Goal: Task Accomplishment & Management: Complete application form

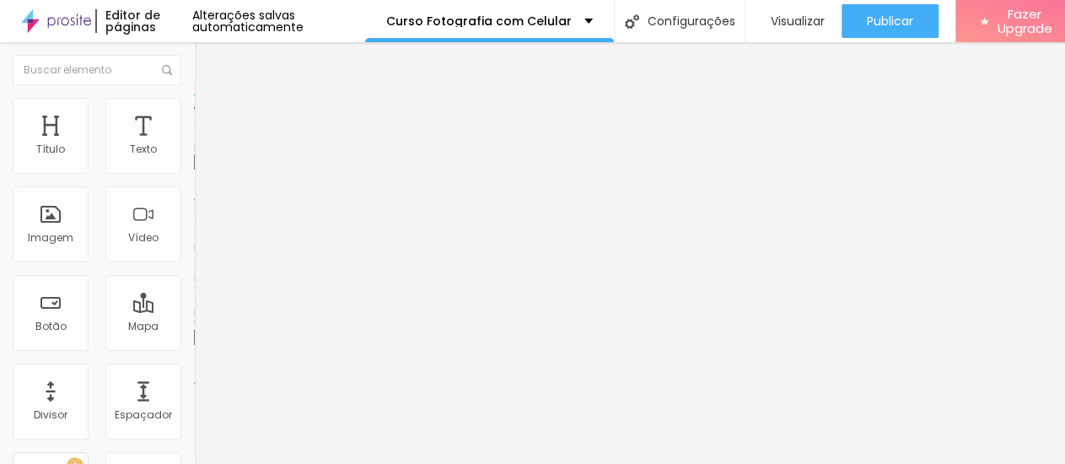
click at [194, 145] on span "Trocar imagem" at bounding box center [240, 138] width 92 height 14
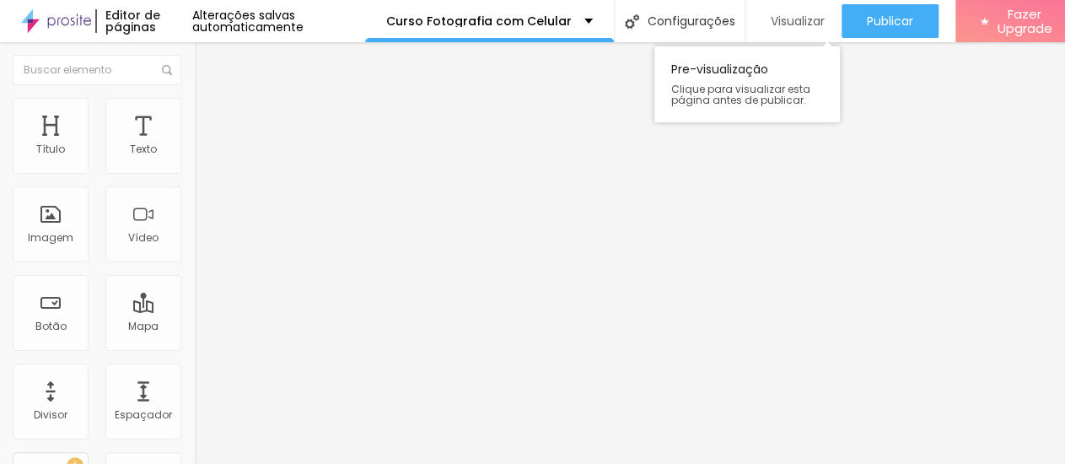
click at [794, 17] on span "Visualizar" at bounding box center [798, 20] width 54 height 13
click at [809, 14] on span "Visualizar" at bounding box center [798, 20] width 54 height 13
click at [194, 159] on span "Titulo 2" at bounding box center [221, 148] width 55 height 21
click at [805, 16] on span "Visualizar" at bounding box center [798, 20] width 54 height 13
click at [194, 186] on span "Titulo 4" at bounding box center [216, 178] width 45 height 17
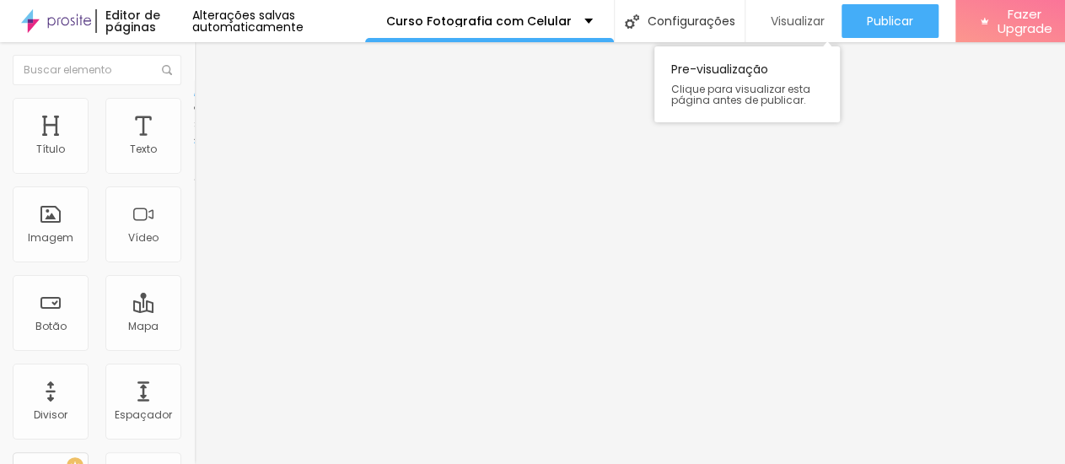
click at [815, 21] on span "Visualizar" at bounding box center [798, 20] width 54 height 13
click at [194, 107] on img at bounding box center [201, 105] width 15 height 15
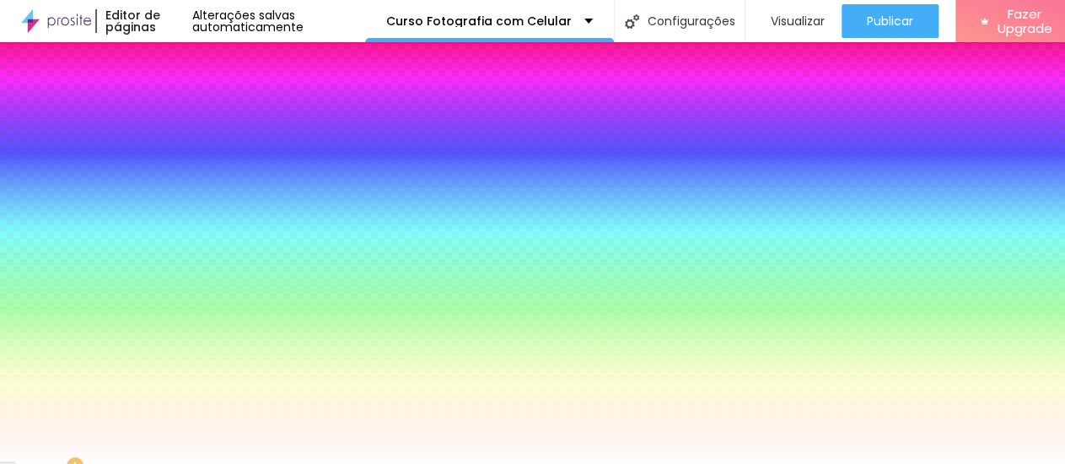
click at [194, 98] on li "Conteúdo" at bounding box center [291, 89] width 194 height 17
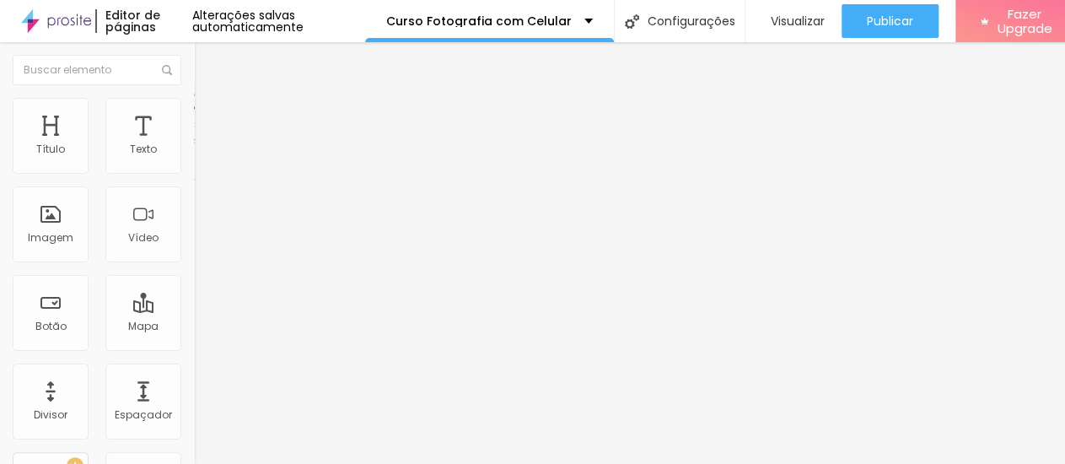
click at [194, 115] on li "Avançado" at bounding box center [291, 123] width 194 height 17
click at [194, 96] on img at bounding box center [201, 88] width 15 height 15
click at [194, 110] on li "Estilo" at bounding box center [291, 106] width 194 height 17
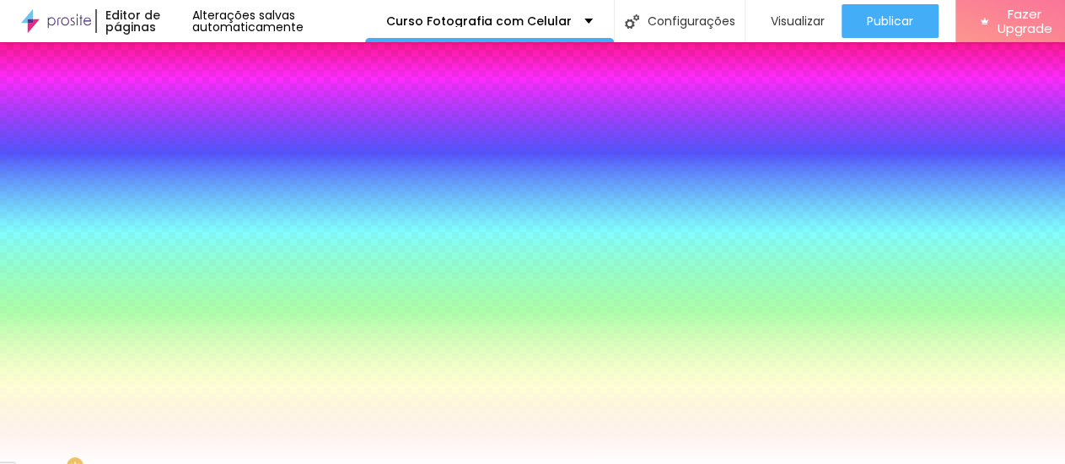
click at [194, 142] on div "Cor de fundo" at bounding box center [291, 137] width 194 height 10
click at [194, 98] on li "Conteúdo" at bounding box center [291, 89] width 194 height 17
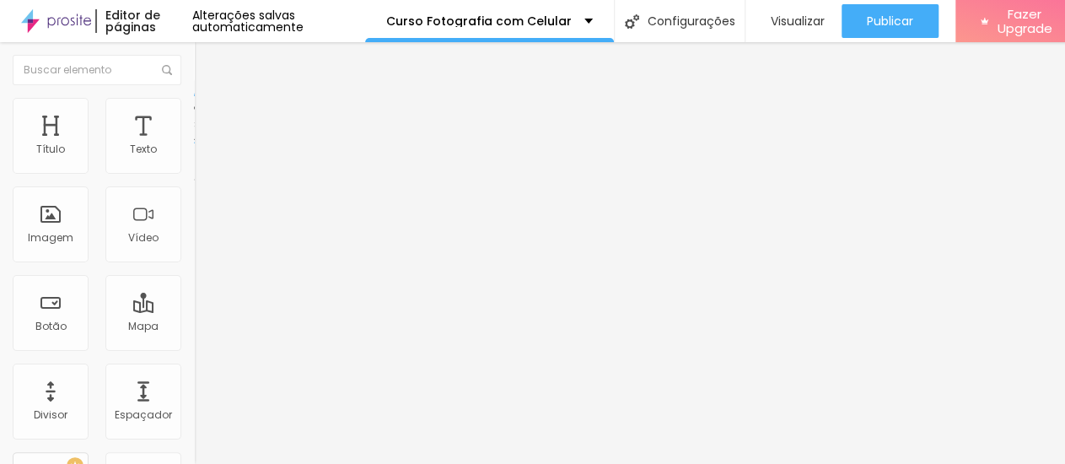
click at [194, 111] on li "Estilo" at bounding box center [291, 106] width 194 height 17
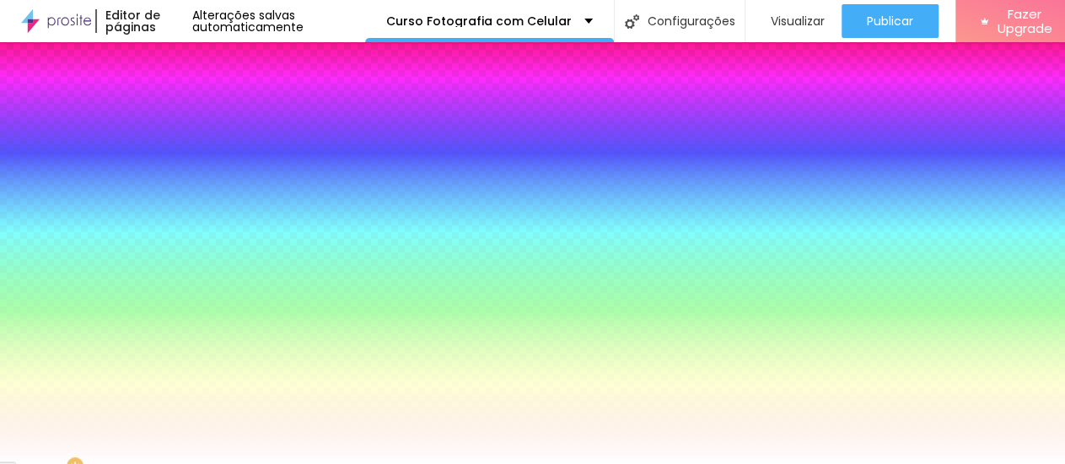
click at [194, 115] on img at bounding box center [201, 122] width 15 height 15
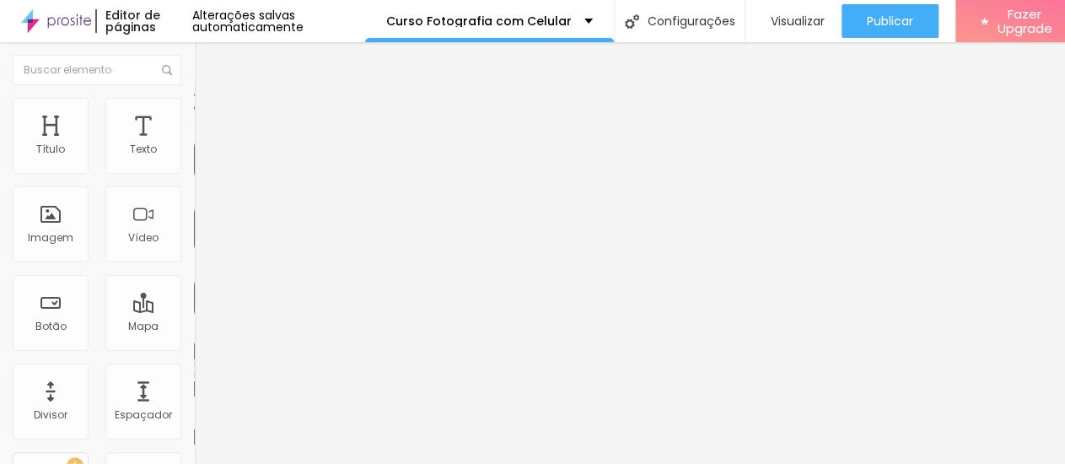
scroll to position [84, 0]
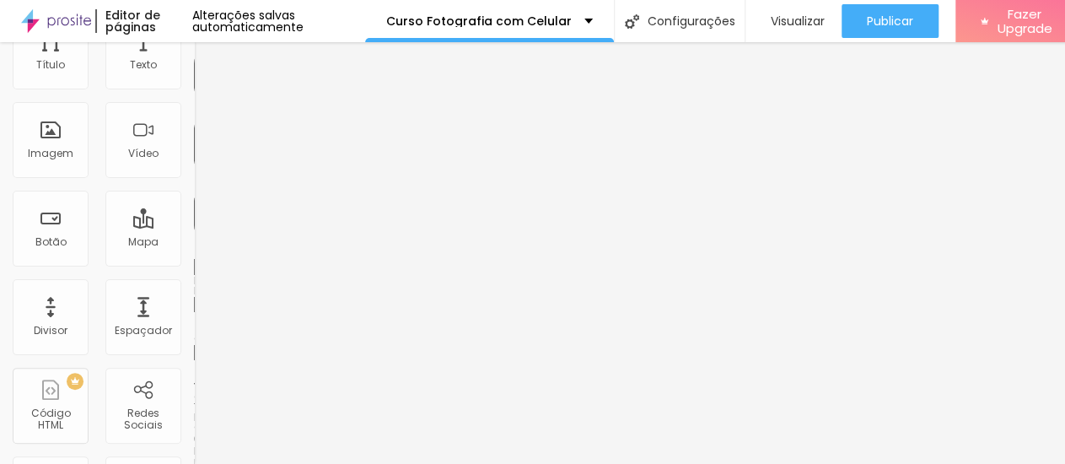
click at [194, 402] on div at bounding box center [291, 402] width 194 height 0
click at [194, 412] on div at bounding box center [291, 412] width 194 height 0
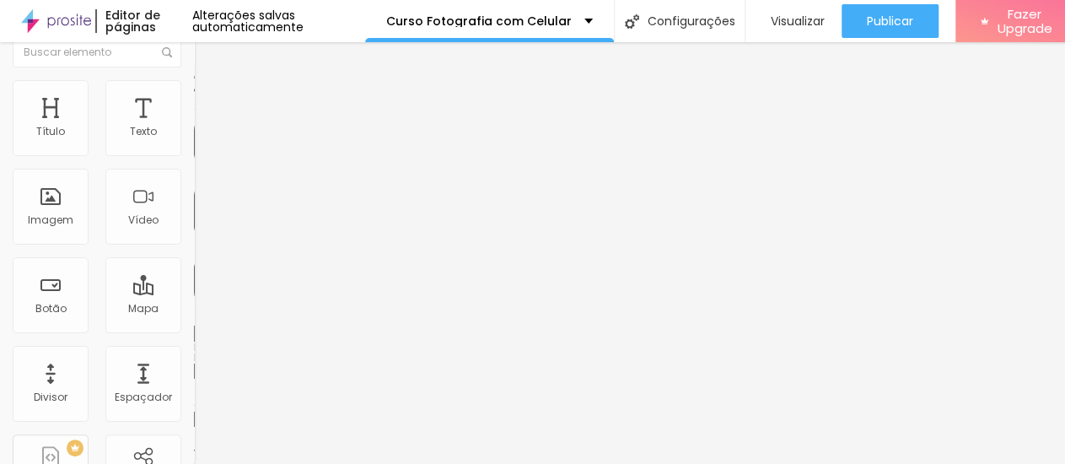
scroll to position [0, 0]
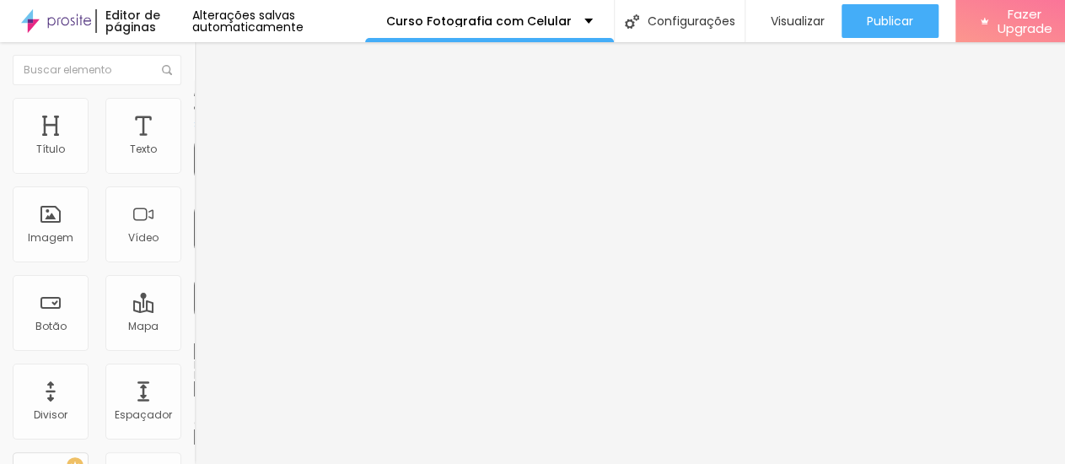
click at [209, 114] on span "Estilo" at bounding box center [222, 109] width 26 height 14
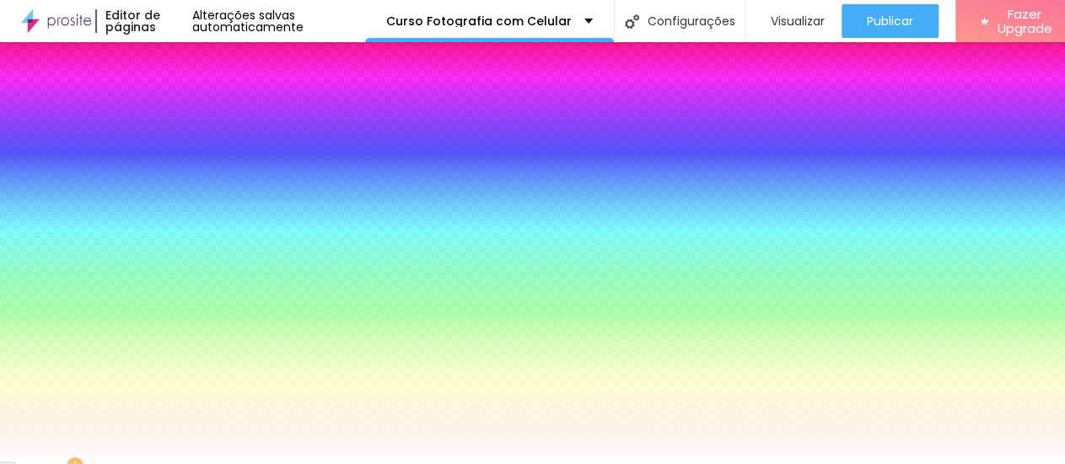
click at [209, 100] on span "Conteúdo" at bounding box center [235, 92] width 52 height 14
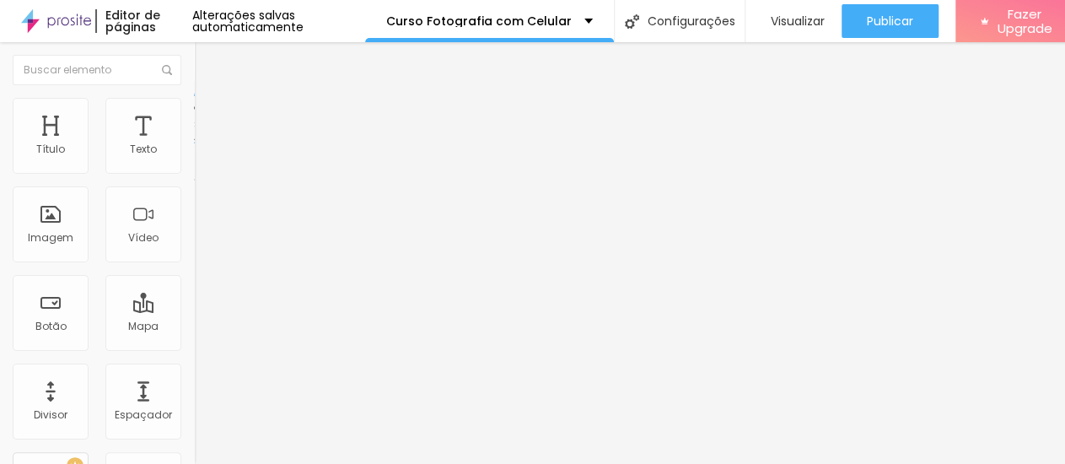
click at [194, 115] on img at bounding box center [201, 122] width 15 height 15
type input "40"
click at [194, 327] on input "range" at bounding box center [248, 333] width 109 height 13
type input "20"
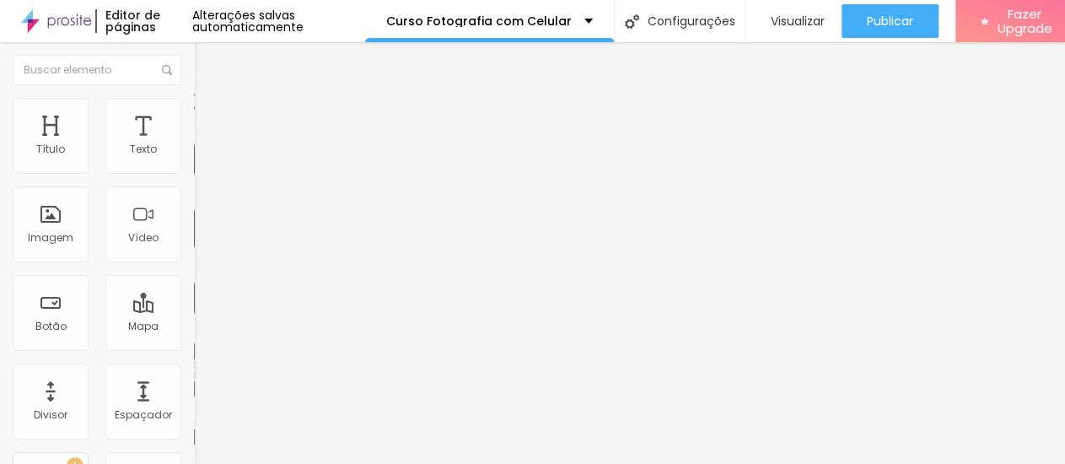
type input "20"
click at [194, 327] on input "range" at bounding box center [248, 333] width 109 height 13
click at [194, 115] on img at bounding box center [201, 122] width 15 height 15
click at [194, 105] on img at bounding box center [201, 105] width 15 height 15
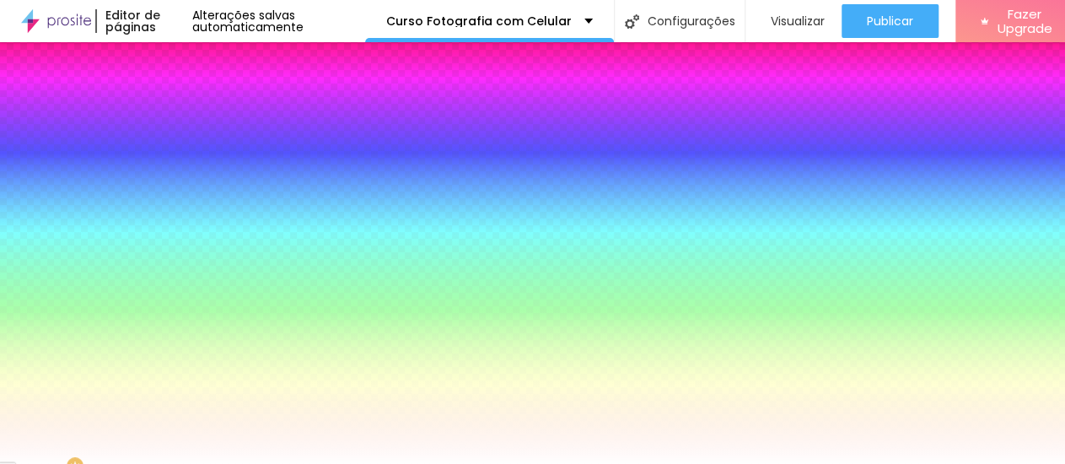
click at [286, 152] on img at bounding box center [291, 147] width 10 height 10
click at [209, 100] on span "Conteúdo" at bounding box center [235, 92] width 52 height 14
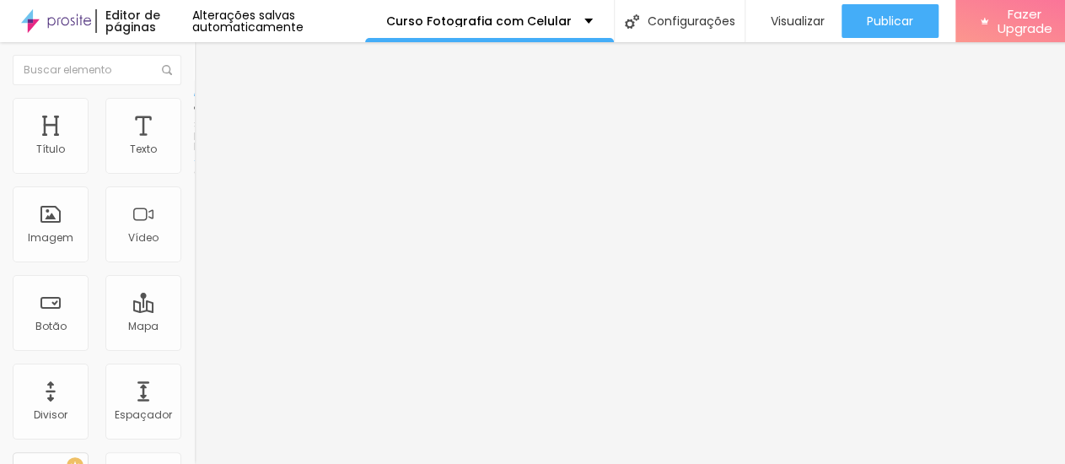
click at [194, 154] on span "Encaixotado" at bounding box center [227, 146] width 66 height 14
click at [194, 180] on span "Completo" at bounding box center [219, 172] width 51 height 14
click at [194, 164] on span "Encaixotado" at bounding box center [227, 156] width 66 height 14
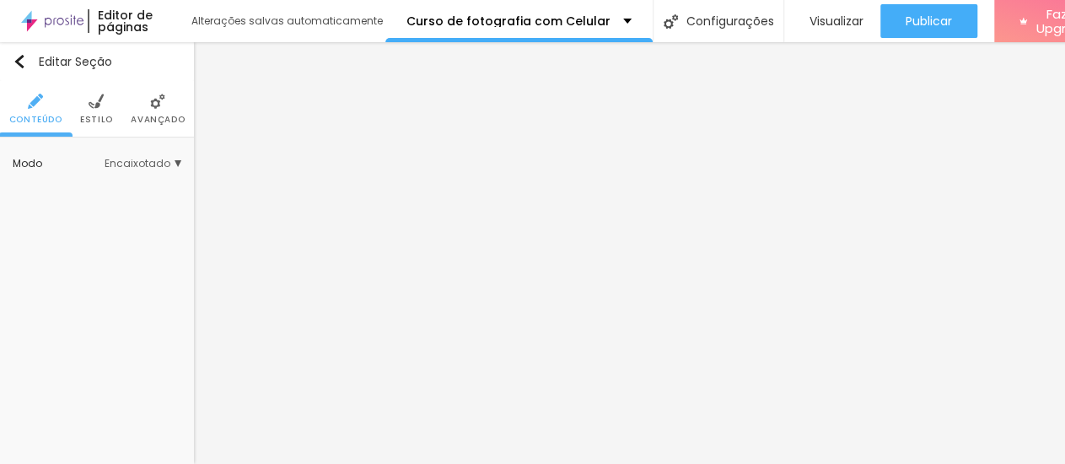
click at [23, 161] on div "Modo" at bounding box center [59, 164] width 92 height 10
click at [87, 110] on li "Estilo" at bounding box center [96, 109] width 33 height 56
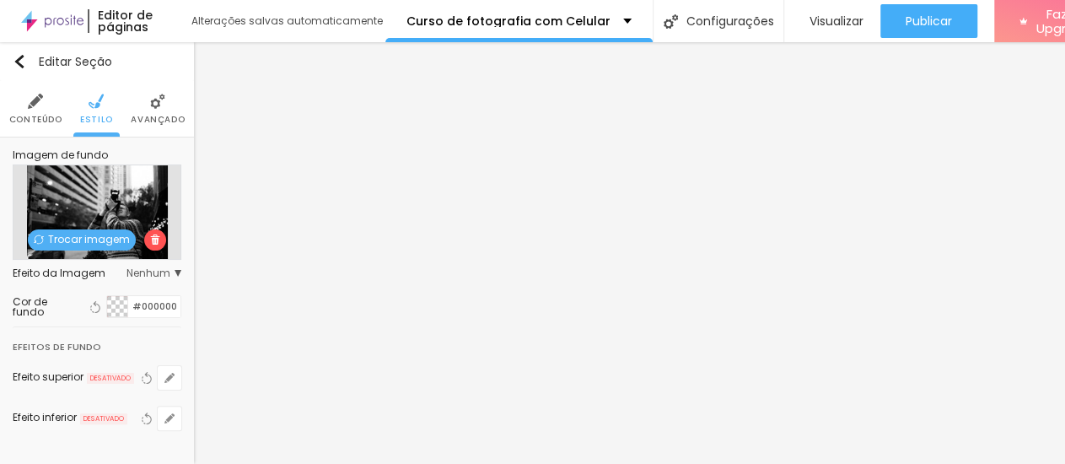
click at [65, 240] on span "Trocar imagem" at bounding box center [82, 239] width 108 height 21
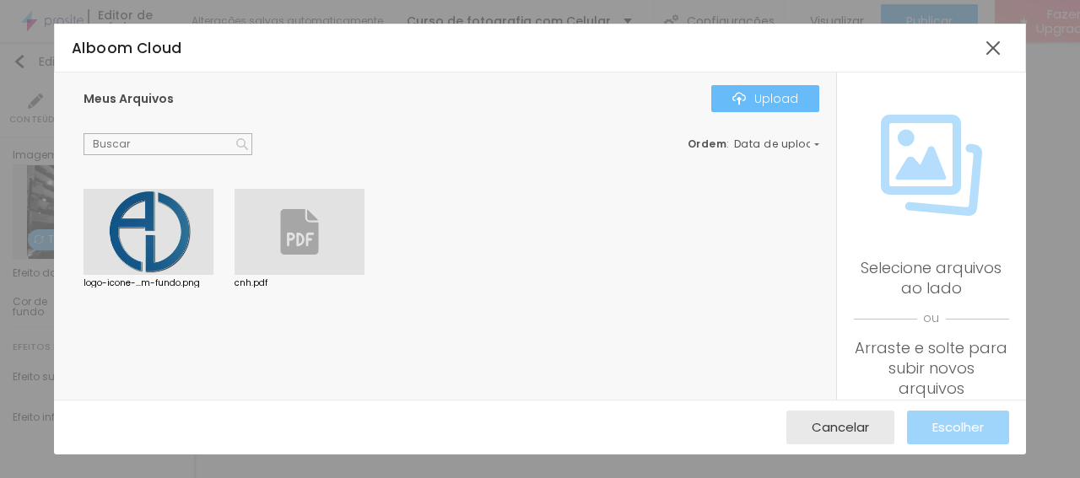
click at [783, 101] on div "Upload" at bounding box center [765, 98] width 66 height 13
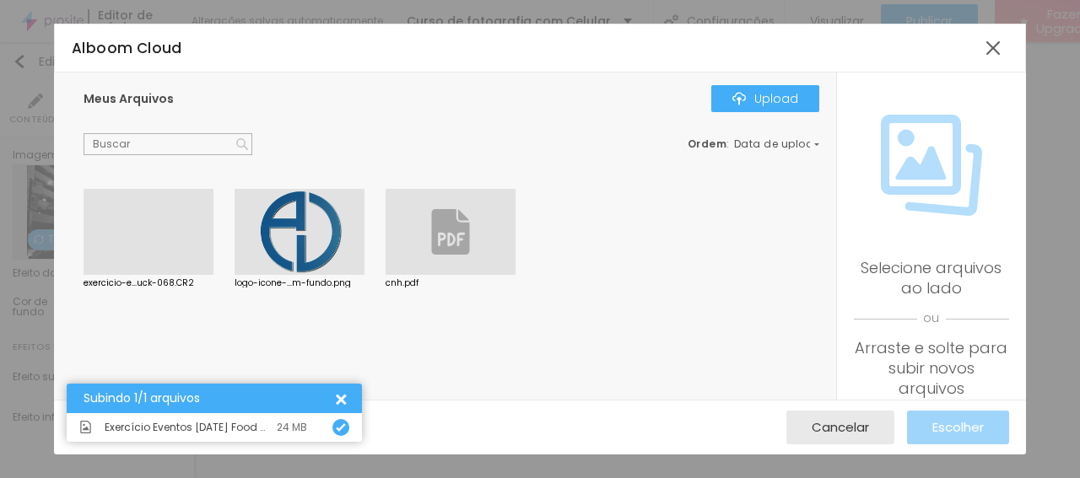
click at [341, 396] on div at bounding box center [339, 399] width 18 height 18
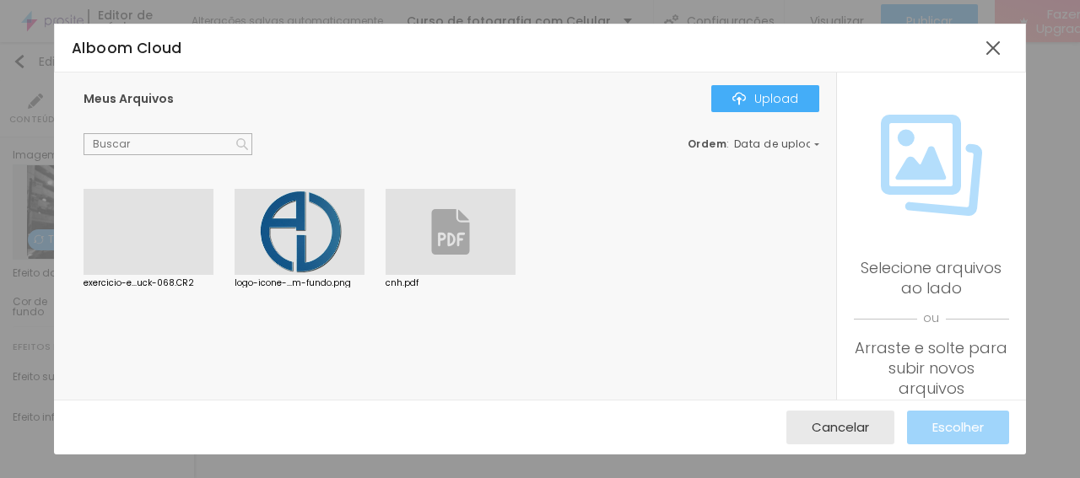
click at [172, 240] on div at bounding box center [148, 232] width 130 height 86
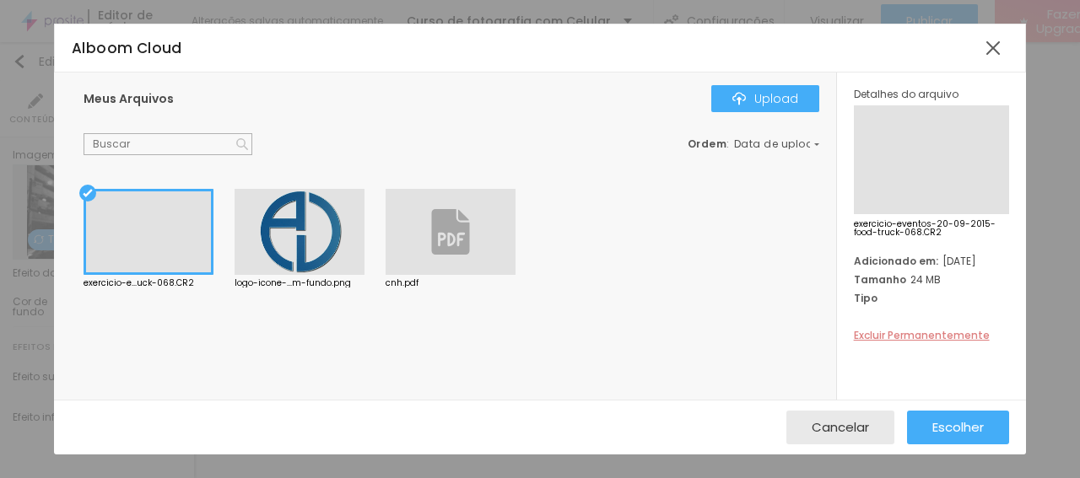
click at [887, 337] on span "Excluir Permanentemente" at bounding box center [922, 335] width 136 height 14
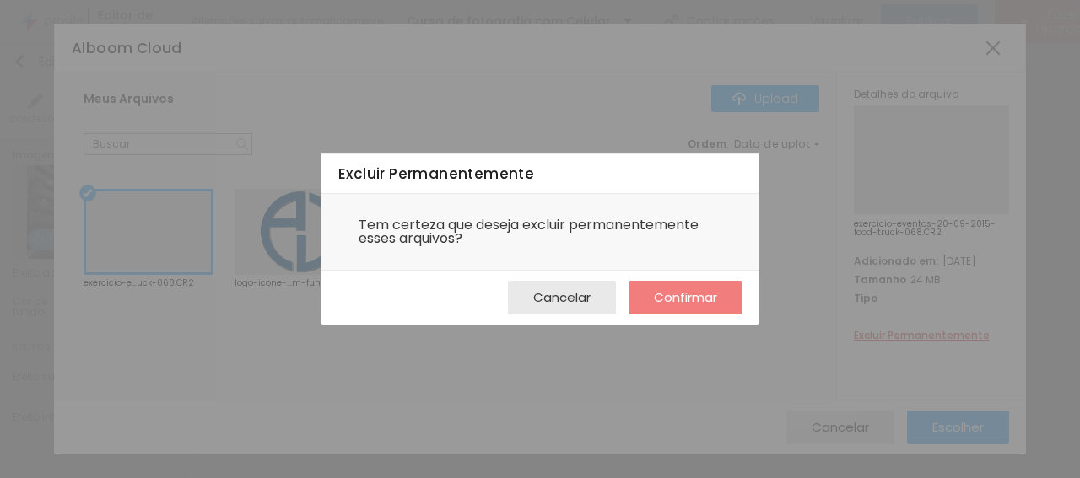
click at [672, 299] on span "Confirmar" at bounding box center [685, 297] width 63 height 14
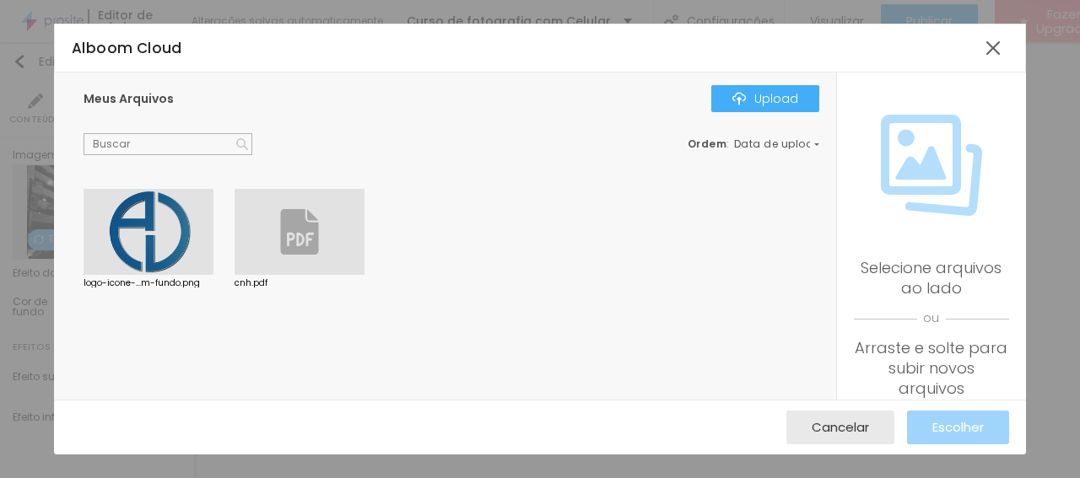
click at [345, 259] on div at bounding box center [299, 232] width 130 height 86
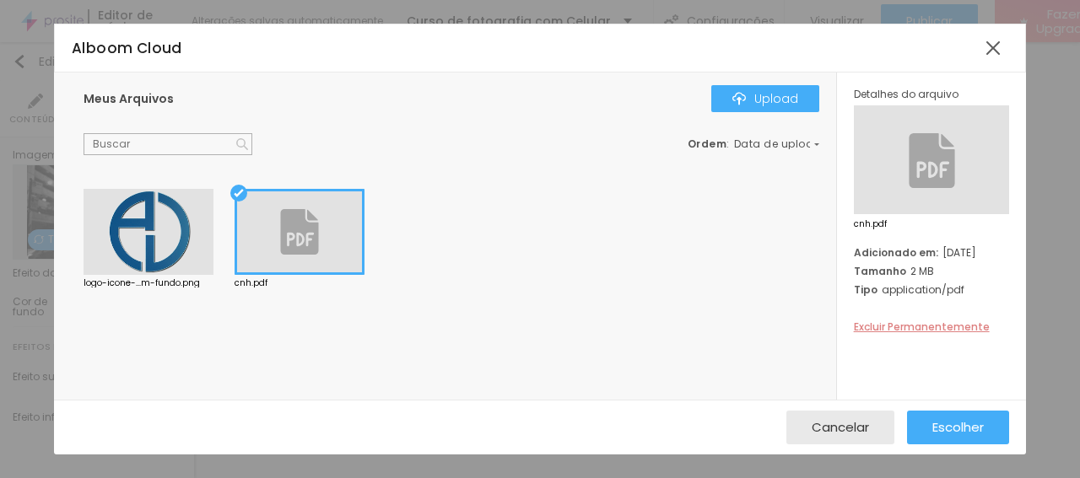
click at [913, 328] on span "Excluir Permanentemente" at bounding box center [922, 327] width 136 height 14
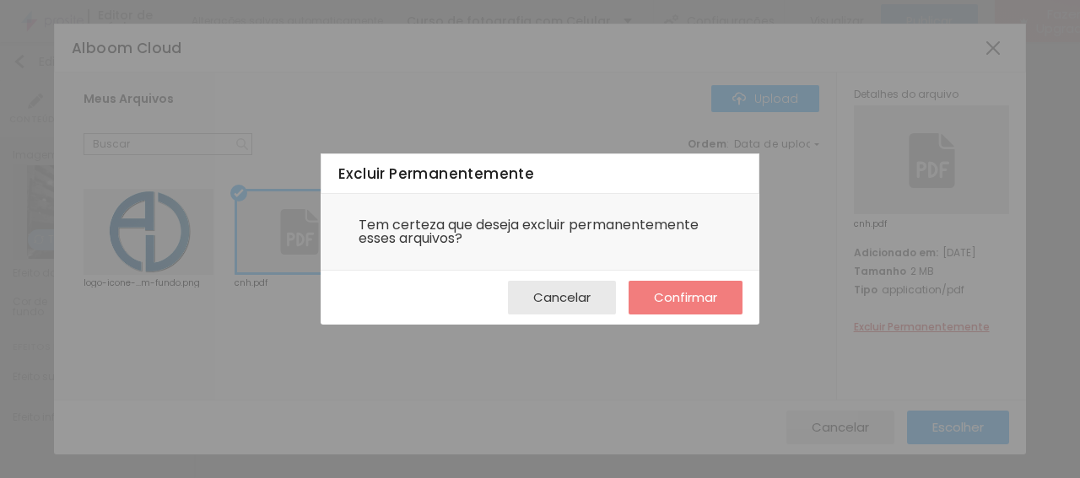
click at [694, 296] on span "Confirmar" at bounding box center [685, 297] width 63 height 14
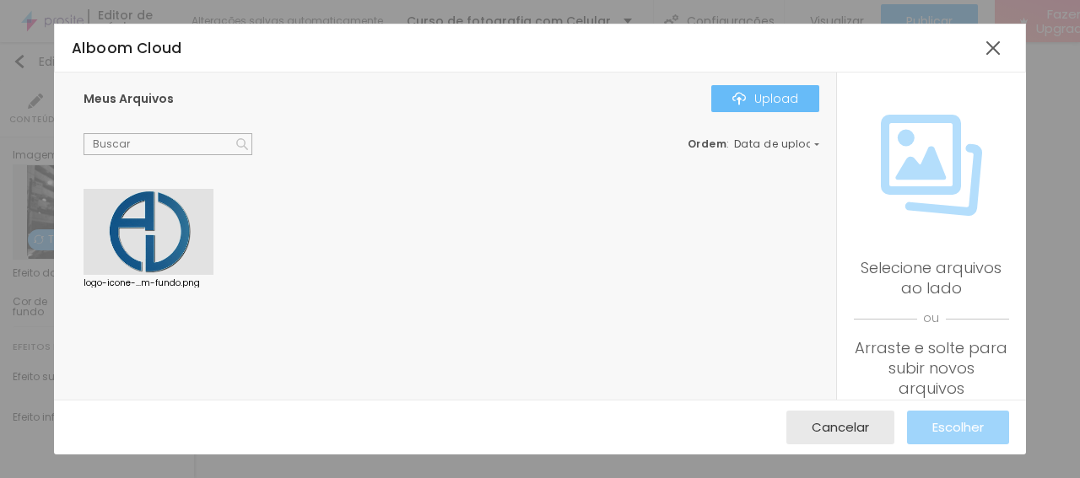
click at [791, 97] on div "Upload" at bounding box center [765, 98] width 66 height 13
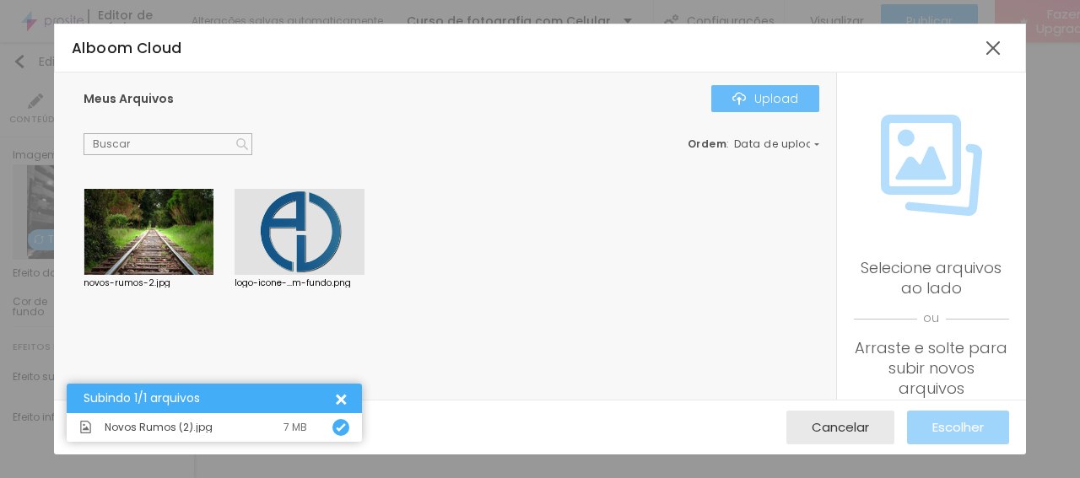
click at [789, 102] on div "Upload" at bounding box center [765, 98] width 66 height 13
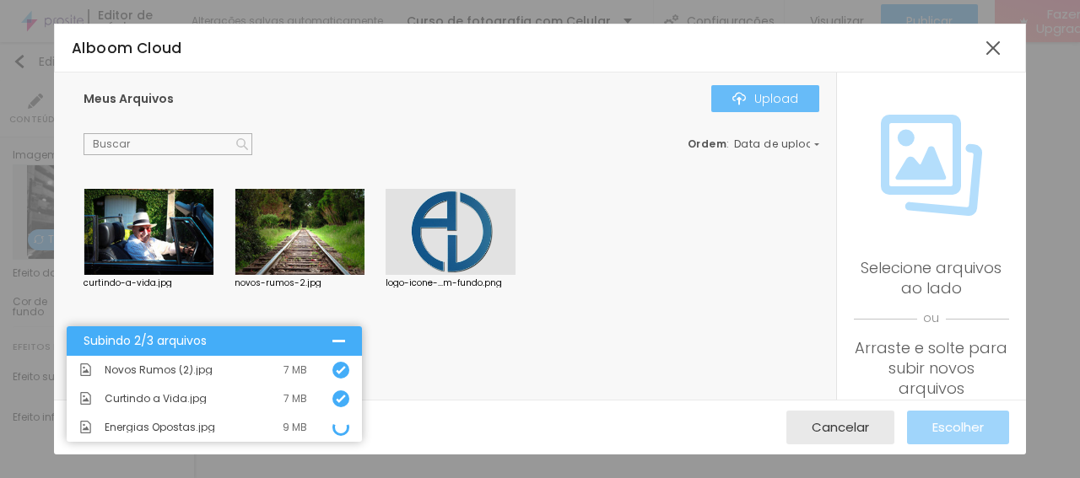
click at [756, 92] on div "Upload" at bounding box center [765, 98] width 66 height 13
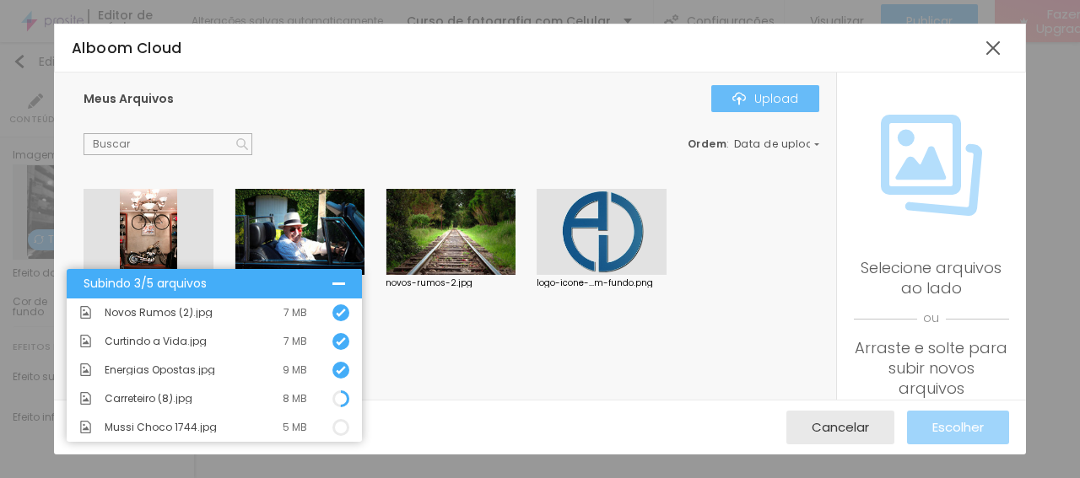
click at [778, 97] on div "Upload" at bounding box center [765, 98] width 66 height 13
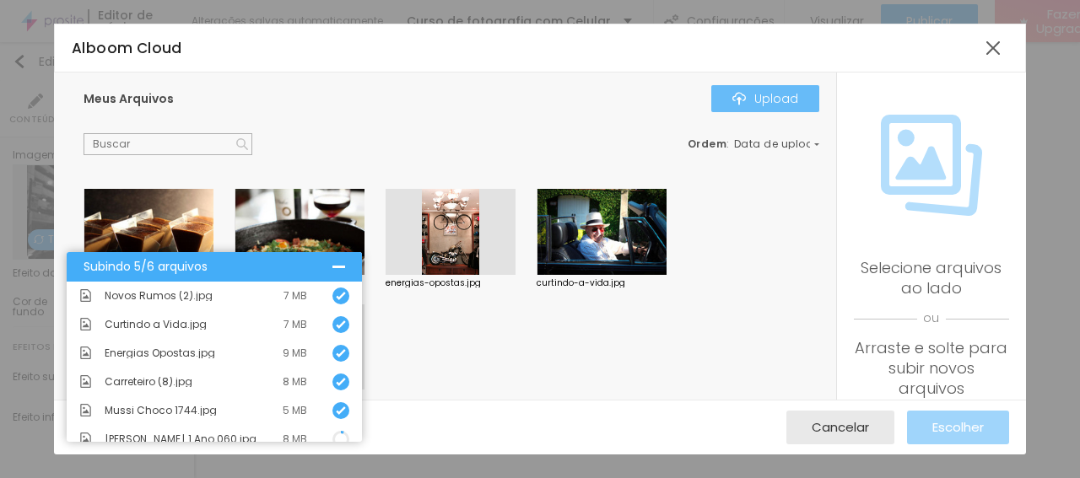
click at [752, 104] on div "Upload" at bounding box center [765, 98] width 66 height 13
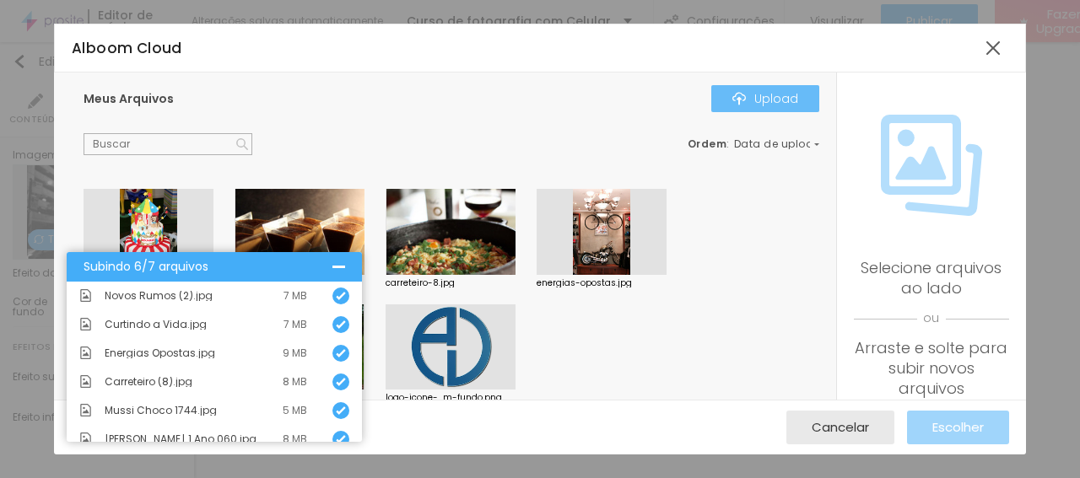
click at [758, 97] on div "Upload" at bounding box center [765, 98] width 66 height 13
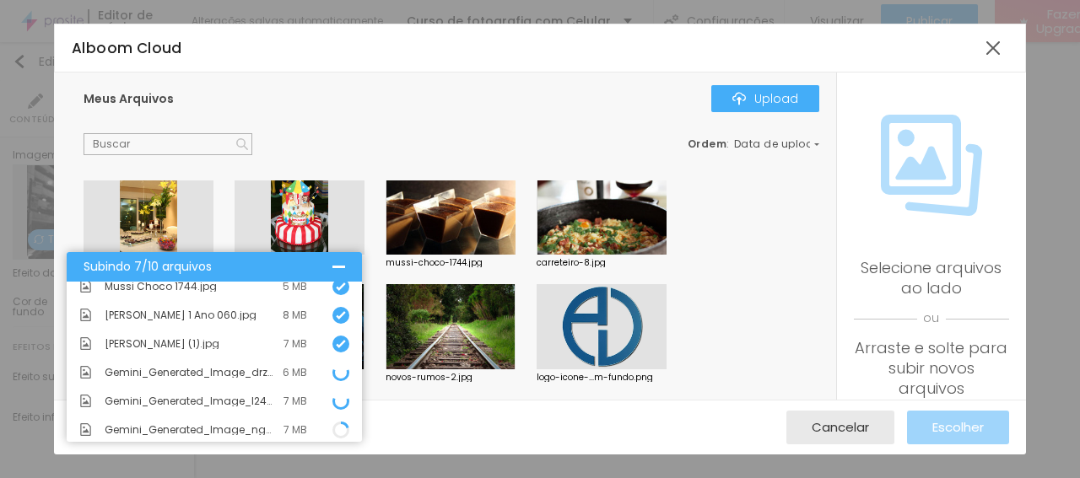
scroll to position [127, 0]
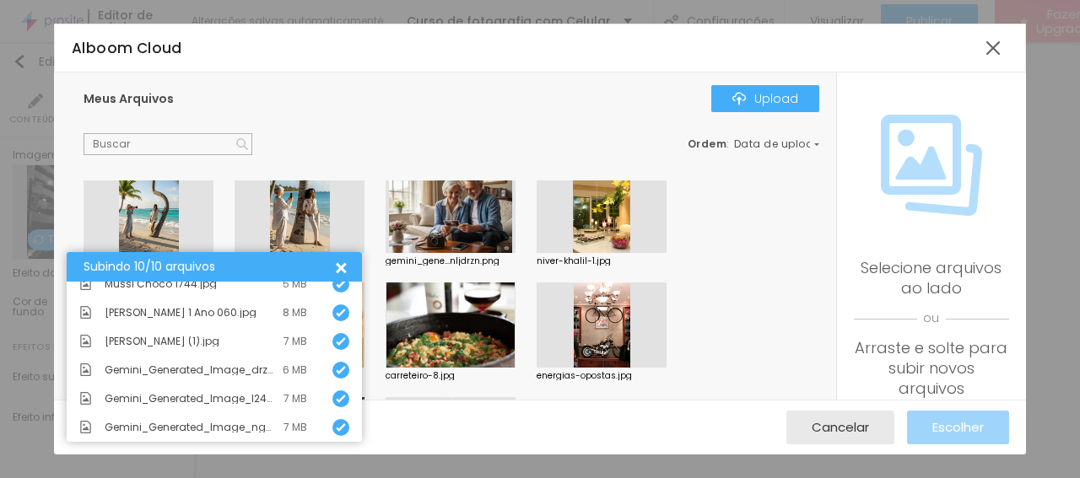
click at [342, 266] on div at bounding box center [339, 267] width 18 height 18
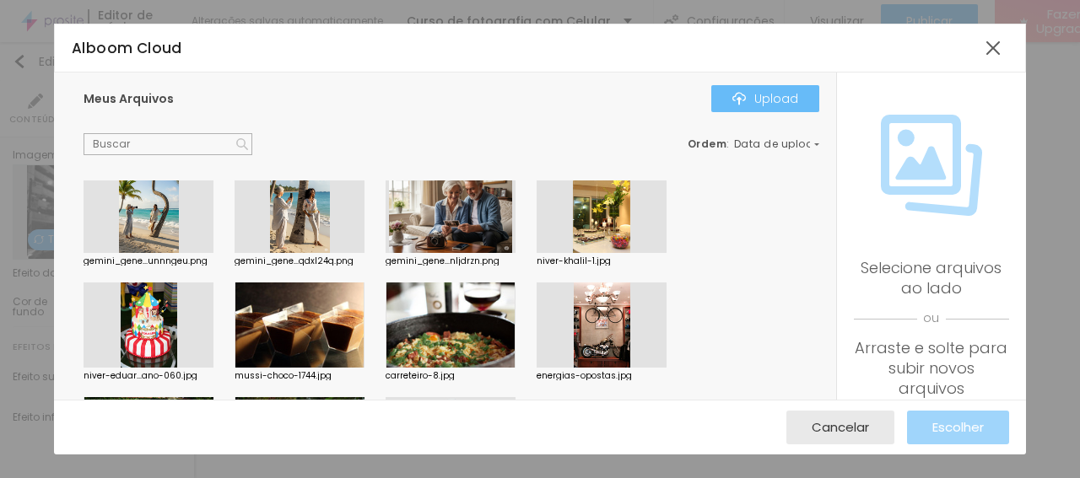
click at [764, 95] on div "Upload" at bounding box center [765, 98] width 66 height 13
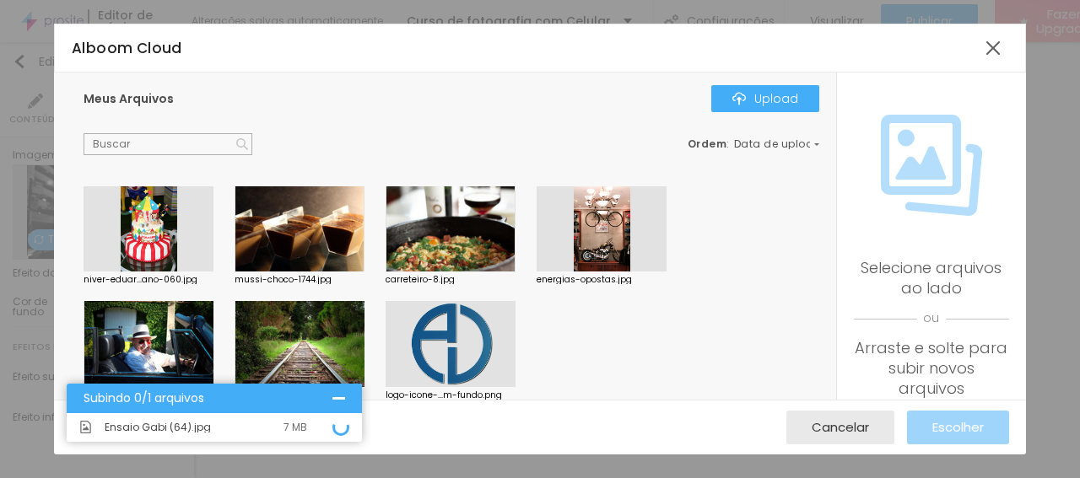
scroll to position [137, 0]
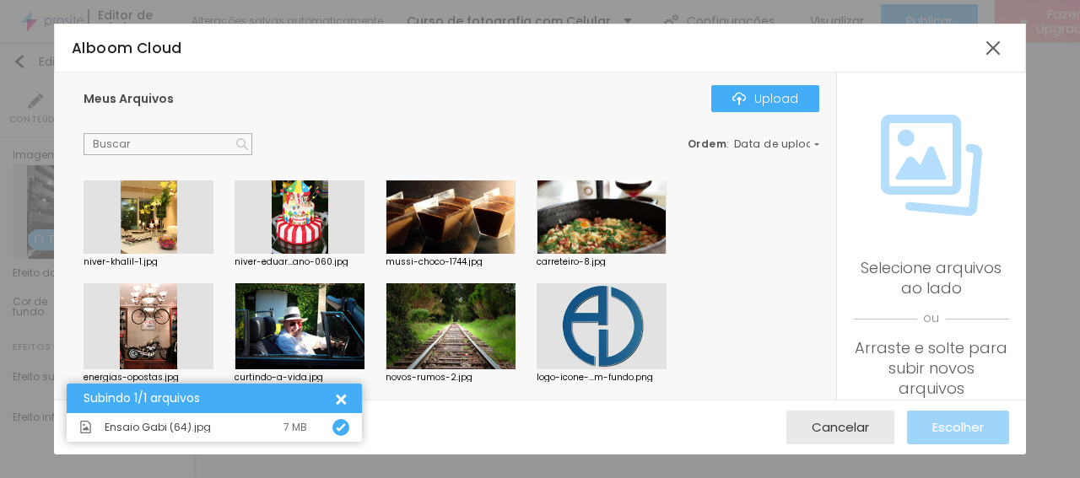
click at [342, 397] on div at bounding box center [339, 399] width 18 height 18
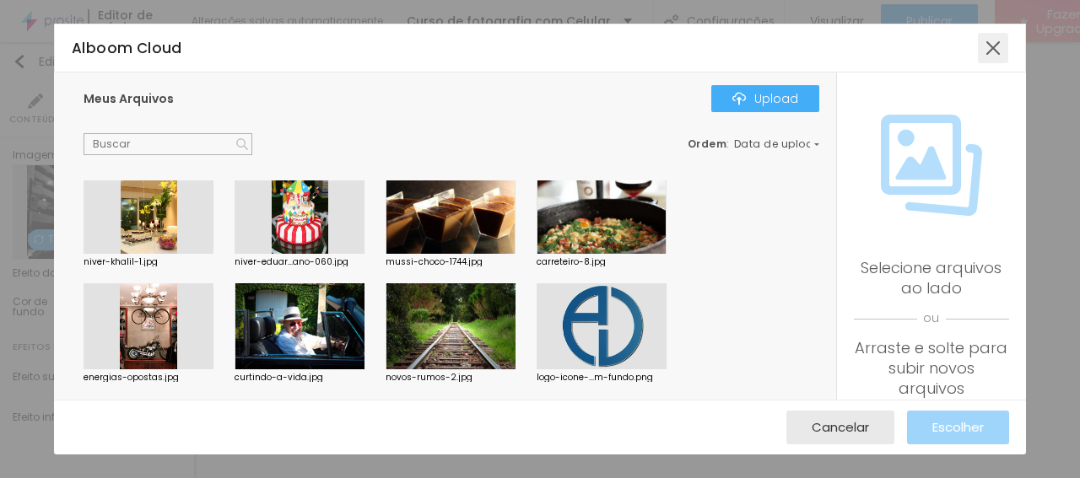
click at [989, 46] on div at bounding box center [993, 48] width 30 height 30
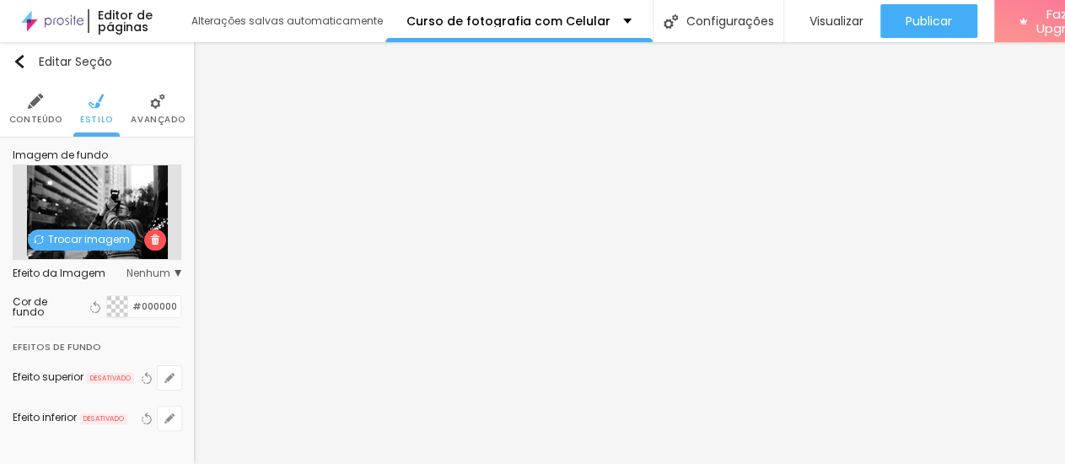
click at [66, 234] on span "Trocar imagem" at bounding box center [82, 239] width 108 height 21
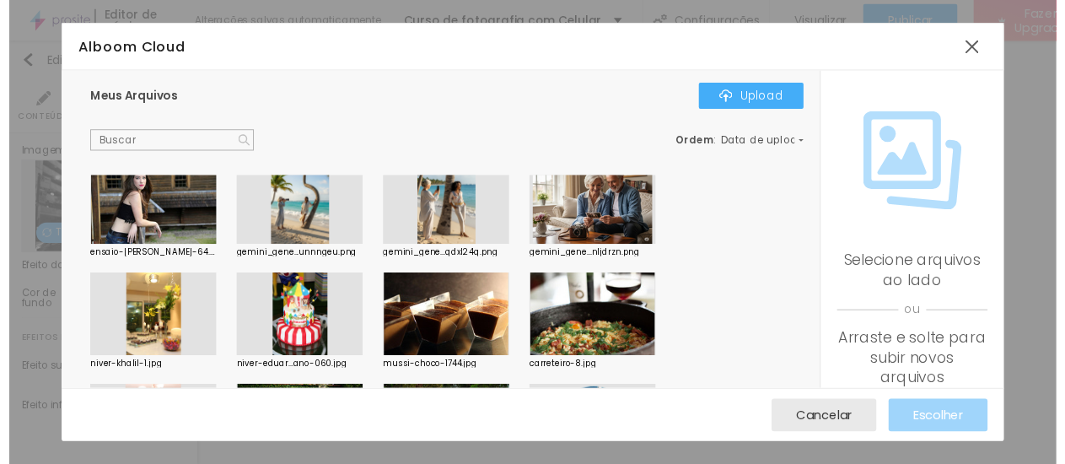
scroll to position [0, 0]
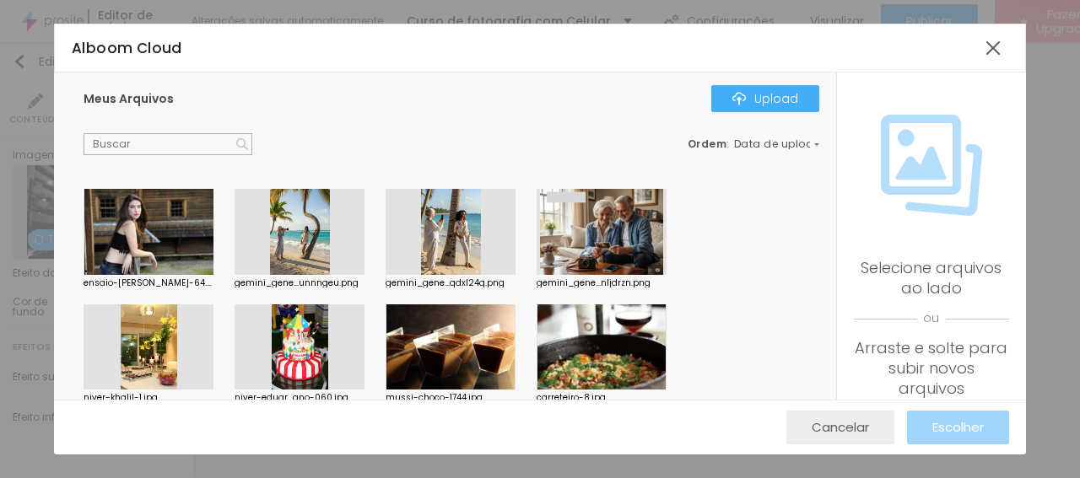
click at [848, 422] on span "Cancelar" at bounding box center [839, 427] width 57 height 14
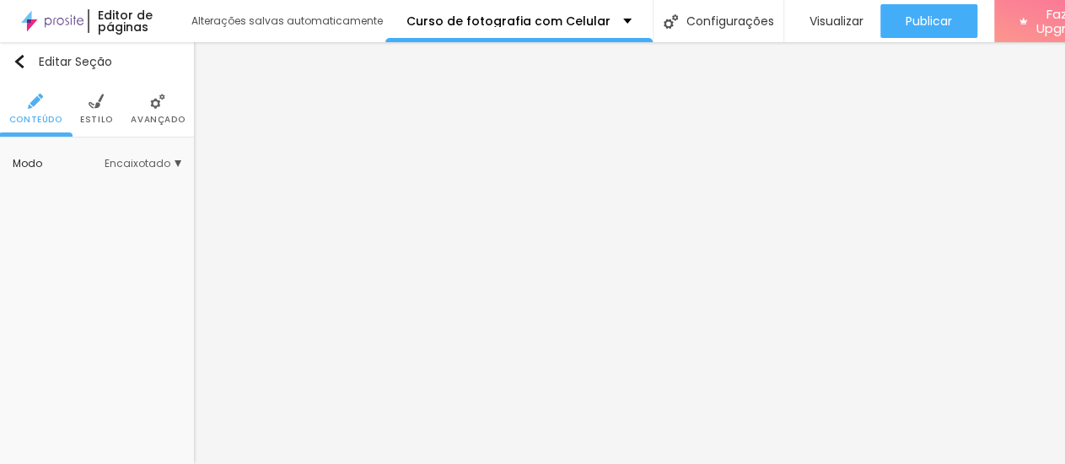
click at [94, 108] on img at bounding box center [96, 101] width 15 height 15
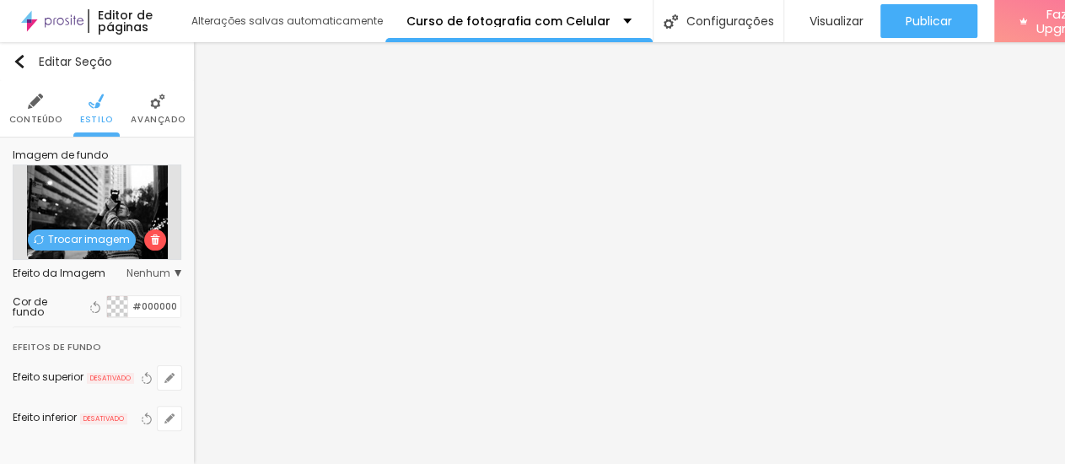
click at [137, 109] on li "Avançado" at bounding box center [158, 109] width 54 height 56
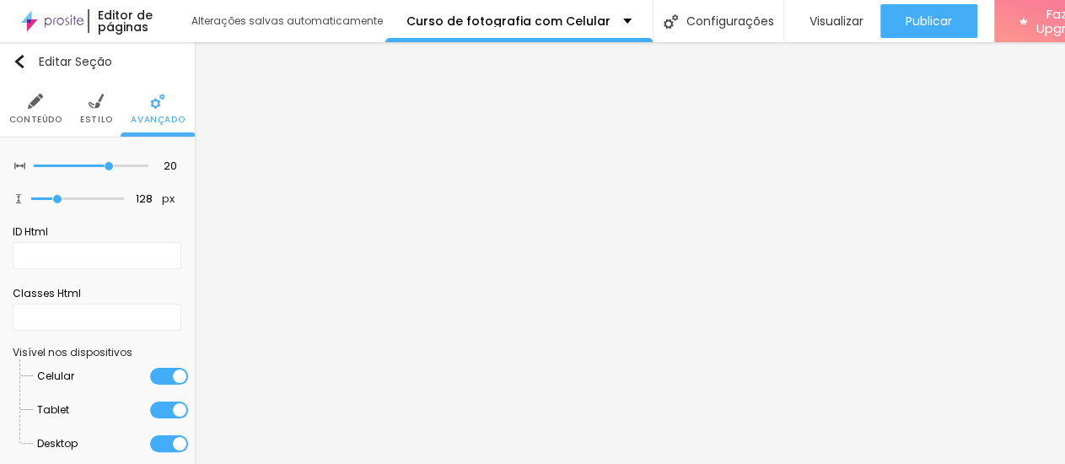
click at [36, 97] on img at bounding box center [35, 101] width 15 height 15
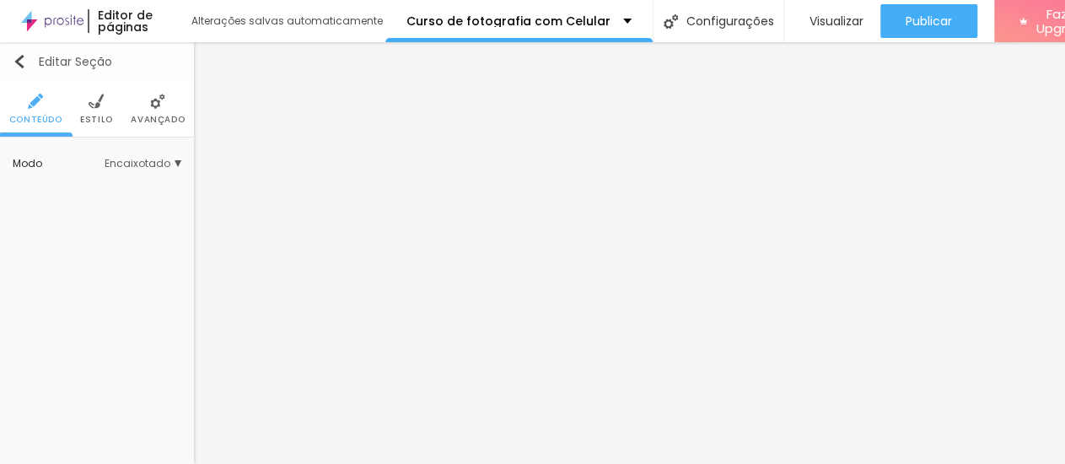
click at [16, 57] on img "button" at bounding box center [19, 61] width 13 height 13
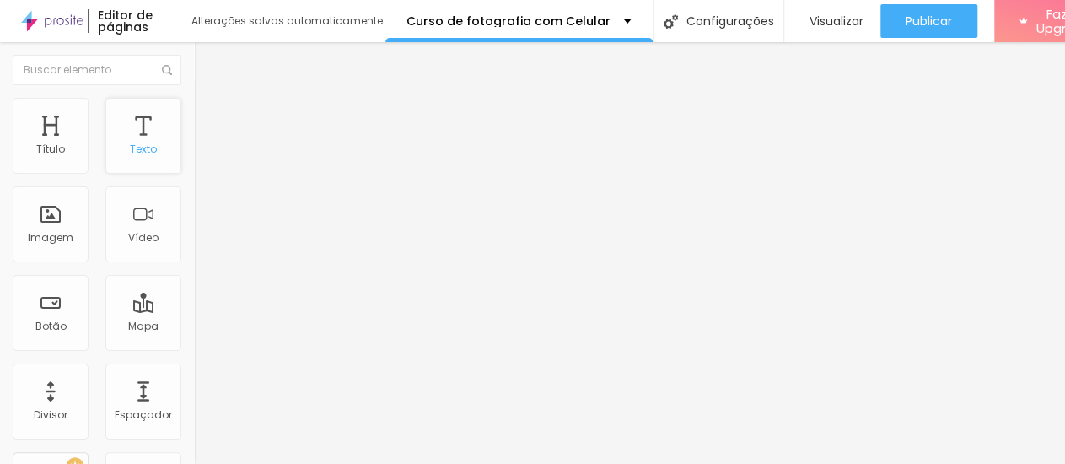
click at [121, 141] on div "Texto" at bounding box center [143, 136] width 76 height 76
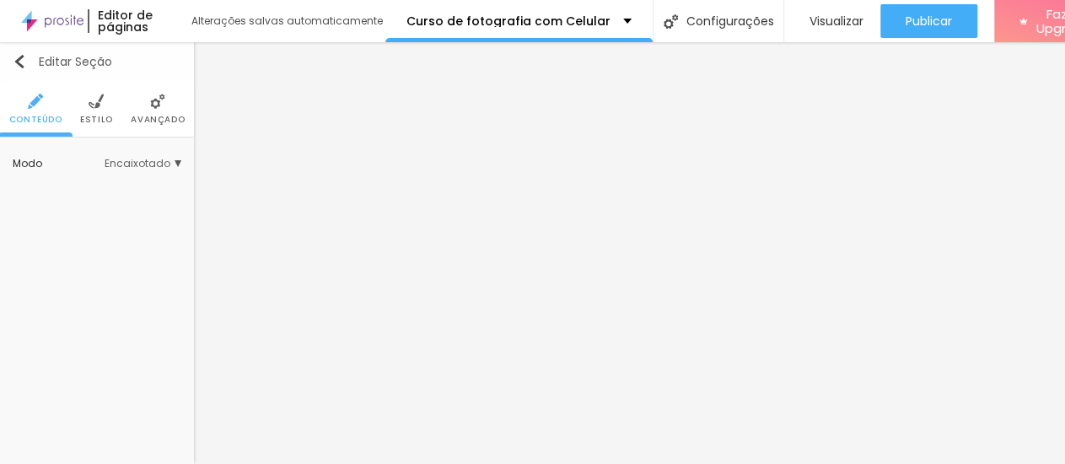
click at [21, 55] on button "Editar Seção" at bounding box center [97, 61] width 194 height 39
click at [24, 63] on img "button" at bounding box center [19, 61] width 13 height 13
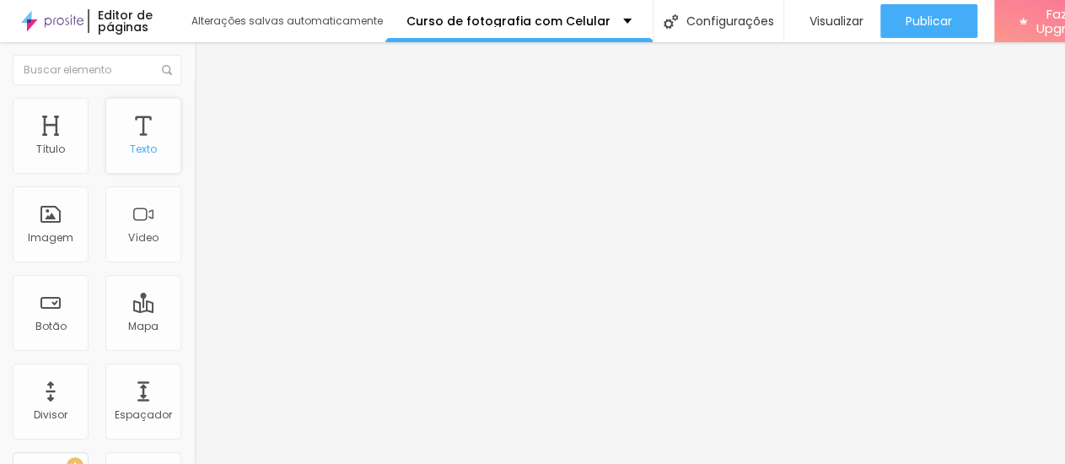
click at [146, 139] on div "Texto" at bounding box center [143, 136] width 76 height 76
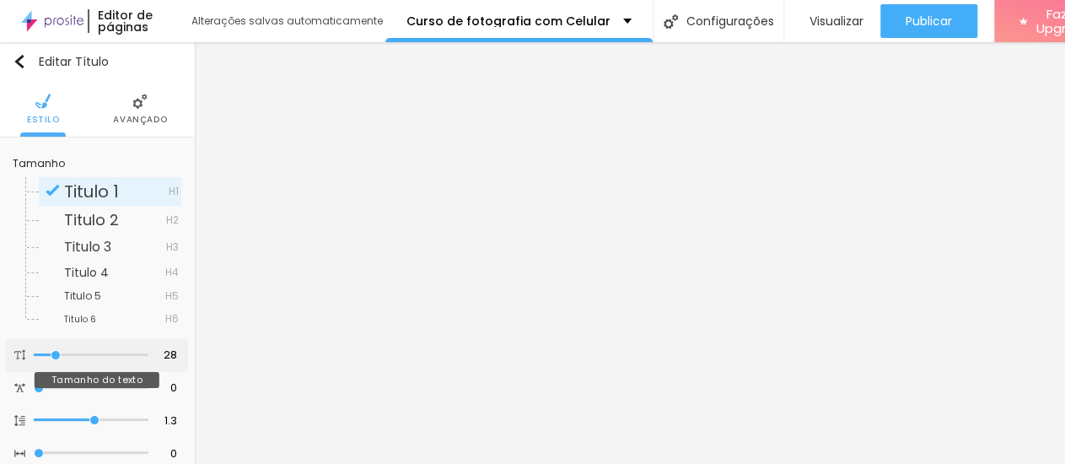
type input "56"
click at [82, 354] on input "range" at bounding box center [91, 355] width 115 height 8
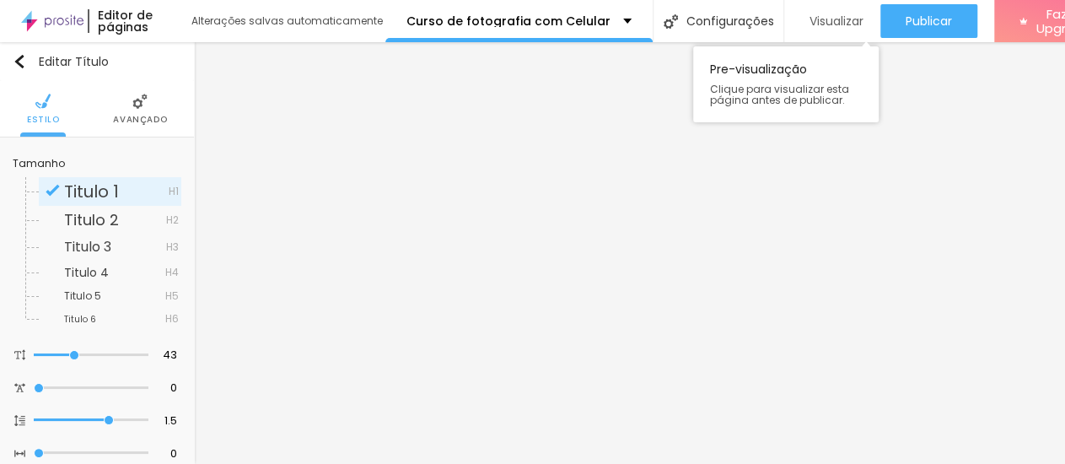
click at [815, 16] on span "Visualizar" at bounding box center [837, 20] width 54 height 13
click at [27, 60] on div "Editar Título" at bounding box center [61, 61] width 96 height 13
click at [14, 60] on img "button" at bounding box center [19, 61] width 13 height 13
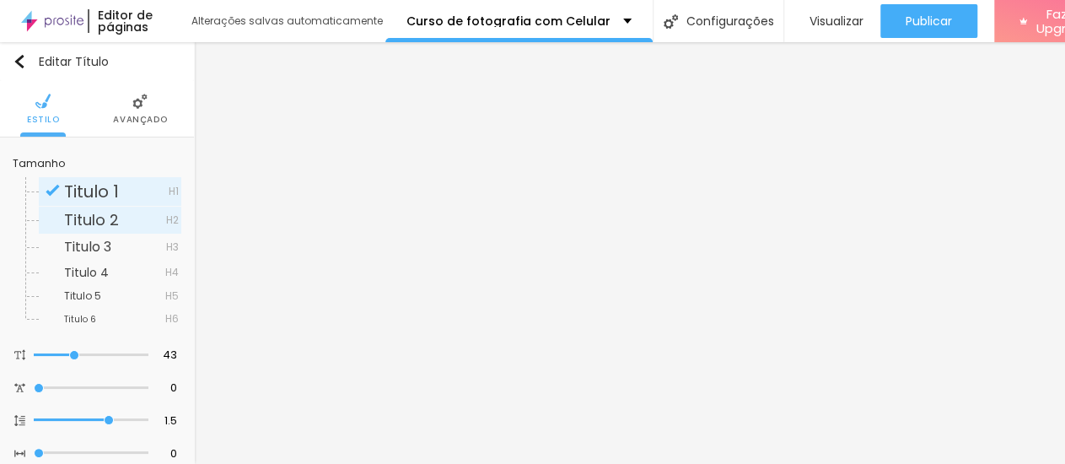
click at [105, 216] on span "Titulo 2" at bounding box center [91, 219] width 55 height 21
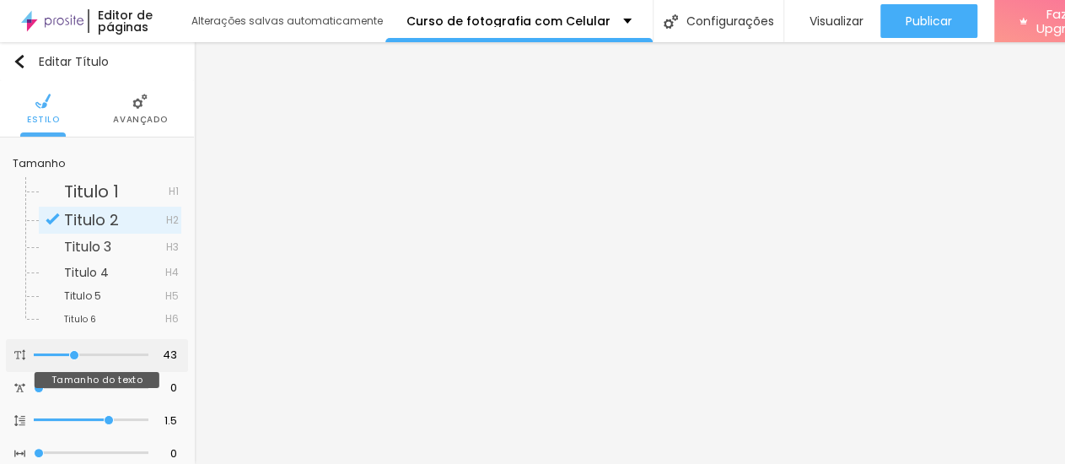
type input "44"
type input "43"
type input "42"
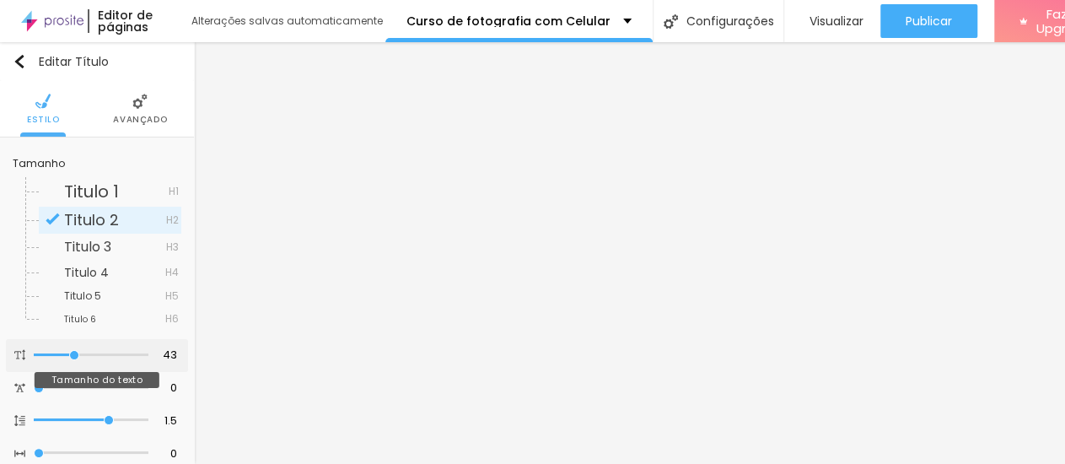
type input "42"
type input "41"
type input "40"
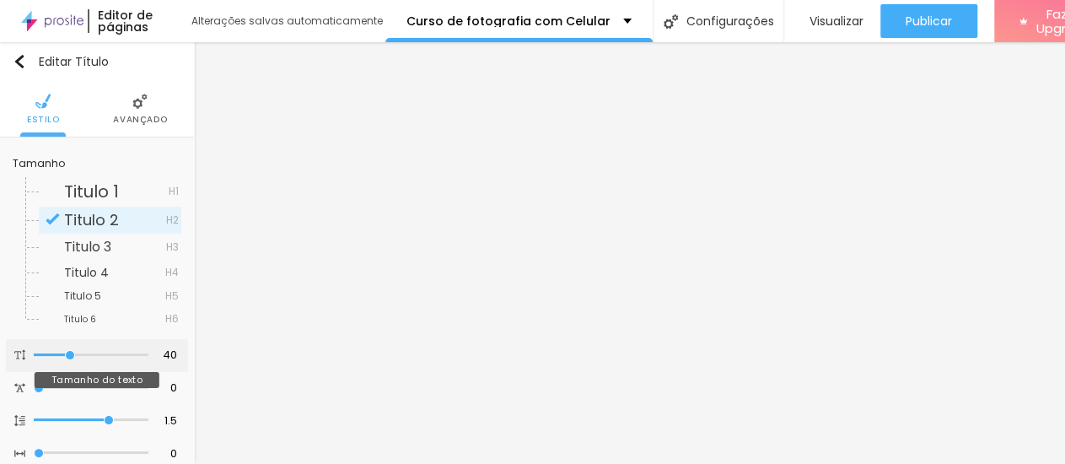
type input "41"
type input "42"
type input "43"
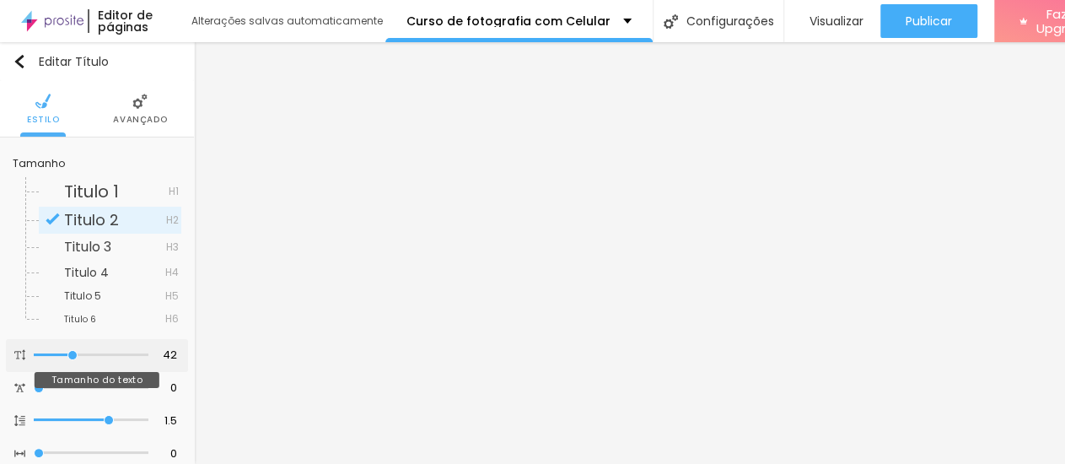
type input "43"
click at [68, 353] on input "range" at bounding box center [91, 355] width 115 height 8
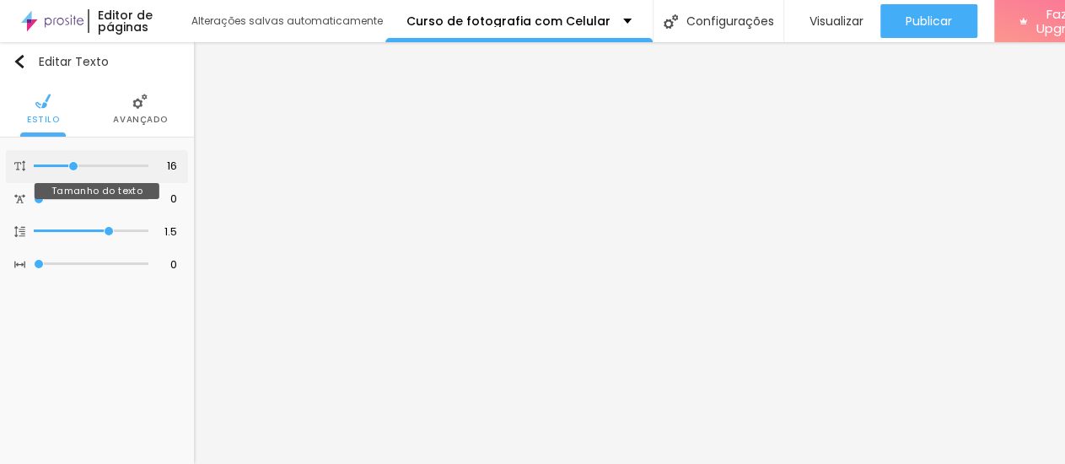
type input "17"
type input "18"
type input "19"
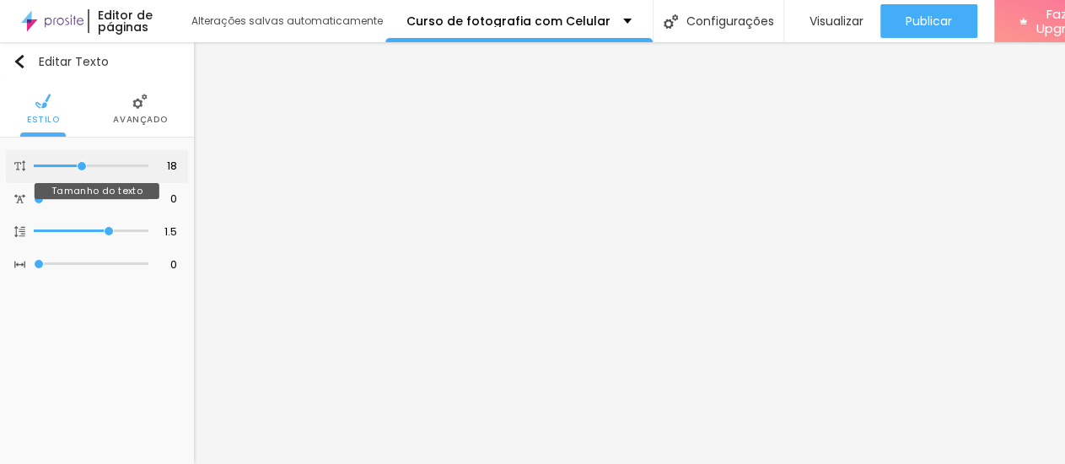
type input "19"
type input "20"
drag, startPoint x: 70, startPoint y: 168, endPoint x: 83, endPoint y: 168, distance: 13.5
type input "20"
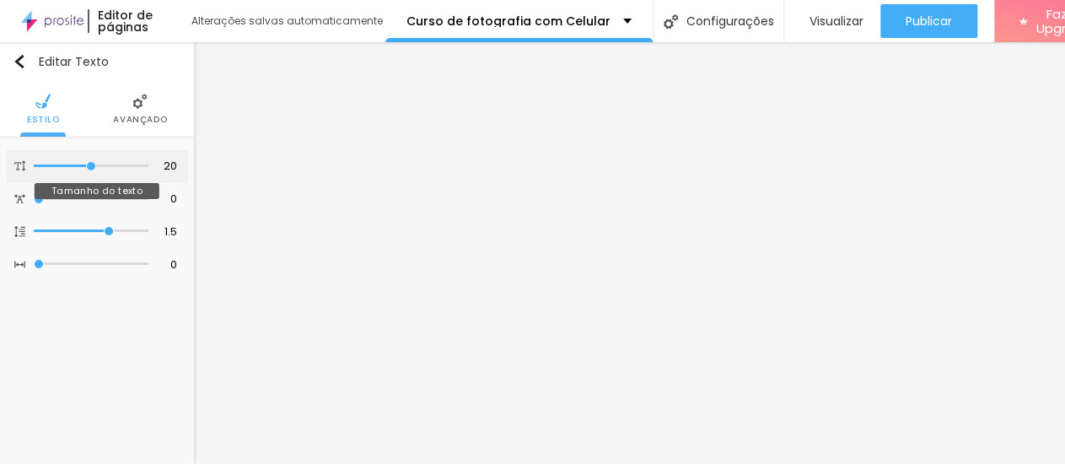
click at [83, 168] on input "range" at bounding box center [91, 166] width 115 height 8
type input "19"
type input "18"
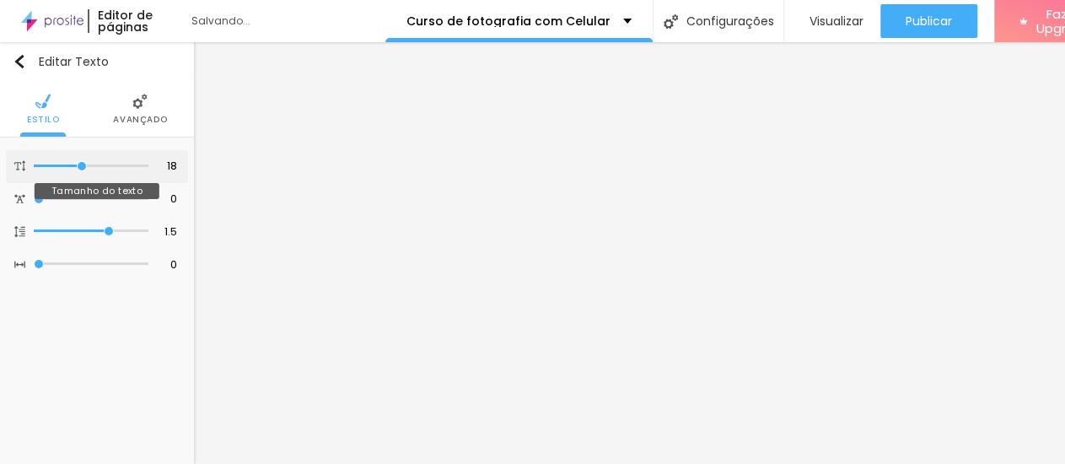
type input "17"
type input "16"
drag, startPoint x: 83, startPoint y: 166, endPoint x: 67, endPoint y: 166, distance: 16.9
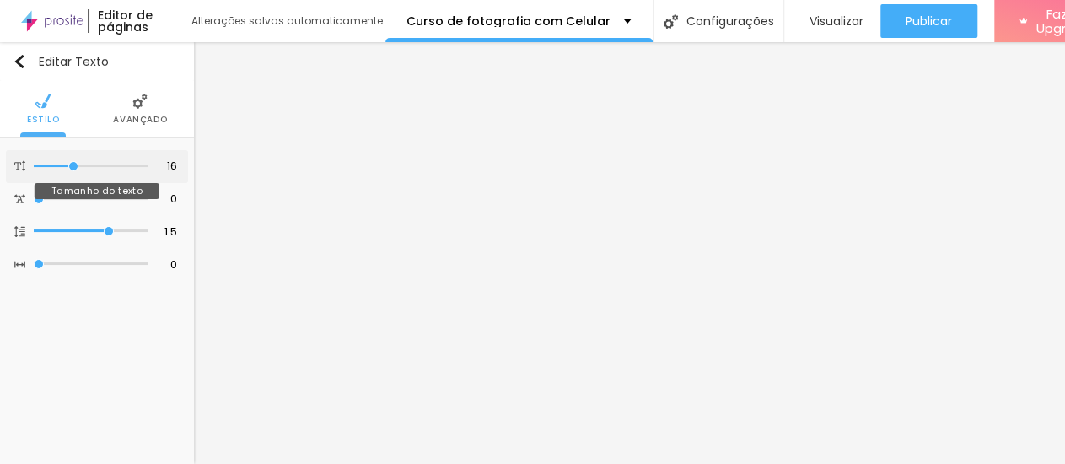
type input "16"
click at [67, 166] on input "range" at bounding box center [91, 166] width 115 height 8
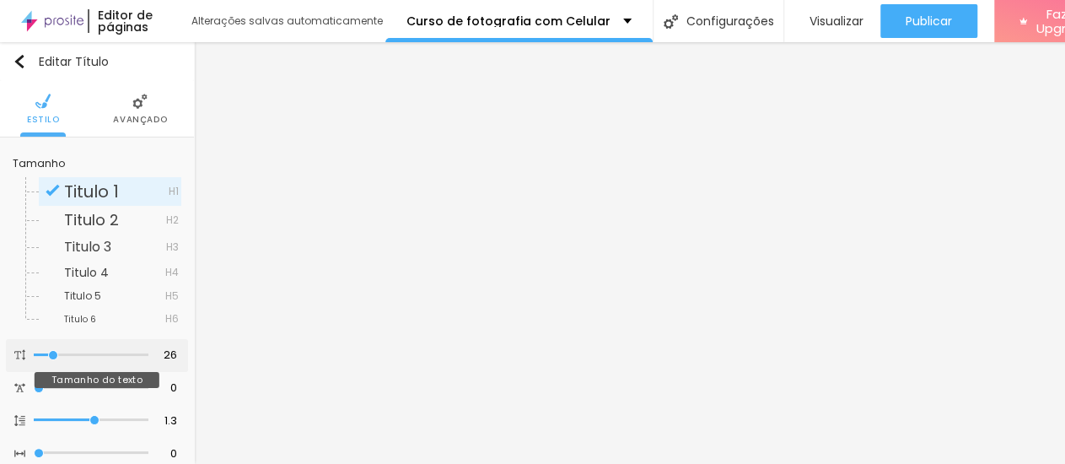
type input "27"
type input "26"
type input "25"
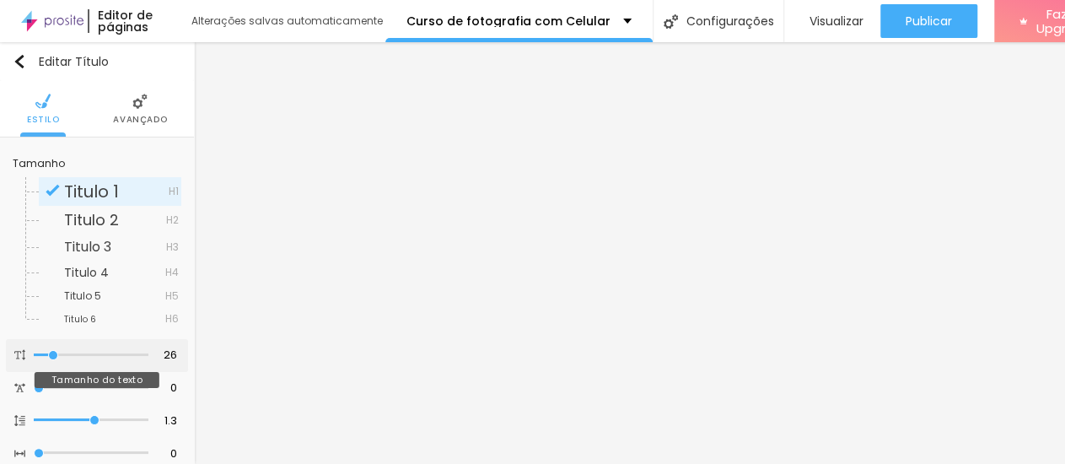
type input "25"
type input "24"
type input "25"
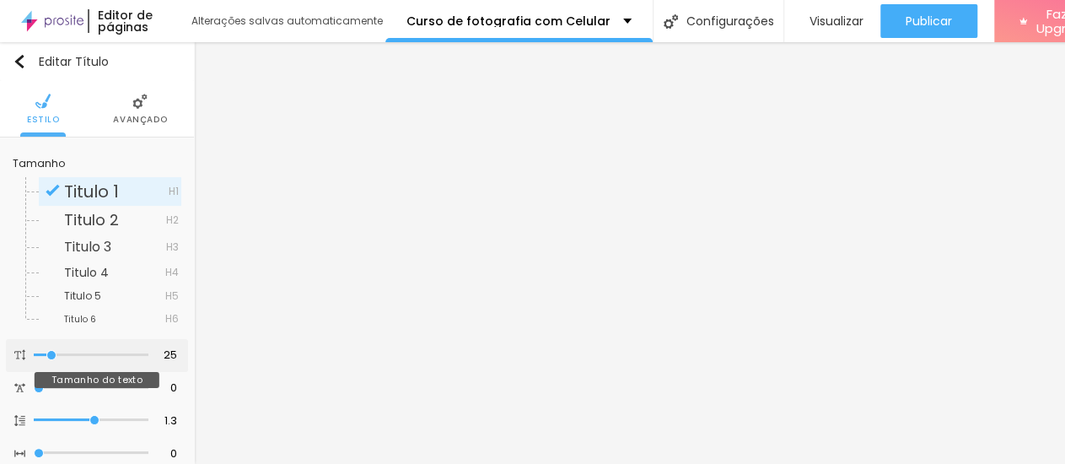
type input "26"
type input "27"
type input "26"
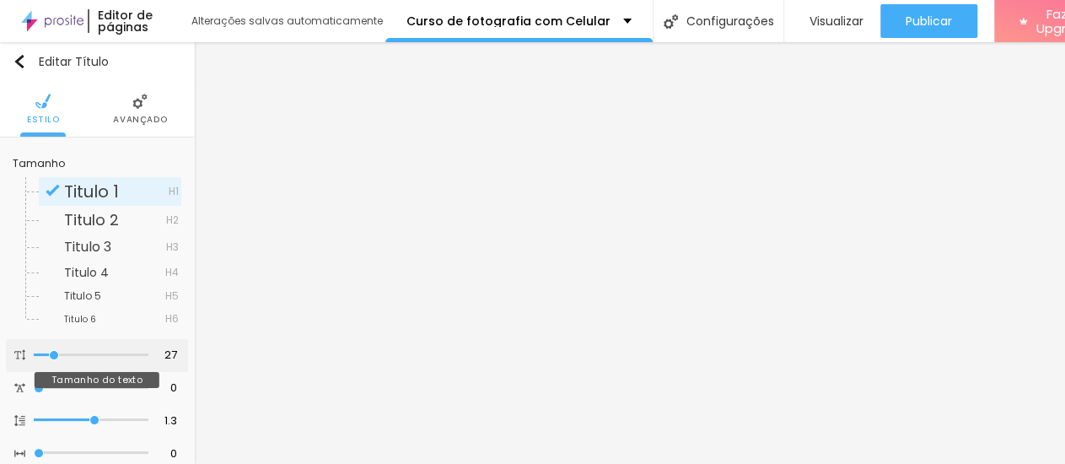
type input "26"
click at [51, 355] on input "range" at bounding box center [91, 355] width 115 height 8
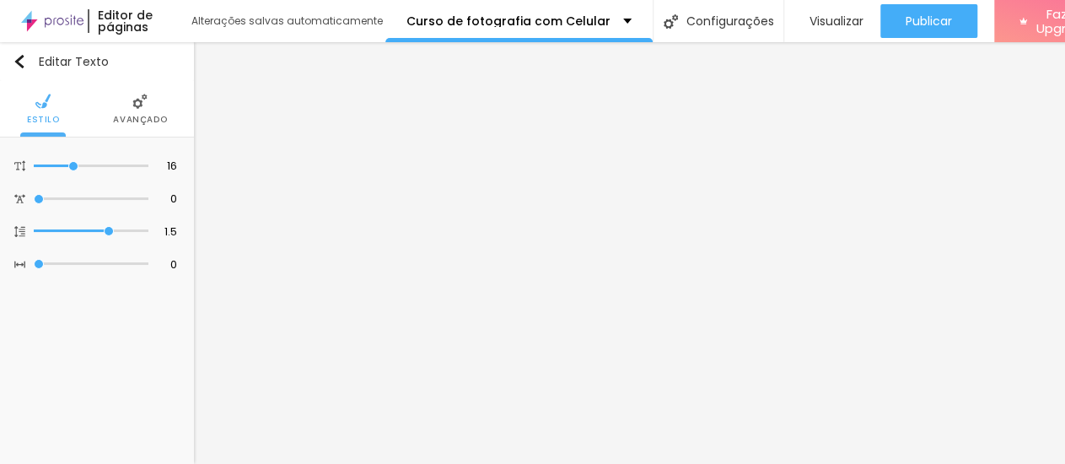
click at [129, 112] on li "Avançado" at bounding box center [140, 109] width 54 height 56
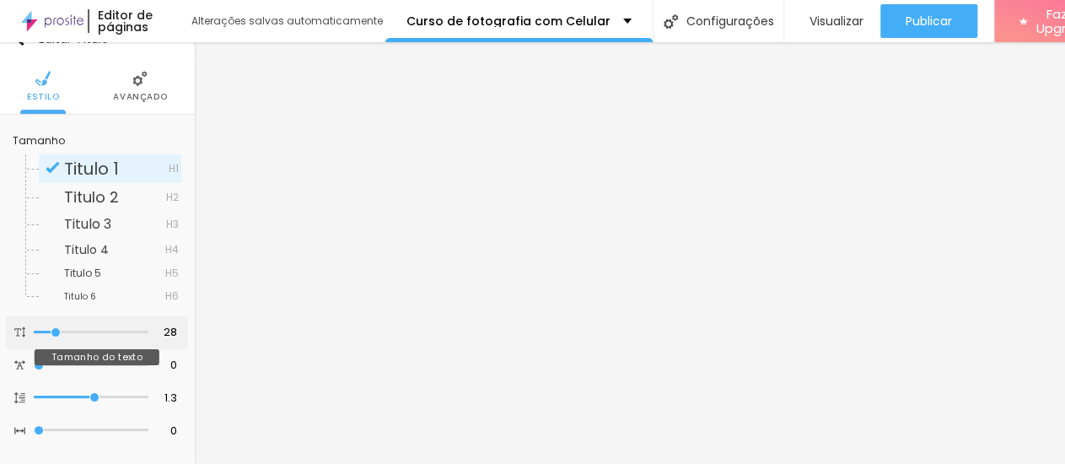
scroll to position [169, 0]
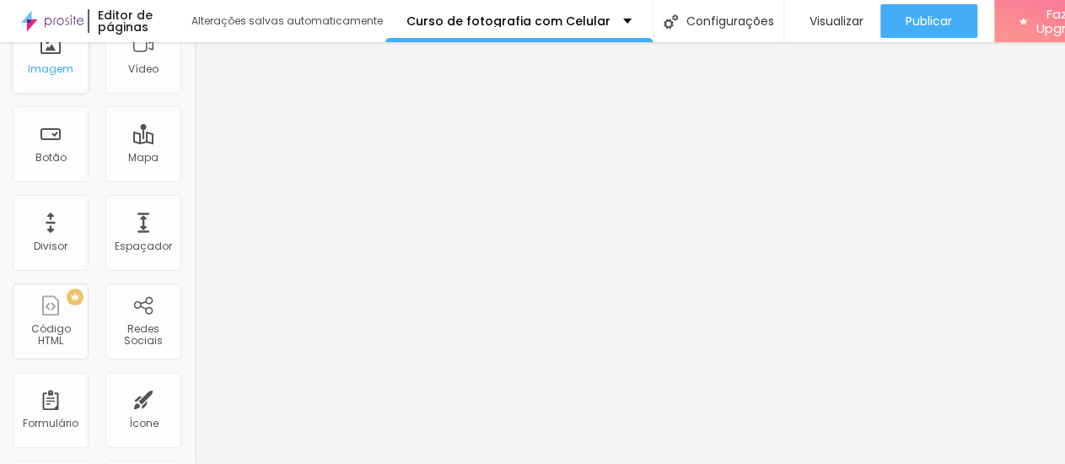
click at [57, 82] on div "Imagem" at bounding box center [51, 56] width 76 height 76
click at [43, 57] on div "Imagem" at bounding box center [51, 56] width 76 height 76
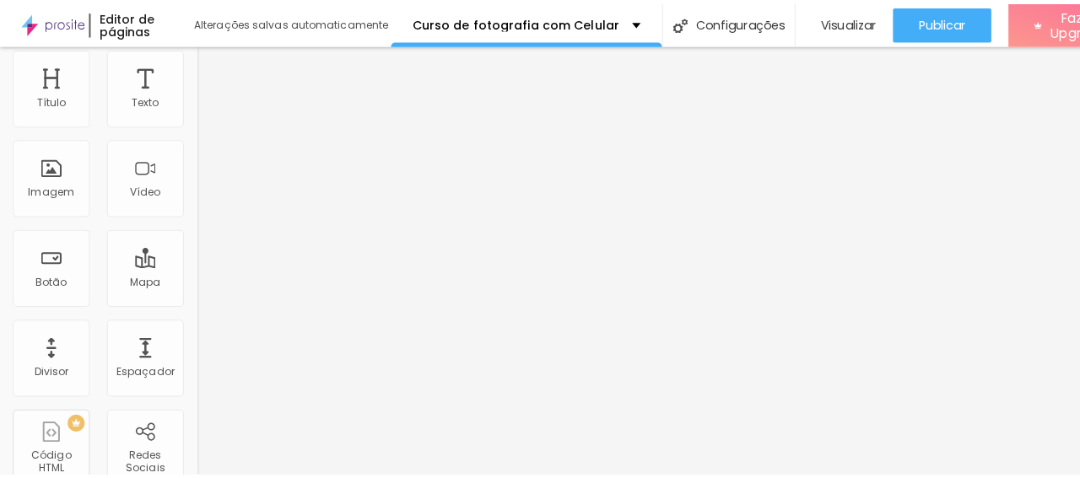
scroll to position [0, 0]
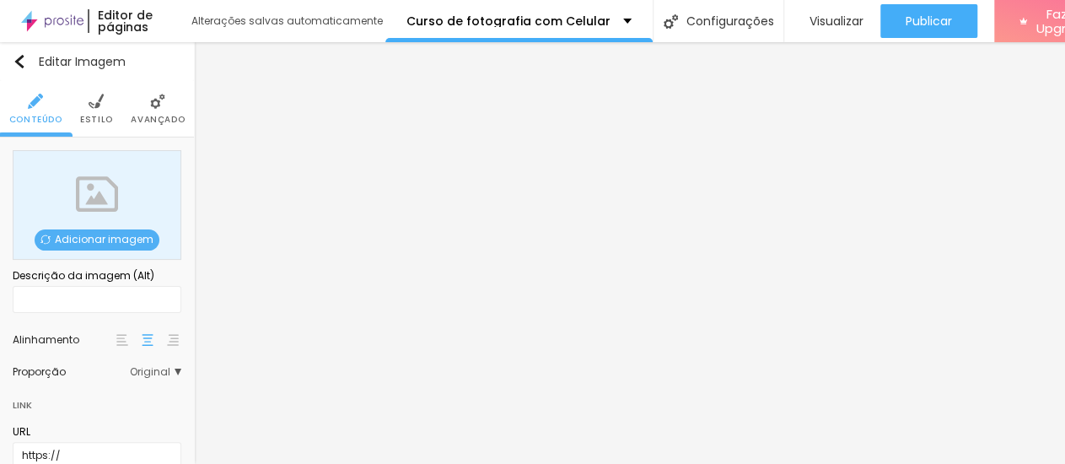
click at [119, 238] on span "Adicionar imagem" at bounding box center [97, 239] width 125 height 21
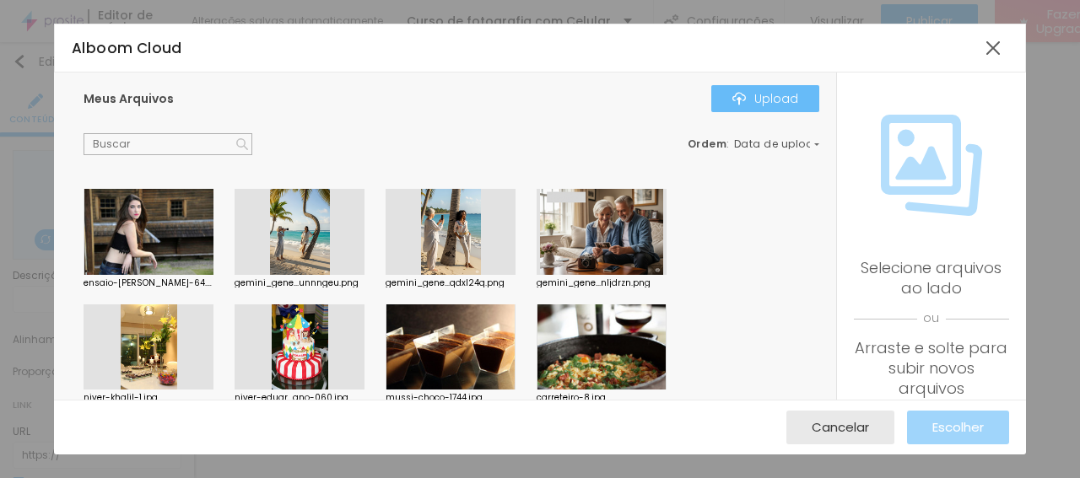
click at [770, 94] on div "Upload" at bounding box center [765, 98] width 66 height 13
click at [770, 96] on div "Upload" at bounding box center [765, 98] width 66 height 13
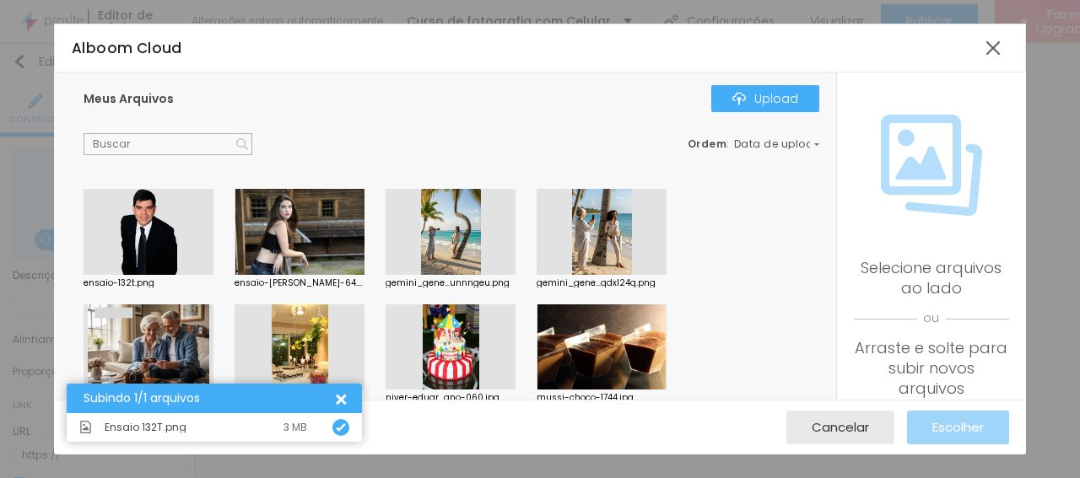
click at [168, 242] on div at bounding box center [148, 232] width 130 height 86
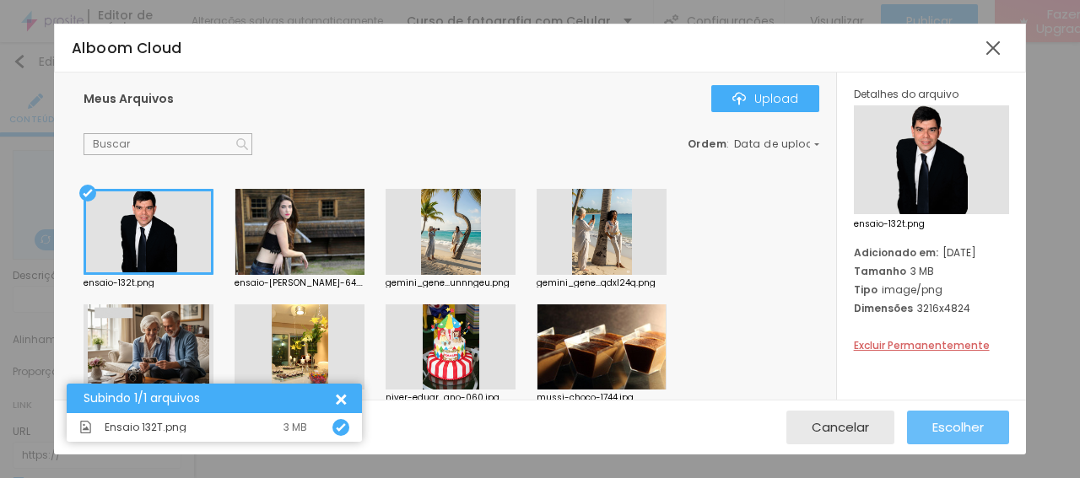
click at [970, 428] on span "Escolher" at bounding box center [957, 427] width 51 height 14
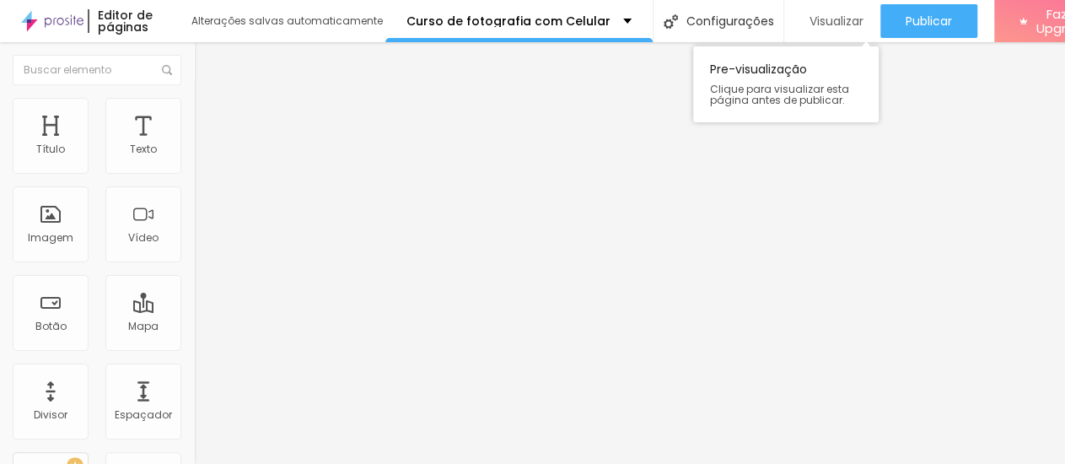
click at [828, 10] on div "Visualizar" at bounding box center [832, 21] width 62 height 34
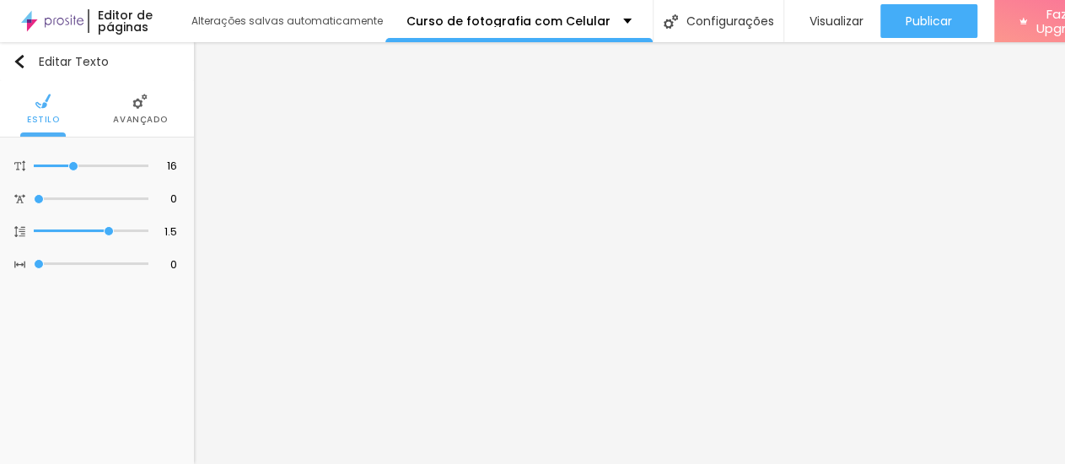
click at [132, 102] on img at bounding box center [139, 101] width 15 height 15
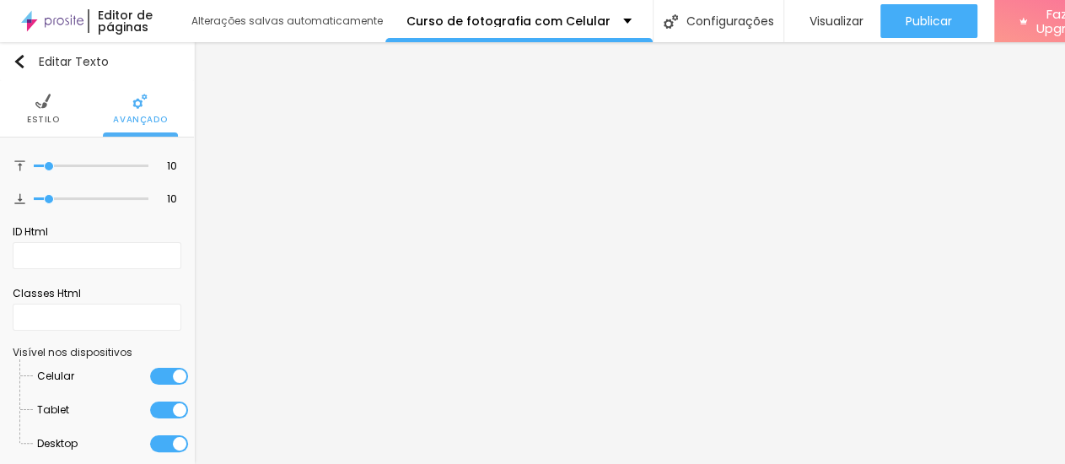
click at [43, 105] on img at bounding box center [42, 101] width 15 height 15
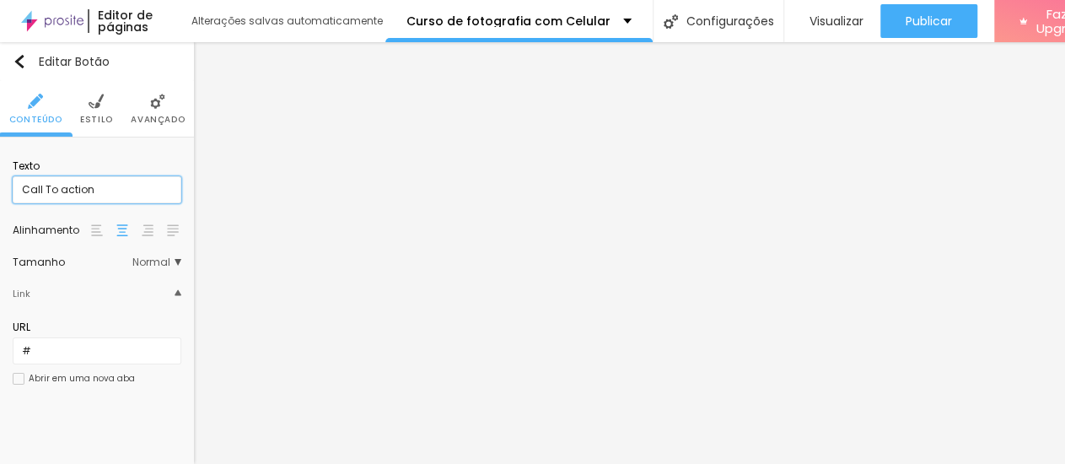
click at [104, 191] on input "Call To action" at bounding box center [97, 189] width 169 height 27
click at [164, 262] on span "Normal" at bounding box center [156, 262] width 49 height 10
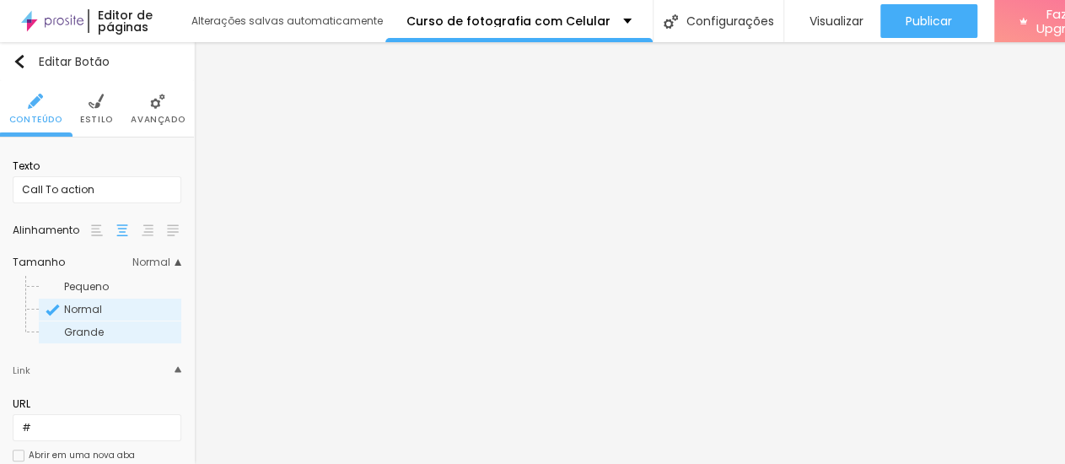
click at [97, 334] on span "Grande" at bounding box center [84, 332] width 40 height 14
click at [89, 107] on img at bounding box center [96, 101] width 15 height 15
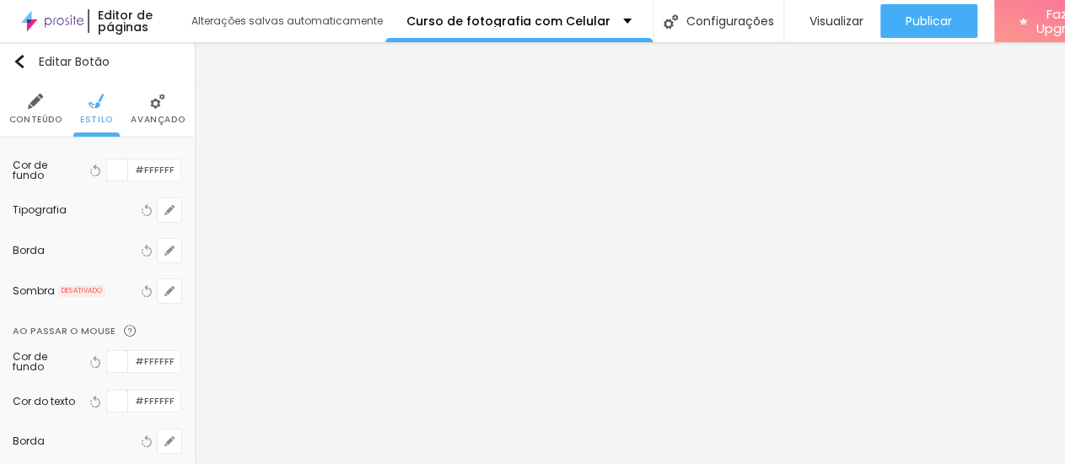
click at [140, 110] on li "Avançado" at bounding box center [158, 109] width 54 height 56
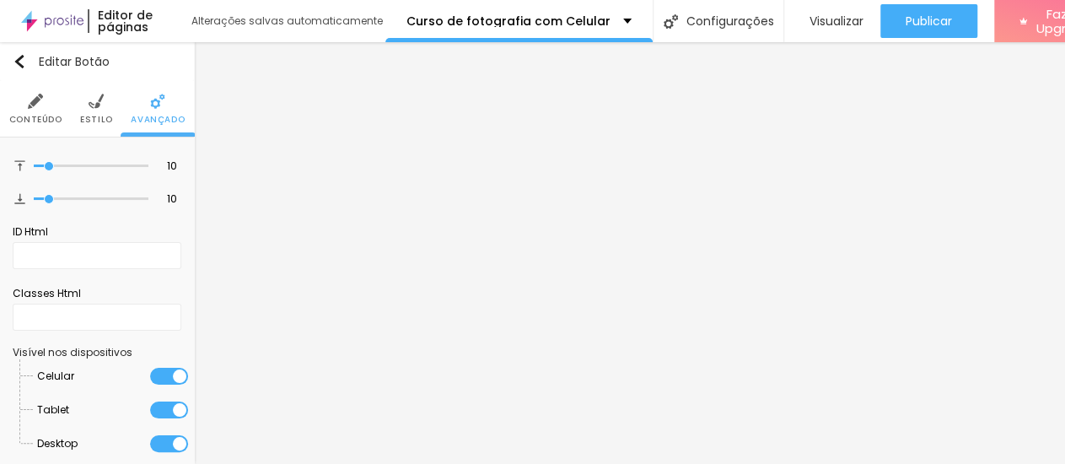
click at [30, 109] on li "Conteúdo" at bounding box center [35, 109] width 53 height 56
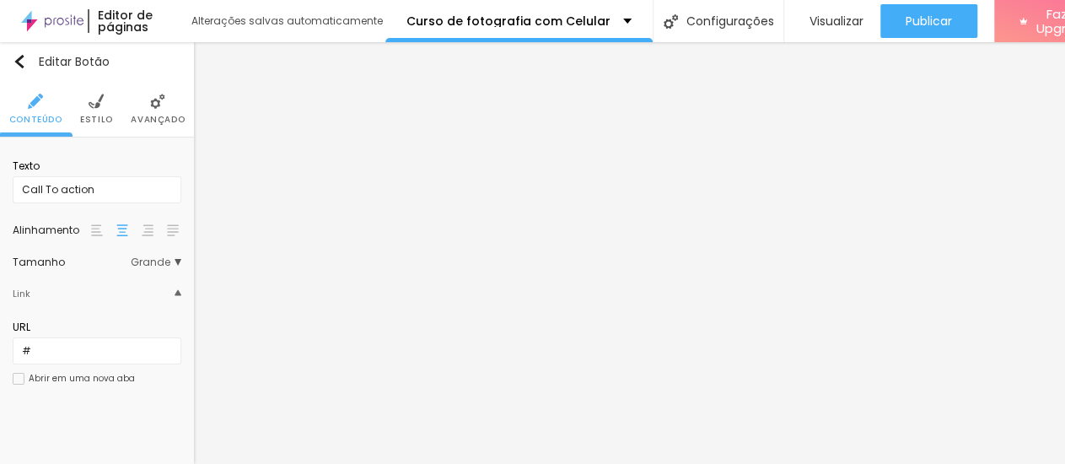
click at [175, 294] on img at bounding box center [178, 292] width 7 height 7
click at [175, 295] on img at bounding box center [178, 294] width 7 height 7
click at [106, 194] on input "Call To action" at bounding box center [97, 189] width 169 height 27
drag, startPoint x: 100, startPoint y: 190, endPoint x: 0, endPoint y: 186, distance: 99.6
click at [13, 186] on input "Call To action" at bounding box center [97, 189] width 169 height 27
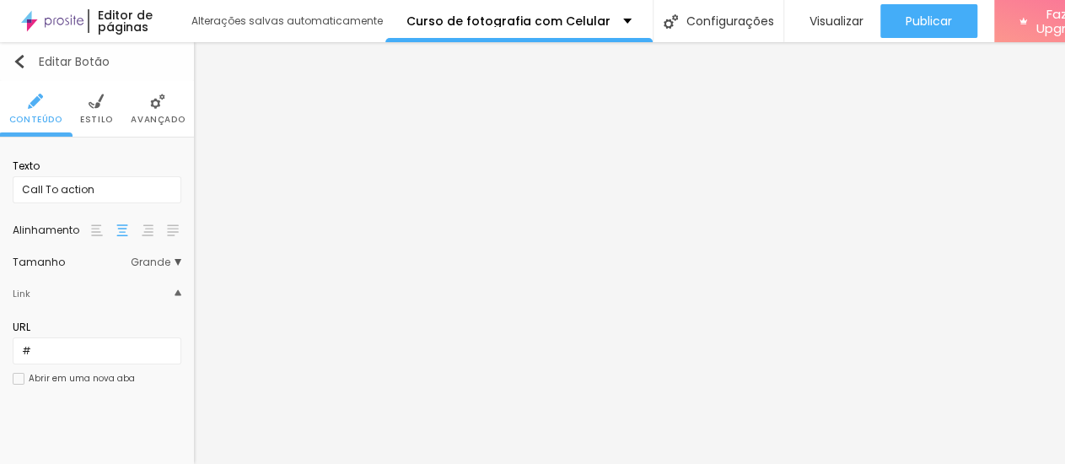
click at [23, 62] on img "button" at bounding box center [19, 61] width 13 height 13
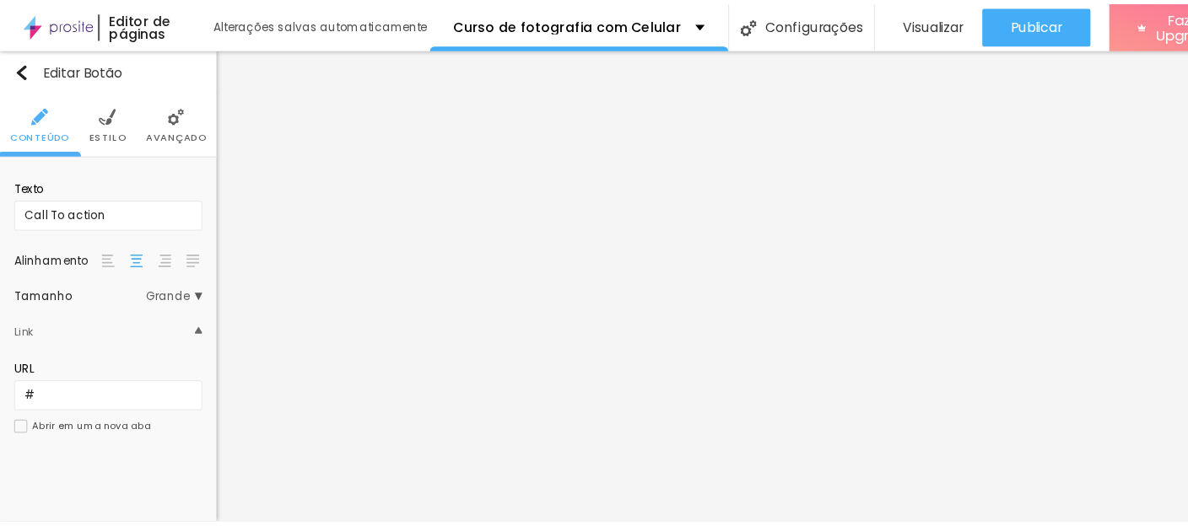
scroll to position [220, 0]
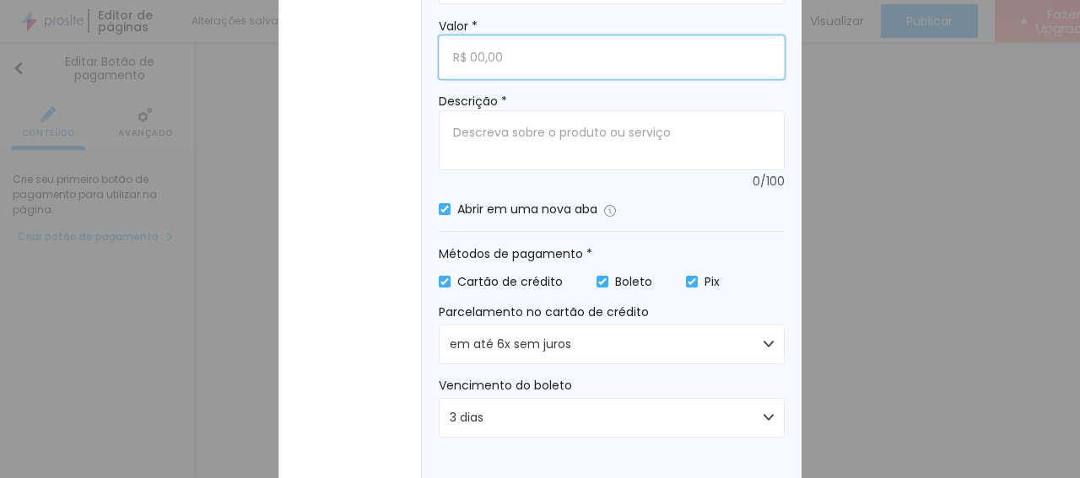
click at [469, 66] on input "Valor *" at bounding box center [612, 57] width 346 height 44
type input "R$ 150,00"
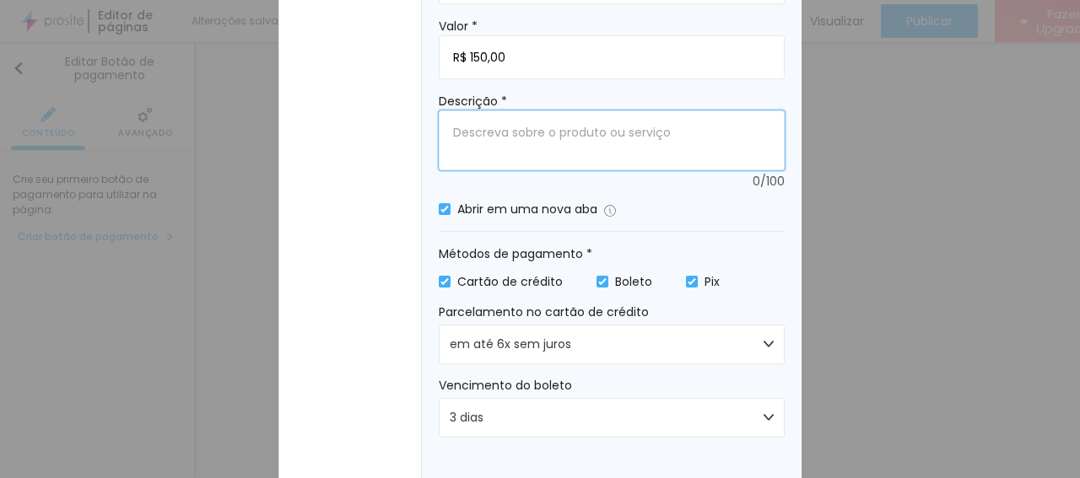
click at [451, 134] on textarea "Descrição *" at bounding box center [612, 139] width 346 height 59
type textarea "Curso de Fotografia com Celular"
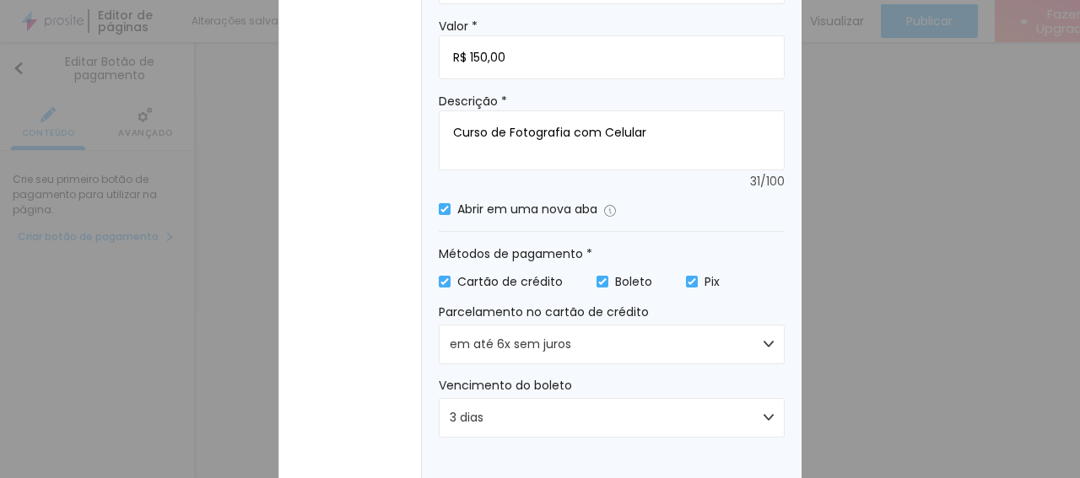
click at [779, 94] on div "Nome * Valor * R$ 150,00 Descrição * Curso de Fotografia com Celular 31 / 100 A…" at bounding box center [612, 229] width 380 height 599
click at [444, 213] on img at bounding box center [444, 209] width 8 height 8
click at [759, 347] on button "em até 6x sem juros" at bounding box center [612, 345] width 346 height 40
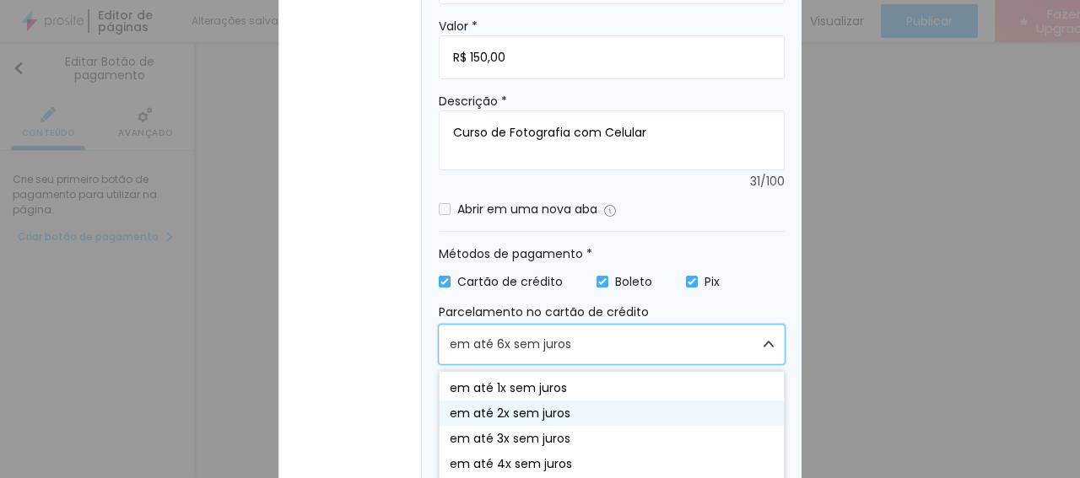
click at [569, 413] on div "em até 2x sem juros" at bounding box center [611, 413] width 344 height 25
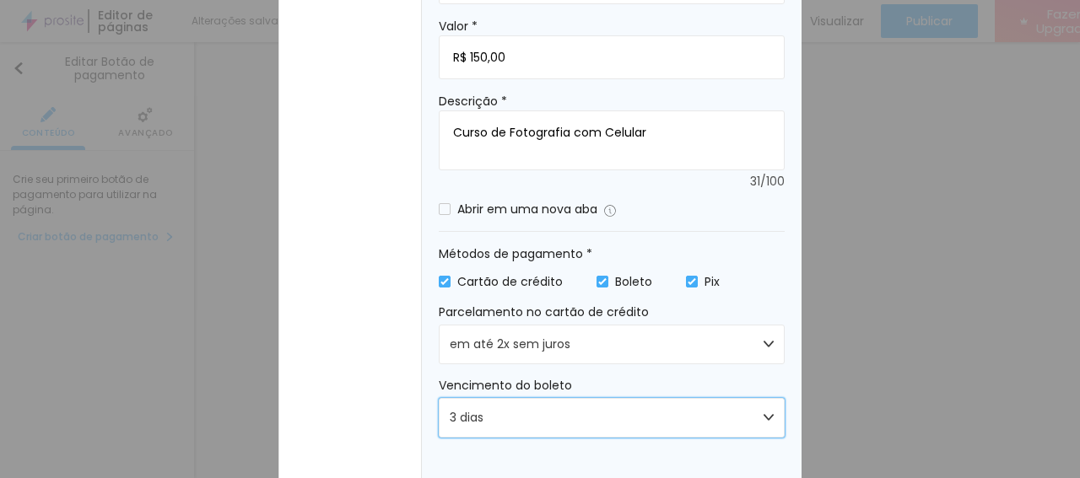
click at [770, 416] on img "button" at bounding box center [768, 417] width 10 height 10
click at [772, 286] on div "Cartão de crédito Boleto Pix" at bounding box center [612, 281] width 346 height 19
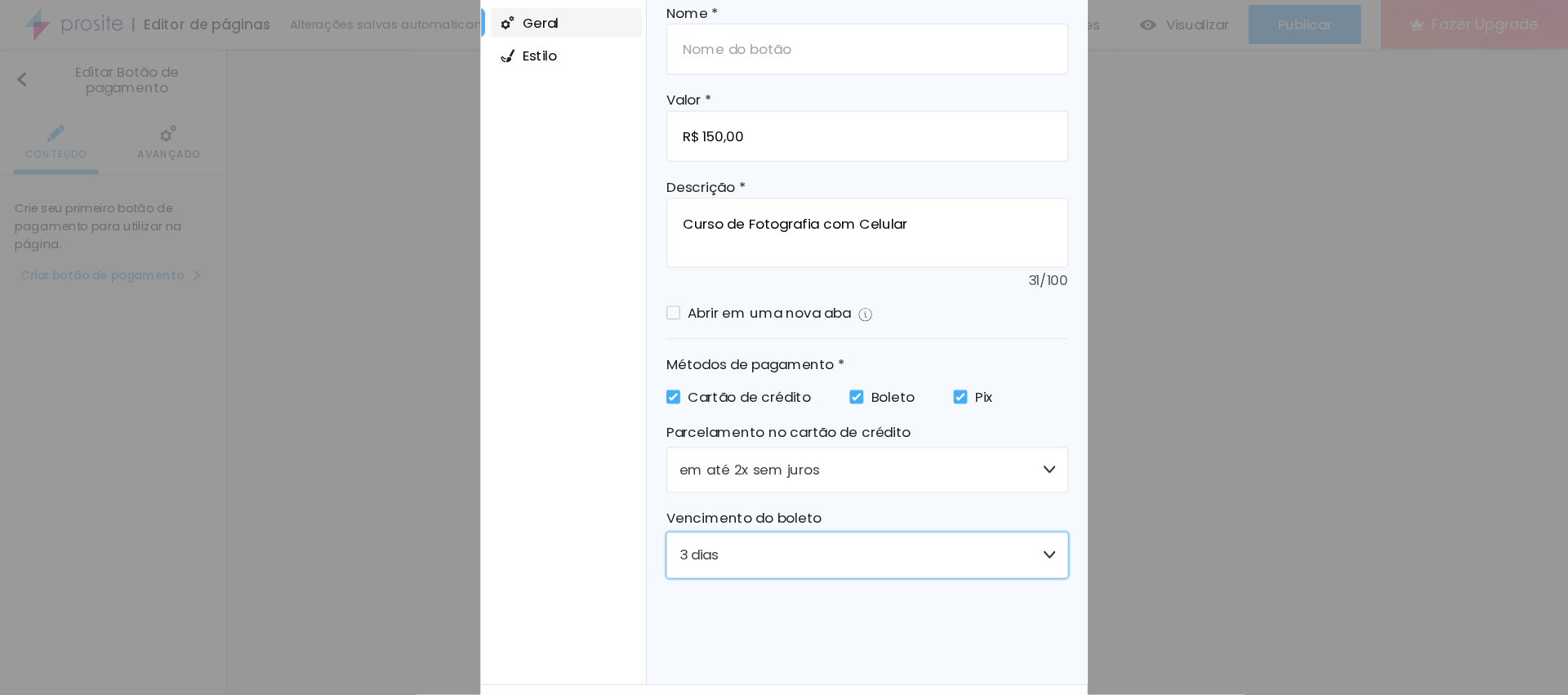
scroll to position [98, 0]
click at [568, 40] on input "Nome *" at bounding box center [723, 41] width 335 height 43
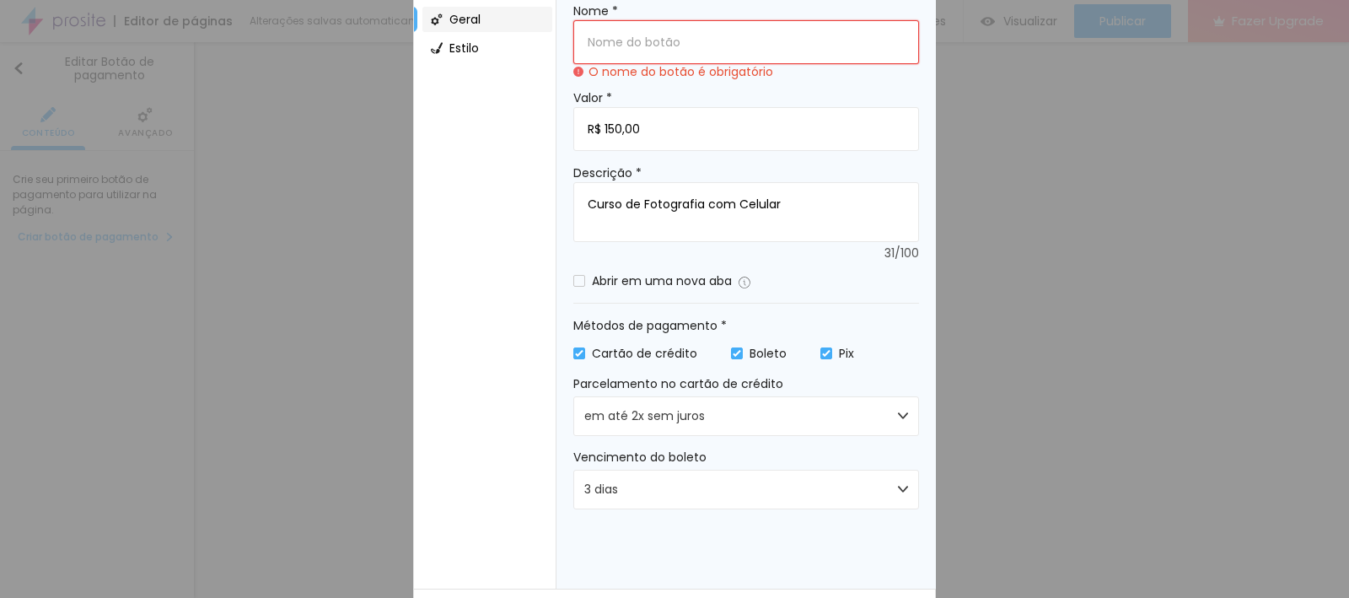
click at [586, 46] on input "Nome *" at bounding box center [747, 42] width 346 height 44
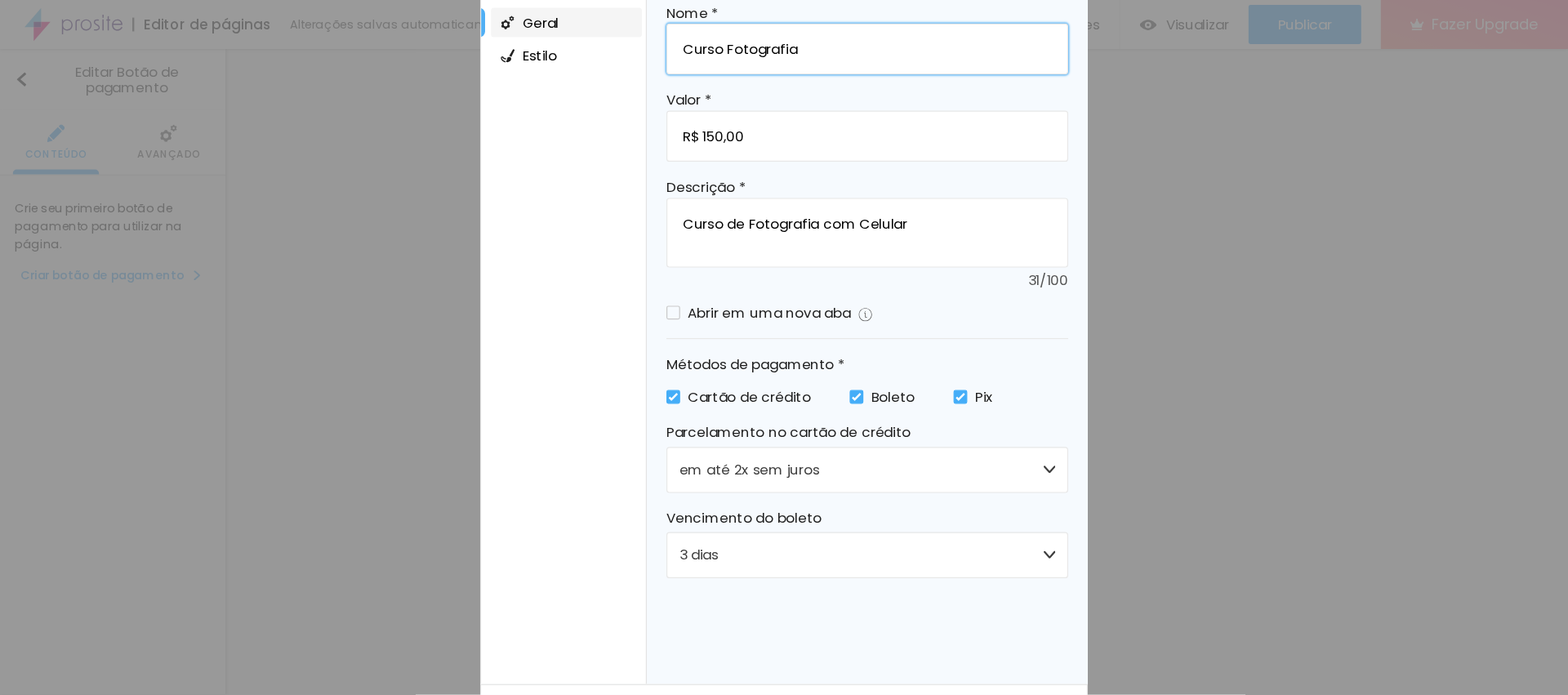
scroll to position [0, 0]
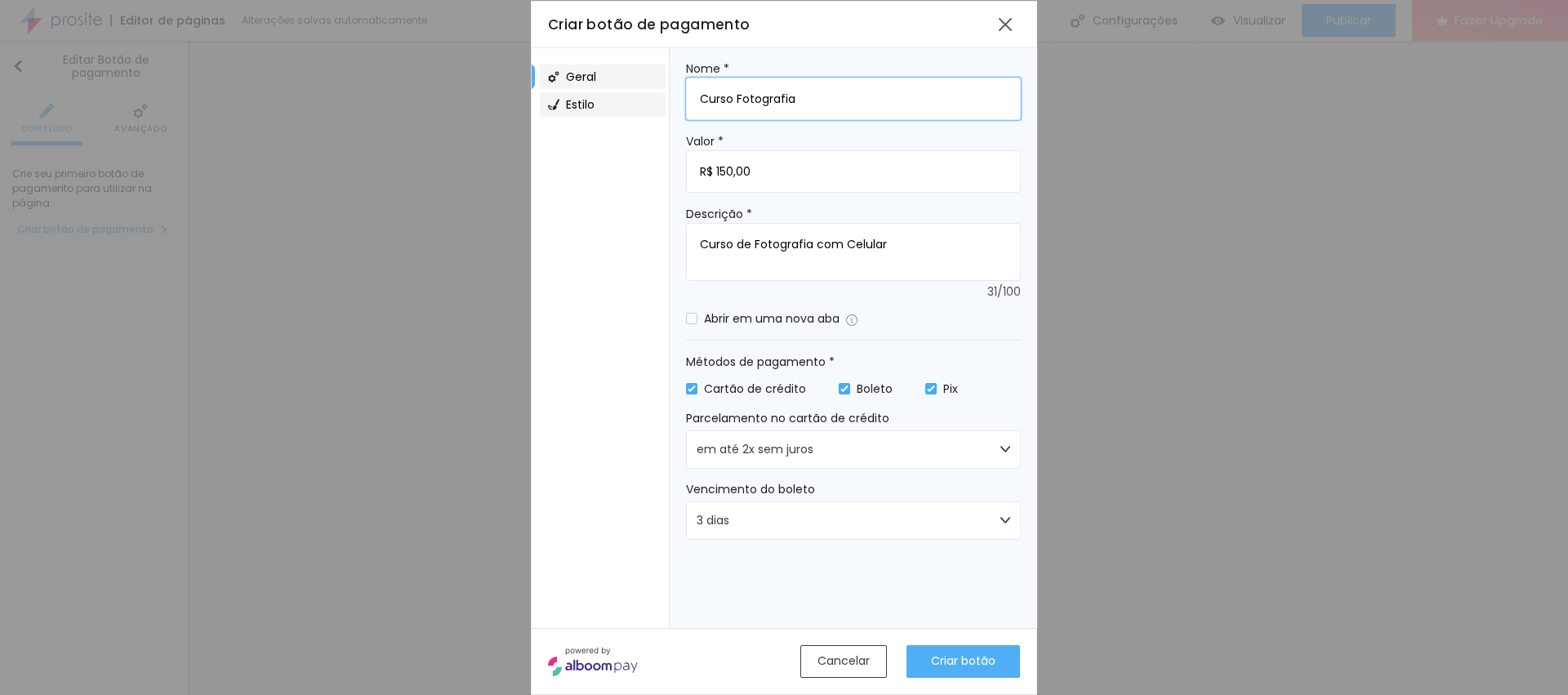
type input "Curso Fotografia"
click at [577, 102] on span "Estilo" at bounding box center [580, 105] width 29 height 12
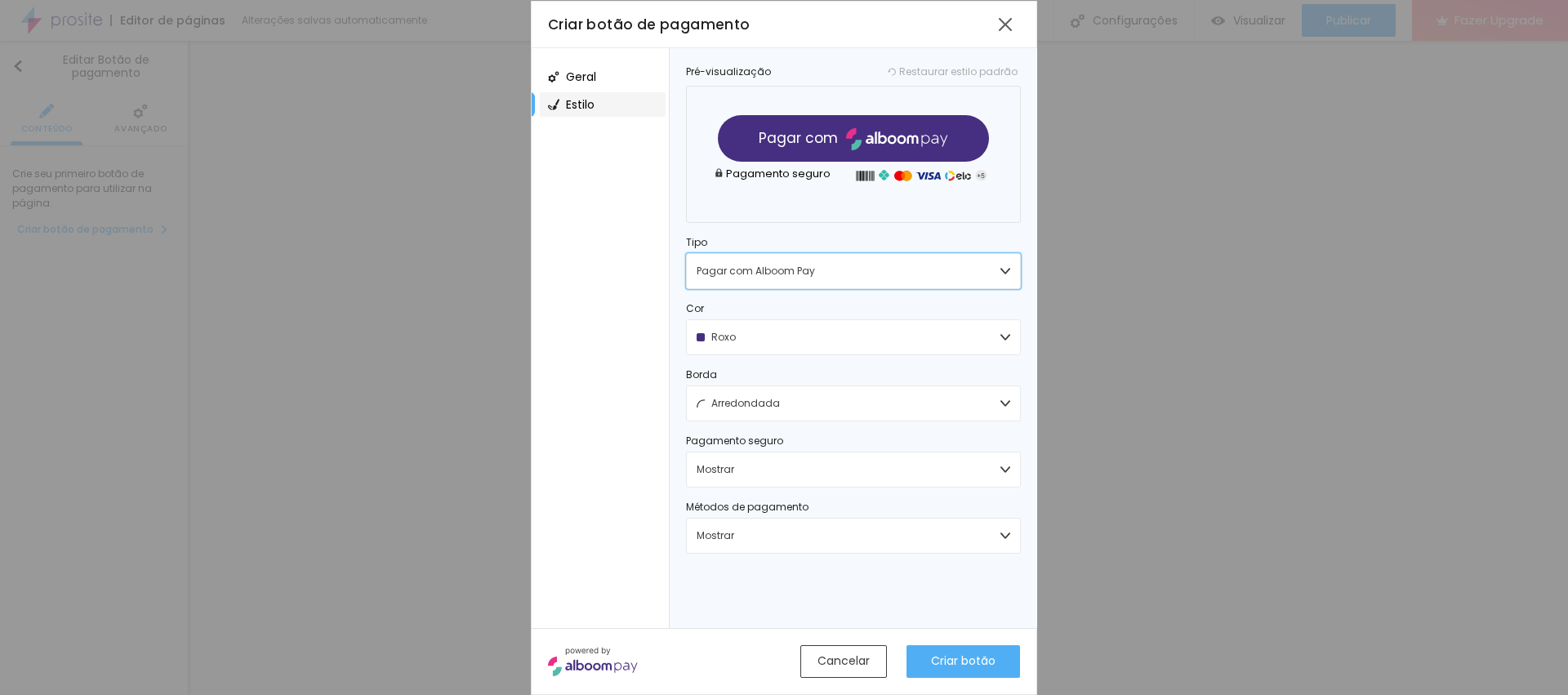
click at [1005, 274] on img "button" at bounding box center [1005, 271] width 10 height 10
click at [759, 357] on div "Pagar agora" at bounding box center [853, 357] width 333 height 23
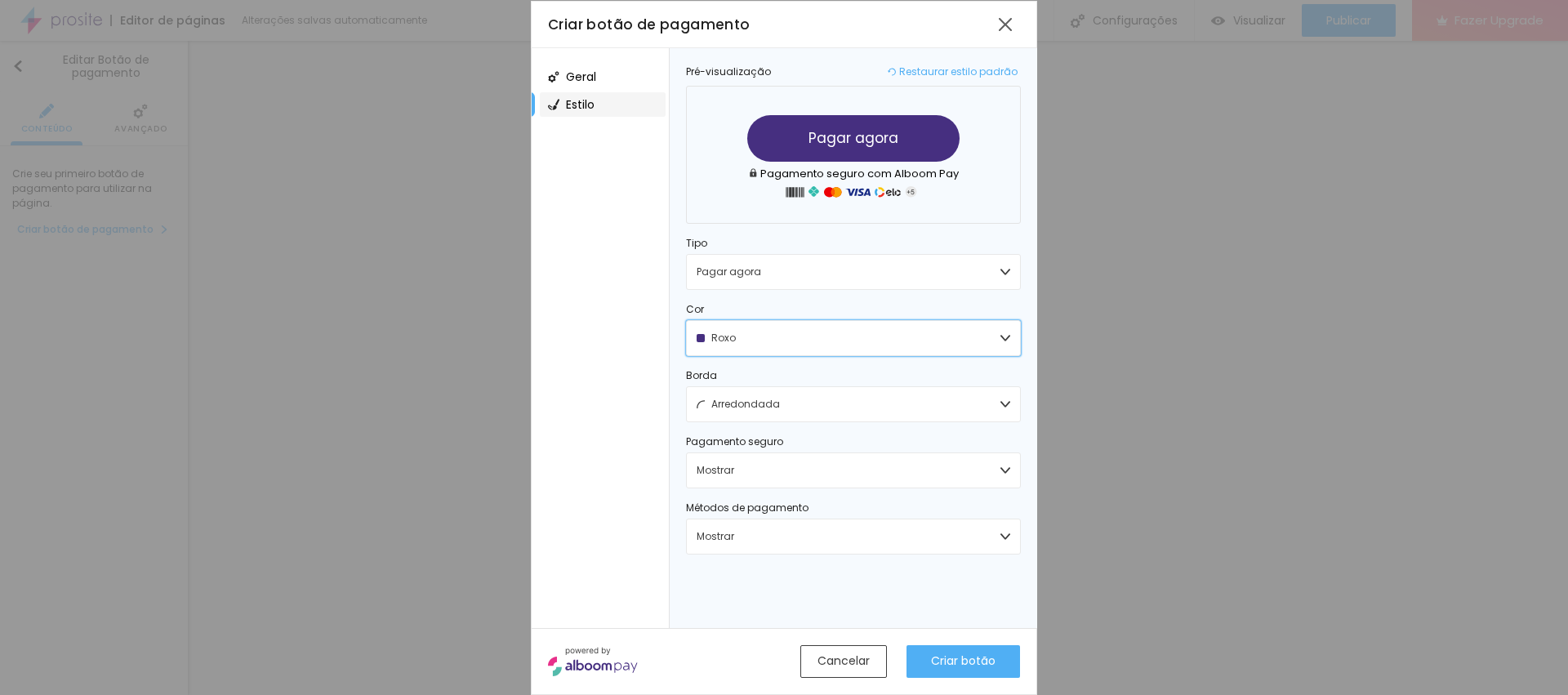
click at [1001, 335] on img "button" at bounding box center [1005, 338] width 10 height 10
click at [737, 378] on div "Azul" at bounding box center [853, 378] width 333 height 23
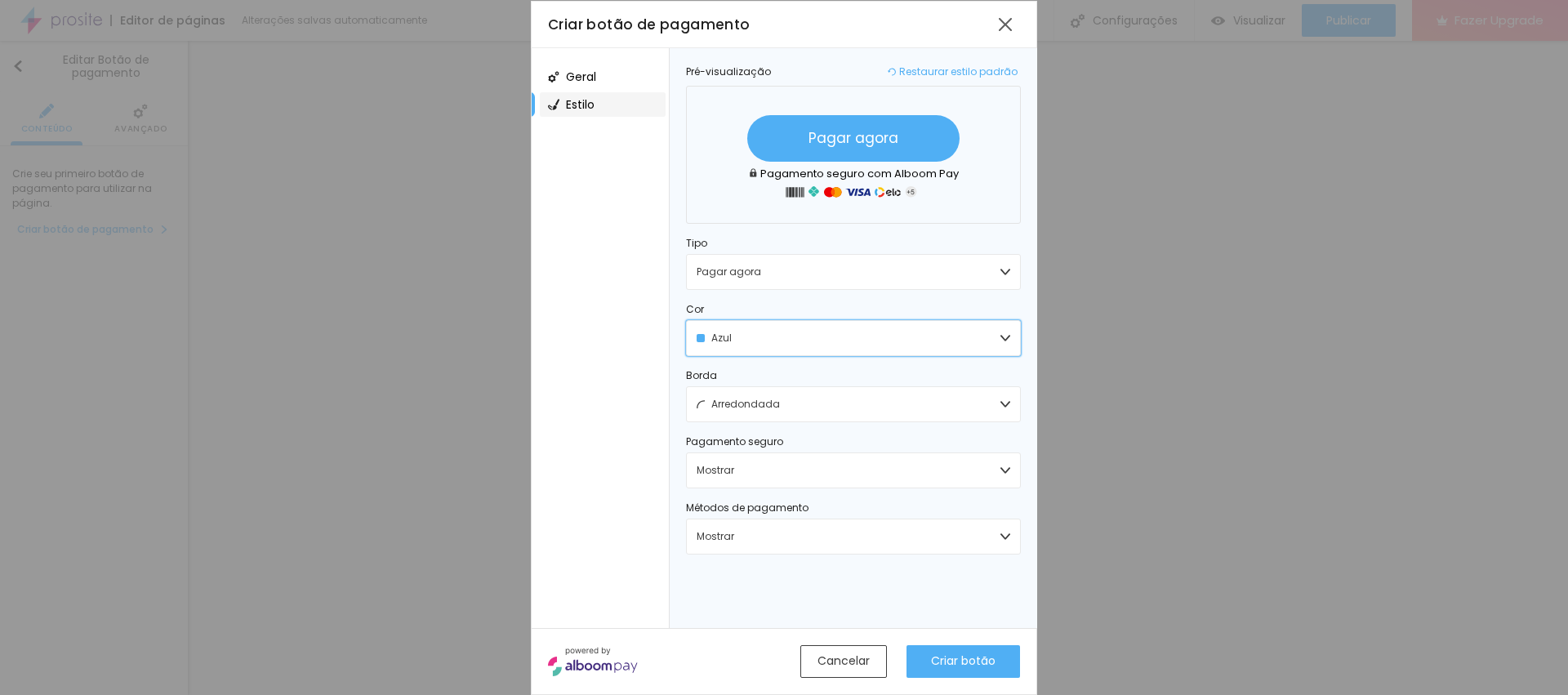
click at [1013, 337] on button "Azul" at bounding box center [853, 338] width 335 height 36
click at [726, 446] on span "Preto" at bounding box center [723, 446] width 23 height 10
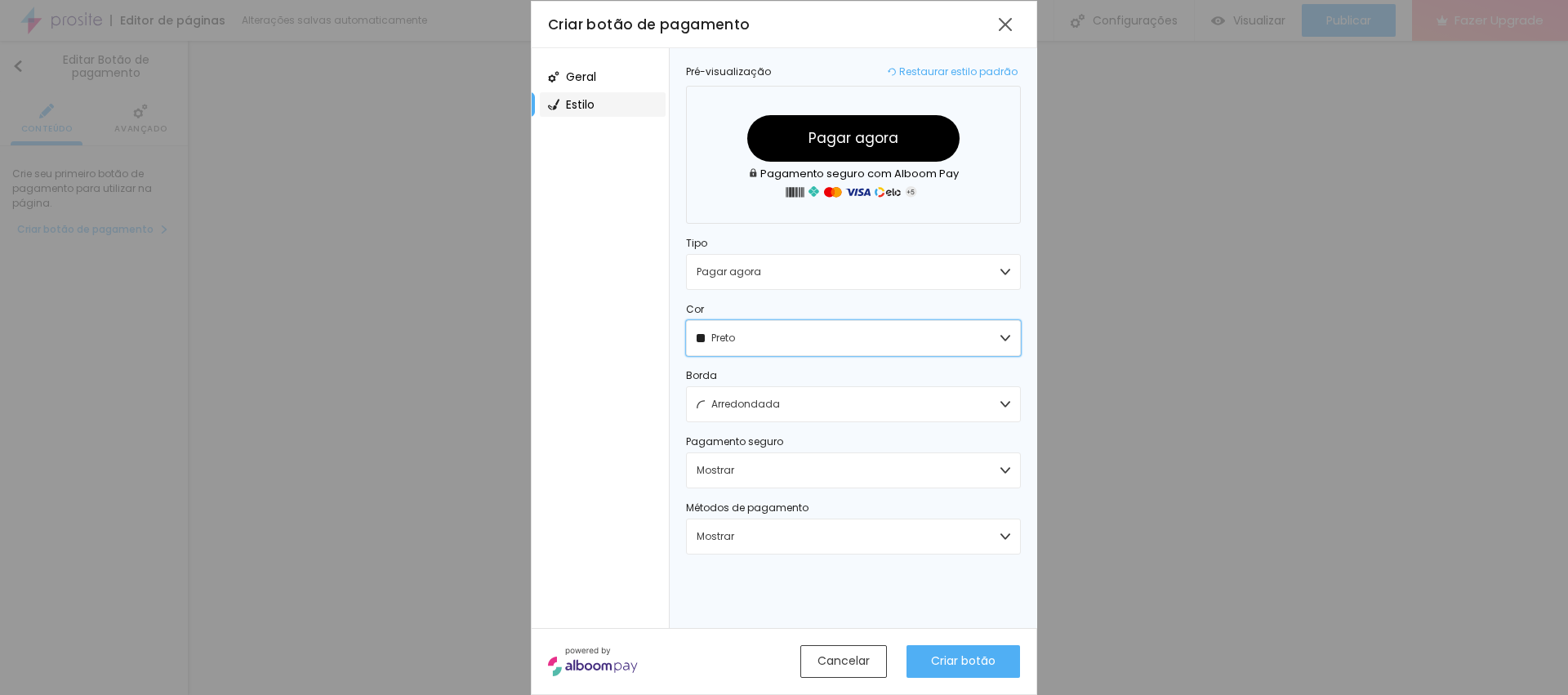
click at [1012, 336] on button "Preto" at bounding box center [853, 338] width 335 height 36
click at [732, 420] on span "Roxo" at bounding box center [723, 424] width 24 height 10
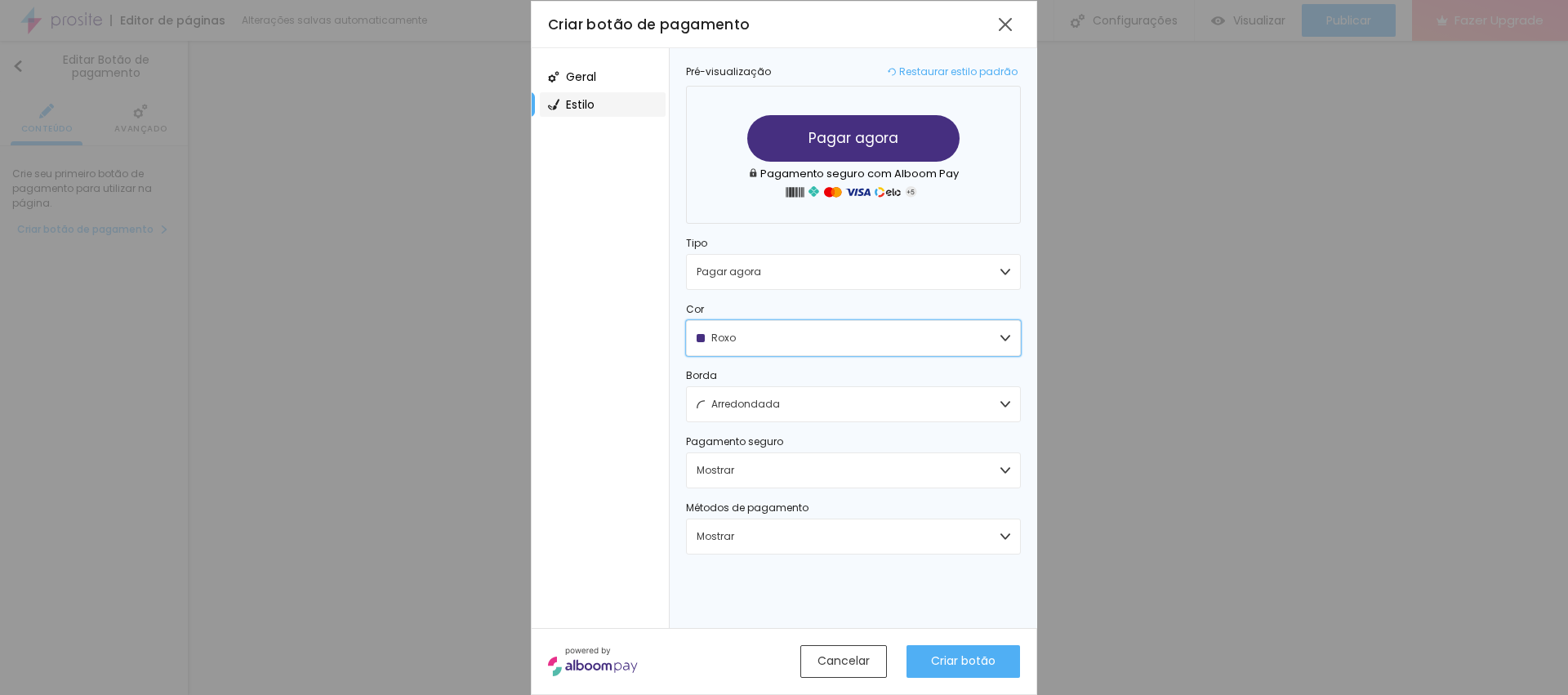
click at [1002, 340] on img "button" at bounding box center [1005, 338] width 10 height 10
click at [727, 397] on span "Verde" at bounding box center [726, 401] width 29 height 10
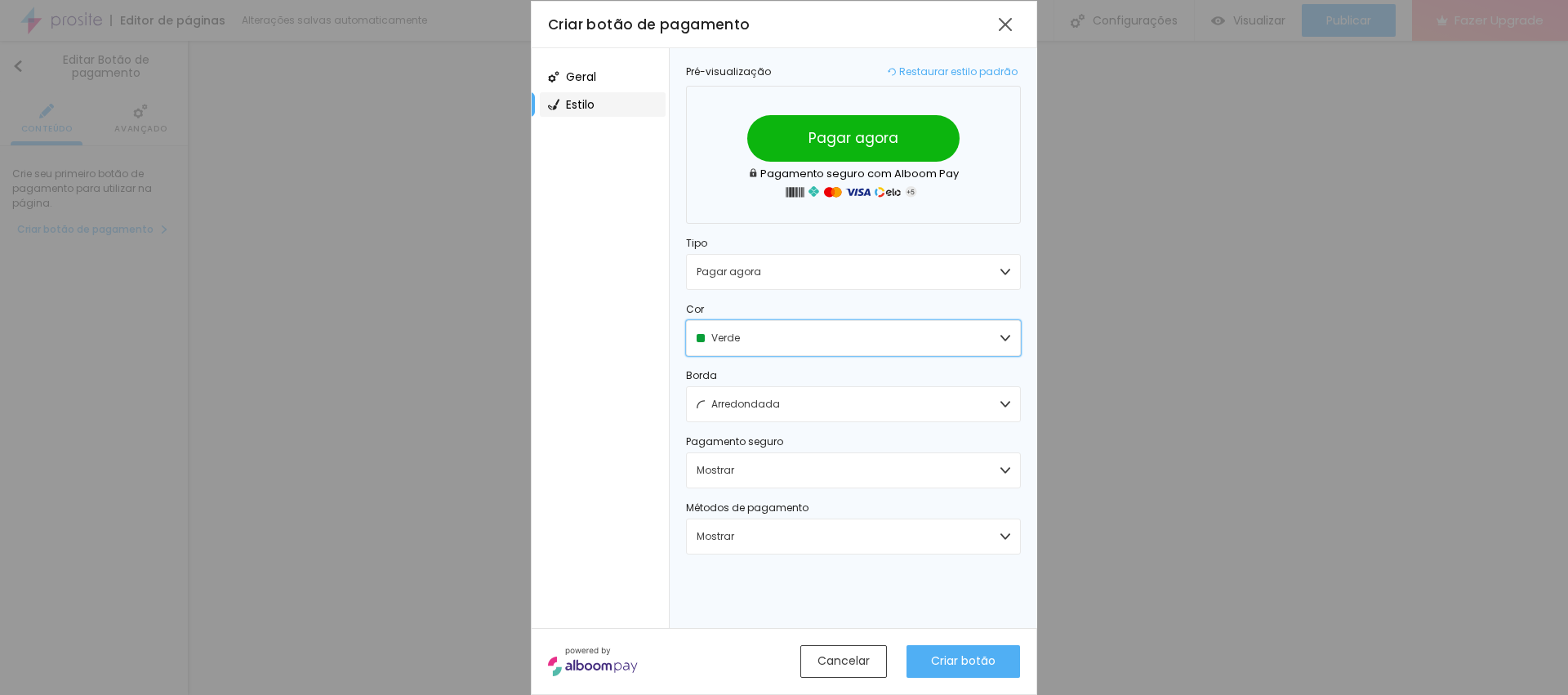
click at [1012, 336] on button "Verde" at bounding box center [853, 338] width 335 height 36
click at [728, 378] on span "Azul" at bounding box center [722, 378] width 20 height 10
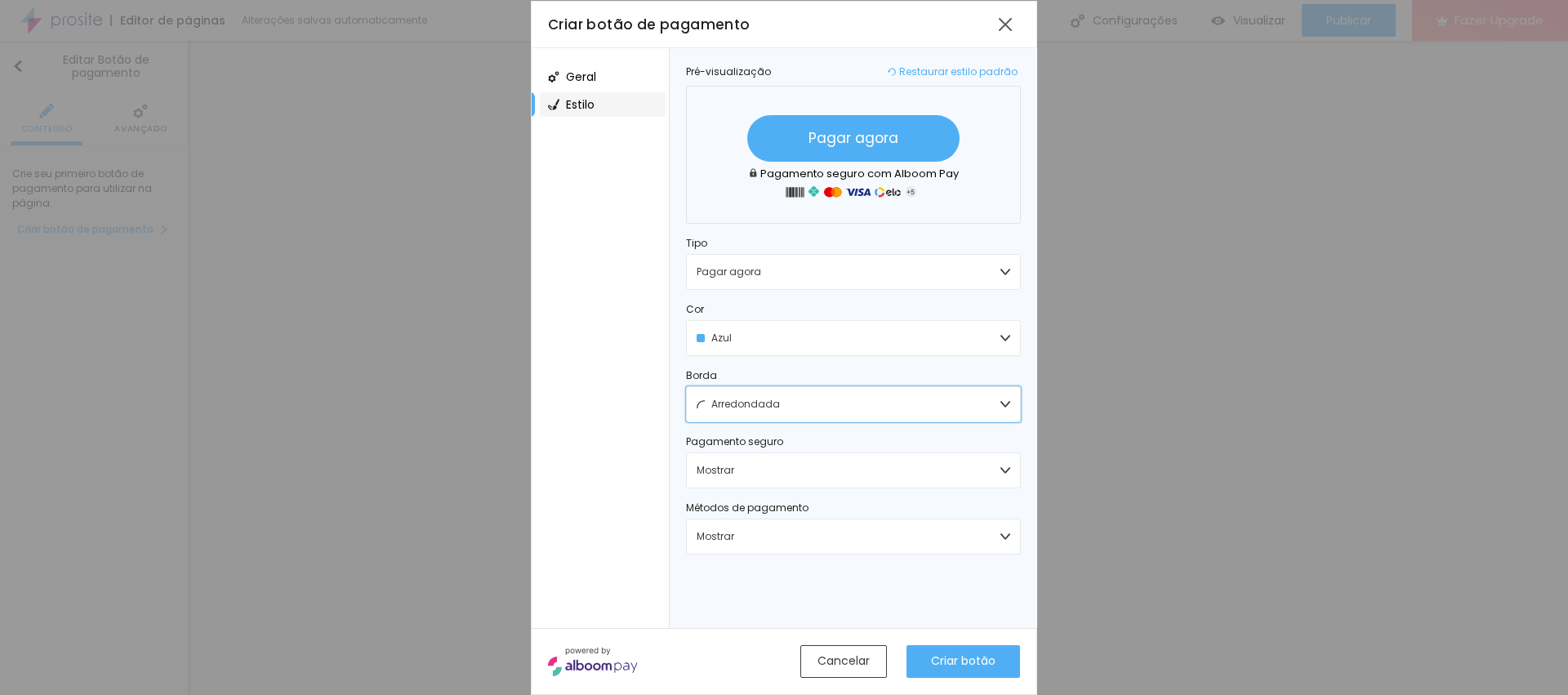
click at [1002, 404] on img "button" at bounding box center [1005, 404] width 10 height 10
click at [744, 440] on span "Quadradra" at bounding box center [740, 444] width 57 height 10
click at [1010, 399] on button "Quadradra" at bounding box center [853, 404] width 335 height 36
click at [753, 462] on span "Curvada" at bounding box center [734, 467] width 46 height 10
click at [1009, 462] on img "button" at bounding box center [1005, 470] width 10 height 10
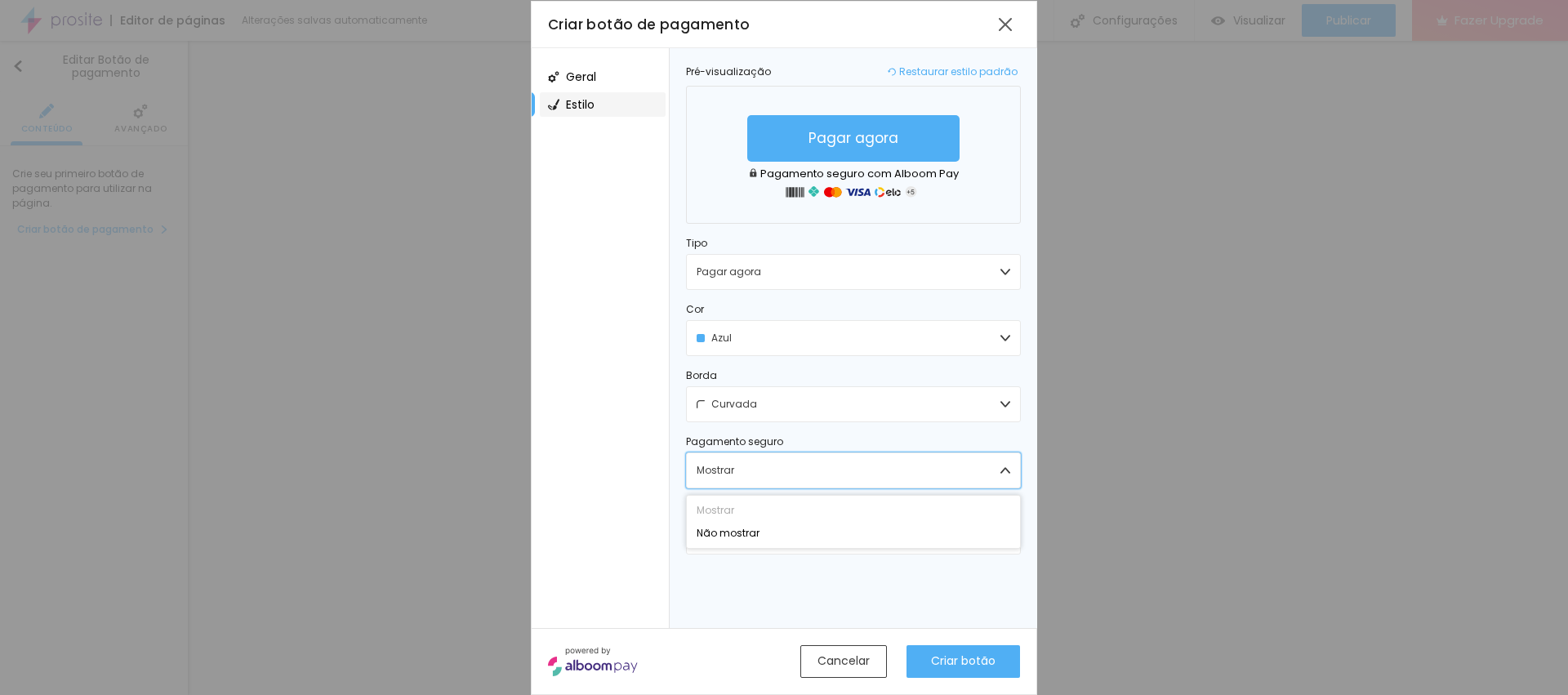
click at [1009, 462] on img "button" at bounding box center [1005, 470] width 10 height 10
click at [1000, 462] on button "Mostrar" at bounding box center [853, 536] width 335 height 36
click at [1000, 462] on img "button" at bounding box center [1005, 536] width 10 height 10
click at [581, 78] on span "Geral" at bounding box center [580, 76] width 30 height 12
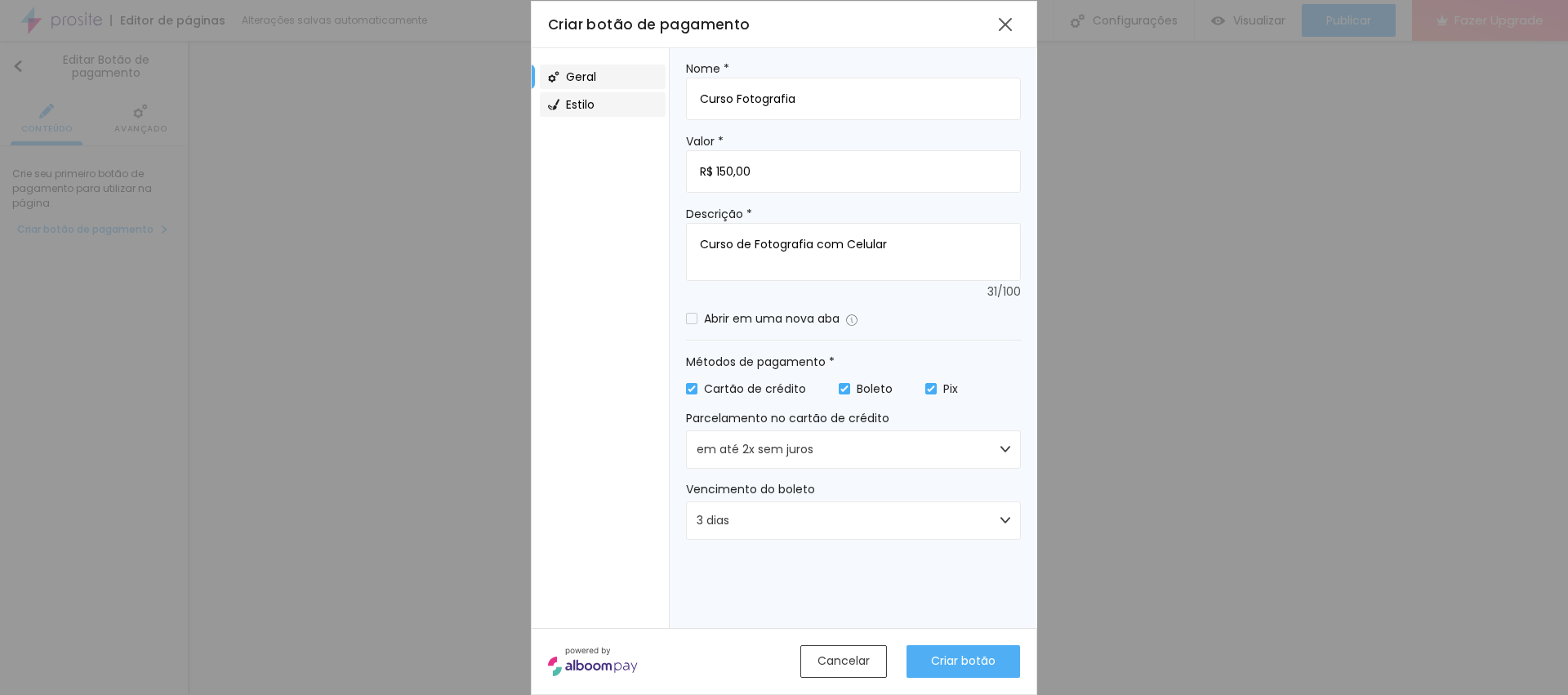
click at [593, 107] on span "Estilo" at bounding box center [580, 105] width 29 height 12
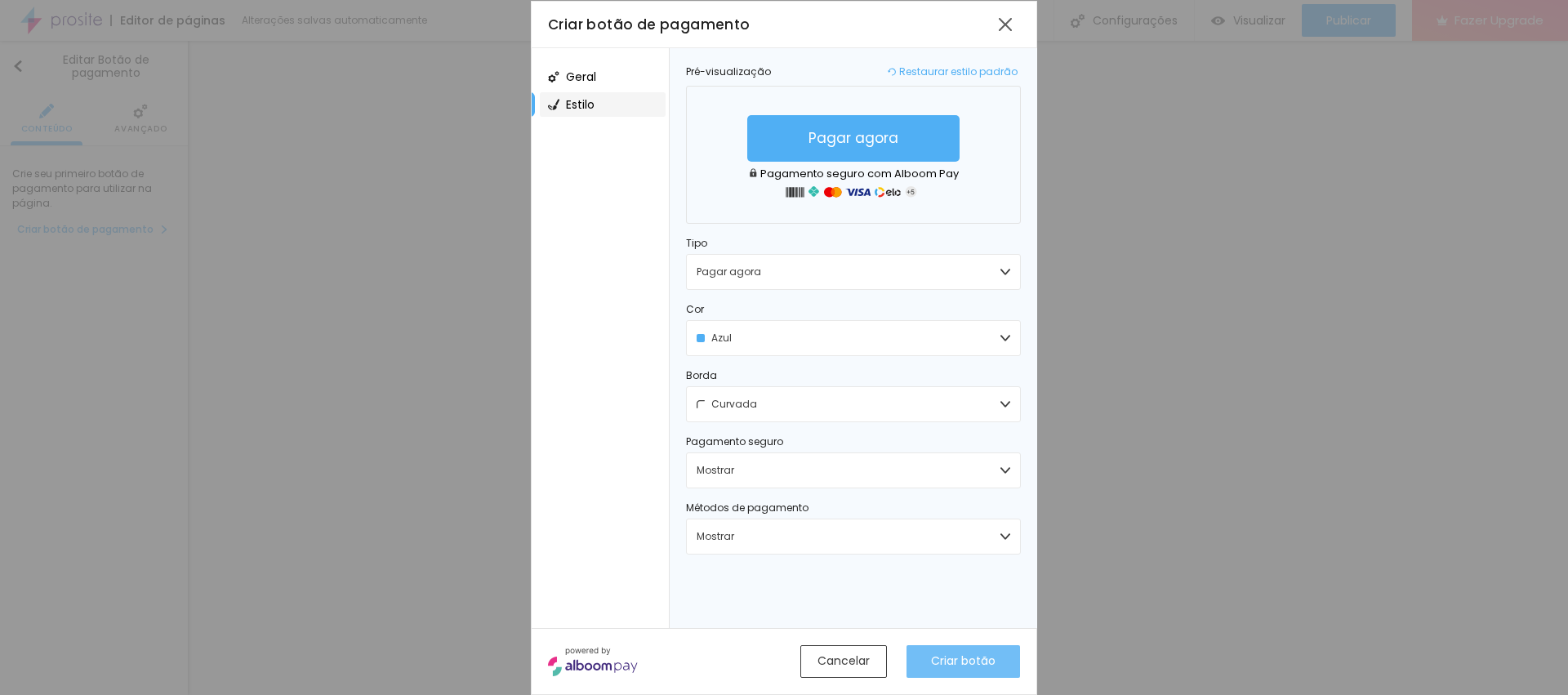
click at [976, 462] on span "Criar botão" at bounding box center [963, 661] width 65 height 17
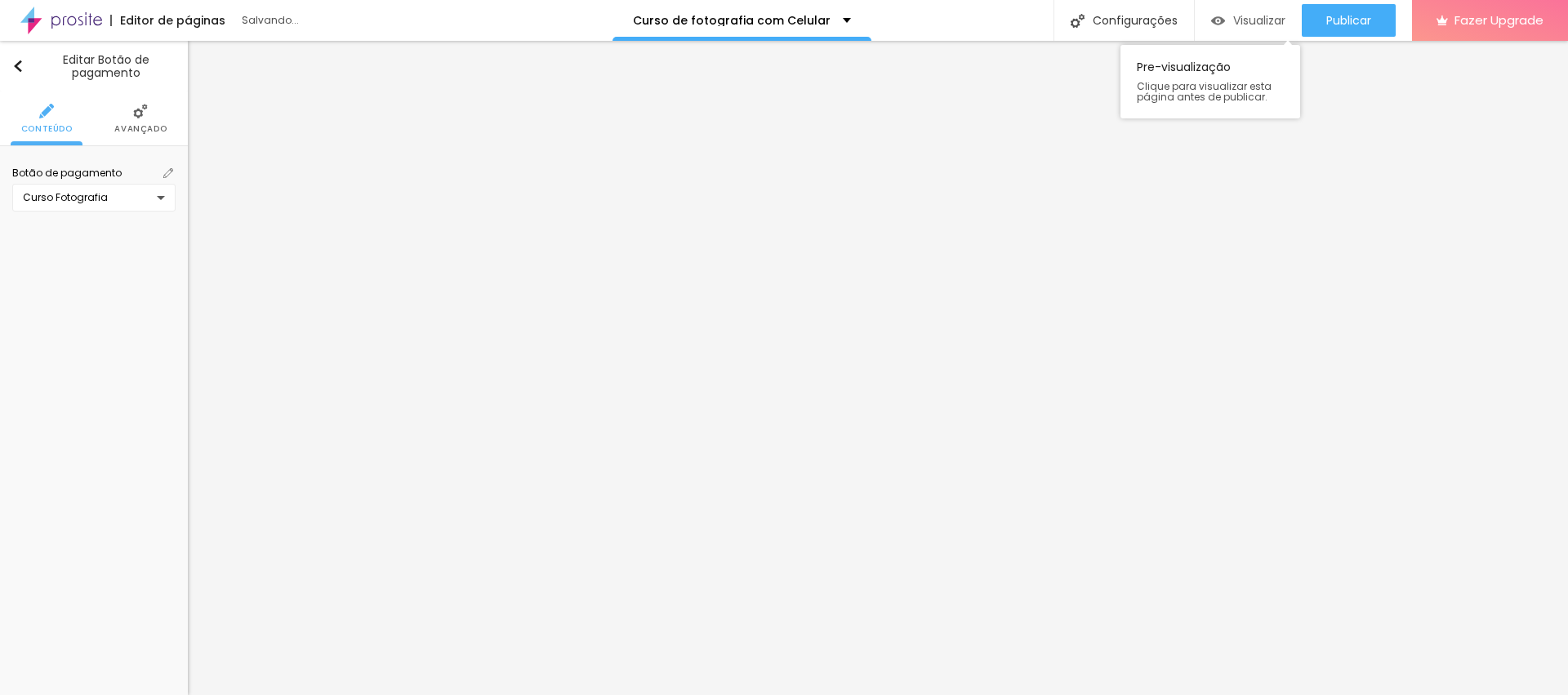
click at [1045, 19] on span "Visualizar" at bounding box center [1260, 19] width 52 height 13
click at [169, 170] on img at bounding box center [169, 173] width 10 height 10
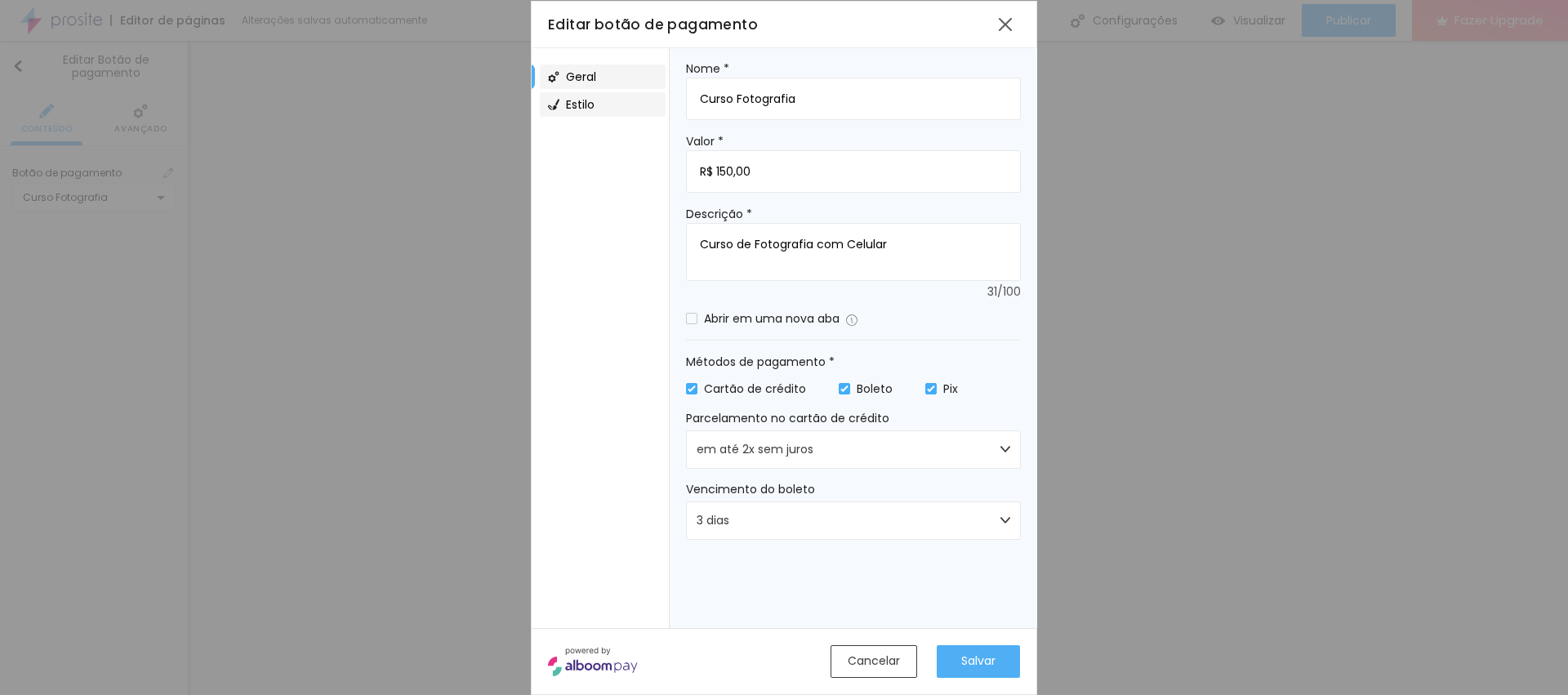
click at [587, 105] on span "Estilo" at bounding box center [580, 105] width 29 height 12
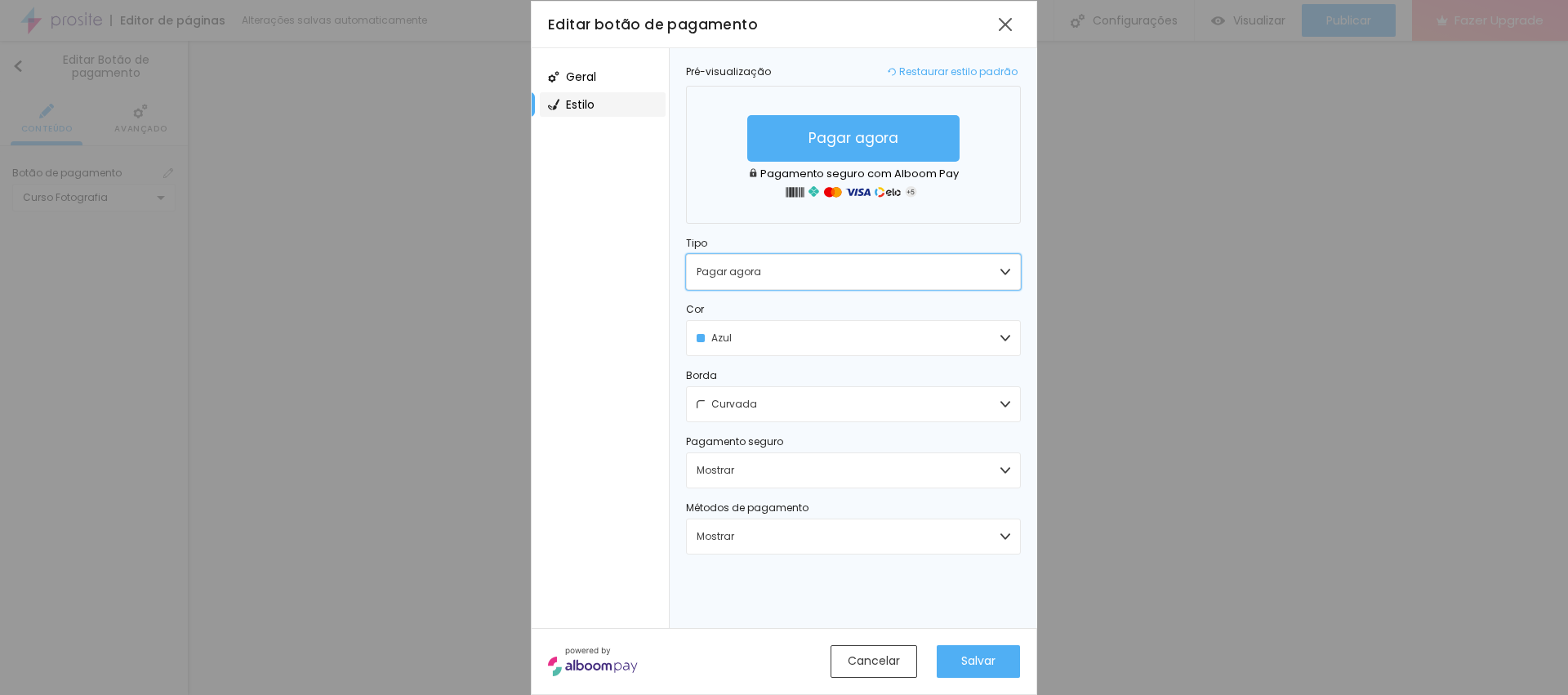
click at [1001, 269] on img "button" at bounding box center [1005, 272] width 10 height 10
click at [765, 384] on span "Comprar agora" at bounding box center [736, 380] width 80 height 10
click at [983, 462] on span "Salvar" at bounding box center [978, 661] width 34 height 17
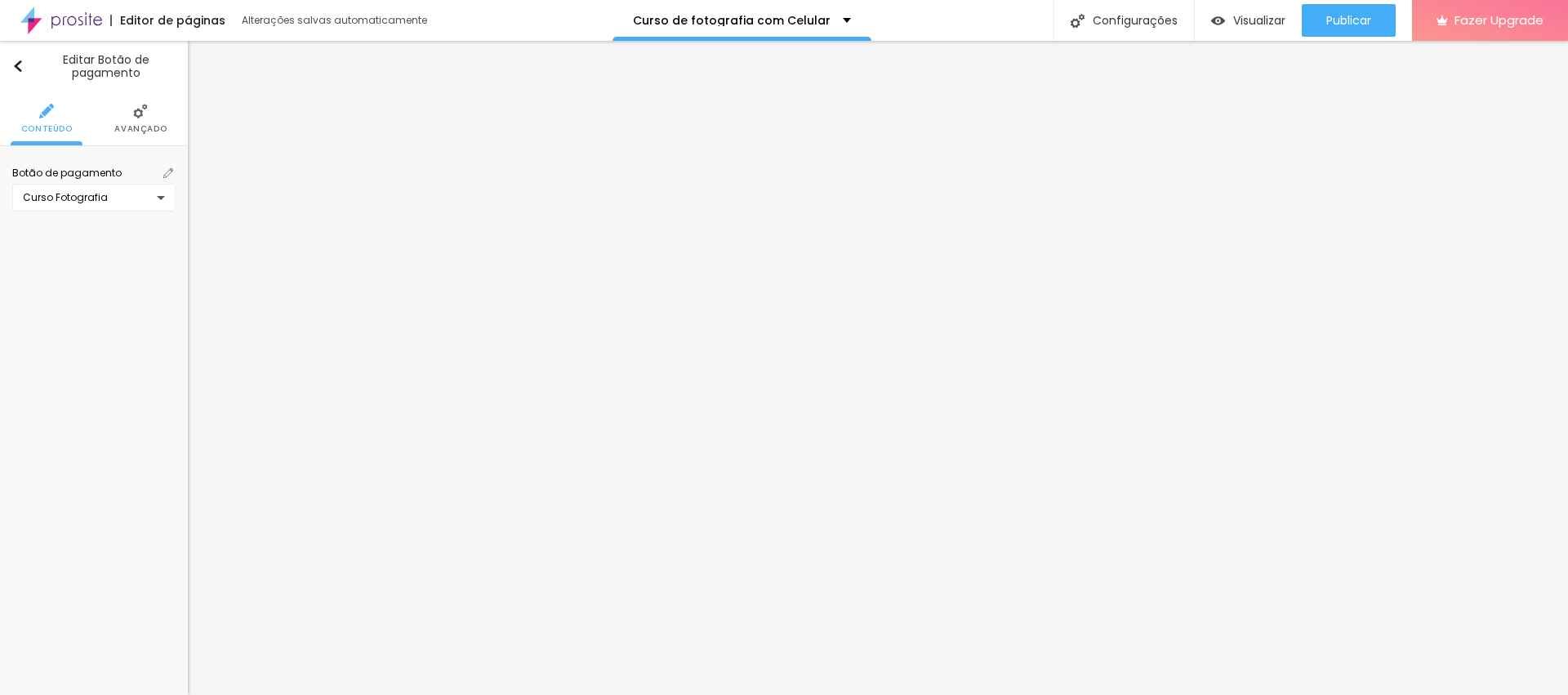
click at [129, 105] on li "Avançado" at bounding box center [140, 118] width 52 height 54
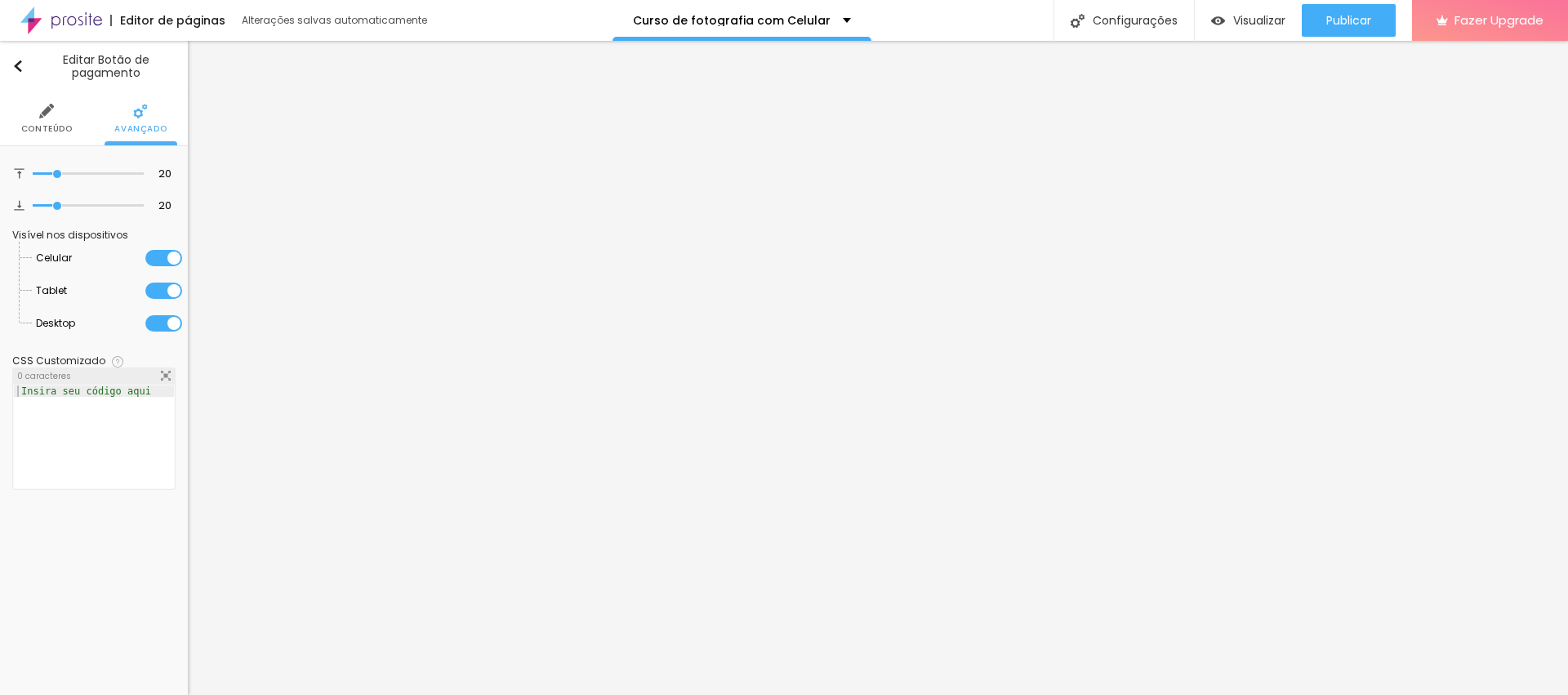
click at [45, 122] on li "Conteúdo" at bounding box center [46, 118] width 51 height 54
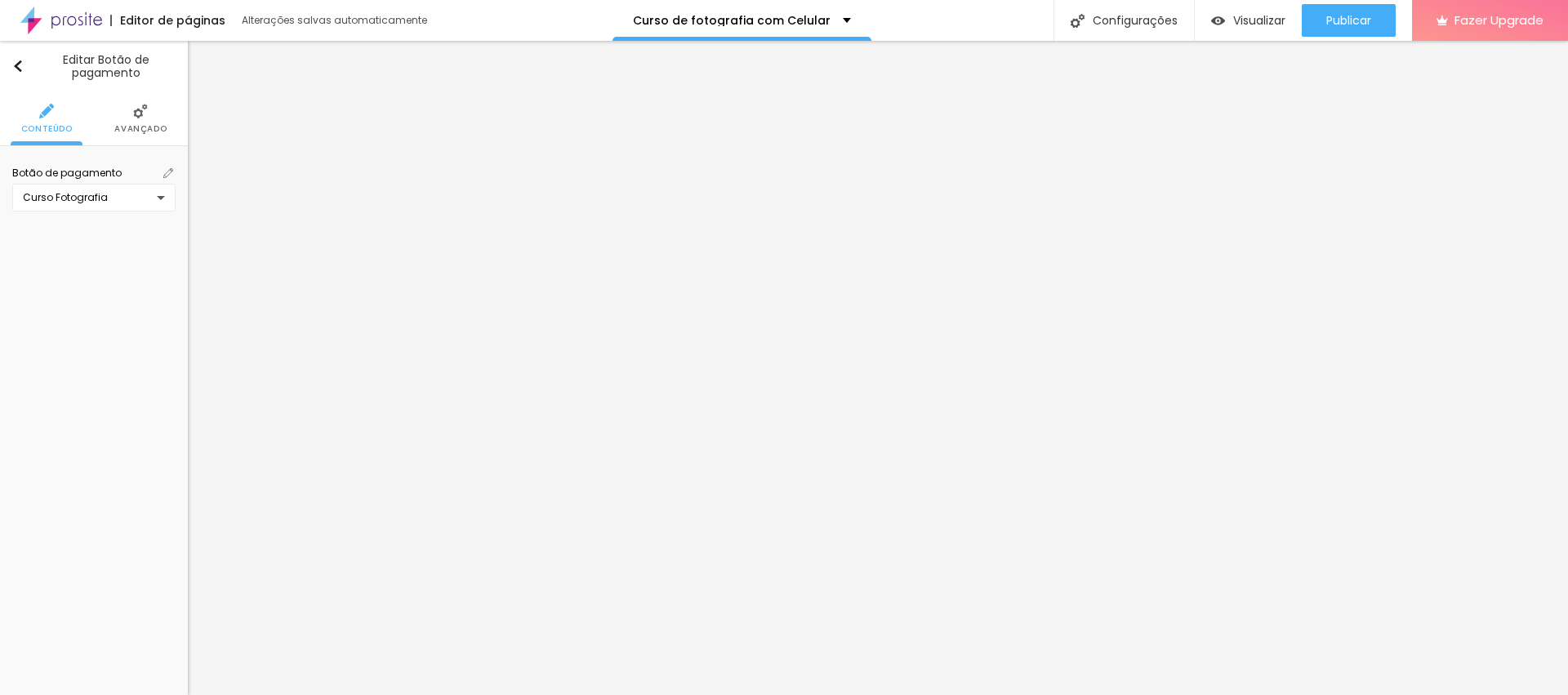
click at [163, 201] on div "Curso Fotografia" at bounding box center [94, 197] width 164 height 28
click at [162, 201] on div "Curso Fotografia Criar novo botão" at bounding box center [784, 348] width 1568 height 695
click at [20, 66] on img "button" at bounding box center [18, 66] width 12 height 13
click at [77, 106] on ul "Conteúdo Estilo Avançado" at bounding box center [94, 106] width 188 height 55
click at [95, 102] on img at bounding box center [93, 98] width 15 height 15
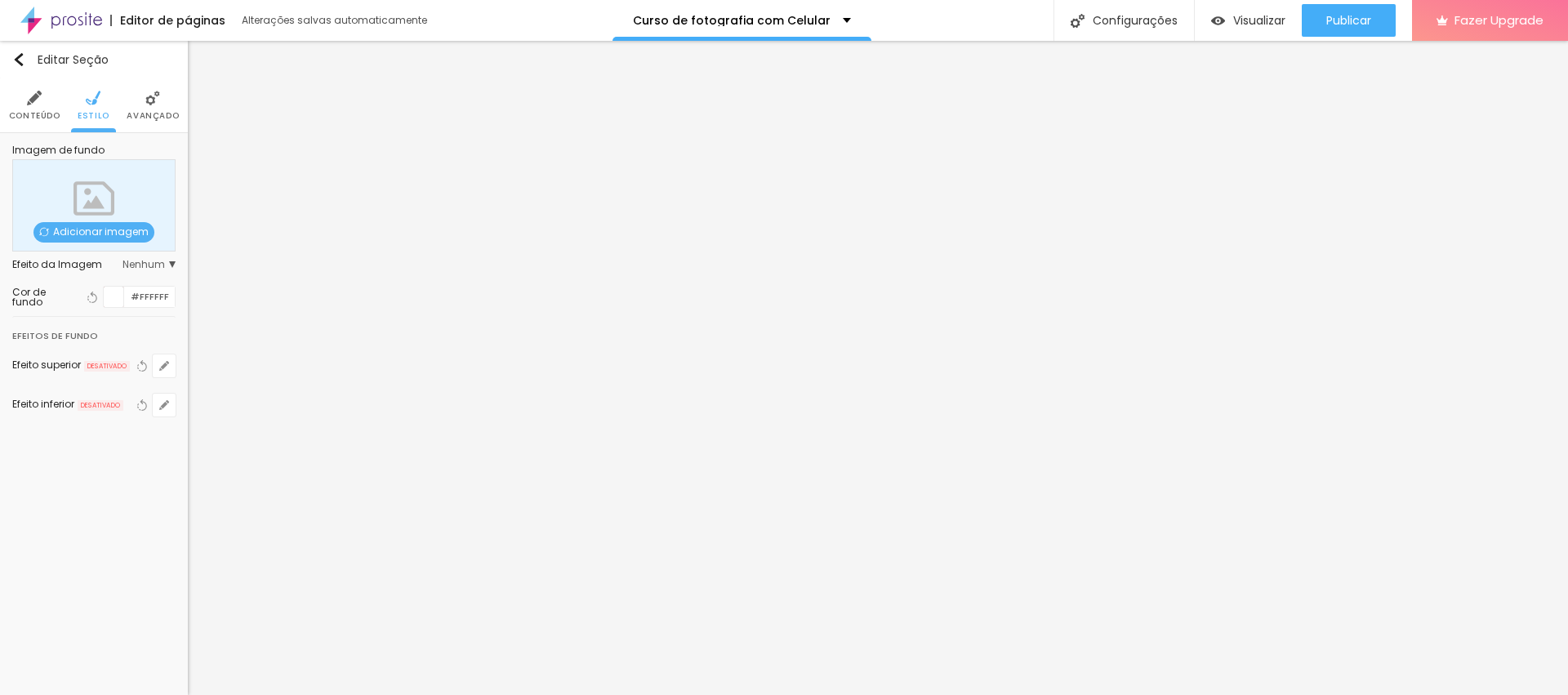
click at [140, 106] on li "Avançado" at bounding box center [153, 106] width 52 height 54
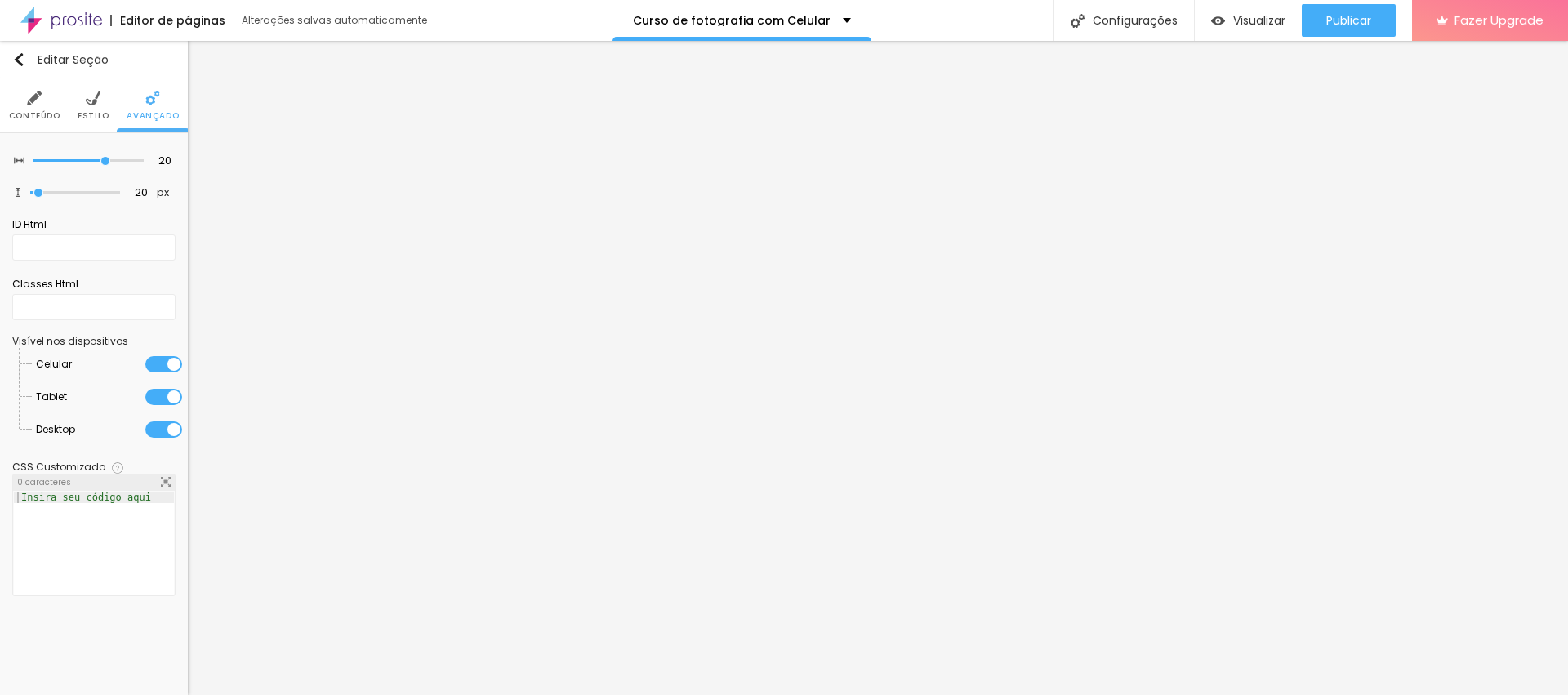
click at [27, 102] on li "Conteúdo" at bounding box center [34, 106] width 51 height 54
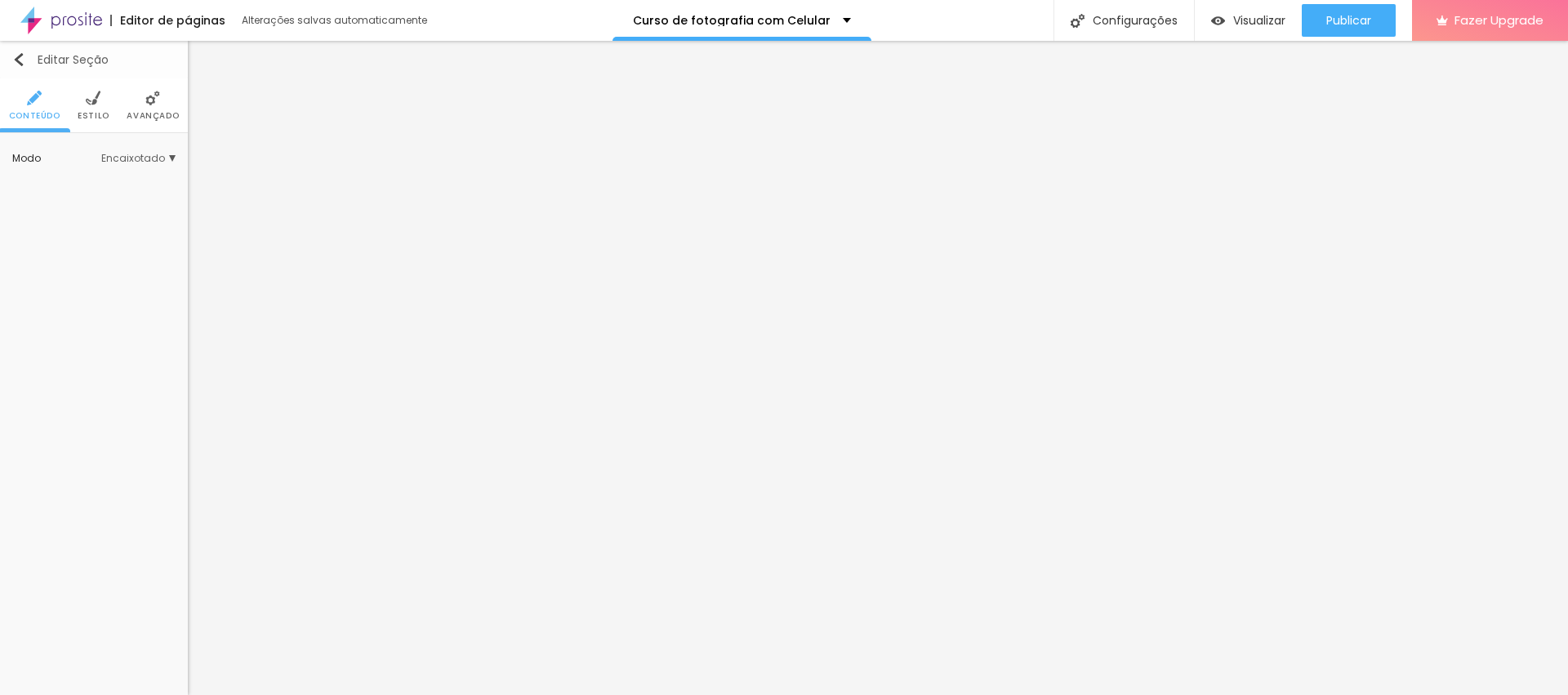
click at [16, 55] on img "button" at bounding box center [18, 59] width 13 height 13
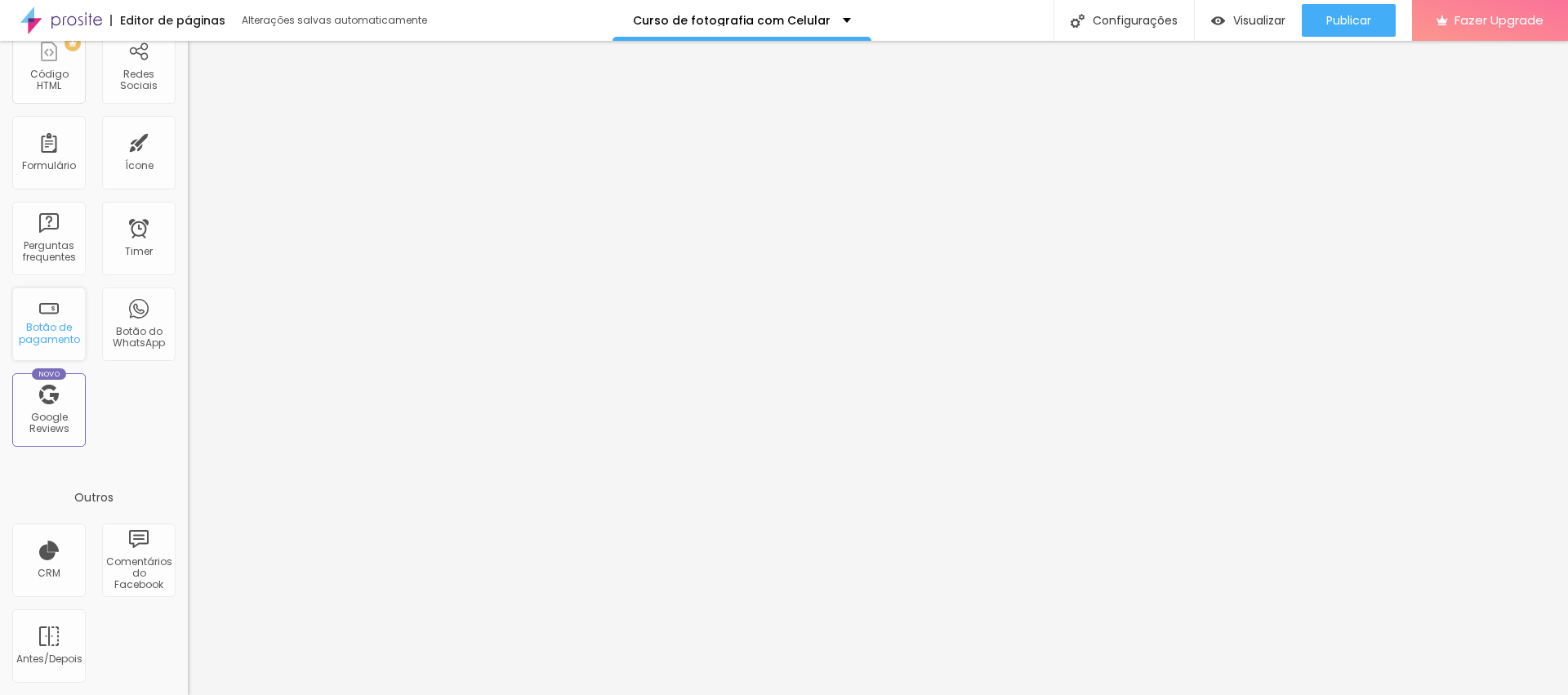
scroll to position [951, 0]
click at [57, 361] on div "Botão de pagamento" at bounding box center [49, 324] width 74 height 74
click at [50, 346] on div "Botão de pagamento" at bounding box center [48, 333] width 65 height 23
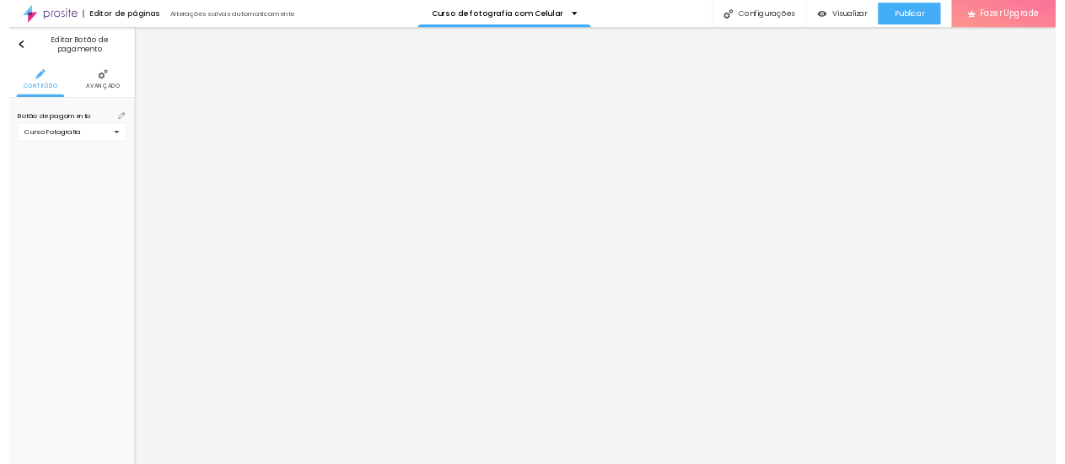
scroll to position [0, 0]
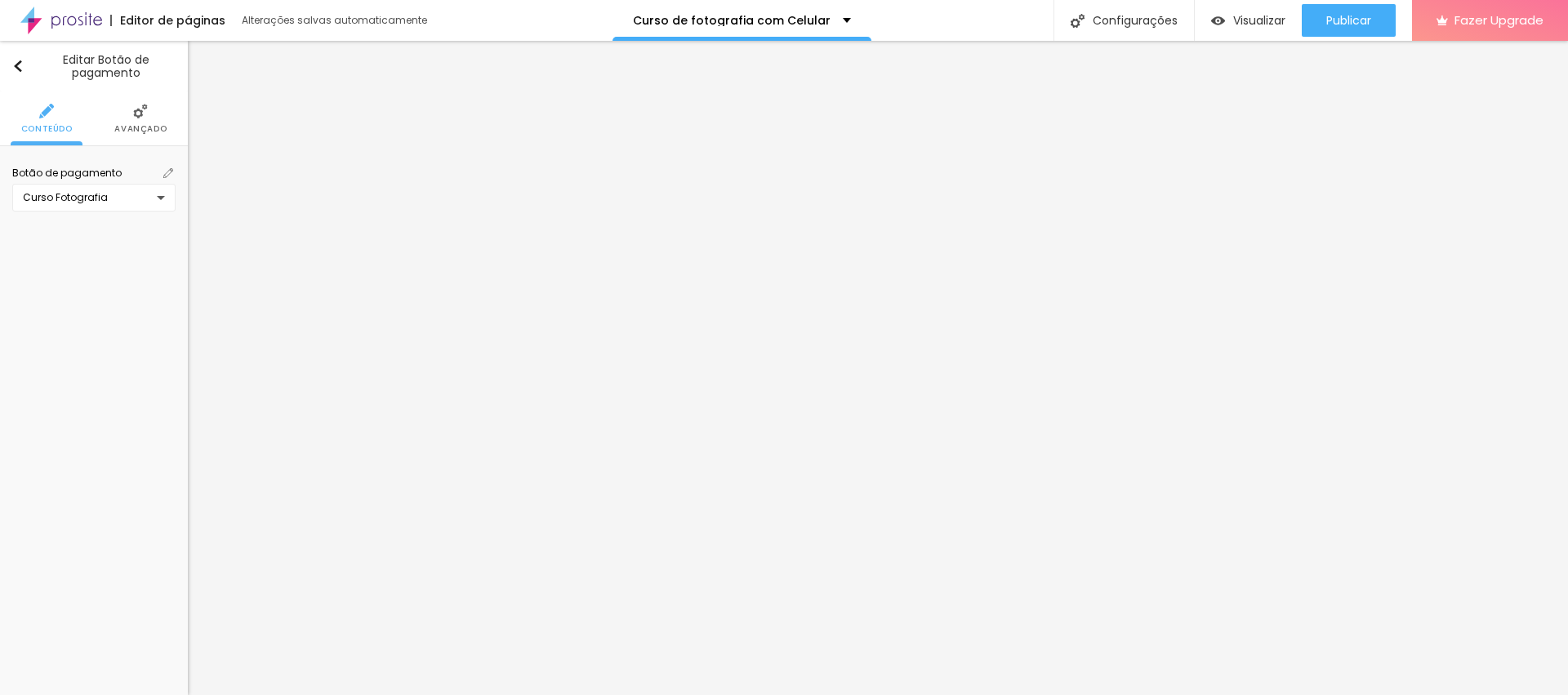
click at [169, 174] on img at bounding box center [169, 173] width 10 height 10
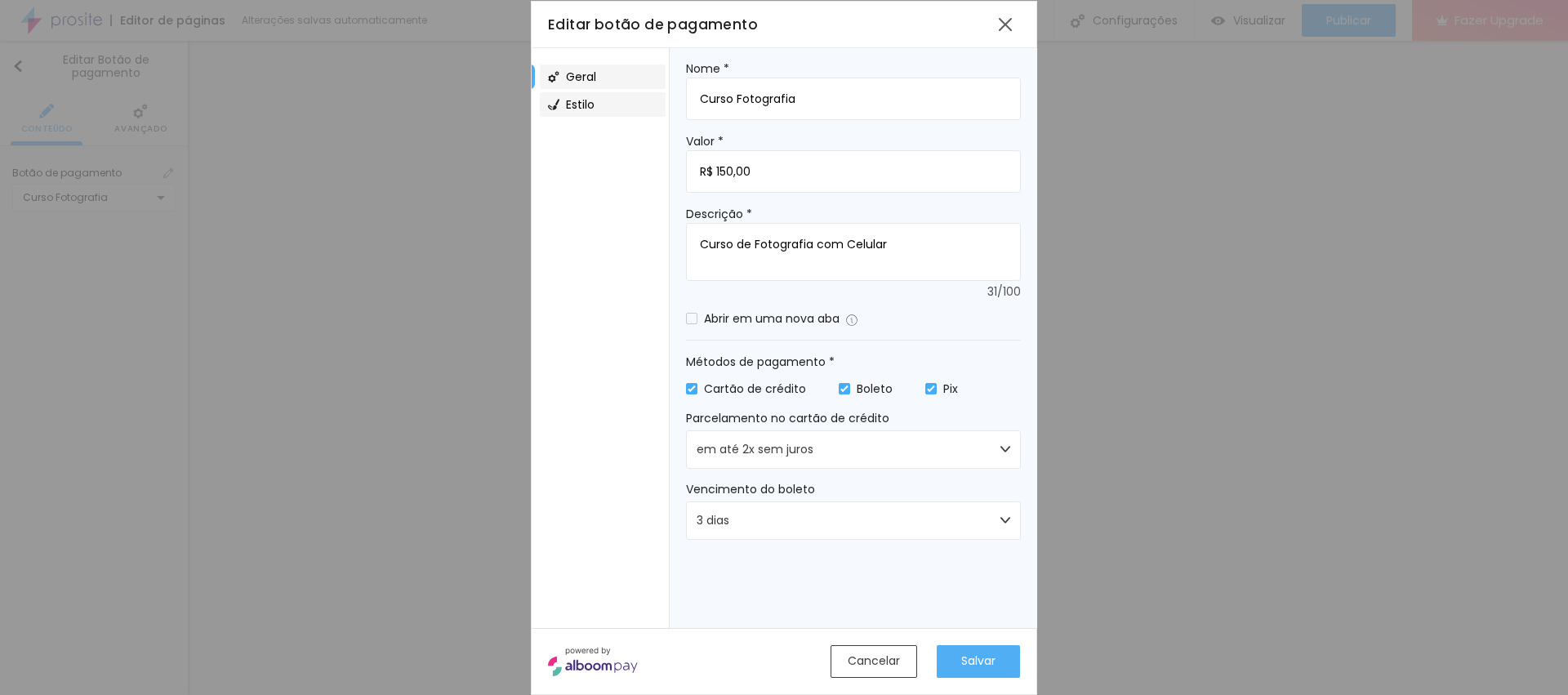
click at [599, 107] on div "Estilo" at bounding box center [602, 104] width 126 height 24
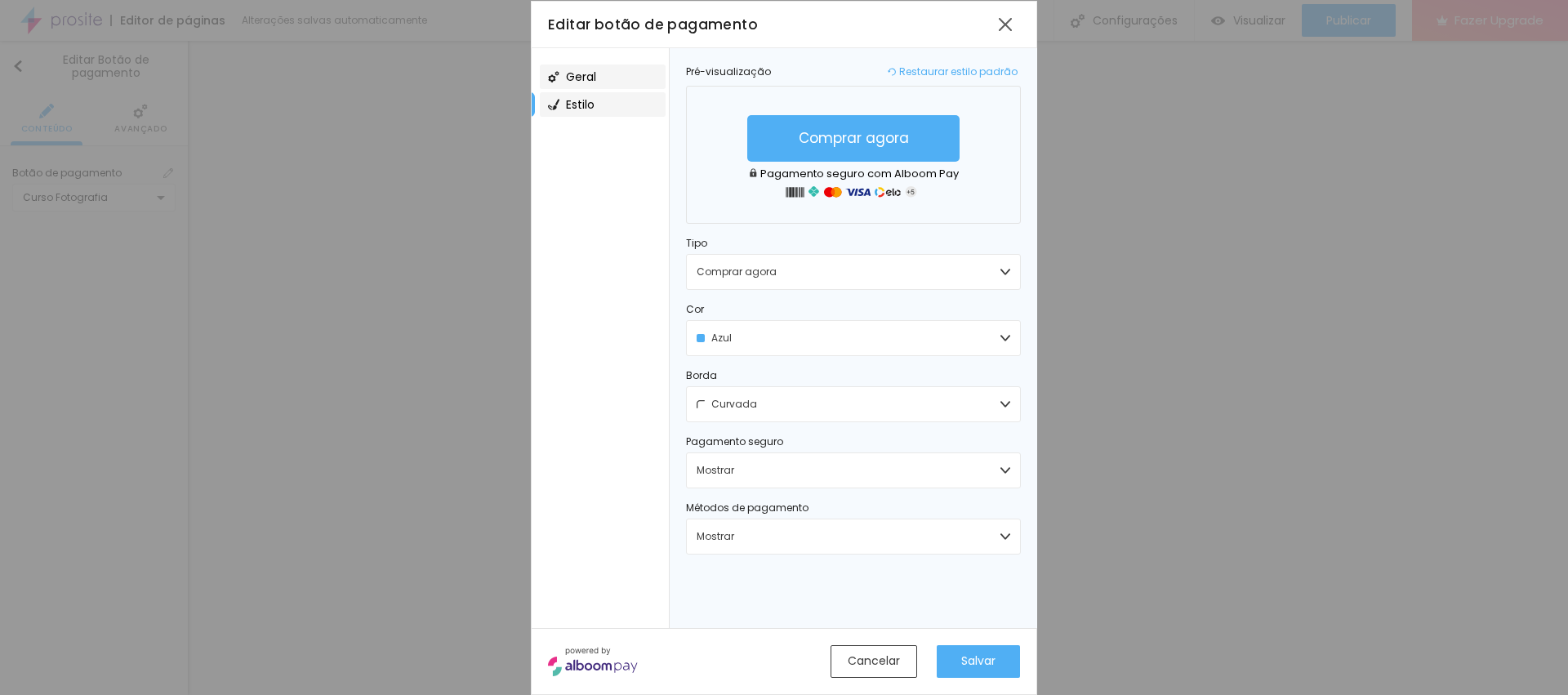
click at [587, 76] on span "Geral" at bounding box center [580, 76] width 30 height 12
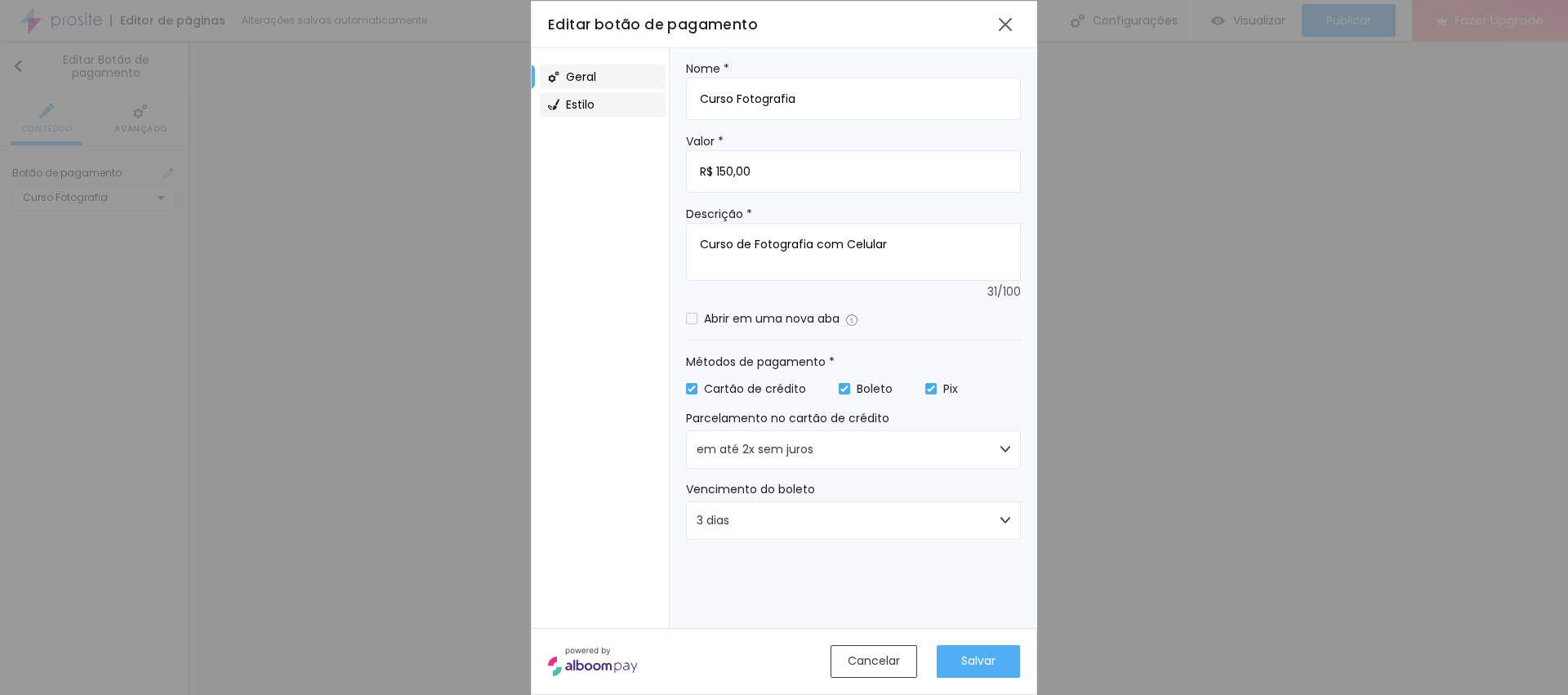
click at [582, 108] on span "Estilo" at bounding box center [580, 105] width 29 height 12
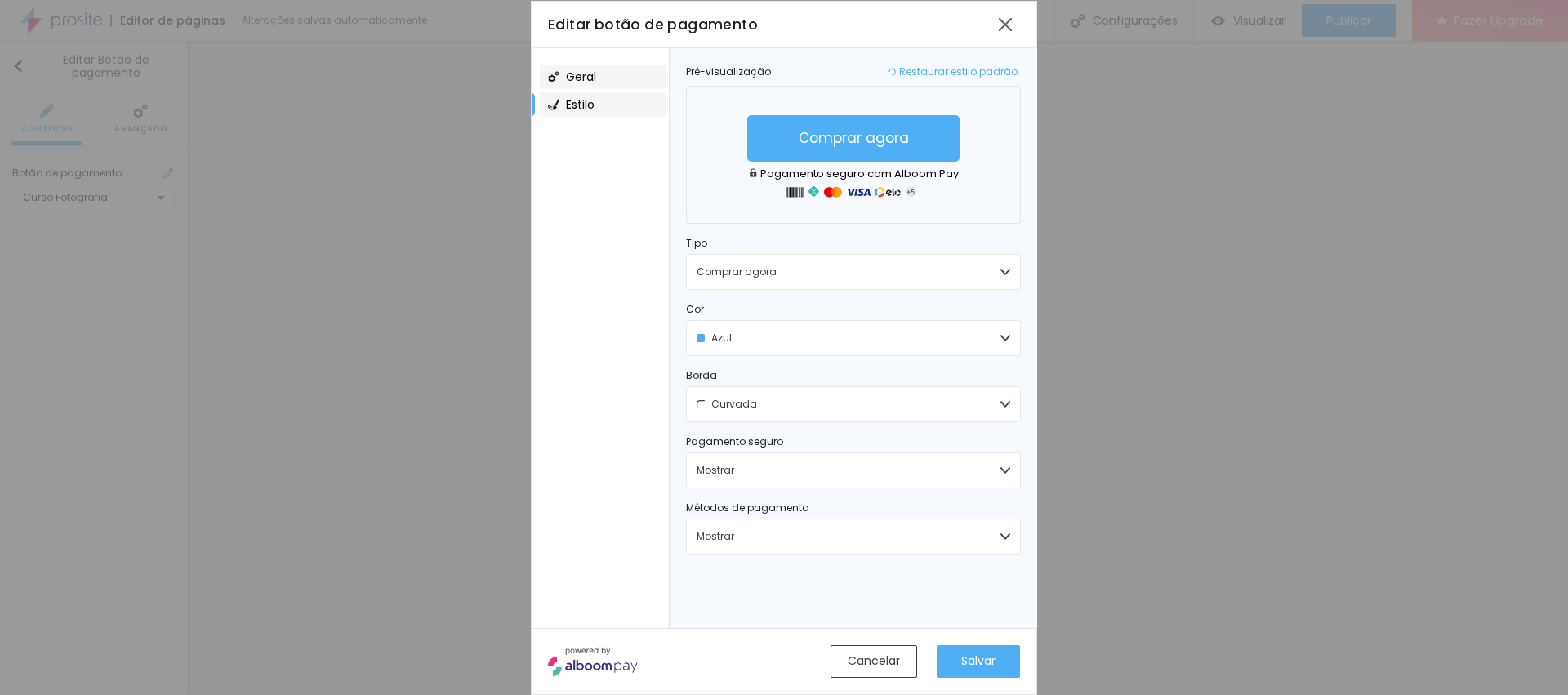
click at [589, 74] on span "Geral" at bounding box center [580, 76] width 30 height 12
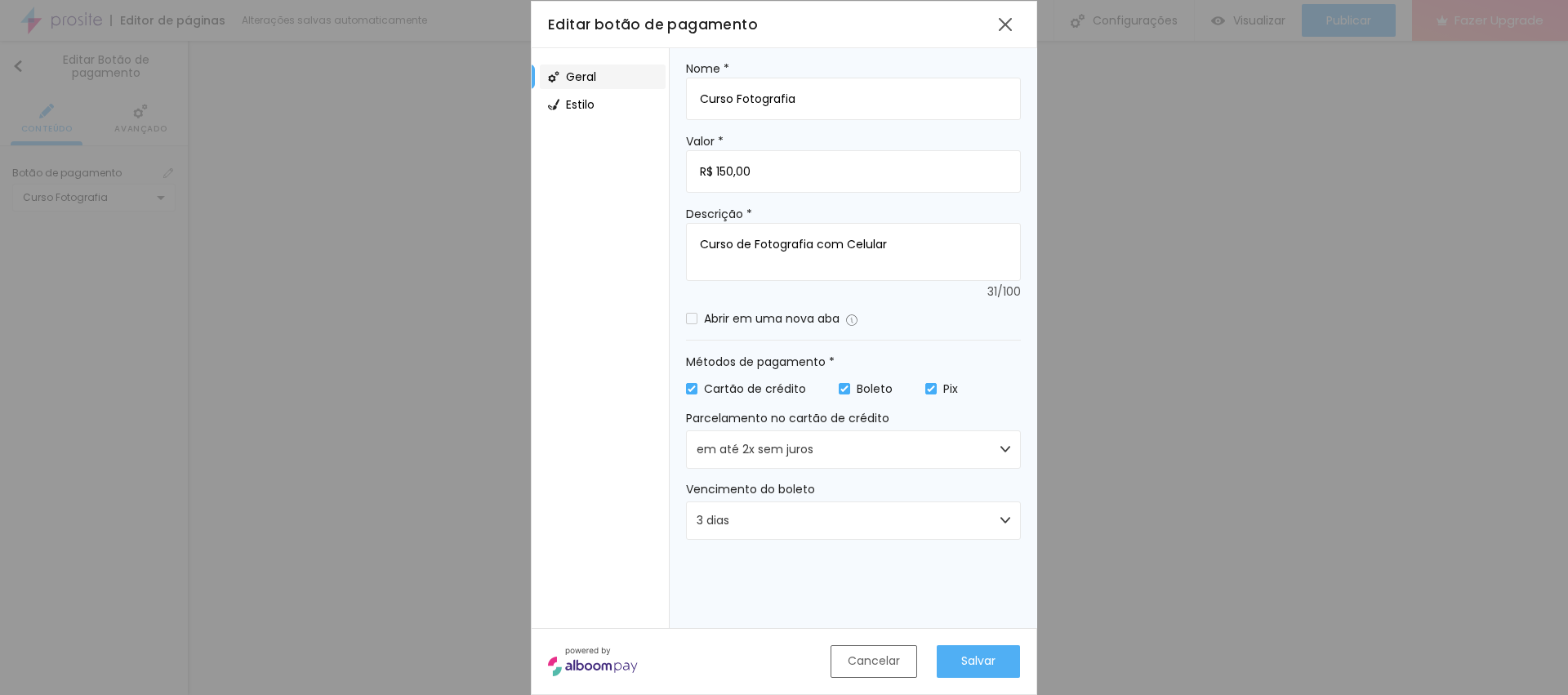
click at [866, 462] on div "Cancelar" at bounding box center [874, 661] width 52 height 17
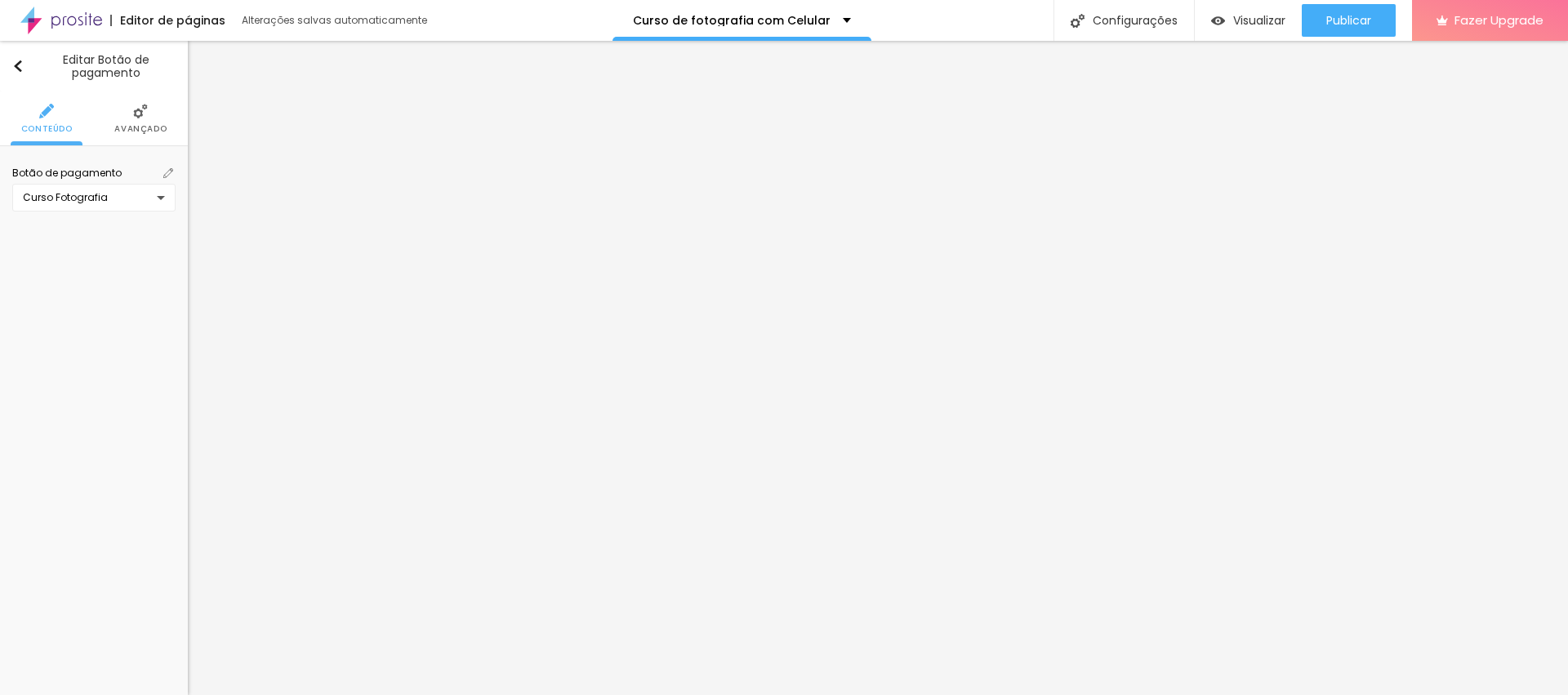
click at [93, 279] on div "Editar Botão de pagamento Conteúdo Avançado Botão de pagamento Curso Fotografia" at bounding box center [94, 368] width 188 height 654
drag, startPoint x: 26, startPoint y: 60, endPoint x: 38, endPoint y: 65, distance: 13.0
click at [25, 60] on div "Editar Botão de pagamento" at bounding box center [94, 66] width 164 height 26
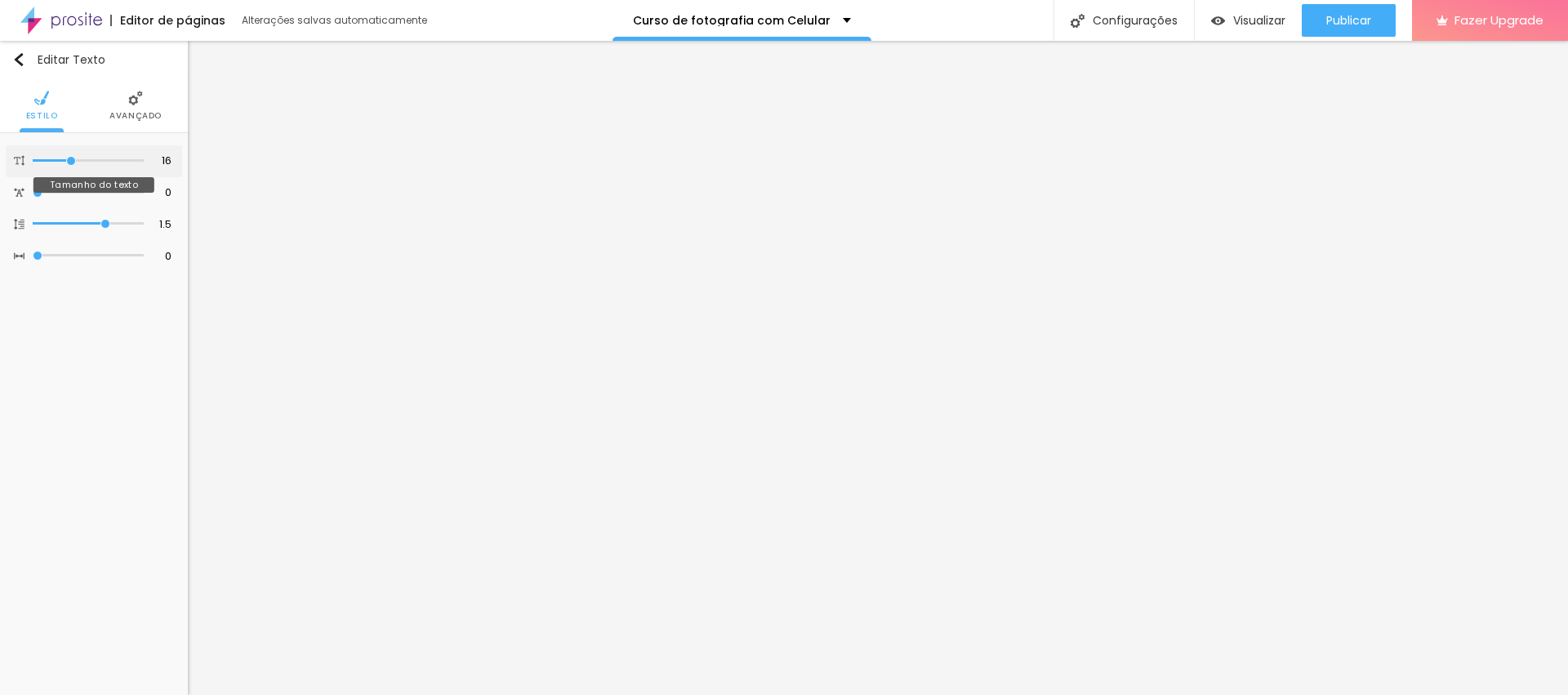
type input "17"
type input "18"
type input "19"
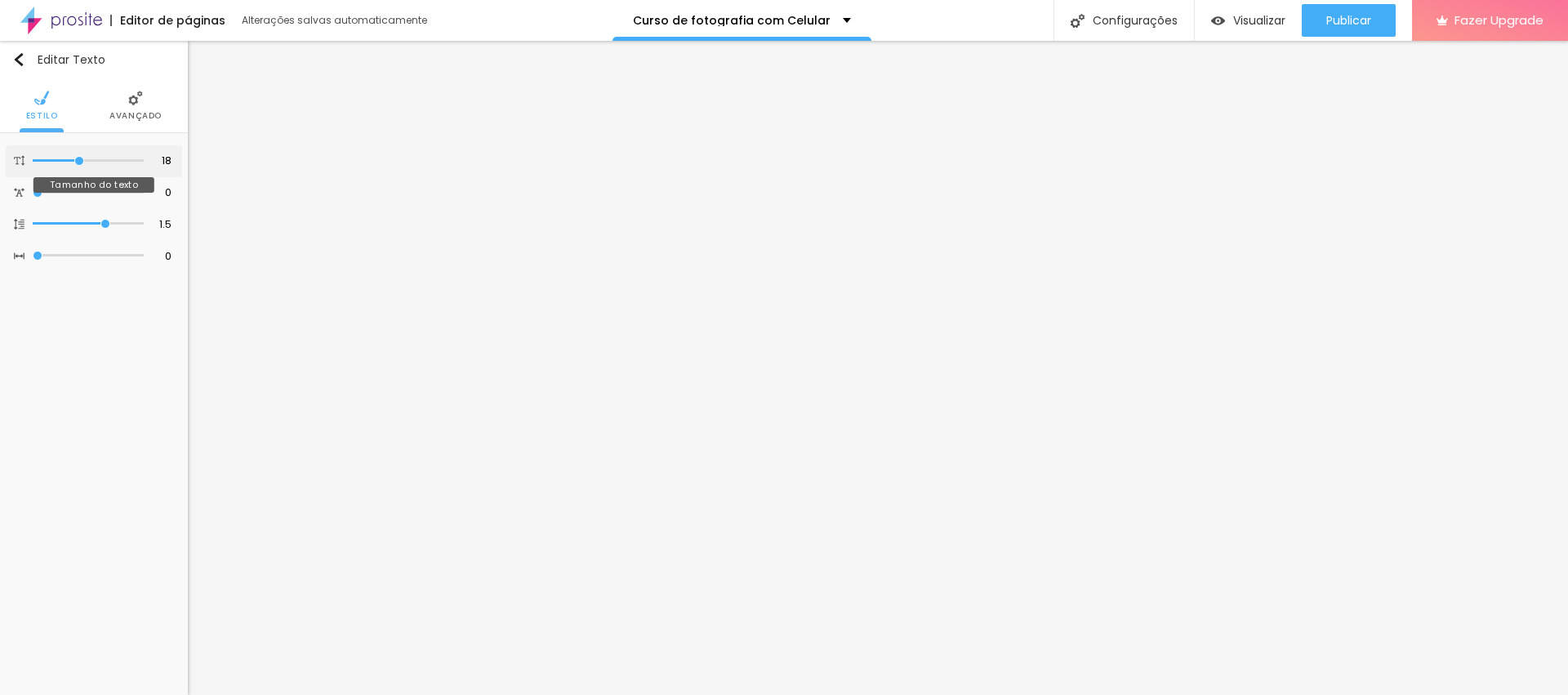
type input "19"
type input "20"
drag, startPoint x: 73, startPoint y: 161, endPoint x: 88, endPoint y: 163, distance: 15.1
type input "20"
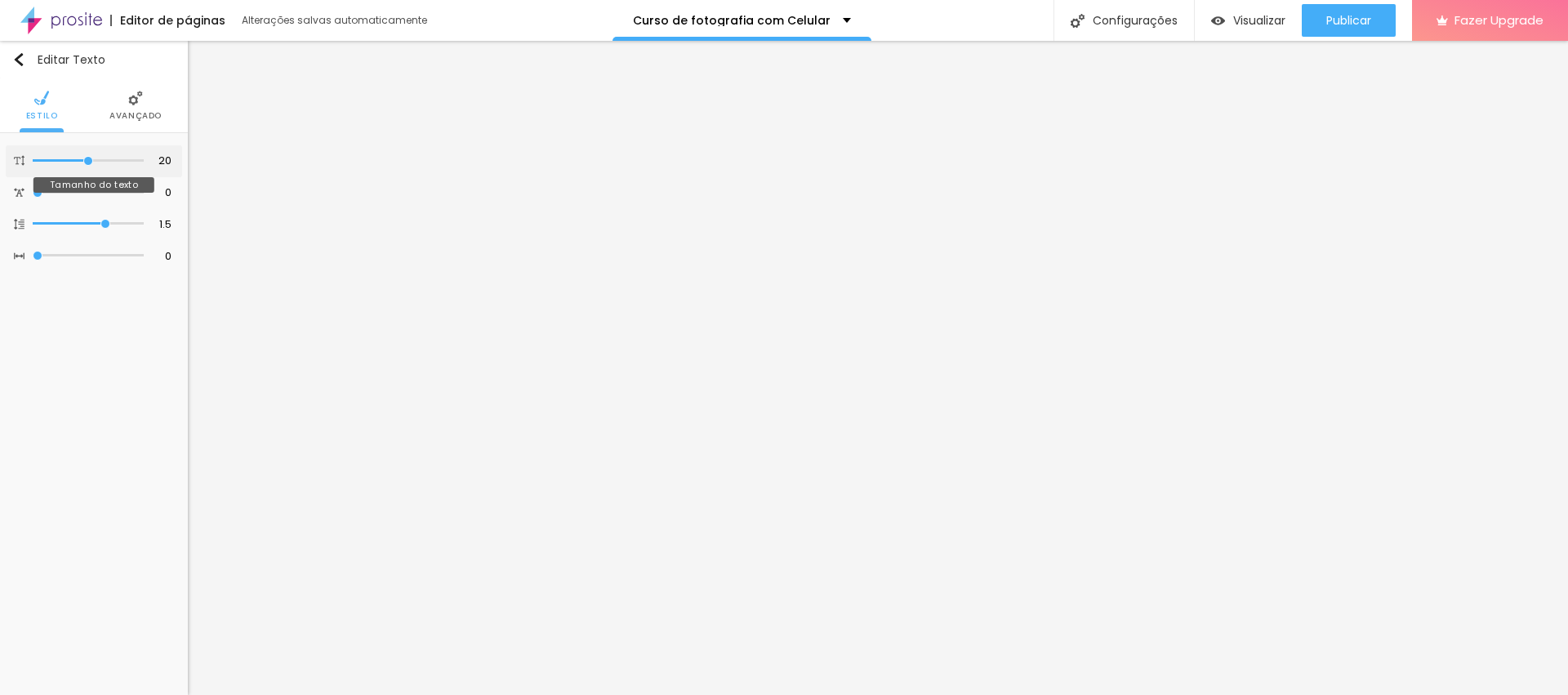
click at [88, 164] on input "range" at bounding box center [88, 161] width 111 height 8
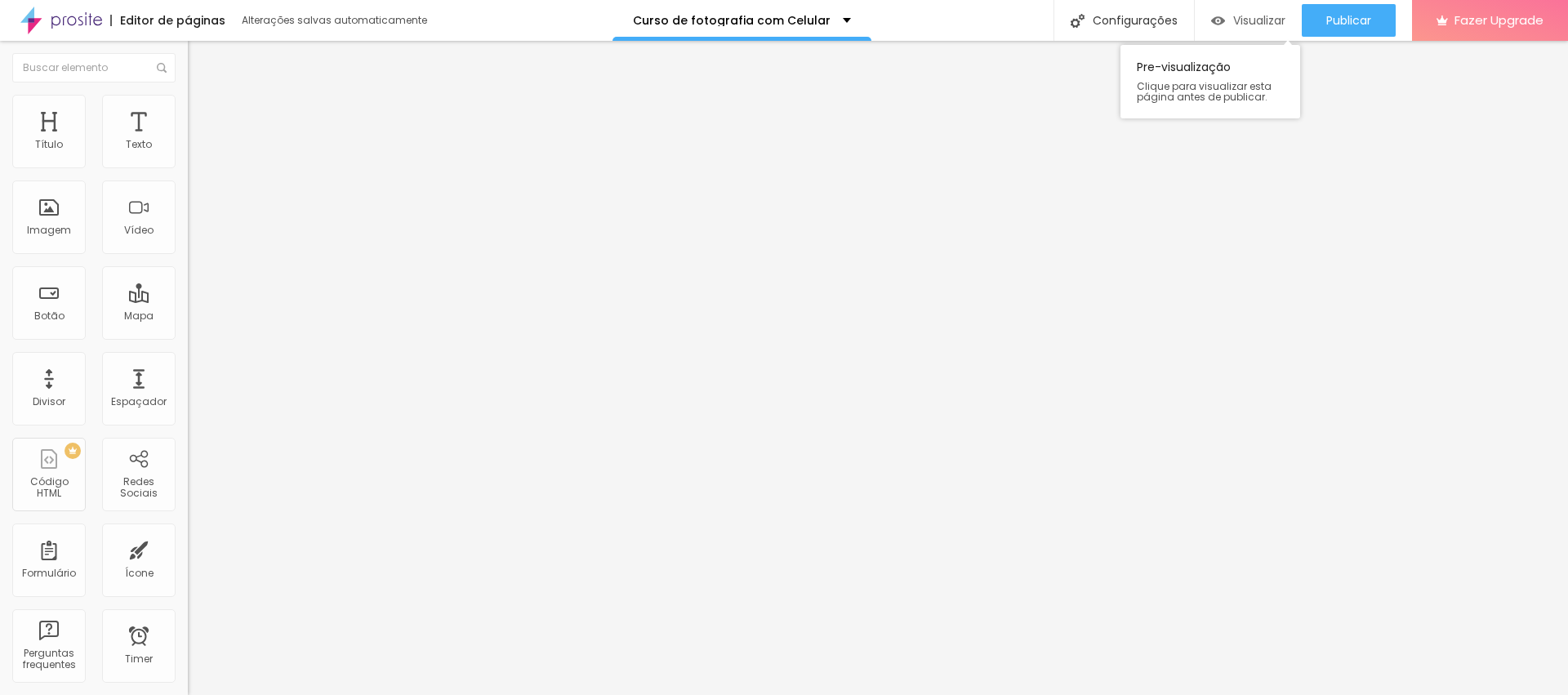
click at [1045, 11] on div "Visualizar" at bounding box center [1248, 20] width 75 height 33
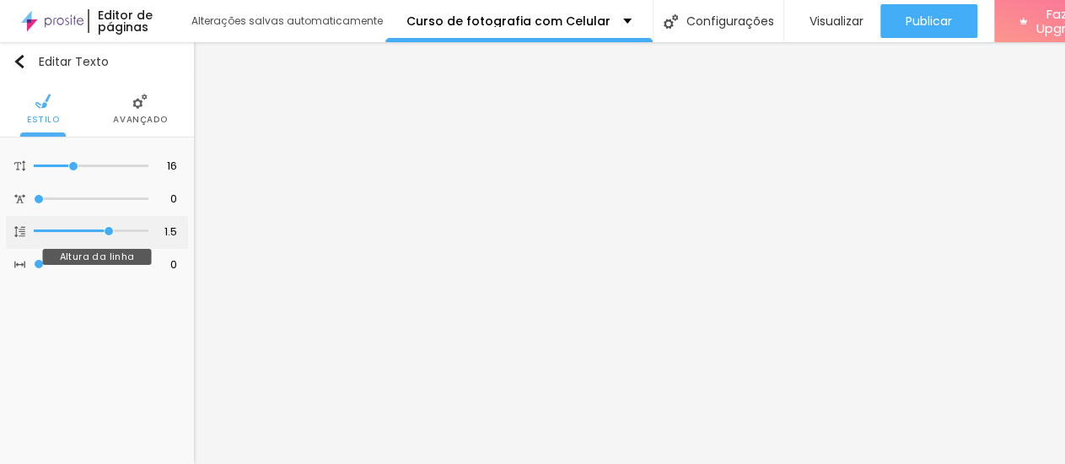
type input "1.6"
type input "1.7"
type input "1.8"
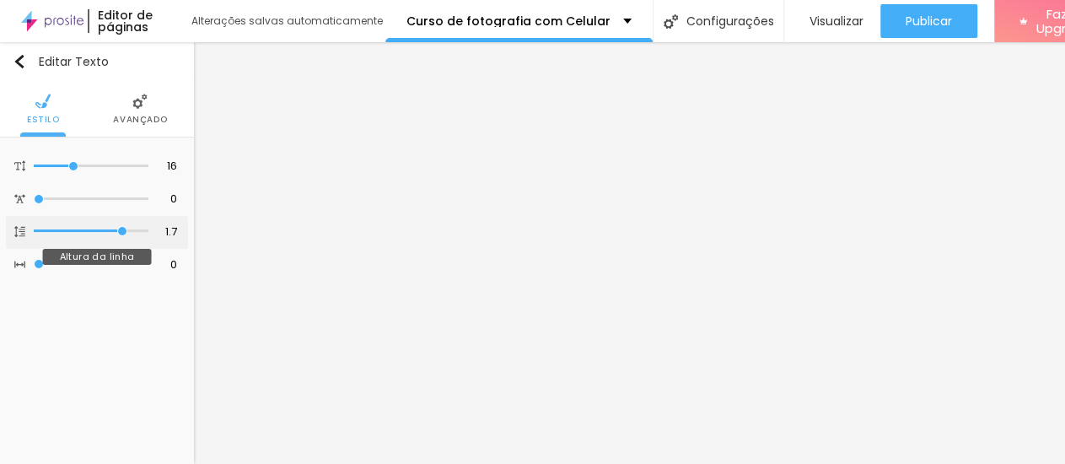
type input "1.8"
type input "1.7"
drag, startPoint x: 100, startPoint y: 240, endPoint x: 114, endPoint y: 242, distance: 13.7
type input "1.7"
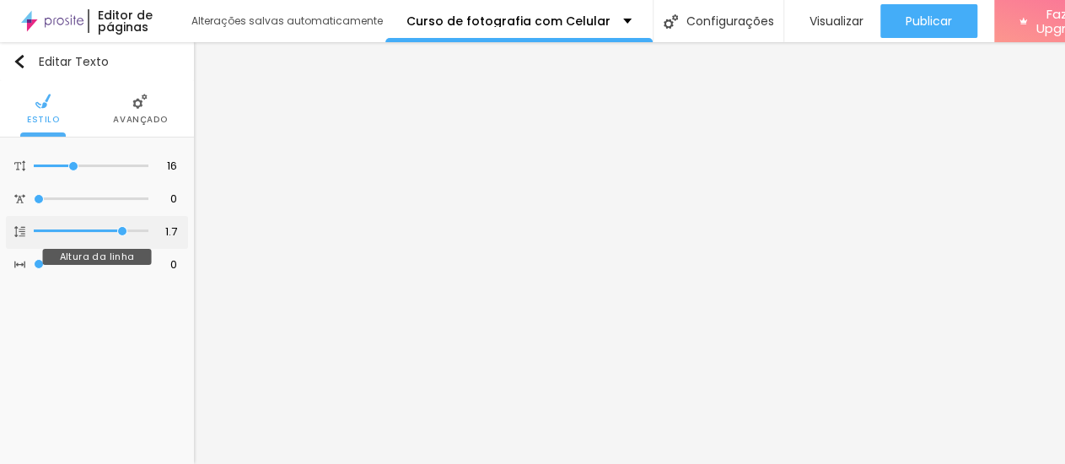
click at [113, 235] on input "range" at bounding box center [91, 231] width 115 height 8
type input "1.6"
type input "1.7"
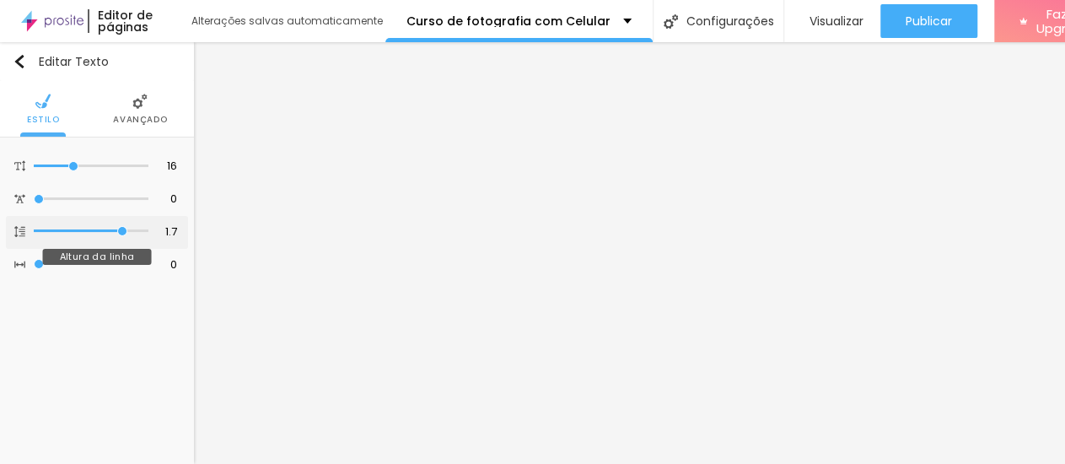
drag, startPoint x: 98, startPoint y: 237, endPoint x: 110, endPoint y: 237, distance: 11.8
type input "1.7"
click at [110, 235] on input "range" at bounding box center [91, 231] width 115 height 8
click at [131, 112] on li "Avançado" at bounding box center [140, 109] width 54 height 56
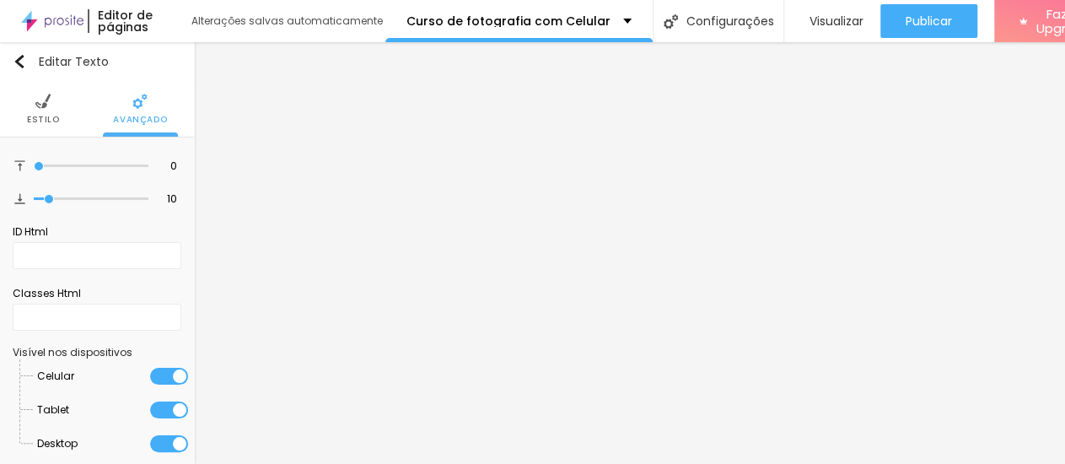
click at [42, 112] on li "Estilo" at bounding box center [43, 109] width 33 height 56
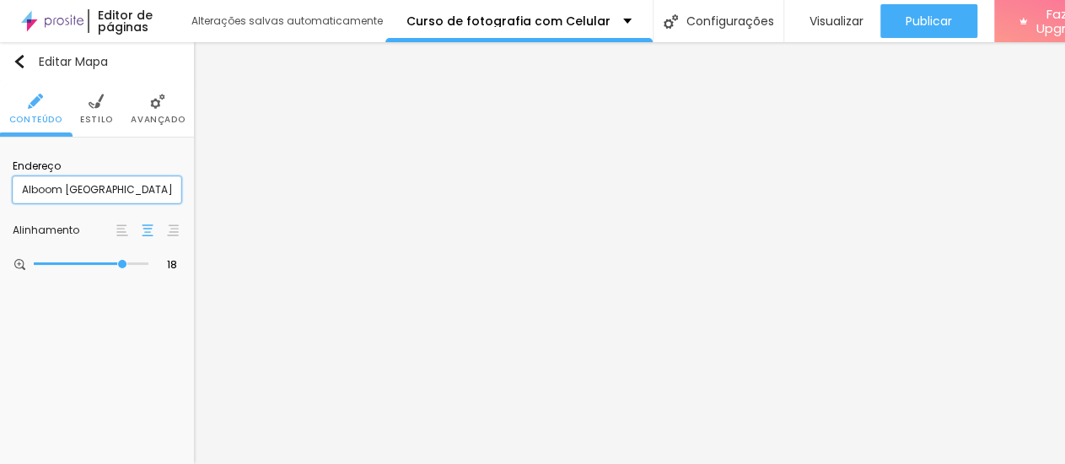
drag, startPoint x: 107, startPoint y: 192, endPoint x: 3, endPoint y: 186, distance: 104.8
click at [13, 186] on input "Alboom Brasil" at bounding box center [97, 189] width 169 height 27
paste input "R. Joaquim Menelau de Almeida Tôrres, 101 - Centro, Guaratuba"
click at [116, 235] on img at bounding box center [122, 230] width 12 height 12
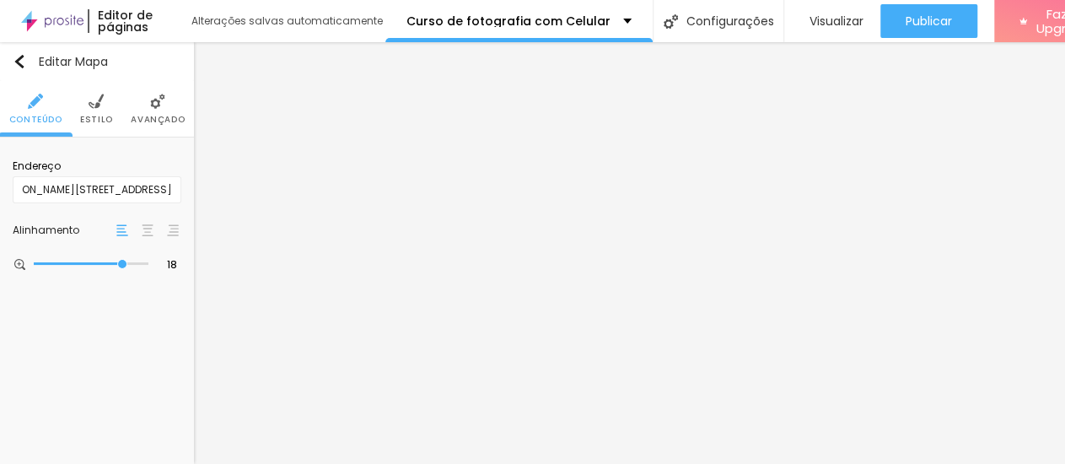
click at [142, 233] on img at bounding box center [148, 230] width 12 height 12
click at [61, 190] on input "R. Joaquim Menelau de Almeida Tôrres, 101 - Centro, Guaratuba" at bounding box center [97, 189] width 169 height 27
click at [24, 191] on input "R. Joaquim Menelau de Almeida Tôrres, 101 - Centro, Guaratuba" at bounding box center [97, 189] width 169 height 27
type input "ISEPE - R. Joaquim Menelau de Almeida Tôrres, 101 - Centro, Guaratuba"
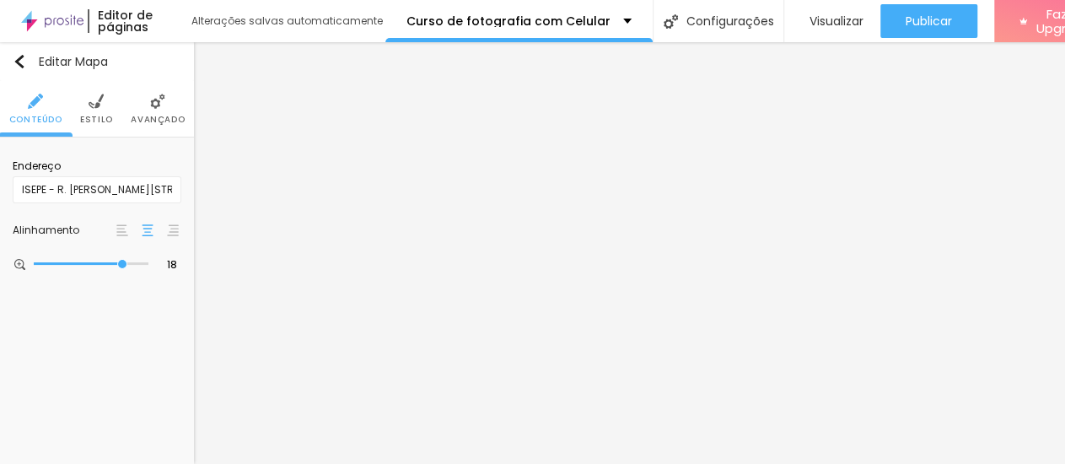
click at [97, 328] on div "Editar Mapa Conteúdo Estilo Avançado Endereço ISEPE - R. Joaquim Menelau de Alm…" at bounding box center [97, 253] width 194 height 422
click at [89, 114] on li "Estilo" at bounding box center [96, 109] width 33 height 56
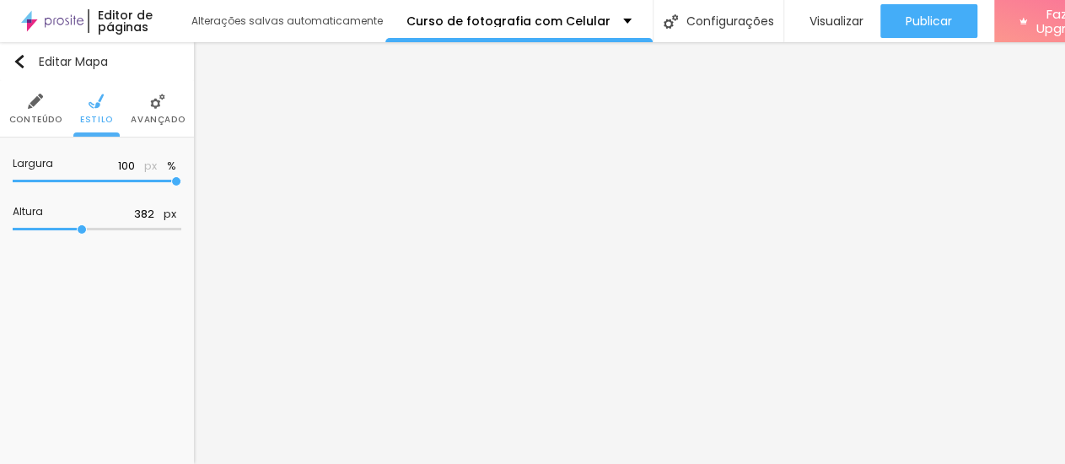
click at [145, 113] on li "Avançado" at bounding box center [158, 109] width 54 height 56
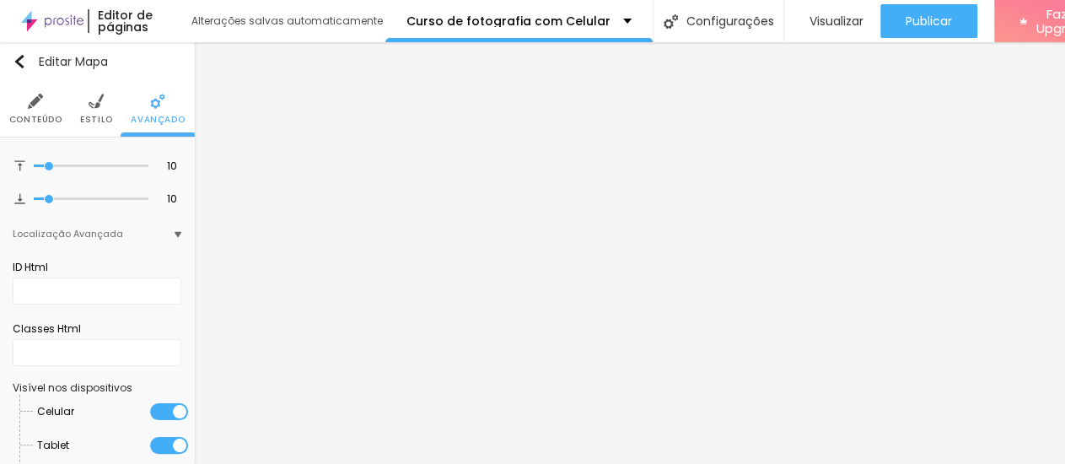
click at [33, 116] on span "Conteúdo" at bounding box center [35, 120] width 53 height 8
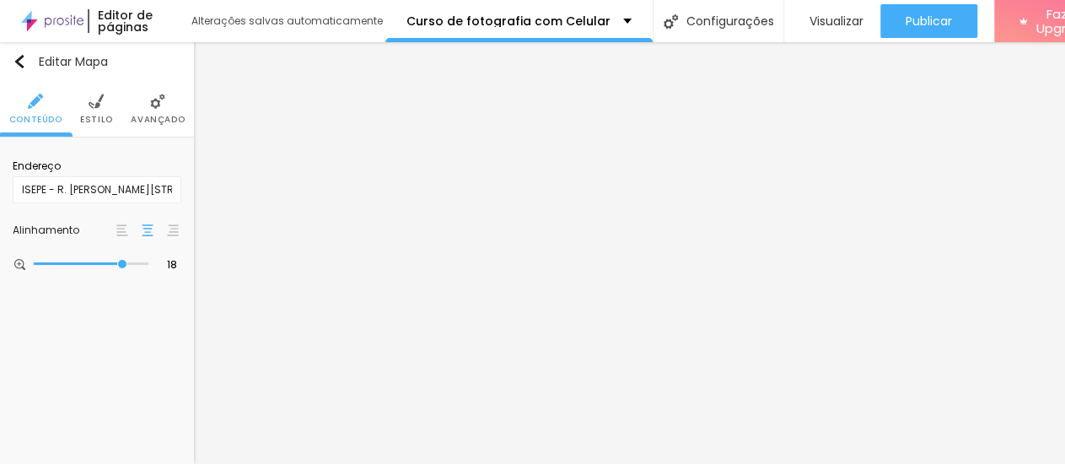
click at [24, 62] on img "button" at bounding box center [19, 61] width 13 height 13
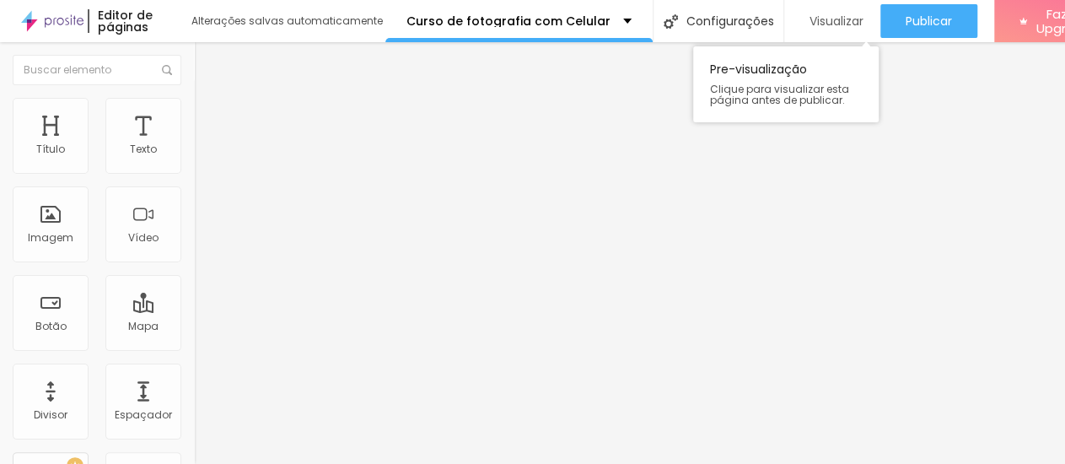
click at [818, 22] on span "Visualizar" at bounding box center [837, 20] width 54 height 13
click at [821, 23] on span "Visualizar" at bounding box center [837, 20] width 54 height 13
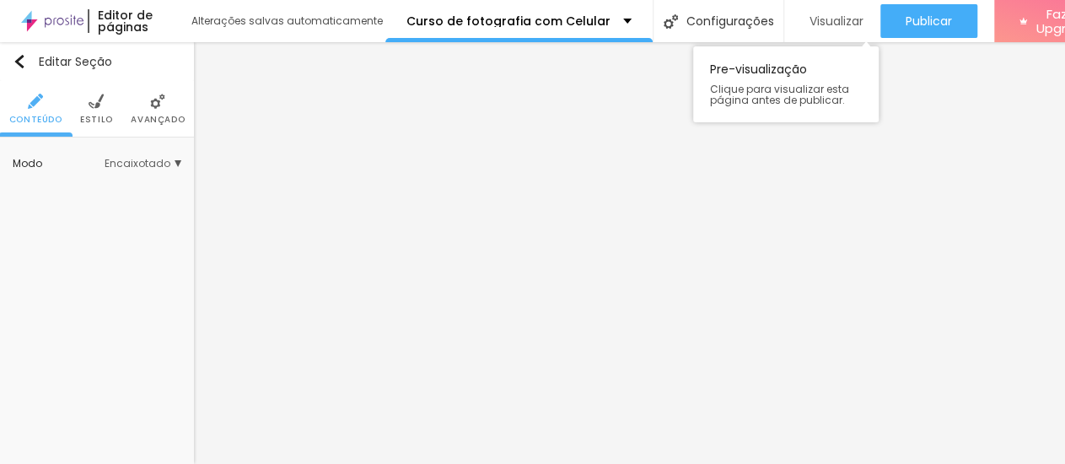
click at [810, 26] on span "Visualizar" at bounding box center [837, 20] width 54 height 13
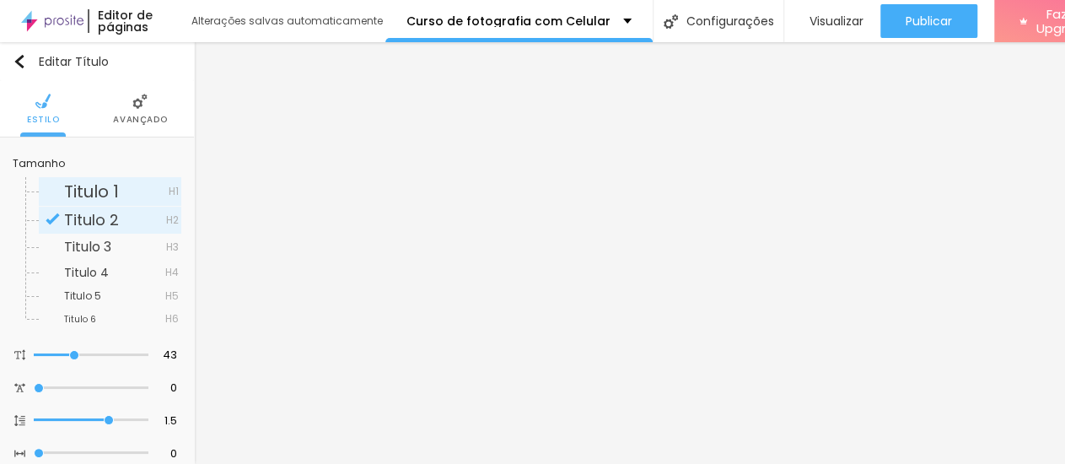
click at [97, 183] on span "Titulo 1" at bounding box center [91, 192] width 55 height 24
click at [85, 193] on span "Titulo 1" at bounding box center [91, 192] width 55 height 24
click at [100, 218] on span "Titulo 2" at bounding box center [91, 219] width 55 height 21
click at [86, 190] on span "Titulo 1" at bounding box center [91, 192] width 55 height 24
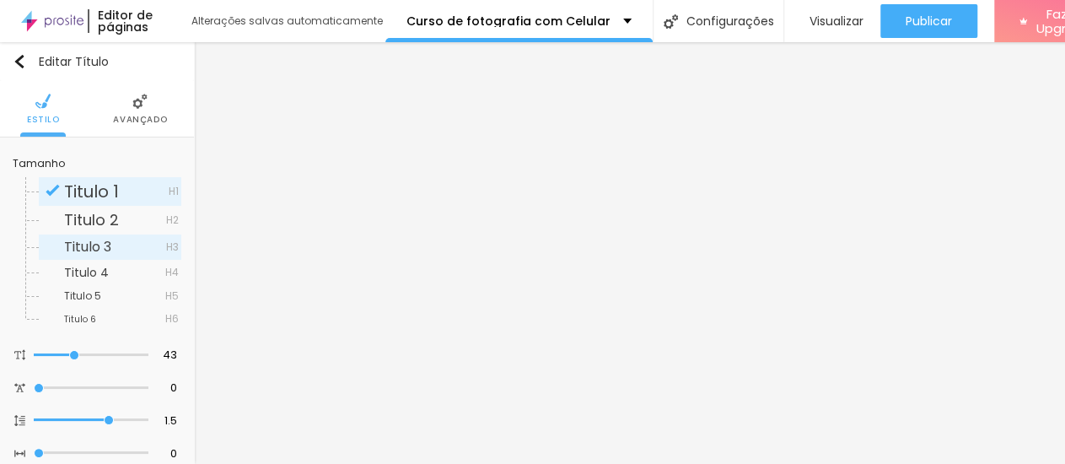
click at [92, 247] on span "Titulo 3" at bounding box center [87, 246] width 47 height 19
click at [89, 189] on span "Titulo 1" at bounding box center [91, 192] width 55 height 24
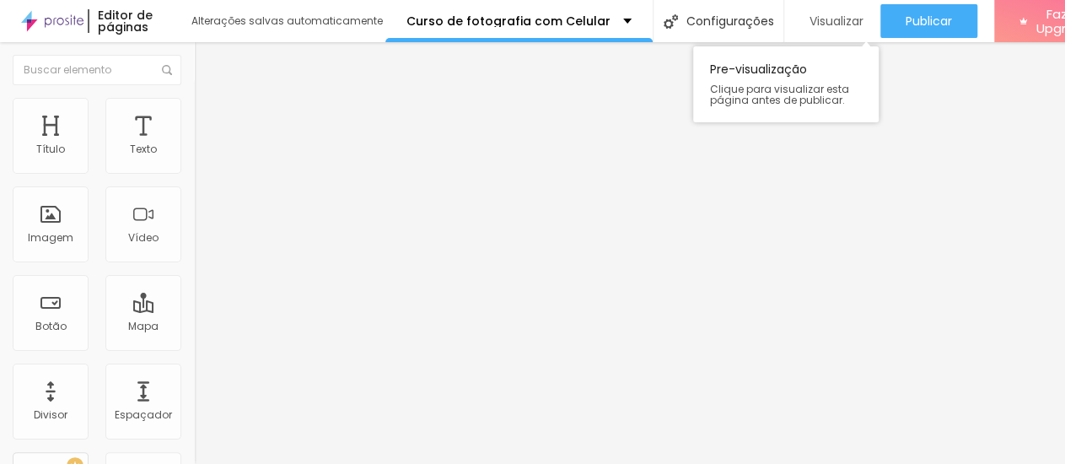
click at [827, 17] on span "Visualizar" at bounding box center [837, 20] width 54 height 13
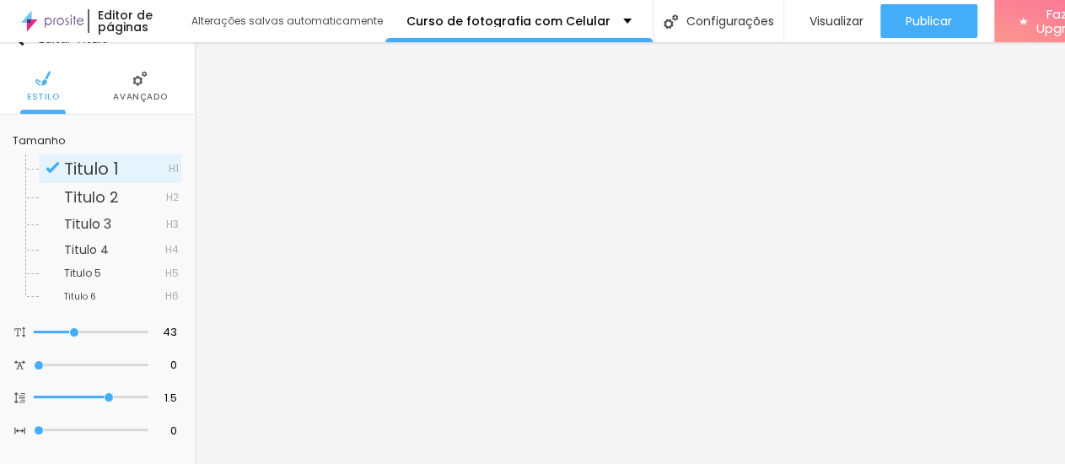
scroll to position [100, 0]
type input "1"
type input "2"
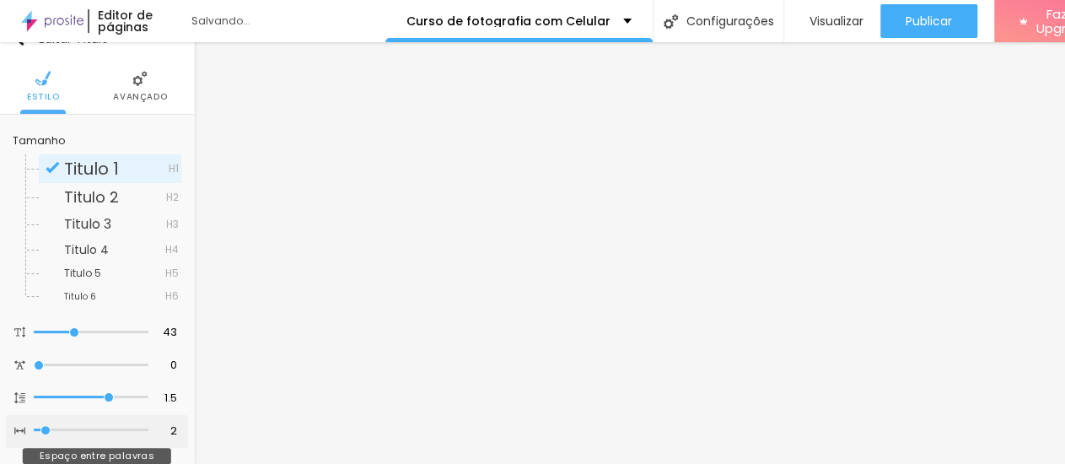
type input "3"
type input "4"
type input "5"
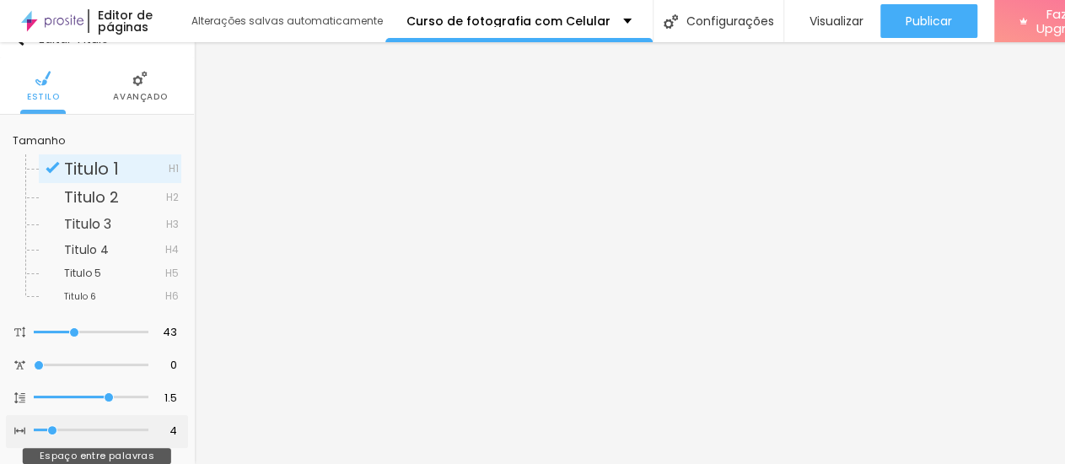
type input "5"
type input "6"
type input "7"
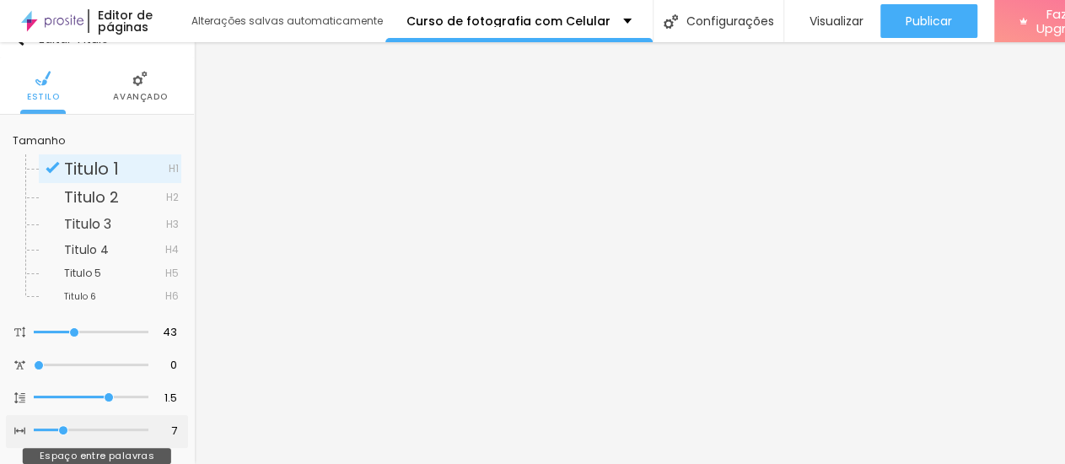
type input "8"
type input "9"
type input "10"
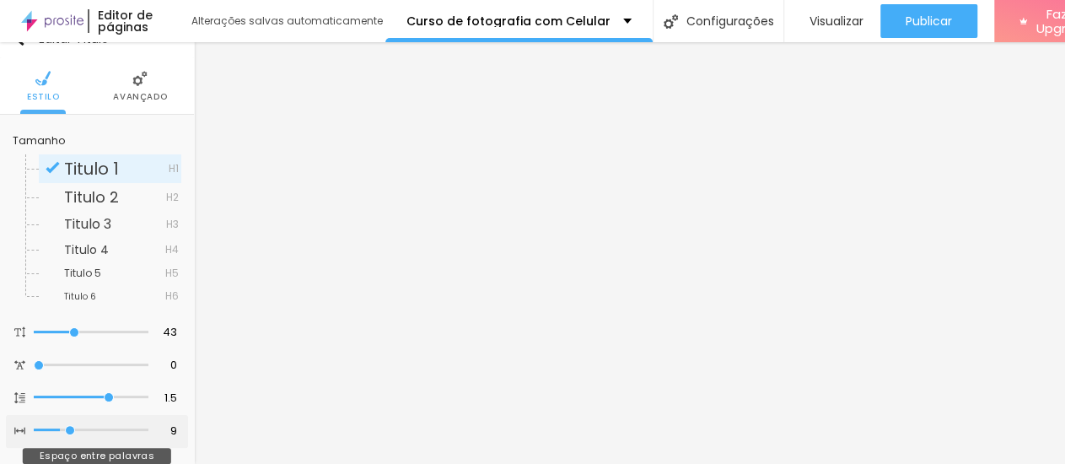
type input "10"
type input "11"
type input "12"
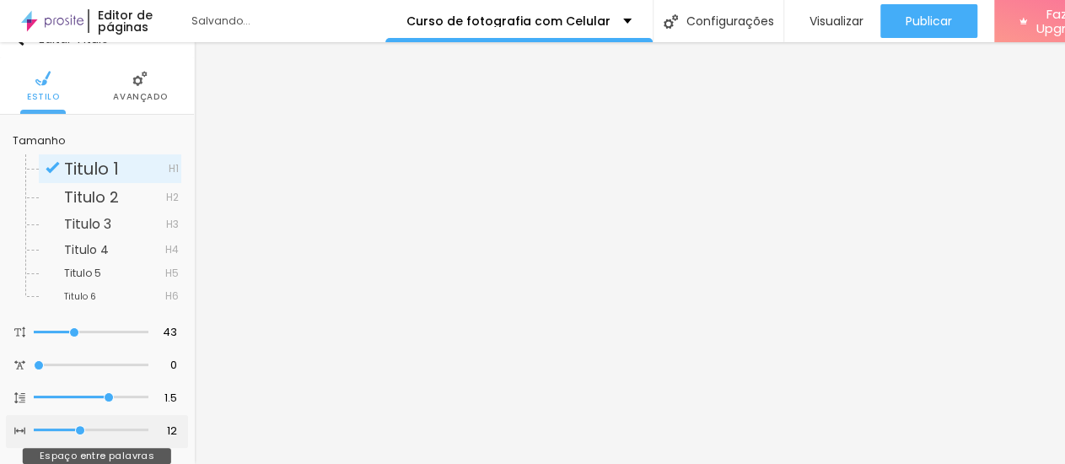
type input "13"
type input "14"
drag, startPoint x: 40, startPoint y: 364, endPoint x: 80, endPoint y: 368, distance: 40.7
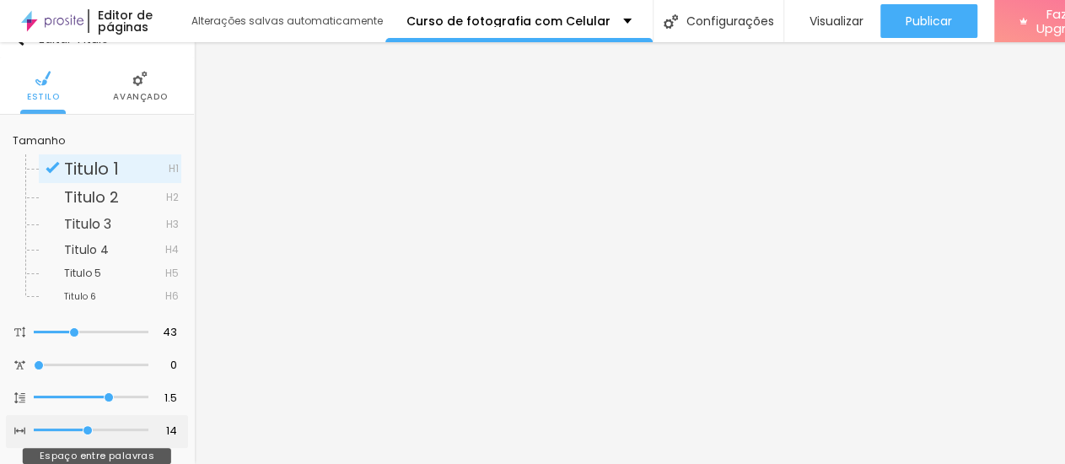
click at [80, 426] on input "range" at bounding box center [91, 430] width 115 height 8
type input "15"
type input "14"
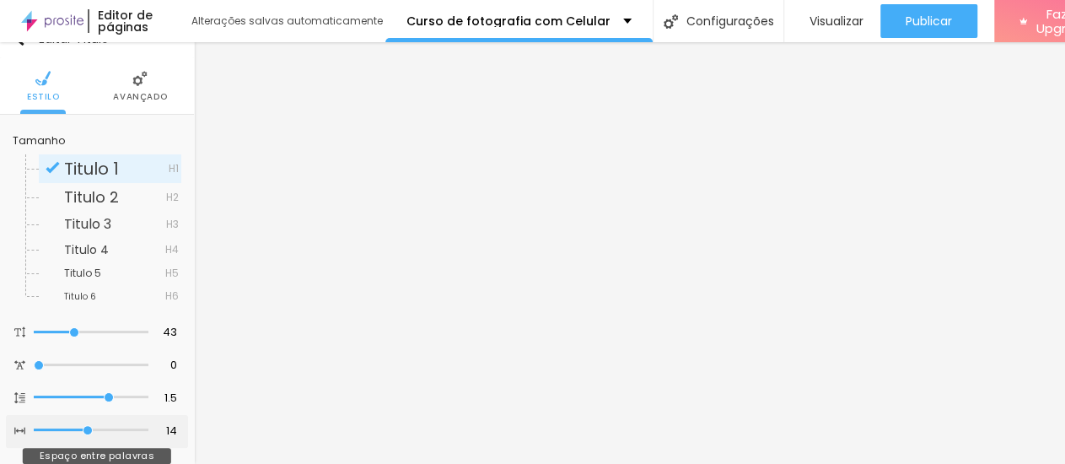
type input "13"
type input "12"
type input "11"
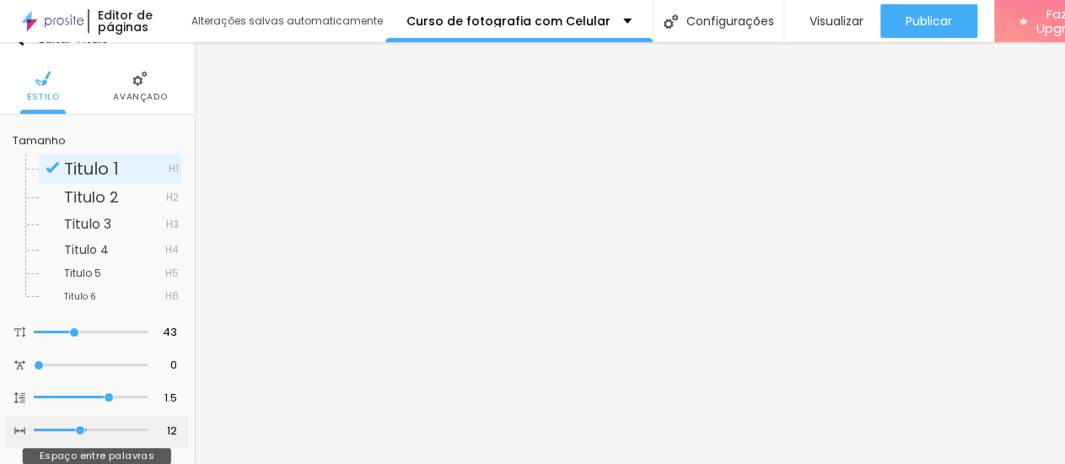
type input "11"
type input "10"
type input "8"
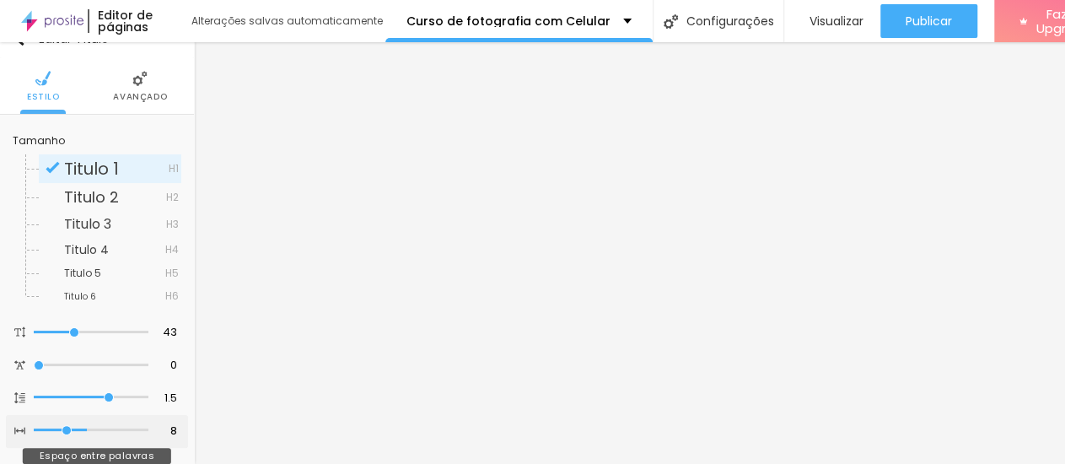
type input "6"
type input "3"
type input "1"
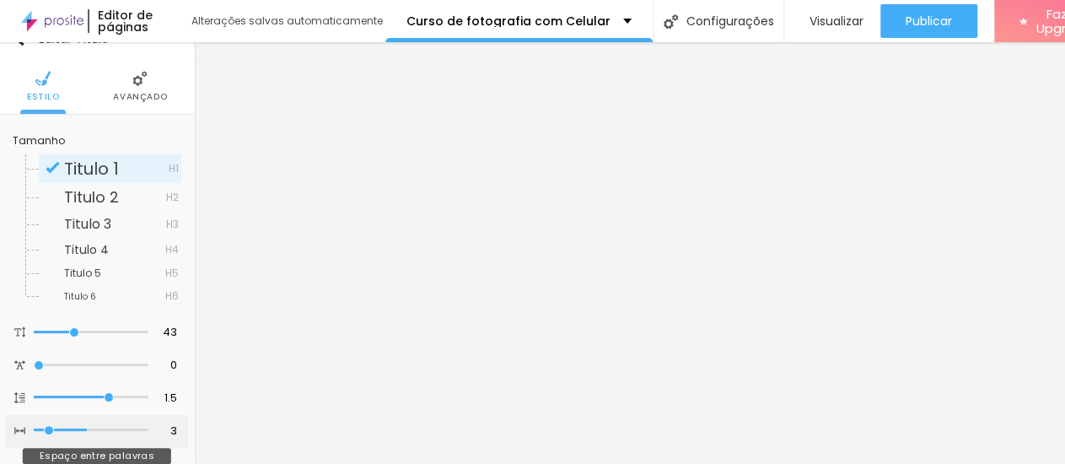
type input "1"
type input "0"
drag, startPoint x: 83, startPoint y: 364, endPoint x: 7, endPoint y: 362, distance: 76.8
type input "0"
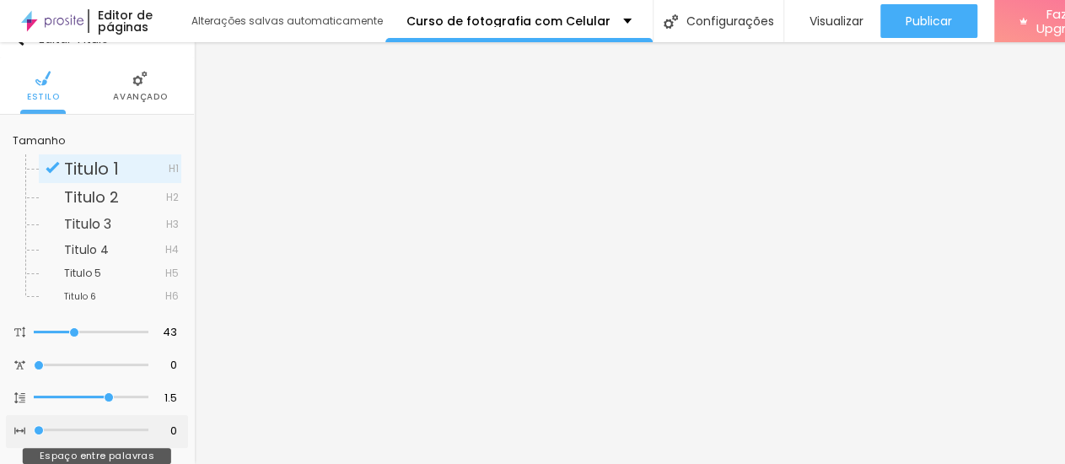
click at [34, 426] on input "range" at bounding box center [91, 430] width 115 height 8
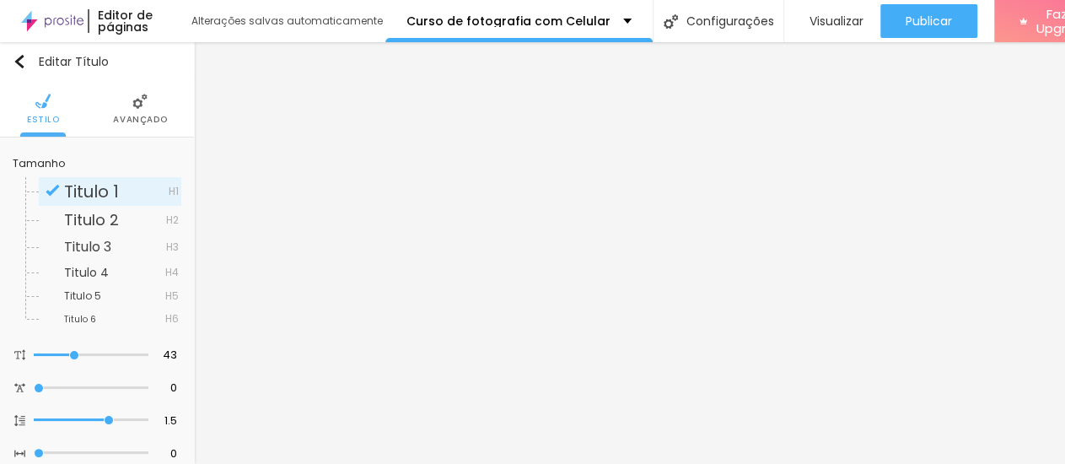
click at [133, 99] on img at bounding box center [139, 101] width 15 height 15
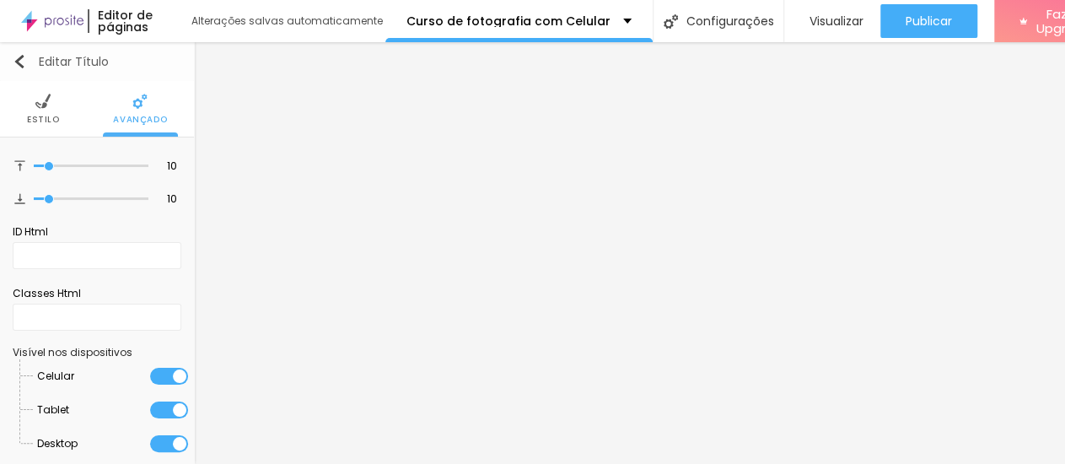
click at [18, 61] on img "button" at bounding box center [19, 61] width 13 height 13
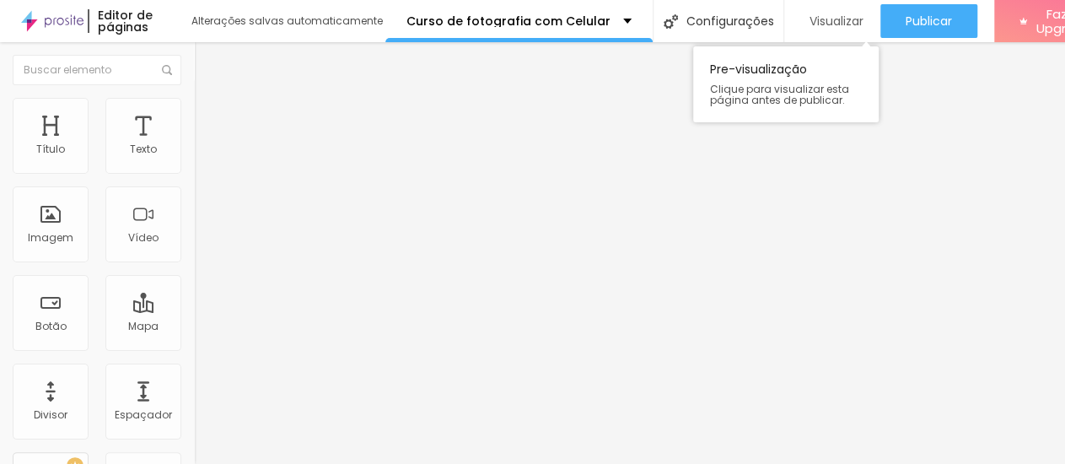
click at [816, 16] on span "Visualizar" at bounding box center [837, 20] width 54 height 13
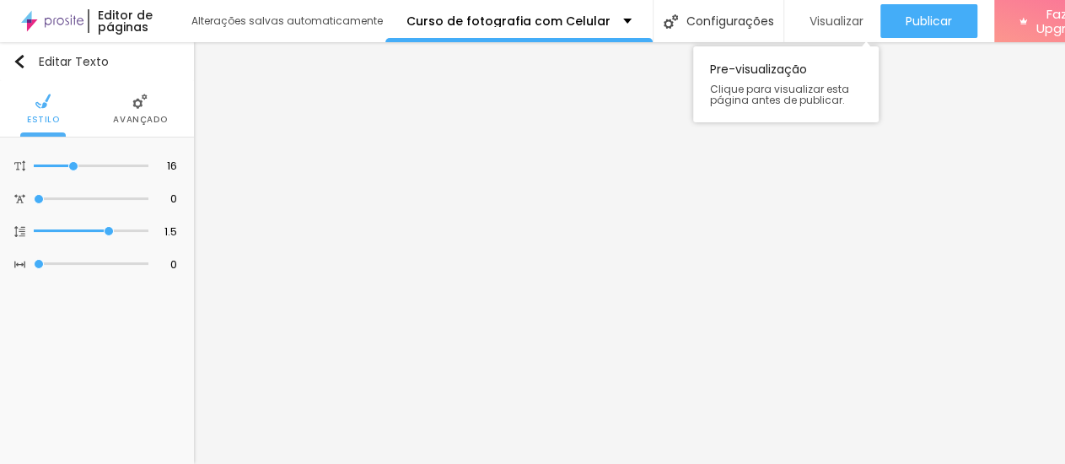
click at [825, 21] on span "Visualizar" at bounding box center [837, 20] width 54 height 13
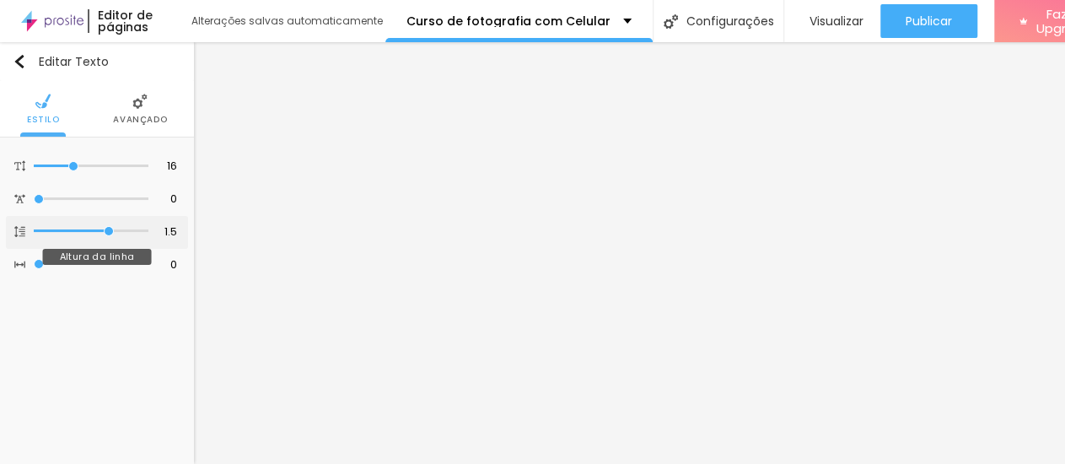
type input "1.6"
type input "1.7"
drag, startPoint x: 100, startPoint y: 242, endPoint x: 109, endPoint y: 242, distance: 9.3
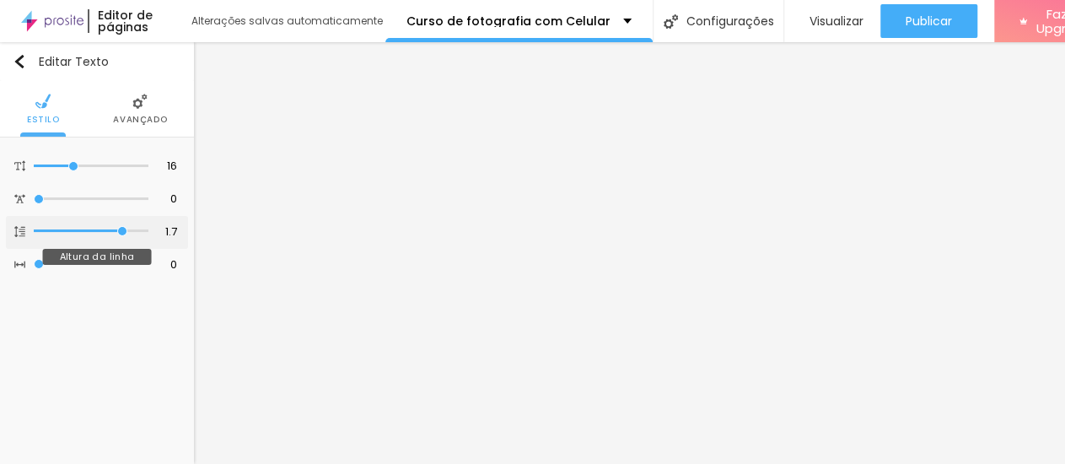
type input "1.7"
click at [109, 235] on input "range" at bounding box center [91, 231] width 115 height 8
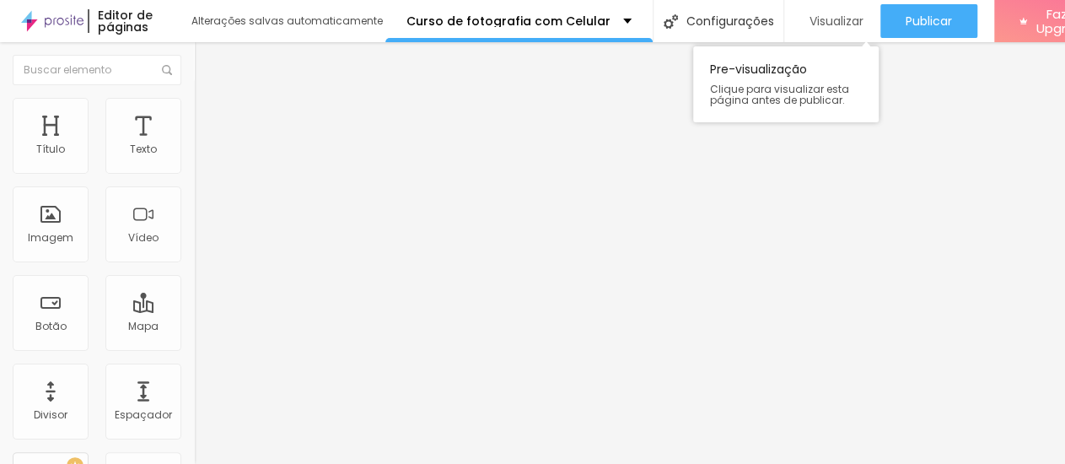
click at [810, 23] on span "Visualizar" at bounding box center [837, 20] width 54 height 13
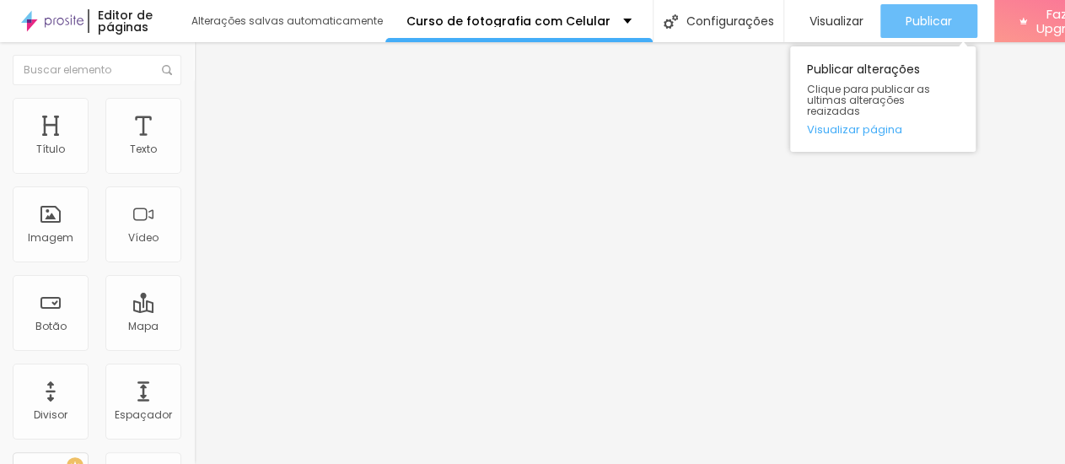
click at [908, 19] on span "Publicar" at bounding box center [929, 20] width 46 height 13
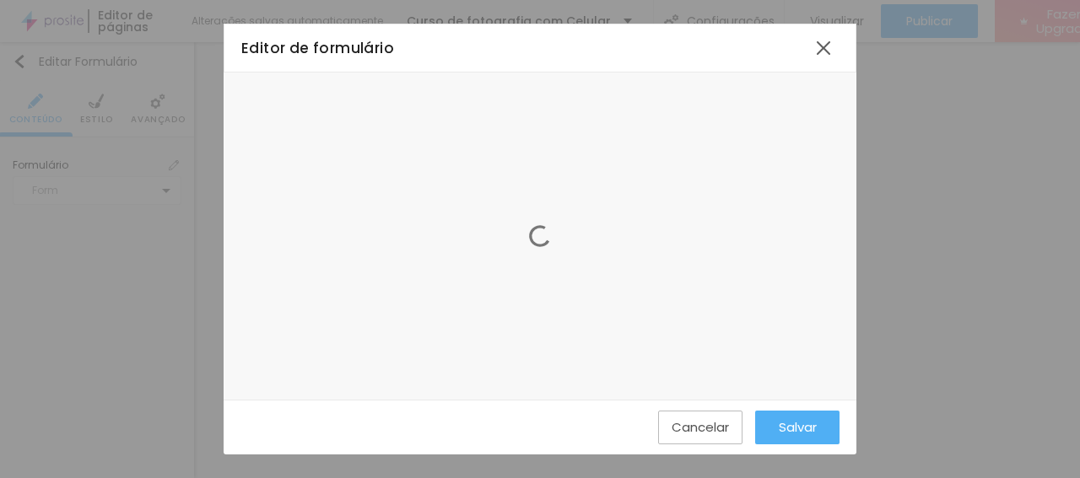
scroll to position [220, 0]
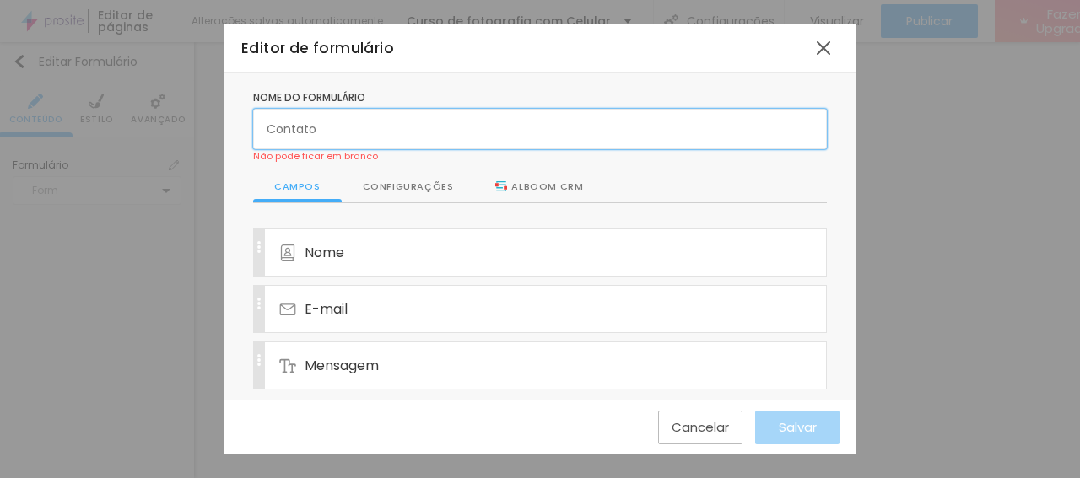
click at [328, 126] on input "text" at bounding box center [540, 129] width 574 height 40
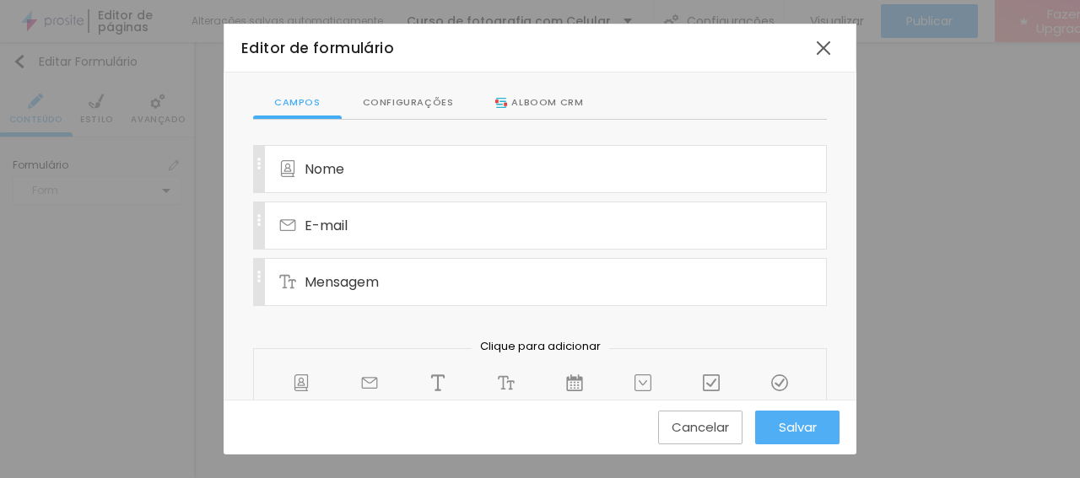
scroll to position [74, 0]
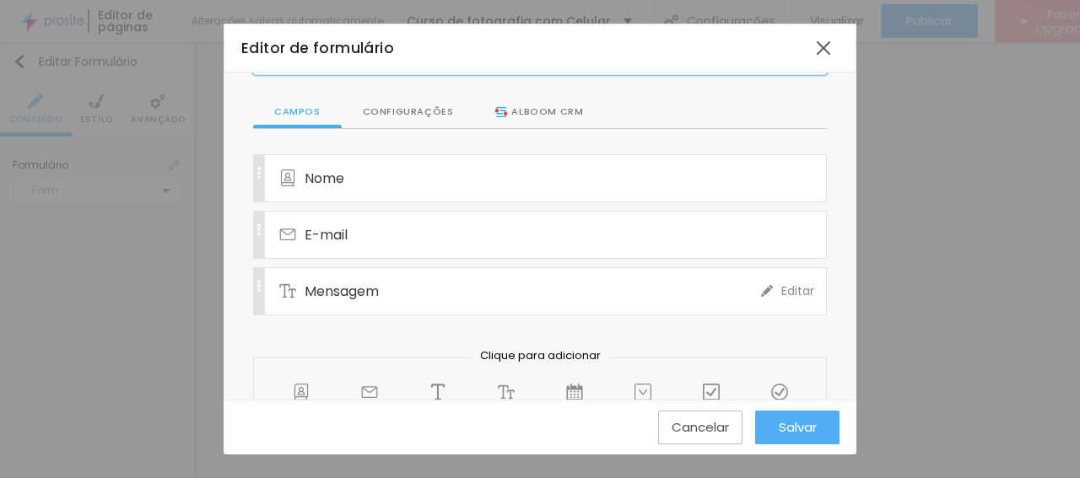
type input "INSCRIÇÃO"
click at [781, 285] on span "Editar" at bounding box center [797, 292] width 33 height 18
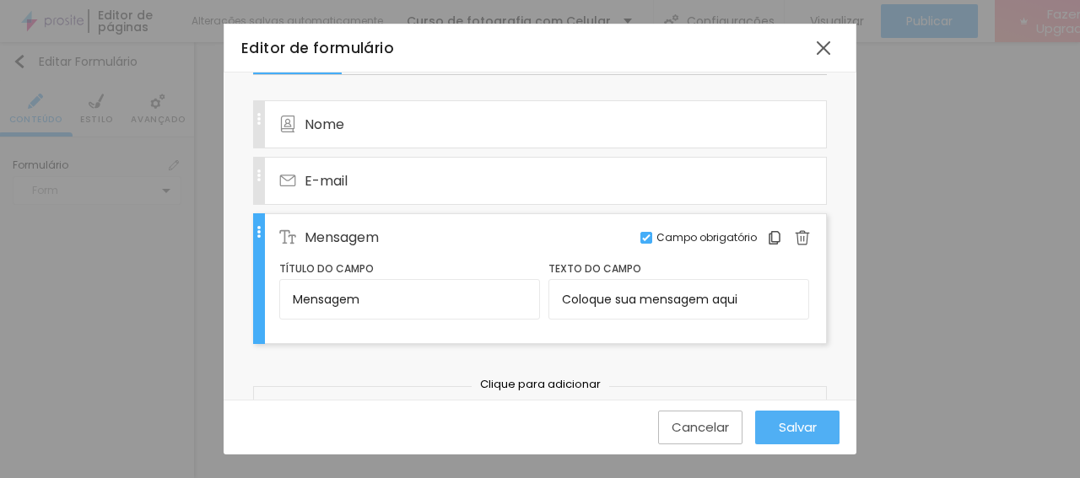
scroll to position [159, 0]
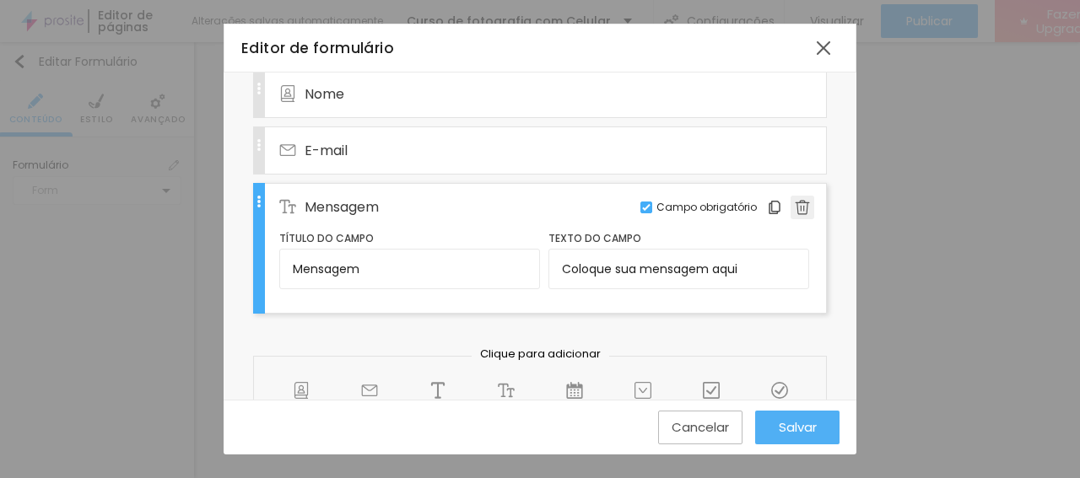
click at [794, 201] on img at bounding box center [801, 207] width 15 height 15
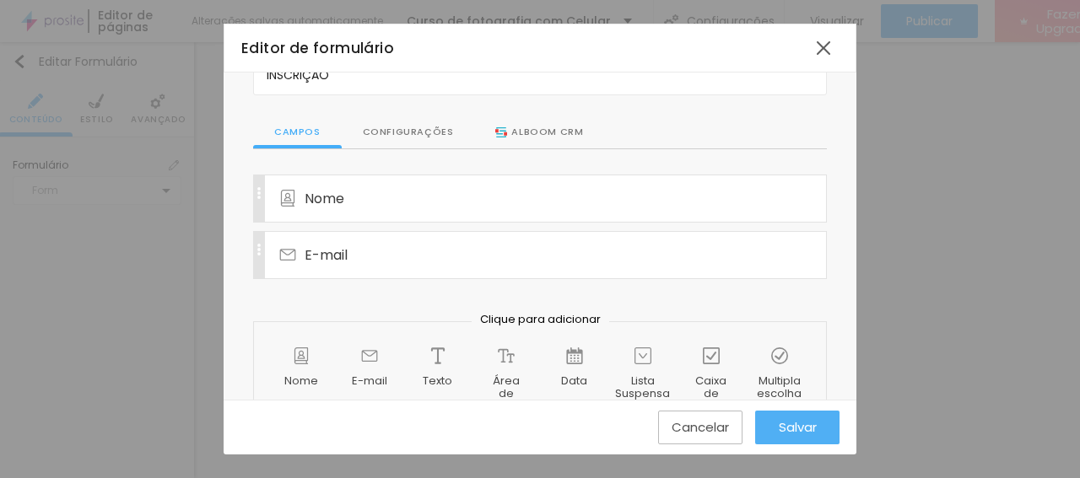
scroll to position [37, 0]
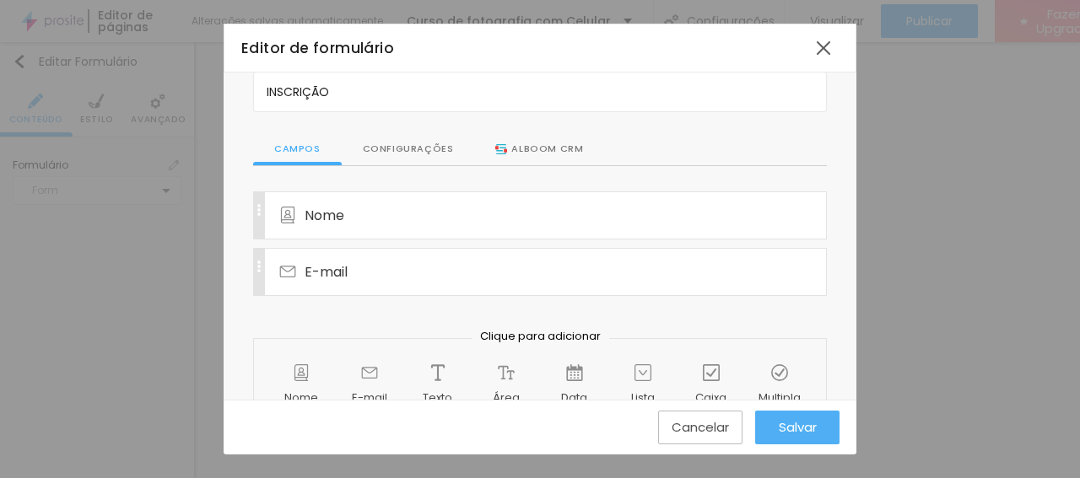
click at [416, 143] on div "Configurações" at bounding box center [408, 149] width 133 height 32
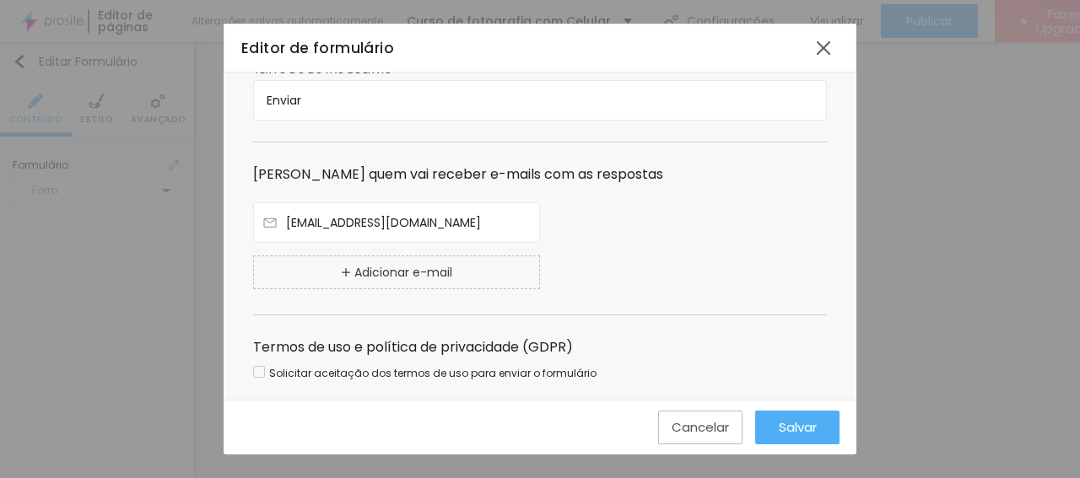
scroll to position [369, 0]
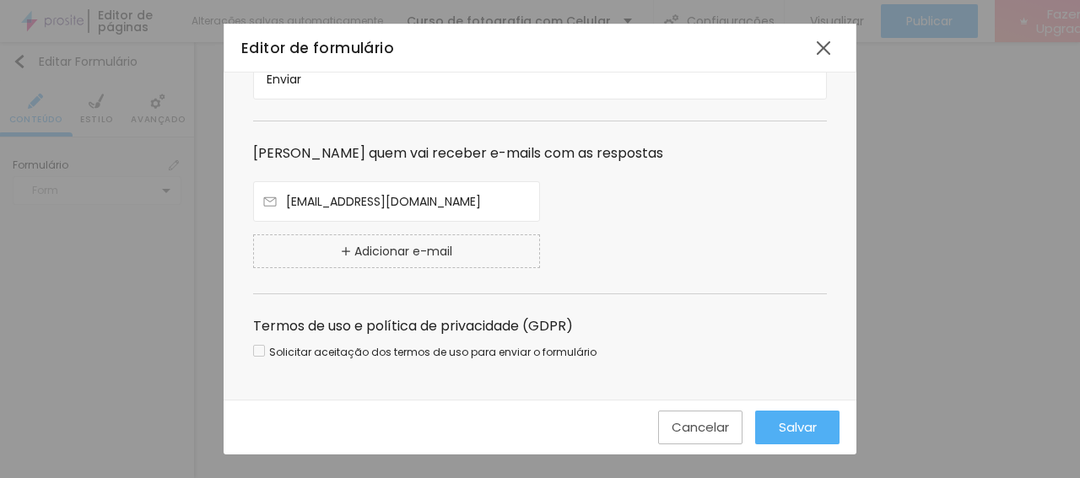
click at [263, 350] on div at bounding box center [259, 351] width 12 height 12
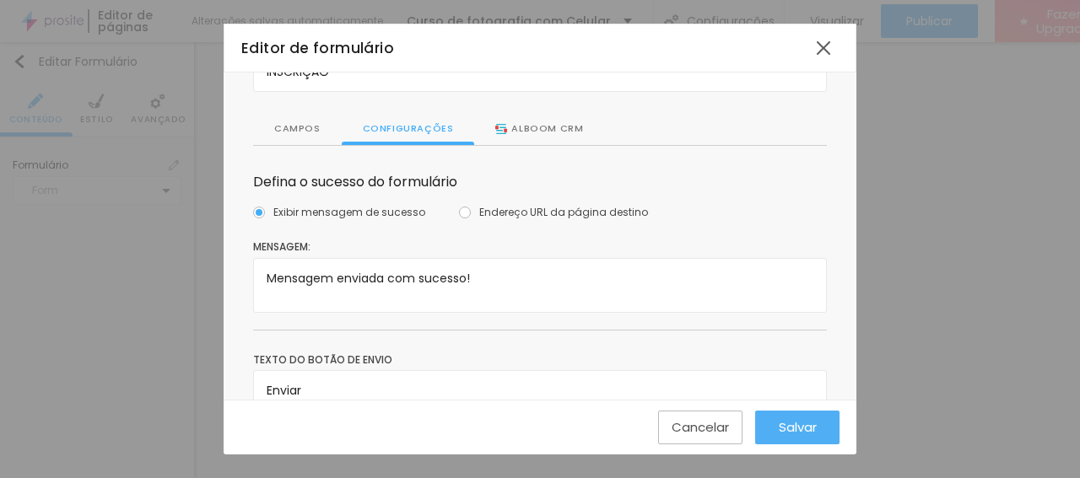
scroll to position [31, 0]
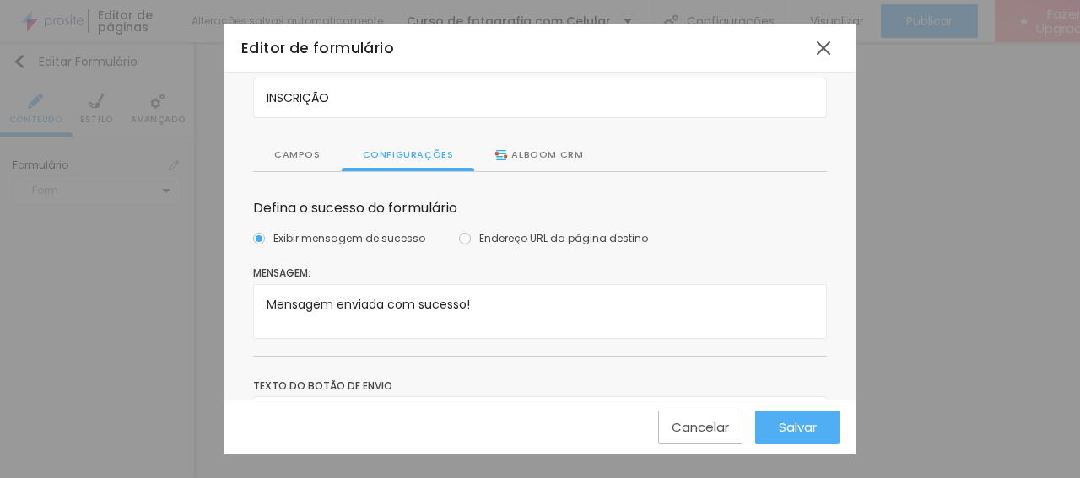
click at [520, 155] on div "Alboom CRM" at bounding box center [539, 155] width 88 height 15
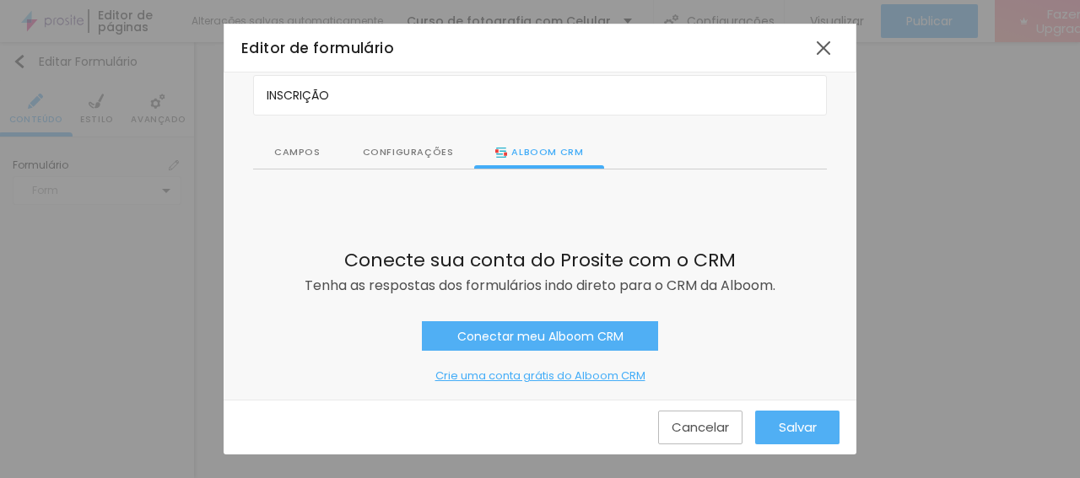
scroll to position [35, 0]
click at [299, 152] on div "Campos" at bounding box center [297, 152] width 89 height 32
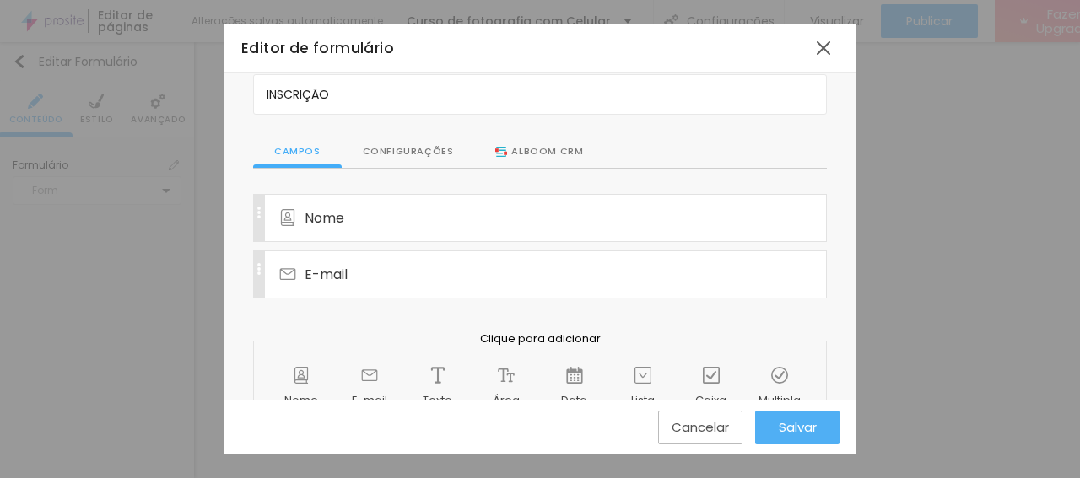
scroll to position [106, 0]
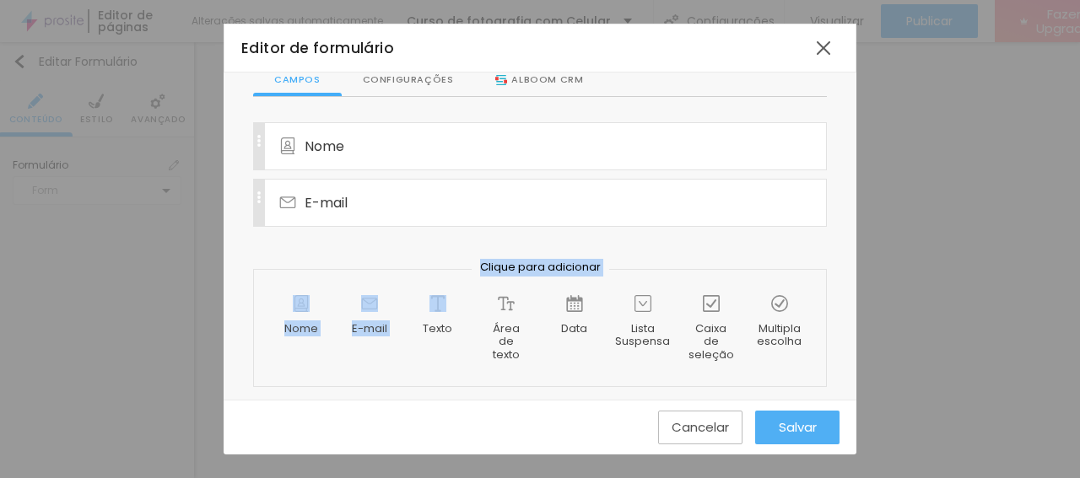
drag, startPoint x: 425, startPoint y: 310, endPoint x: 310, endPoint y: 234, distance: 137.8
click at [310, 234] on div "Nome Editar Campo obrigatório E-mail Editar Campo obrigatório Clique para adici…" at bounding box center [540, 255] width 574 height 266
click at [297, 238] on div "Nome Editar Campo obrigatório E-mail Editar Campo obrigatório Clique para adici…" at bounding box center [540, 255] width 574 height 266
click at [434, 304] on img at bounding box center [437, 303] width 17 height 17
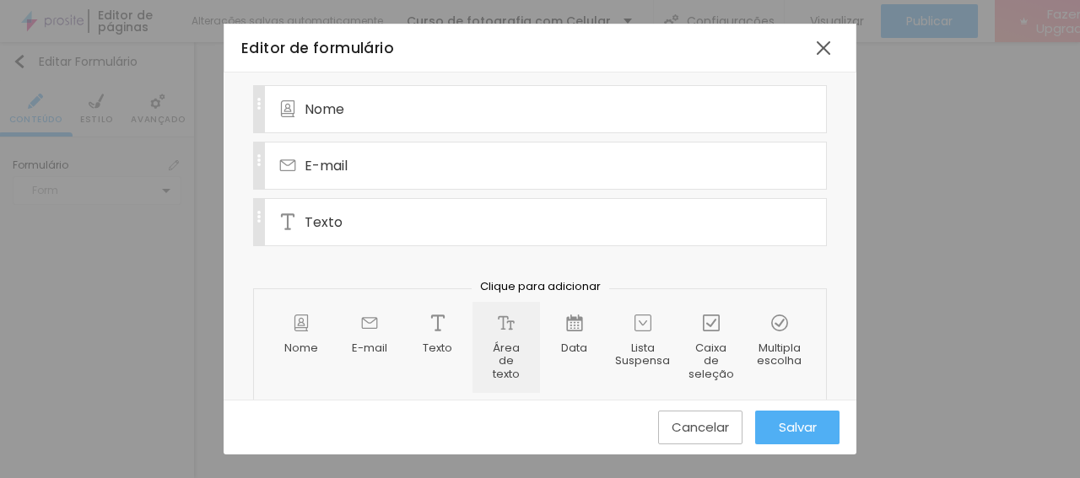
scroll to position [161, 0]
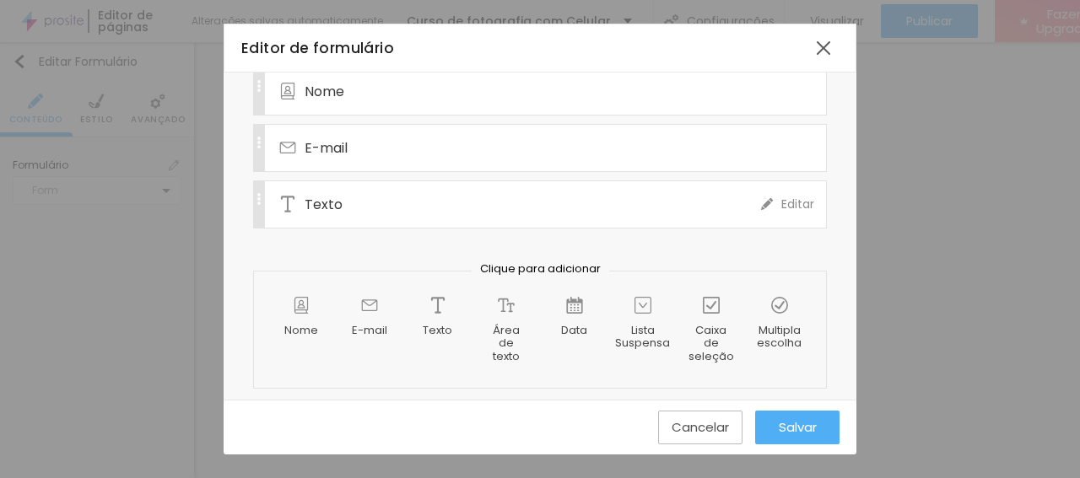
click at [342, 195] on div "Texto" at bounding box center [520, 204] width 482 height 46
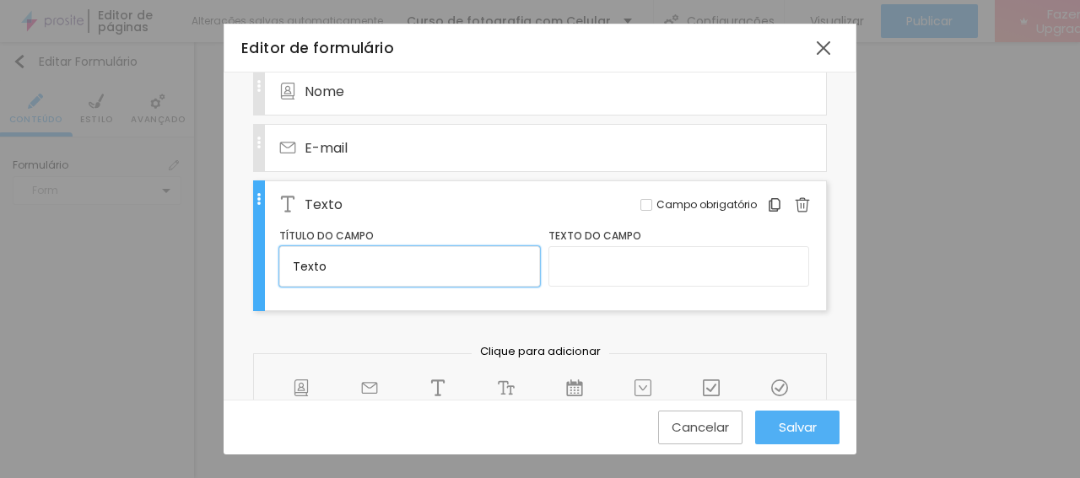
drag, startPoint x: 338, startPoint y: 257, endPoint x: 267, endPoint y: 255, distance: 70.9
click at [279, 256] on input "Texto" at bounding box center [409, 266] width 261 height 40
type input "f"
type input "Fone / WhatsApp"
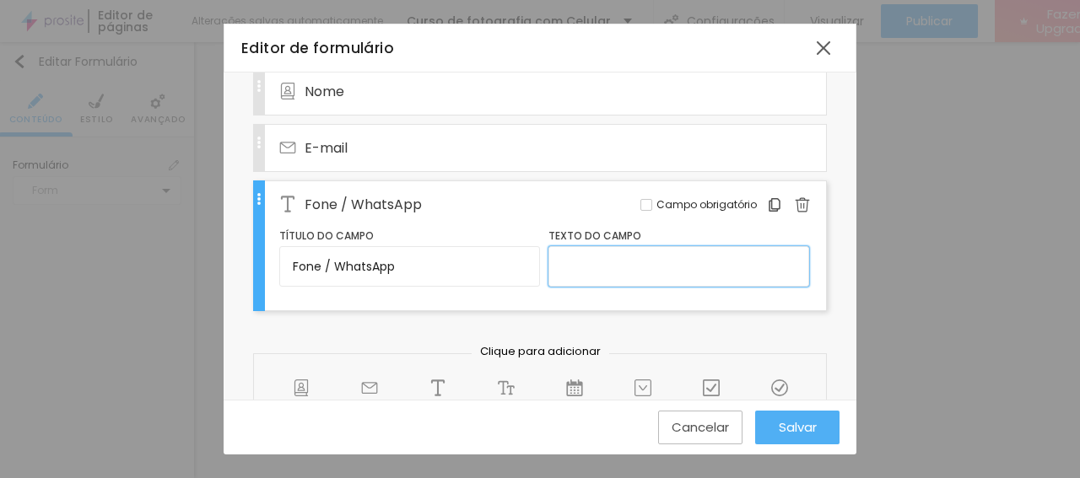
click at [568, 257] on input "text" at bounding box center [678, 266] width 261 height 40
type input "( )"
click at [423, 320] on div "Nome Editar Campo obrigatório E-mail Editar Campo obrigatório Fone / WhatsApp E…" at bounding box center [540, 269] width 574 height 405
click at [640, 201] on div at bounding box center [646, 205] width 12 height 12
click at [679, 148] on div "E-mail" at bounding box center [520, 148] width 482 height 46
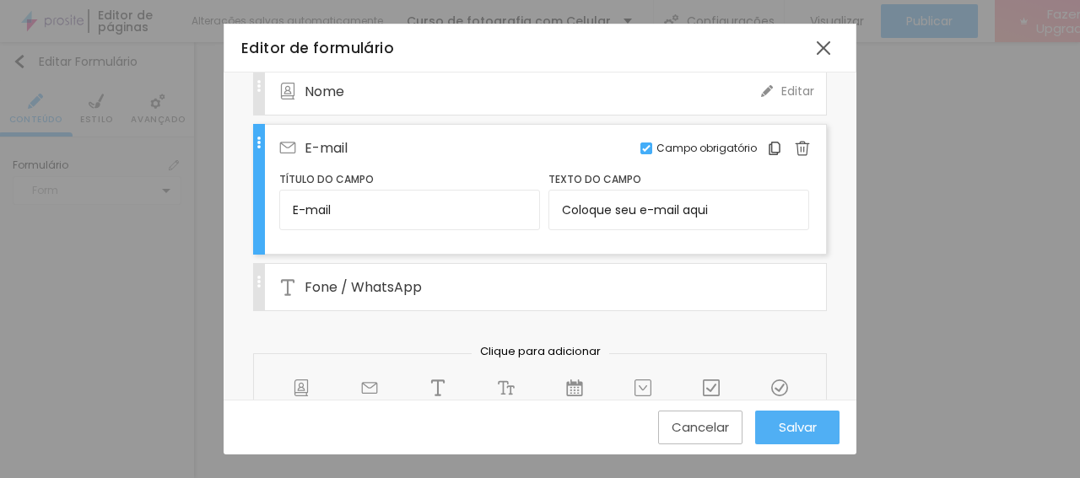
click at [623, 92] on div "Nome" at bounding box center [520, 91] width 482 height 46
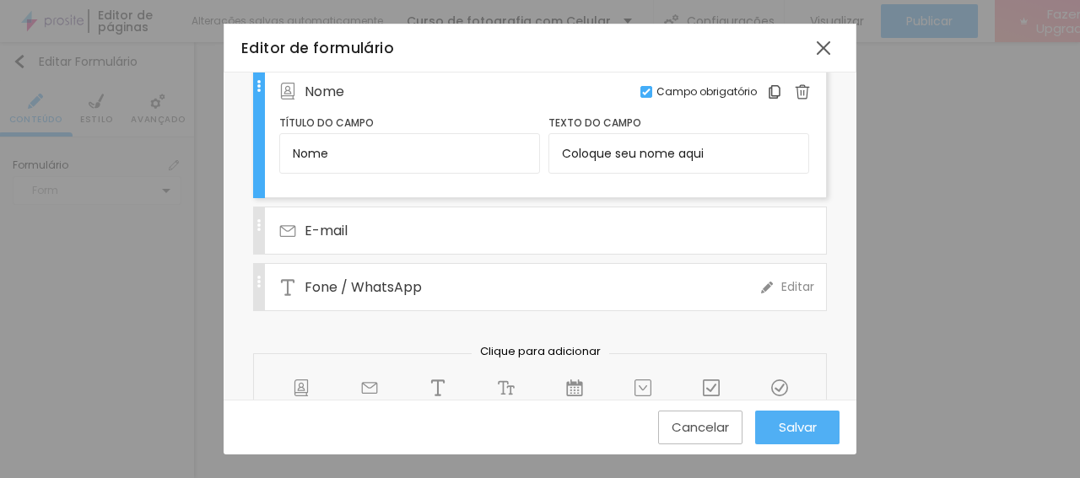
click at [535, 273] on div "Fone / WhatsApp" at bounding box center [520, 287] width 482 height 46
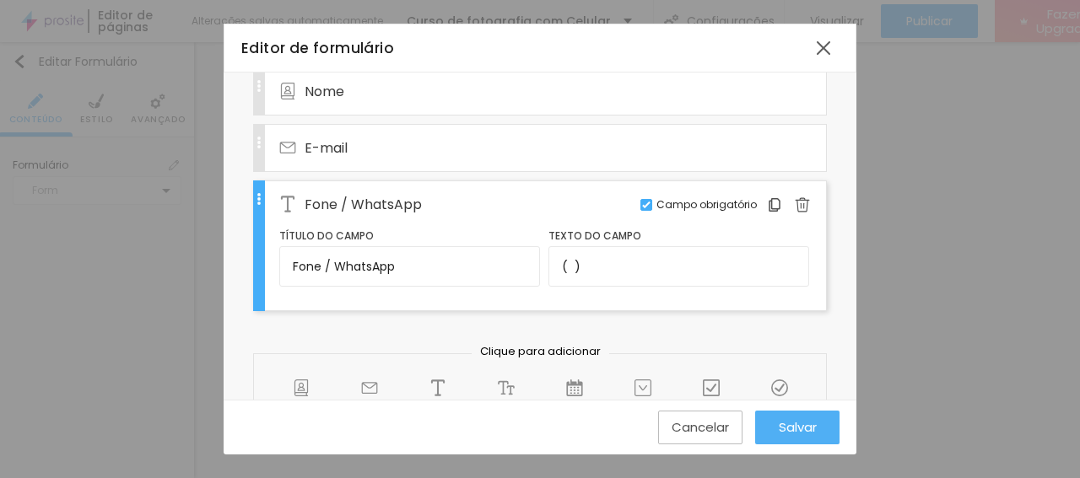
click at [301, 191] on div "Fone / WhatsApp" at bounding box center [520, 204] width 482 height 46
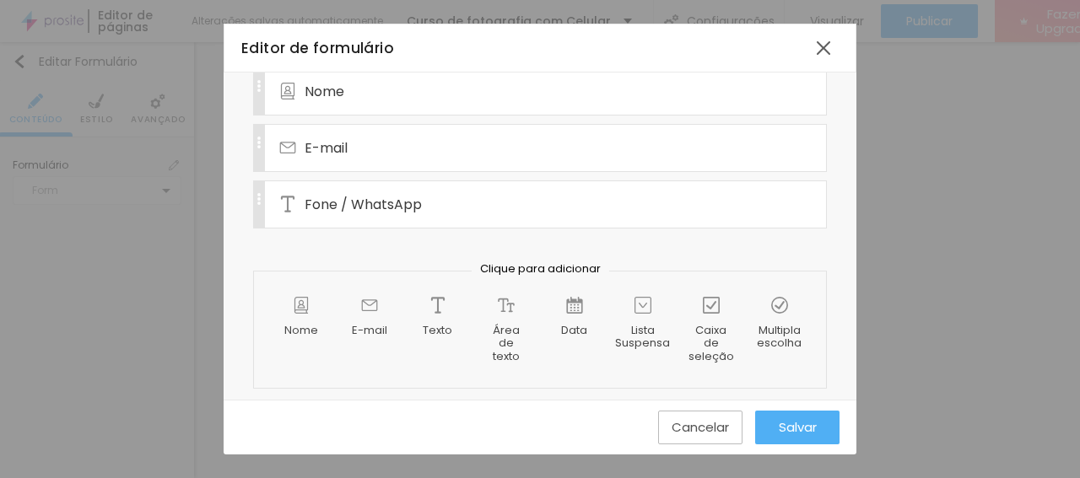
click at [800, 425] on span "Salvar" at bounding box center [797, 427] width 38 height 14
click at [787, 431] on span "Salvar" at bounding box center [797, 427] width 38 height 14
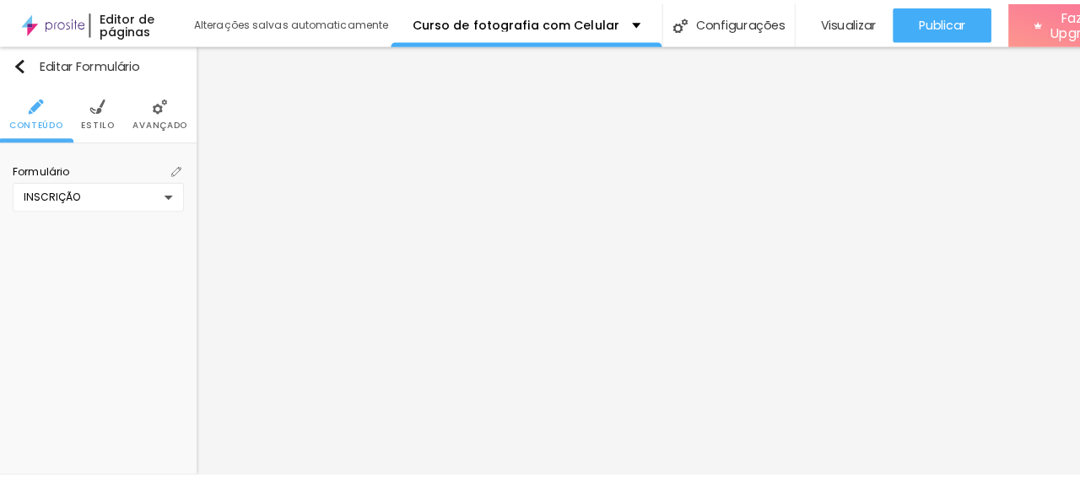
scroll to position [0, 0]
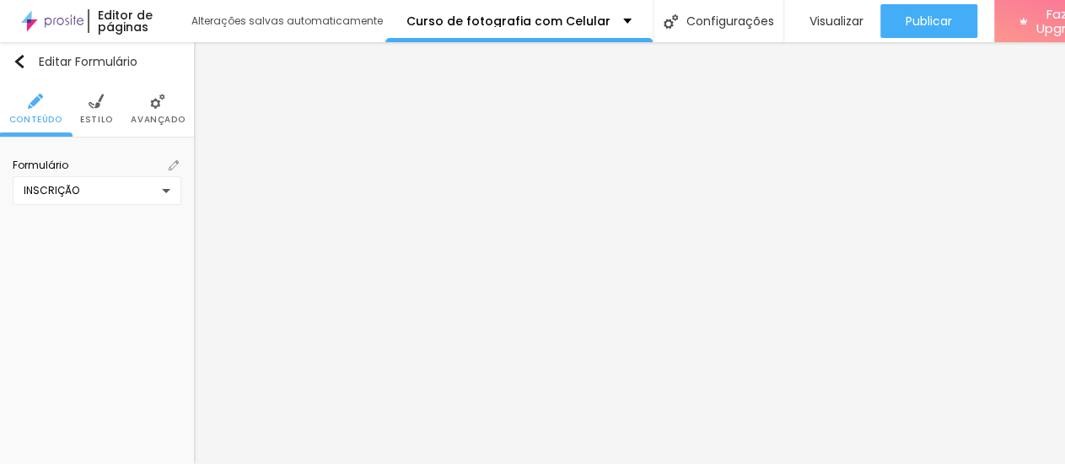
click at [154, 189] on div "INSCRIÇÃO" at bounding box center [97, 190] width 169 height 29
click at [154, 189] on div "INSCRIÇÃO Criar novo formulário" at bounding box center [532, 239] width 1065 height 478
click at [90, 104] on img at bounding box center [96, 101] width 15 height 15
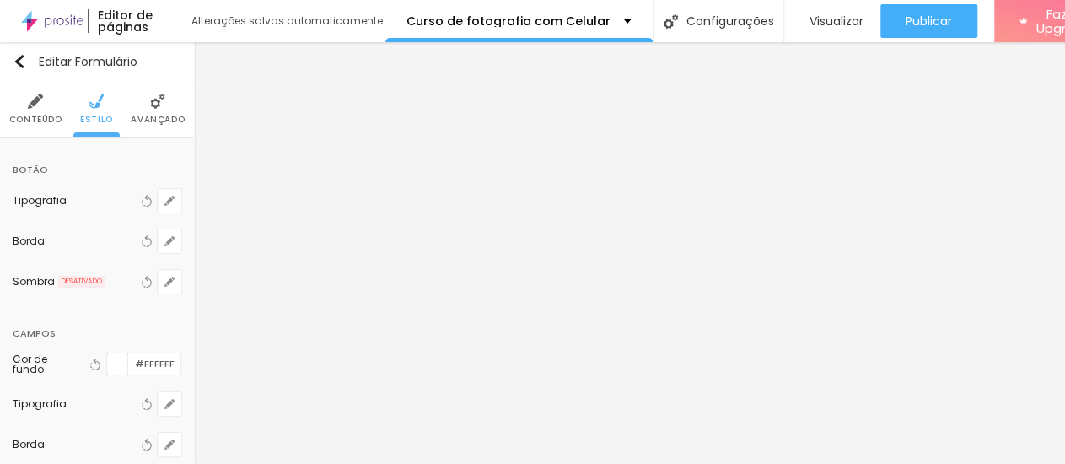
click at [131, 114] on li "Avançado" at bounding box center [158, 109] width 54 height 56
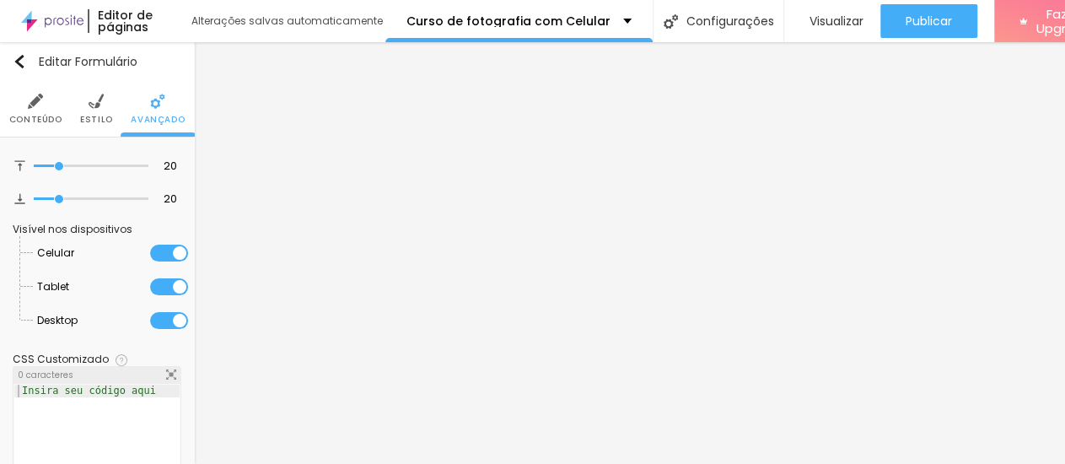
click at [80, 109] on li "Estilo" at bounding box center [96, 109] width 33 height 56
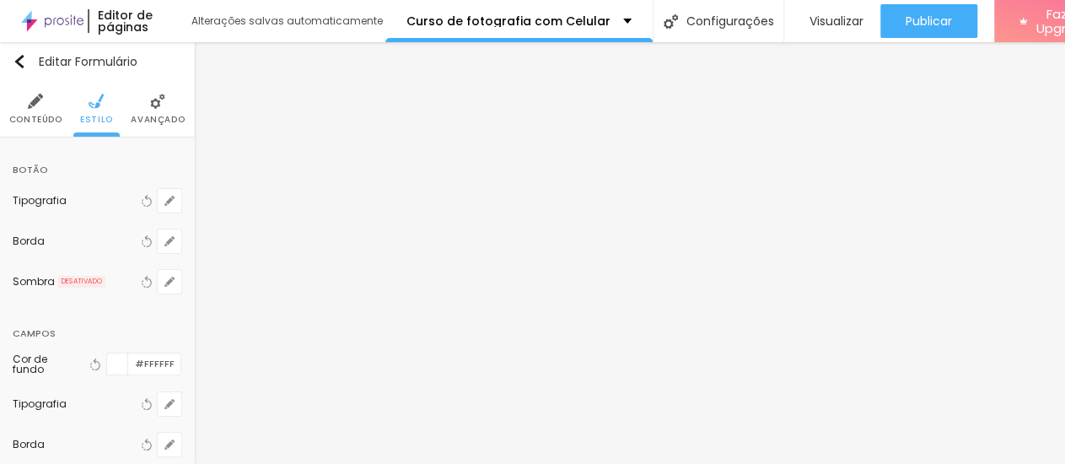
click at [26, 108] on li "Conteúdo" at bounding box center [35, 109] width 53 height 56
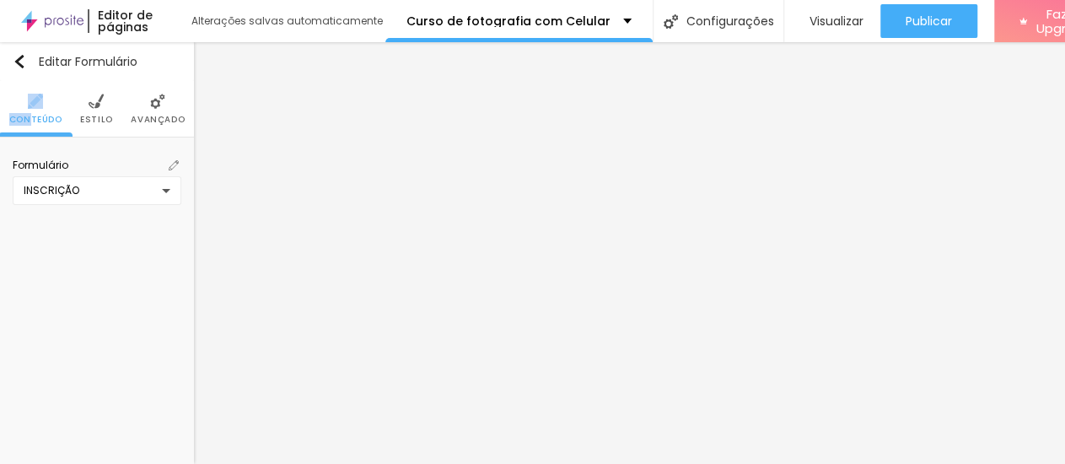
click at [169, 165] on img at bounding box center [174, 165] width 10 height 10
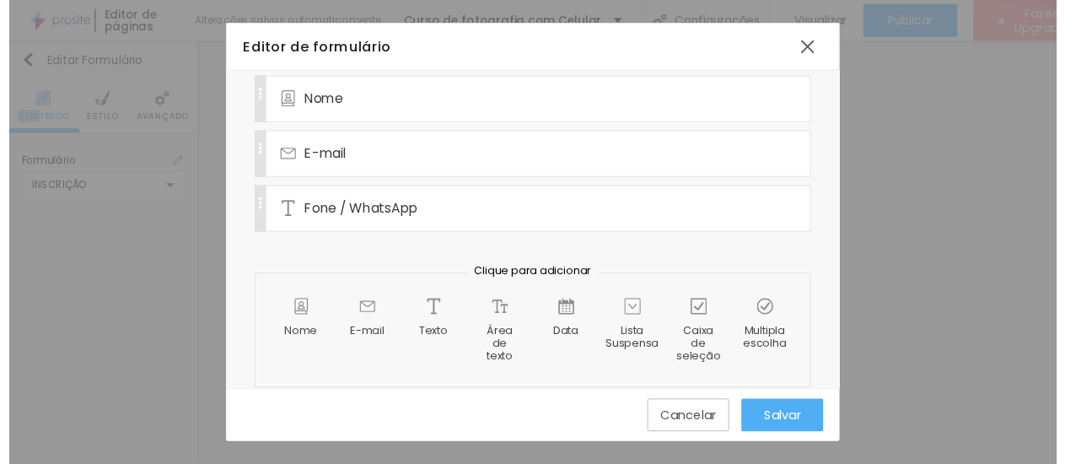
scroll to position [152, 0]
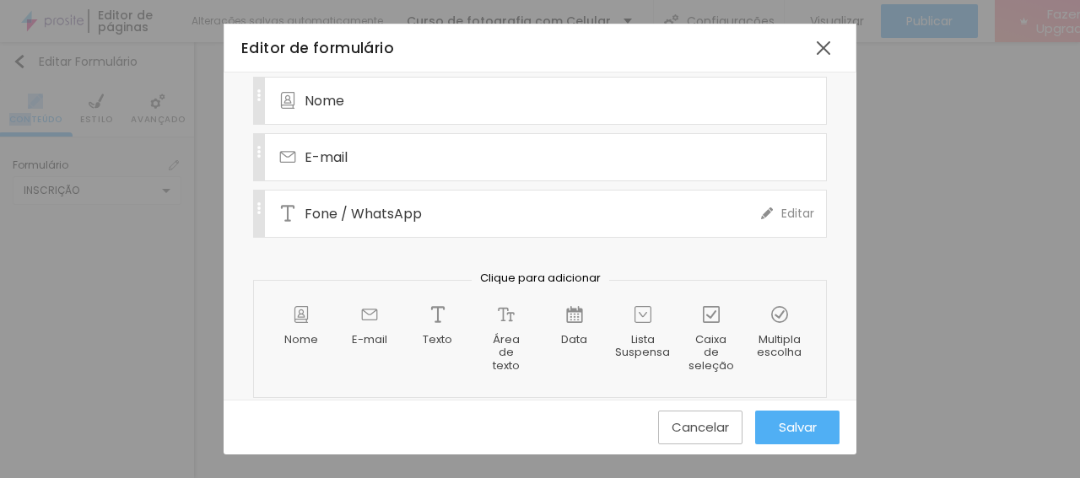
click at [323, 213] on span "Fone / WhatsApp" at bounding box center [362, 213] width 117 height 21
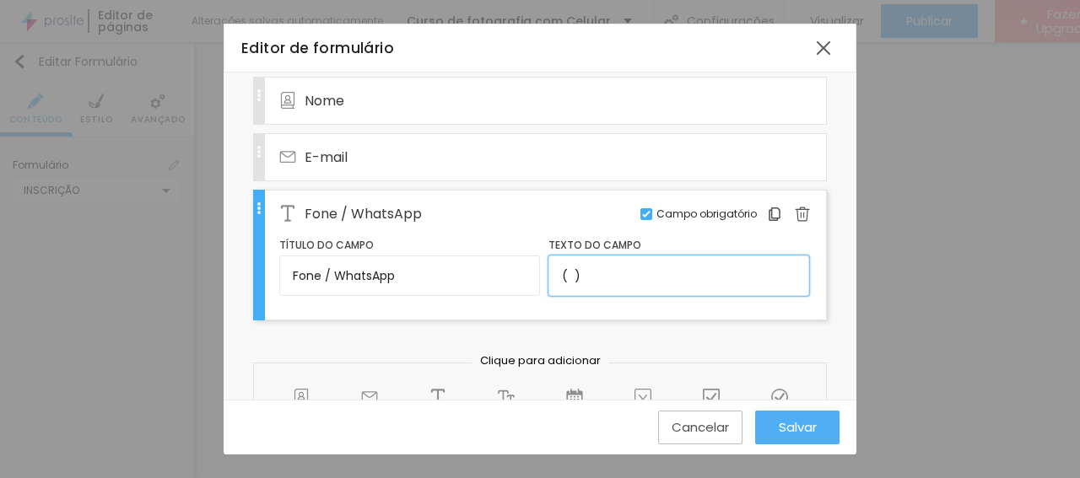
drag, startPoint x: 588, startPoint y: 274, endPoint x: 531, endPoint y: 267, distance: 57.0
click at [548, 267] on input "( )" at bounding box center [678, 276] width 261 height 40
type input "Informe seu telefone para contato."
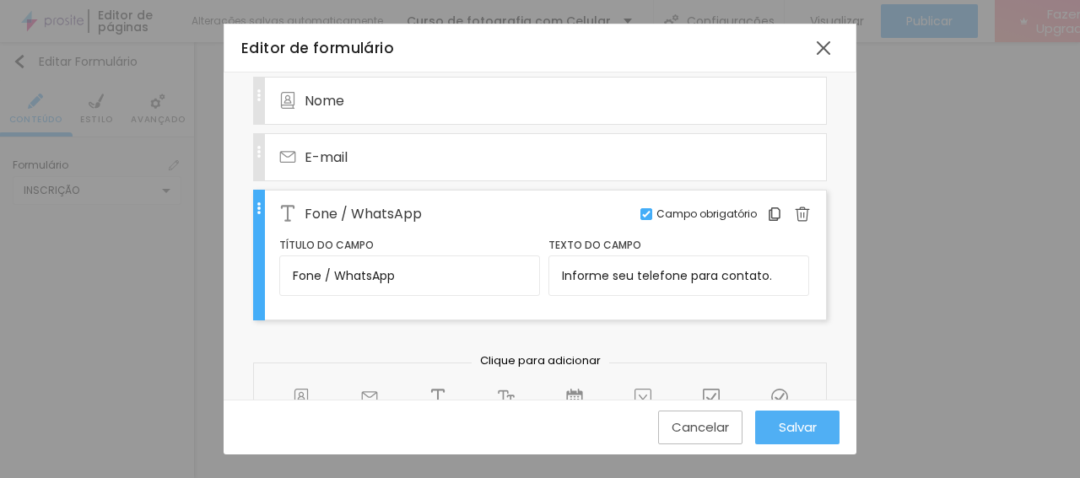
click at [834, 313] on div "Nome do formulário INSCRIÇÃO Campos Configurações Alboom CRM Nome Editar Campo …" at bounding box center [540, 210] width 633 height 578
click at [796, 426] on span "Salvar" at bounding box center [797, 427] width 38 height 14
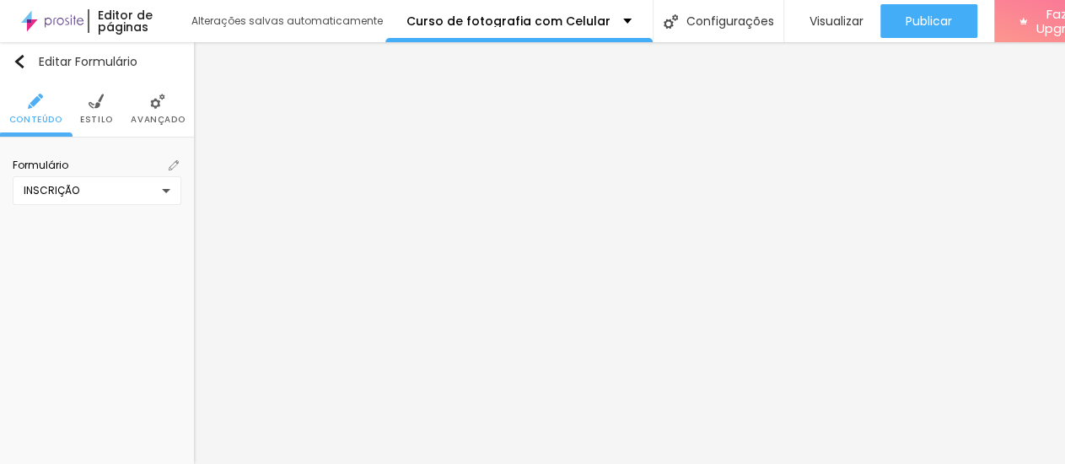
click at [154, 190] on div "INSCRIÇÃO" at bounding box center [97, 190] width 169 height 29
click at [153, 190] on div "INSCRIÇÃO Criar novo formulário" at bounding box center [532, 239] width 1065 height 478
click at [88, 112] on li "Estilo" at bounding box center [96, 109] width 33 height 56
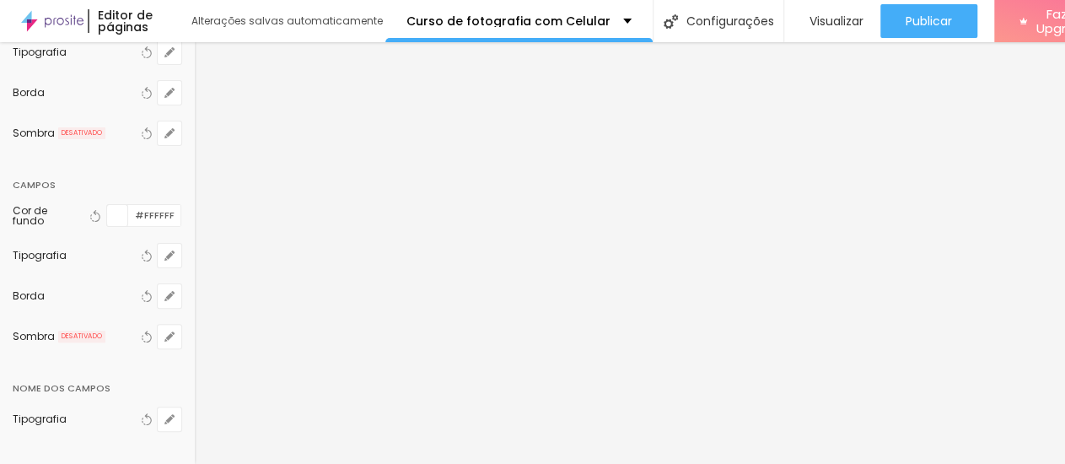
scroll to position [51, 0]
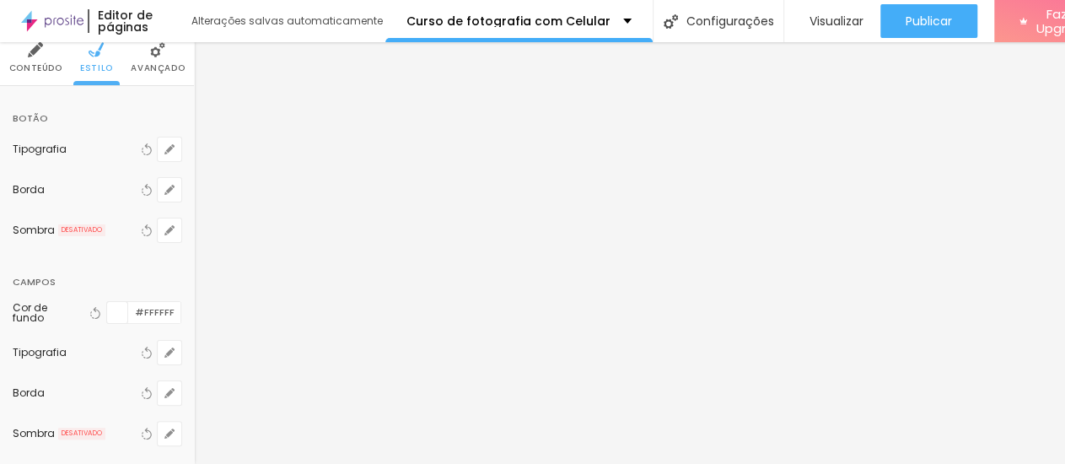
click at [150, 57] on img at bounding box center [157, 49] width 15 height 15
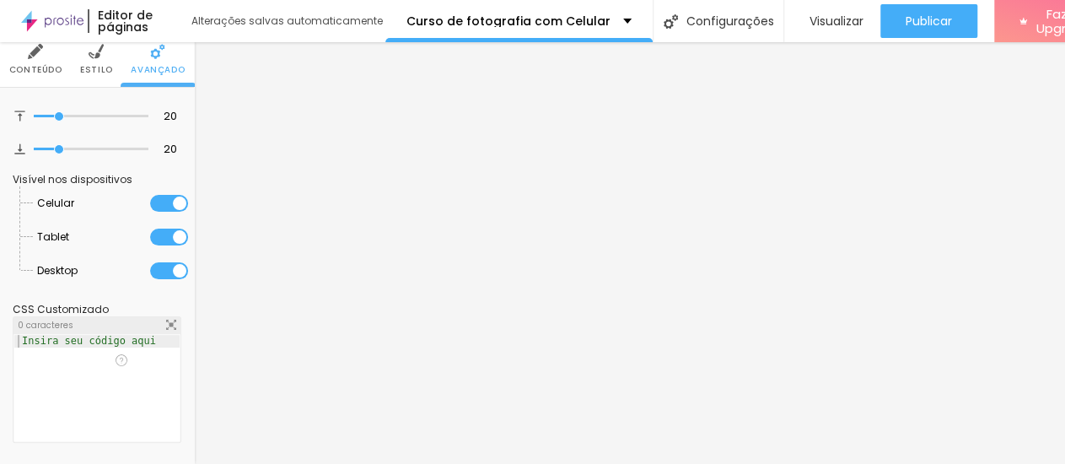
click at [92, 60] on li "Estilo" at bounding box center [96, 59] width 33 height 56
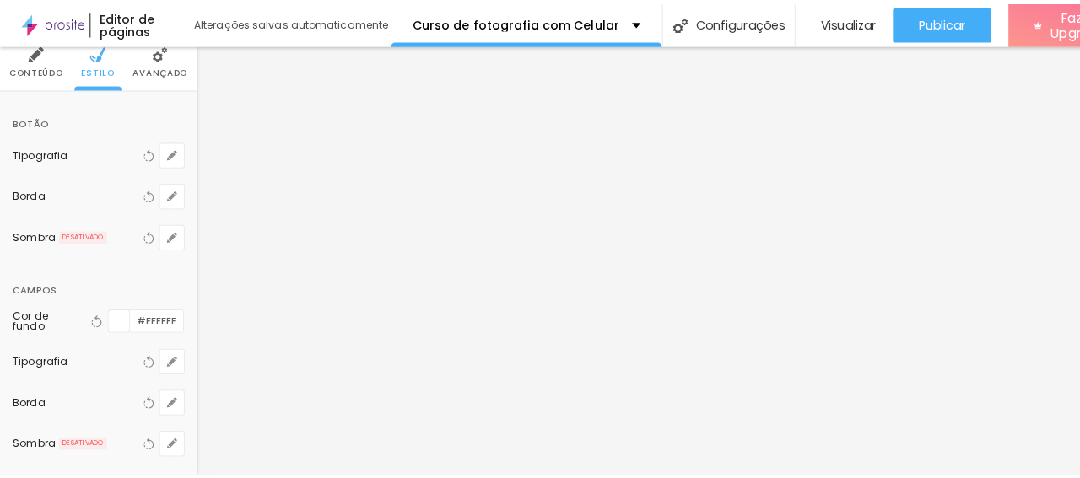
scroll to position [0, 0]
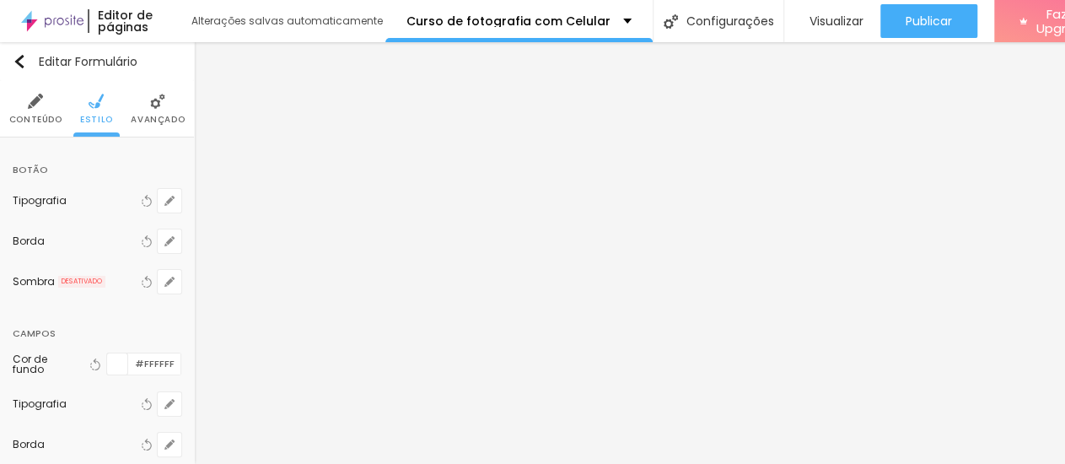
click at [37, 117] on span "Conteúdo" at bounding box center [35, 120] width 53 height 8
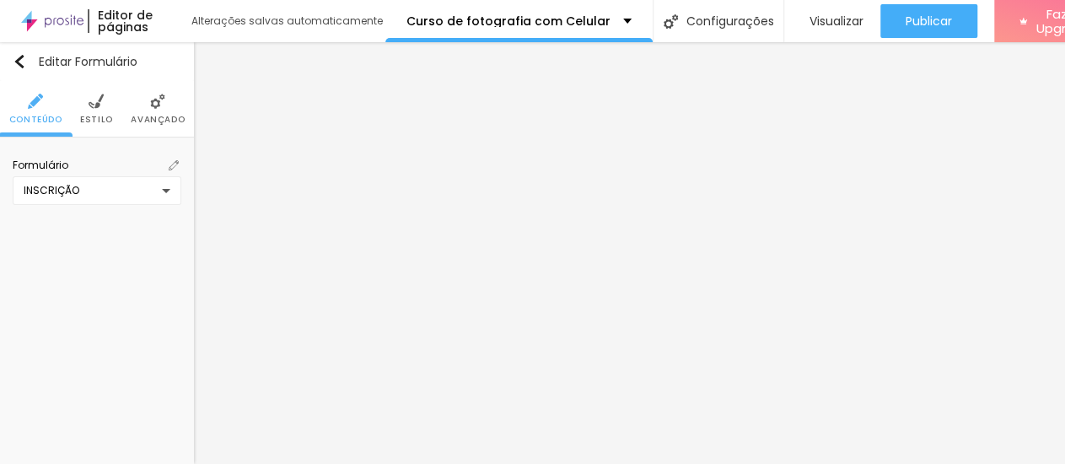
click at [169, 166] on img at bounding box center [174, 165] width 10 height 10
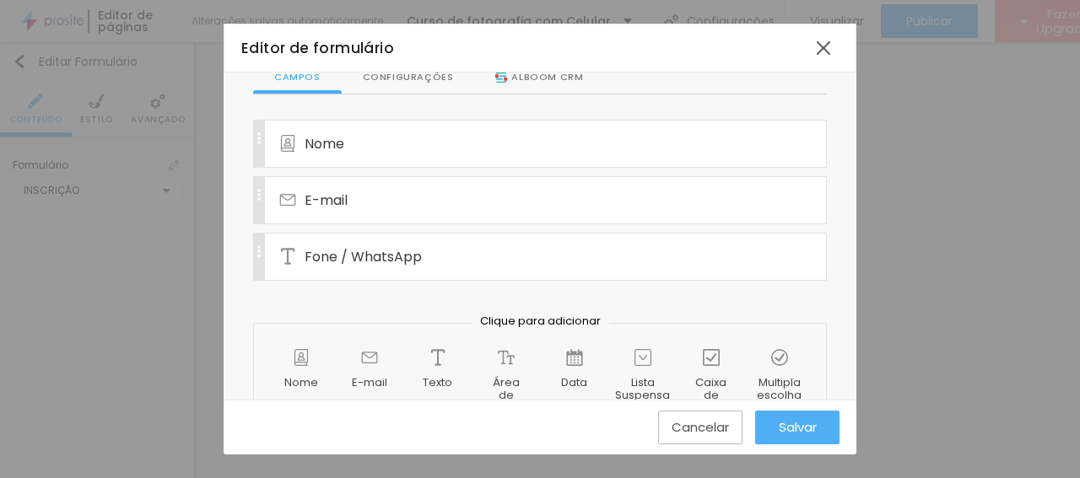
scroll to position [161, 0]
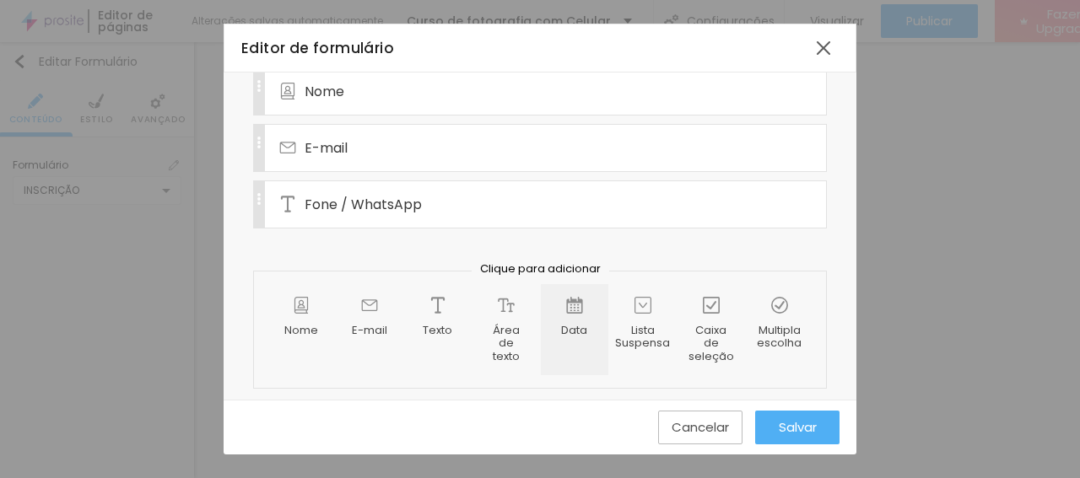
click at [563, 308] on div "Data" at bounding box center [574, 330] width 67 height 92
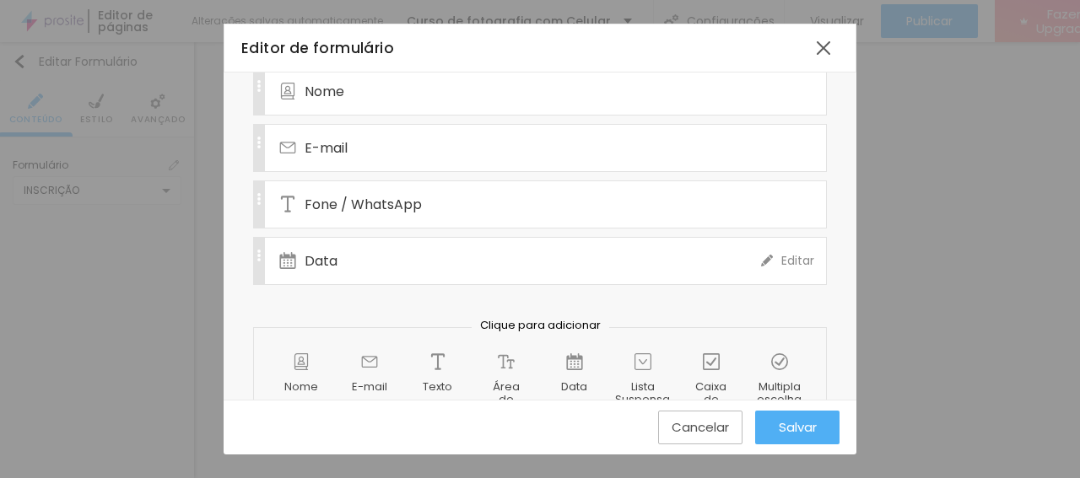
click at [761, 256] on img at bounding box center [767, 261] width 12 height 12
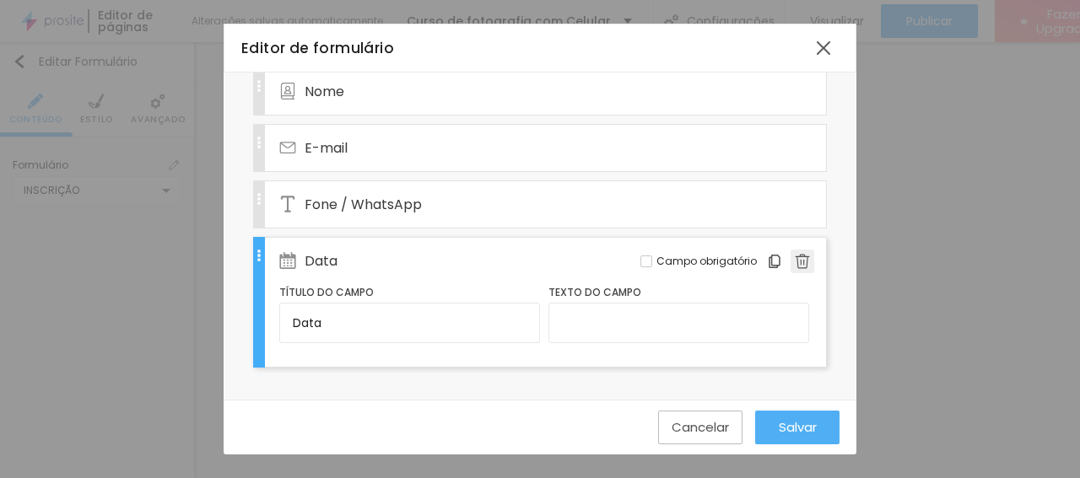
click at [794, 257] on img at bounding box center [801, 261] width 15 height 15
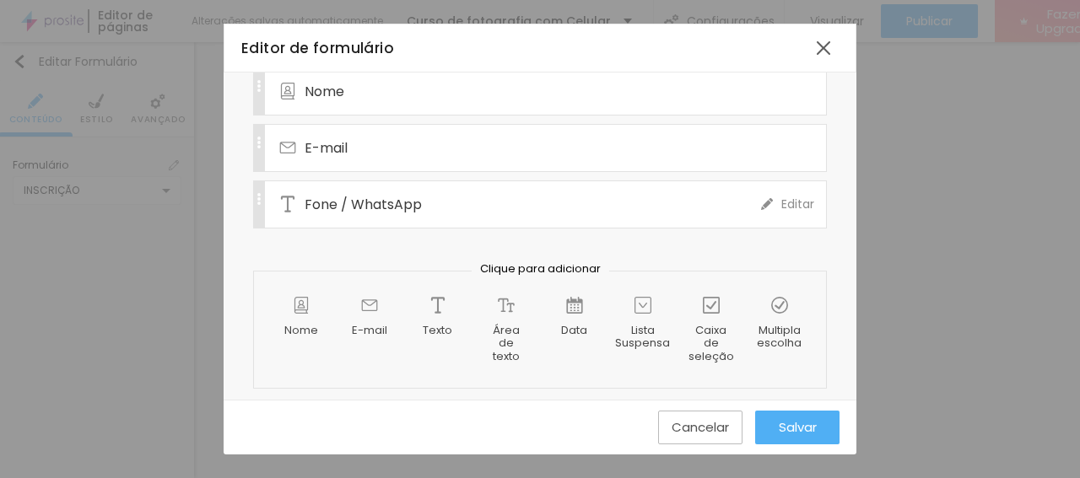
click at [328, 200] on span "Fone / WhatsApp" at bounding box center [362, 204] width 117 height 21
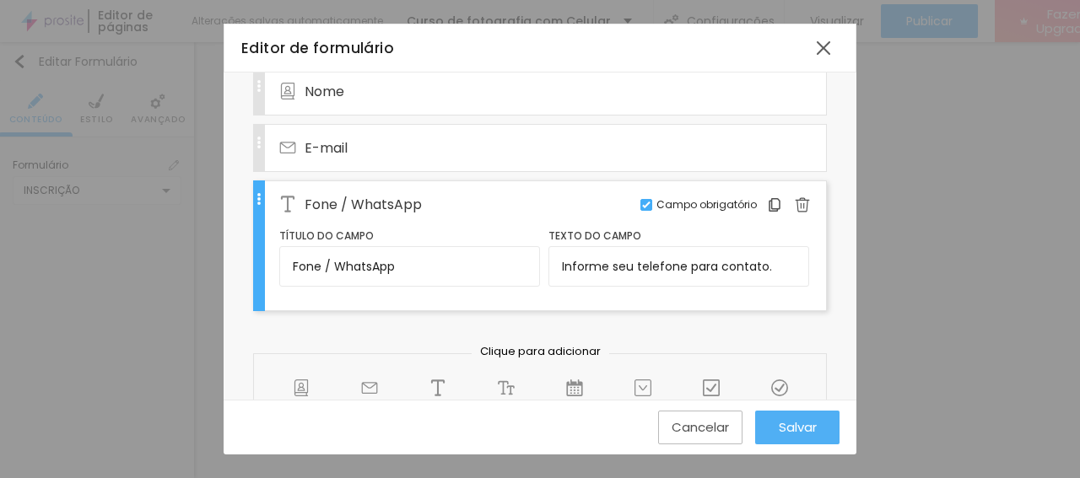
click at [328, 200] on span "Fone / WhatsApp" at bounding box center [362, 204] width 117 height 21
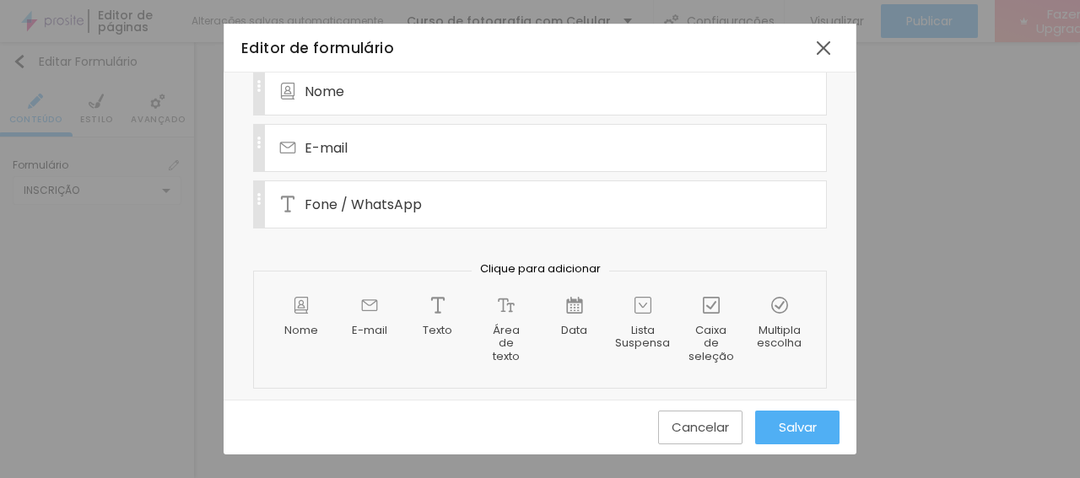
click at [791, 424] on span "Salvar" at bounding box center [797, 427] width 38 height 14
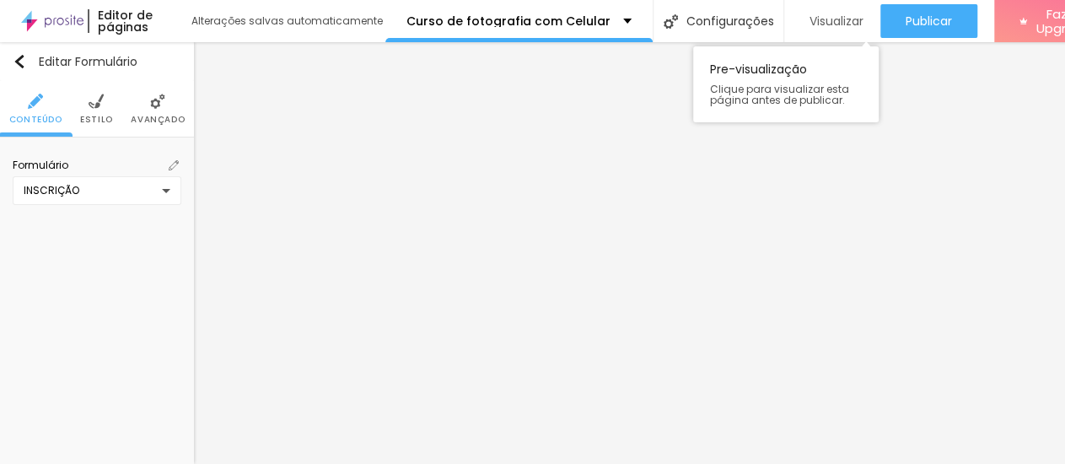
click at [813, 23] on span "Visualizar" at bounding box center [837, 20] width 54 height 13
click at [169, 164] on img at bounding box center [174, 165] width 10 height 10
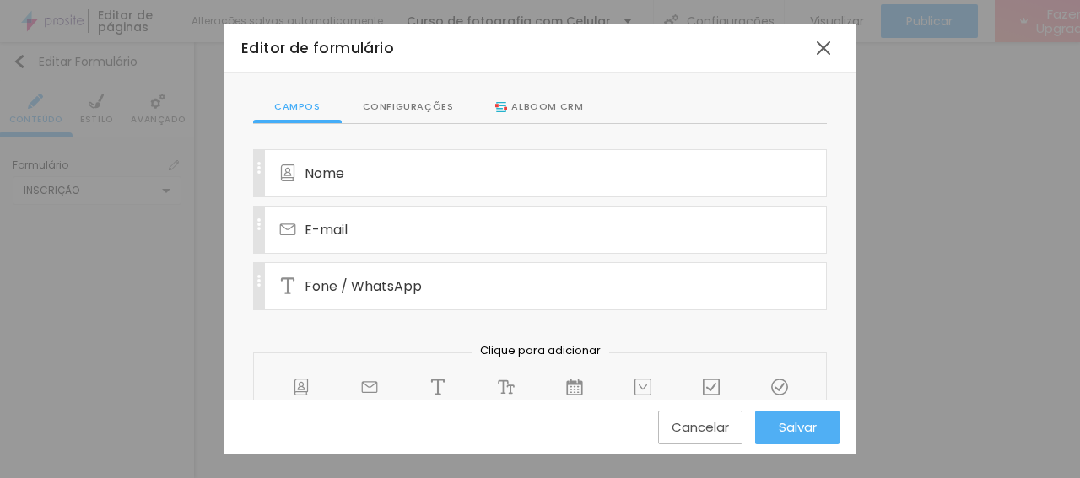
scroll to position [0, 0]
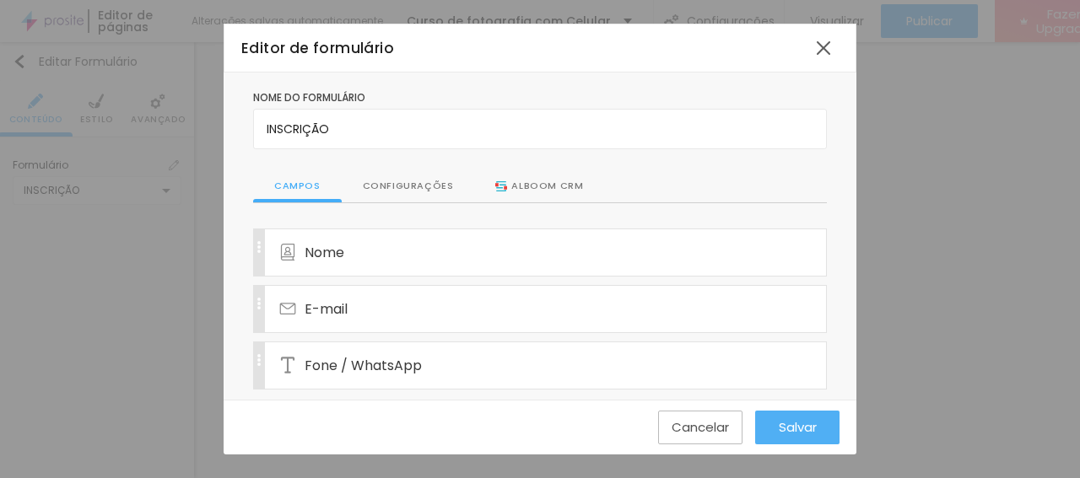
click at [410, 183] on div "Configurações" at bounding box center [408, 186] width 133 height 32
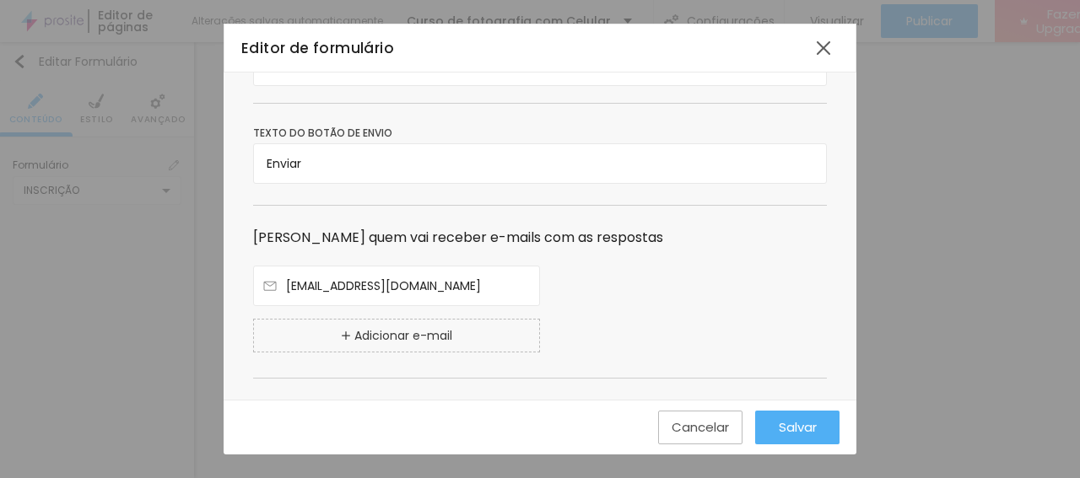
scroll to position [200, 0]
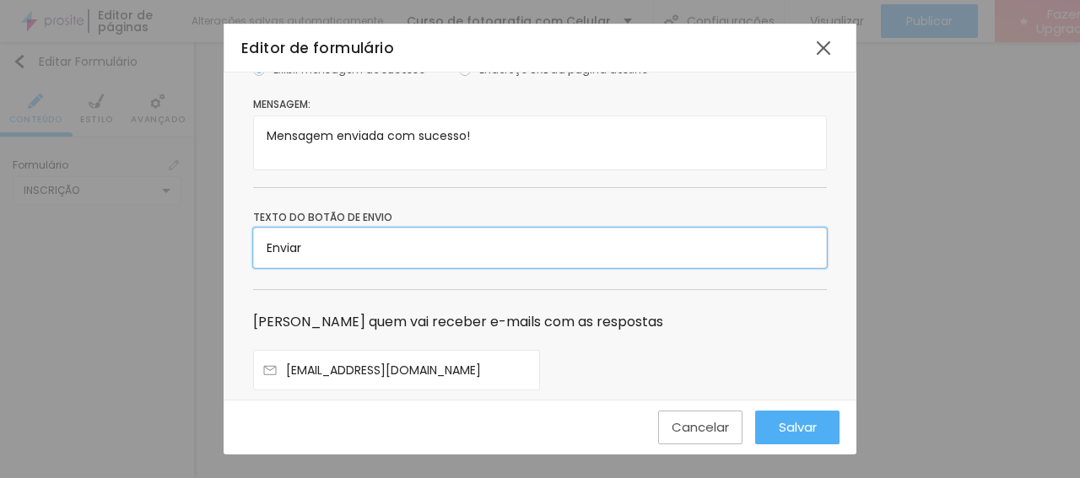
click at [333, 252] on input "Enviar" at bounding box center [540, 248] width 574 height 40
drag, startPoint x: 336, startPoint y: 250, endPoint x: 268, endPoint y: 251, distance: 67.5
click at [253, 248] on input "Enviar" at bounding box center [540, 248] width 574 height 40
click at [357, 248] on input "Enviar" at bounding box center [540, 248] width 574 height 40
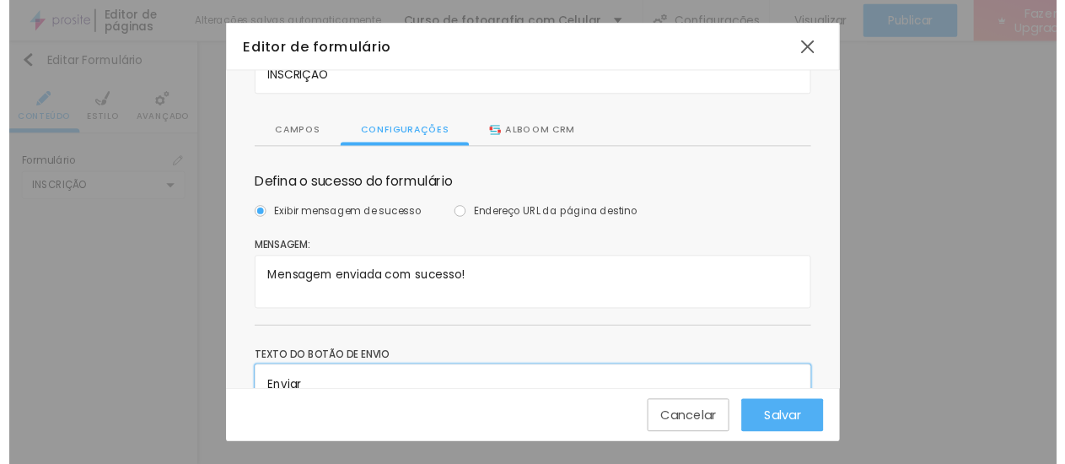
scroll to position [0, 0]
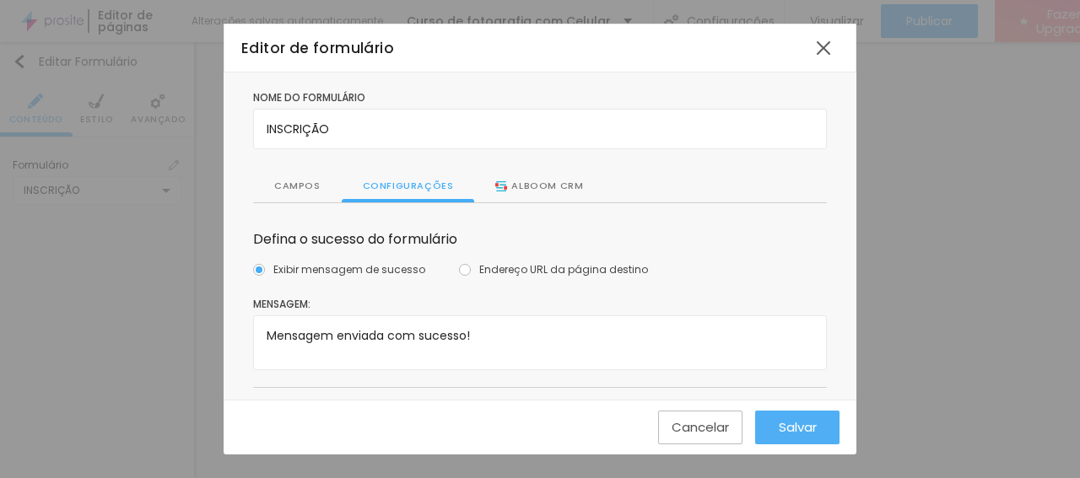
click at [293, 180] on div "Campos" at bounding box center [297, 186] width 89 height 32
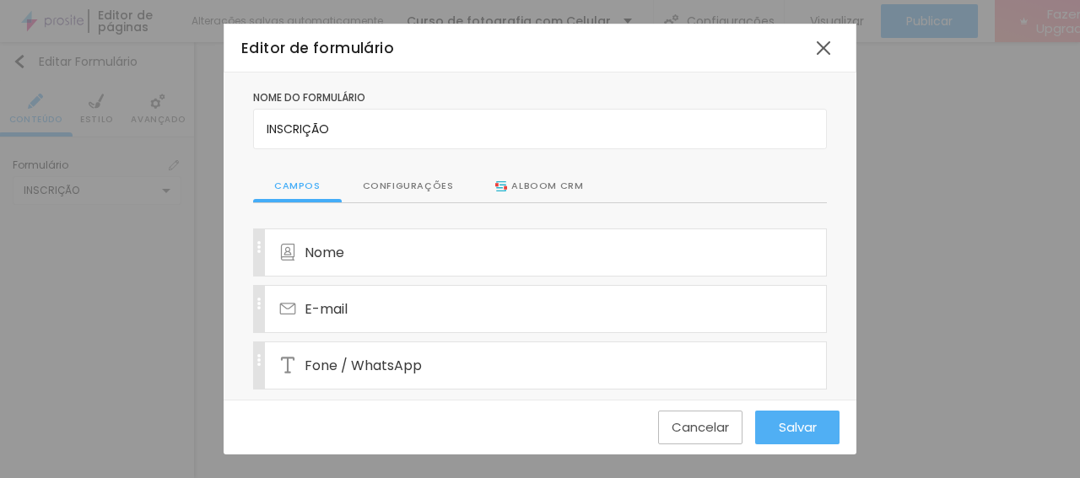
click at [789, 428] on span "Salvar" at bounding box center [797, 427] width 38 height 14
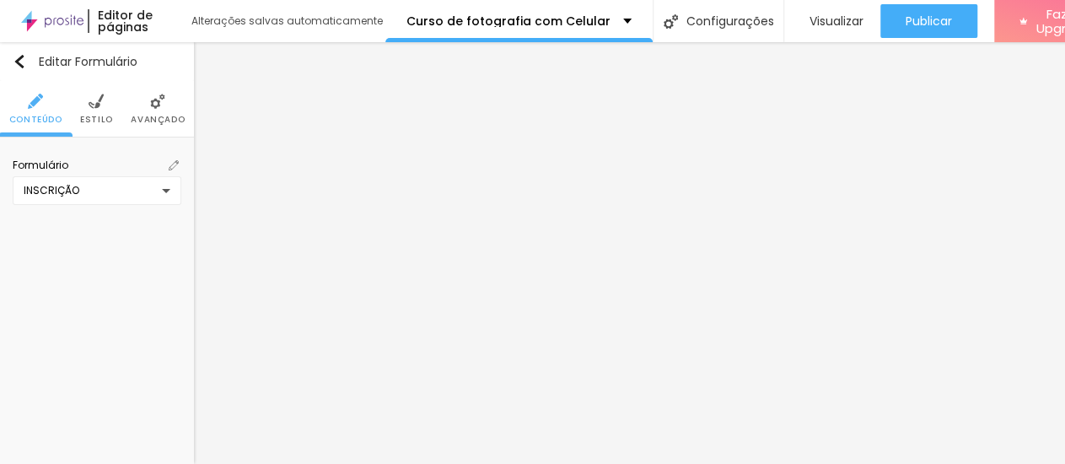
click at [88, 109] on li "Estilo" at bounding box center [96, 109] width 33 height 56
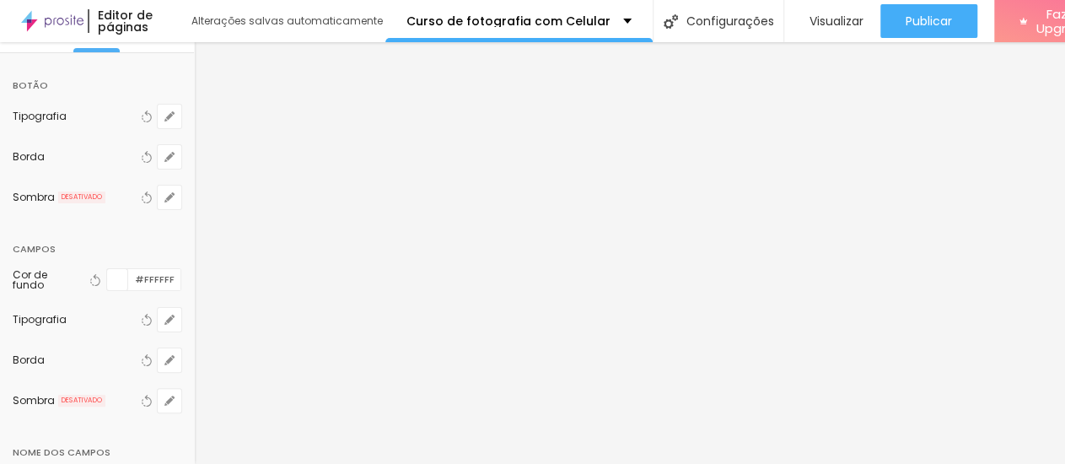
scroll to position [169, 0]
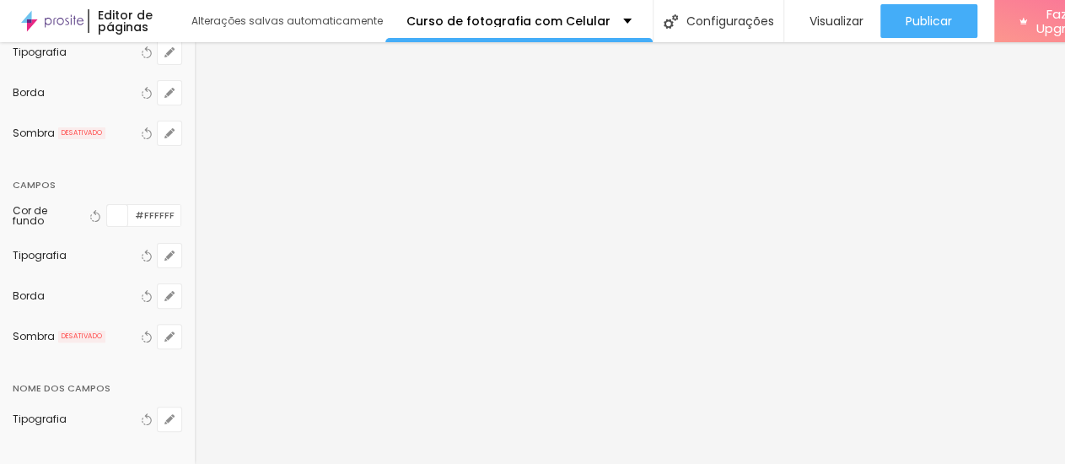
click at [107, 205] on div at bounding box center [117, 215] width 21 height 21
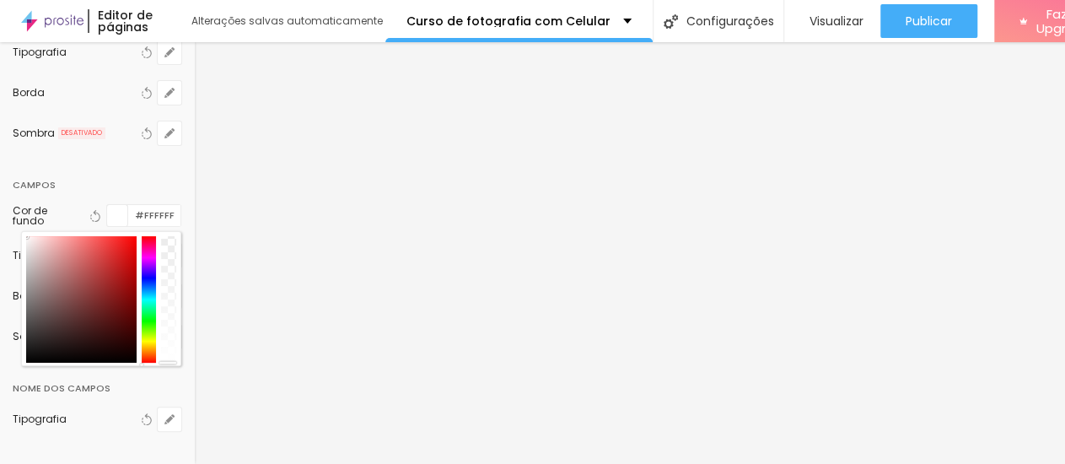
drag, startPoint x: 14, startPoint y: 213, endPoint x: 13, endPoint y: 331, distance: 118.1
click at [21, 332] on div at bounding box center [101, 298] width 160 height 135
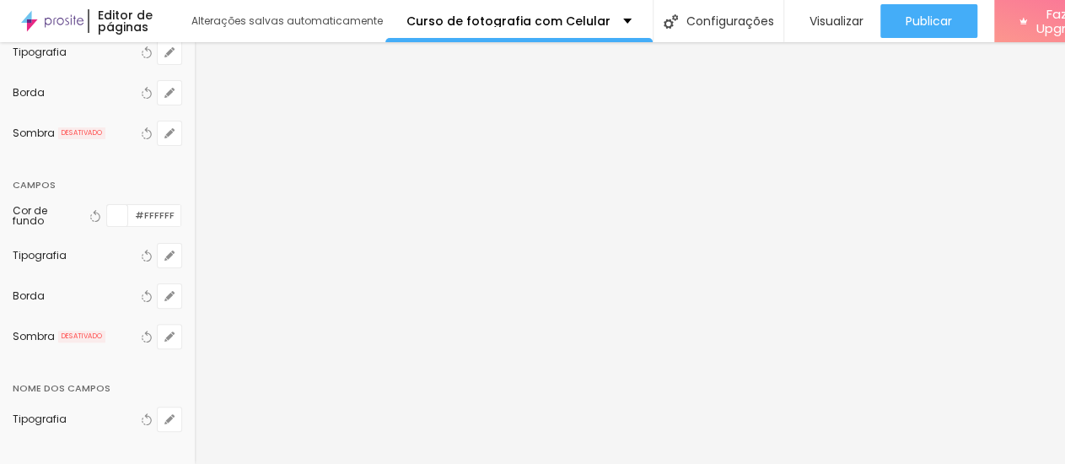
click at [107, 205] on div at bounding box center [117, 215] width 21 height 21
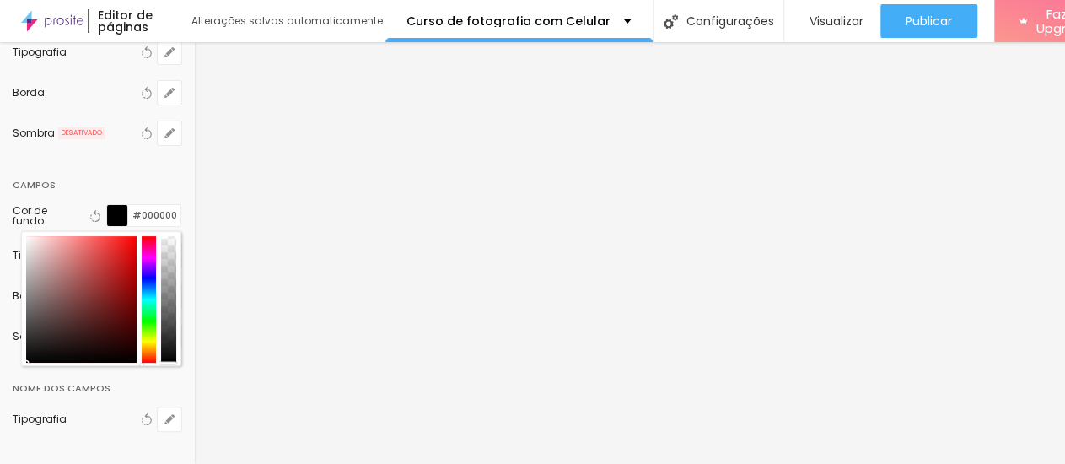
drag, startPoint x: 12, startPoint y: 216, endPoint x: 7, endPoint y: 347, distance: 130.8
click at [26, 347] on div at bounding box center [81, 299] width 110 height 127
click at [45, 441] on div "Botão Tipografia Voltar ao padrão Borda Voltar ao padrão Sombra DESATIVADO Volt…" at bounding box center [97, 226] width 194 height 475
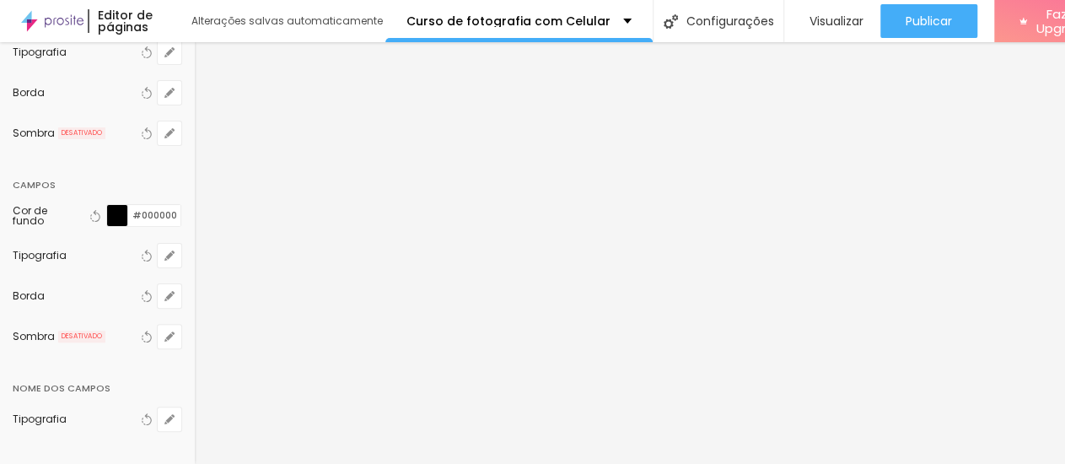
click at [107, 205] on div at bounding box center [117, 215] width 21 height 21
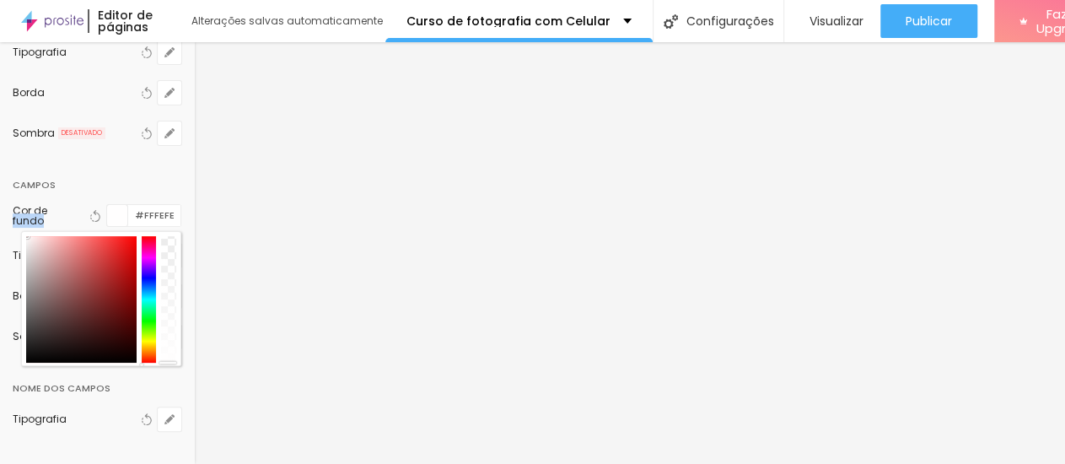
type input "#FFFFFF"
drag, startPoint x: 11, startPoint y: 340, endPoint x: 9, endPoint y: 189, distance: 151.0
click at [26, 236] on div at bounding box center [81, 299] width 110 height 127
click at [76, 165] on div "Campos" at bounding box center [97, 180] width 169 height 30
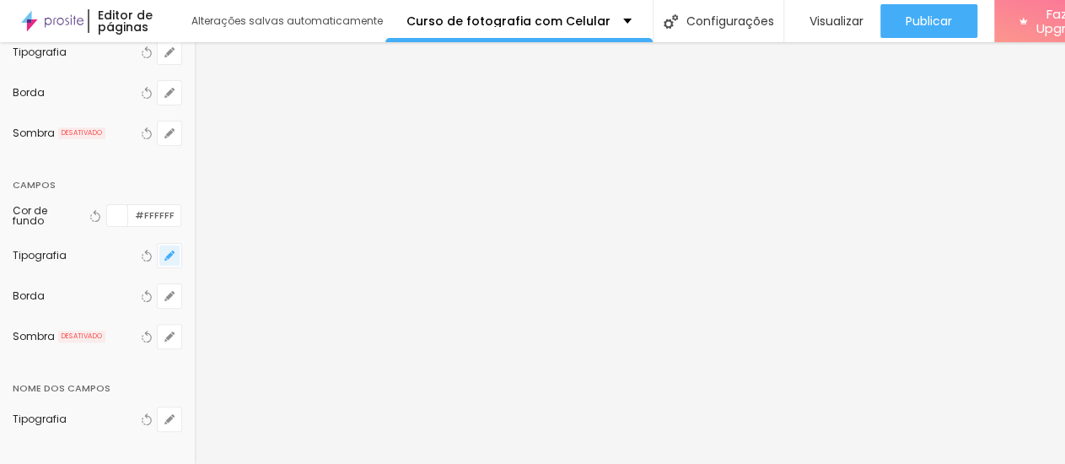
click at [161, 244] on button "button" at bounding box center [170, 256] width 24 height 24
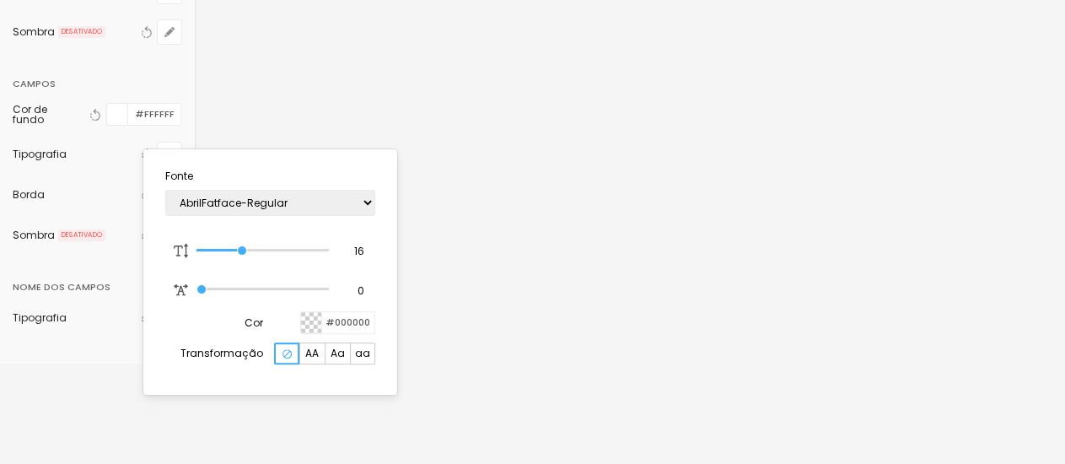
scroll to position [120, 0]
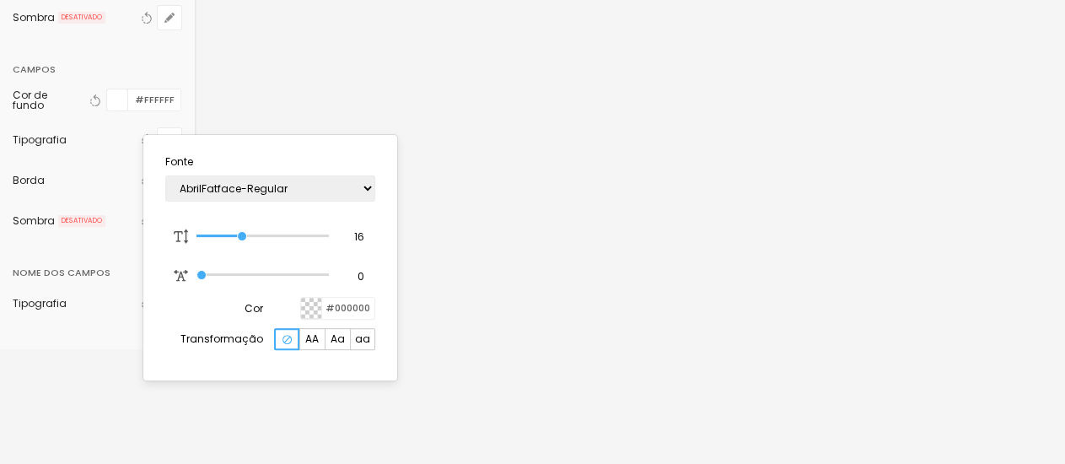
click at [312, 306] on div at bounding box center [311, 308] width 21 height 21
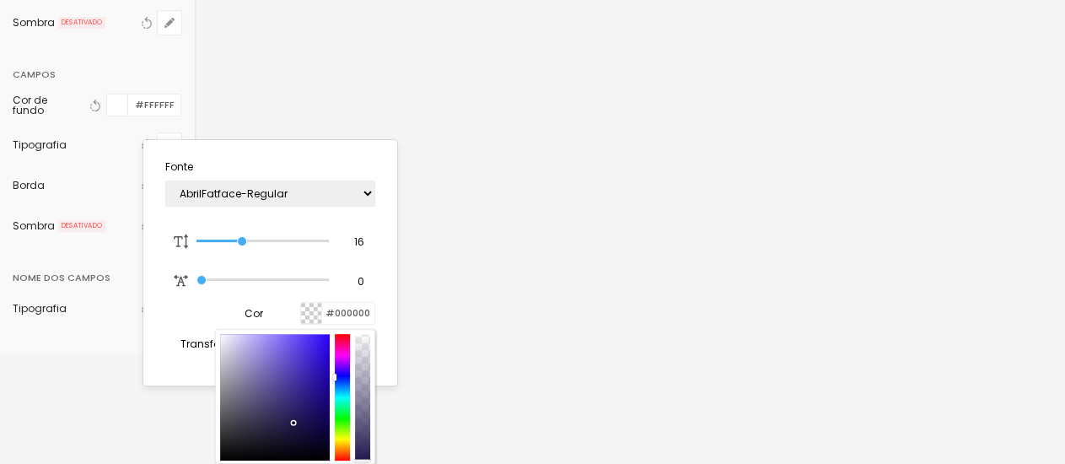
scroll to position [115, 0]
click at [312, 306] on div at bounding box center [311, 313] width 21 height 21
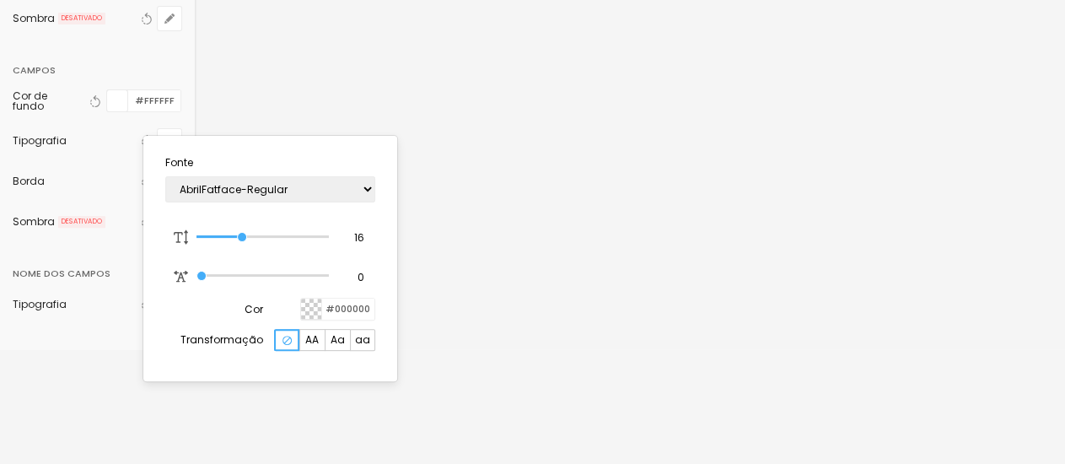
click at [82, 335] on div at bounding box center [532, 232] width 1065 height 464
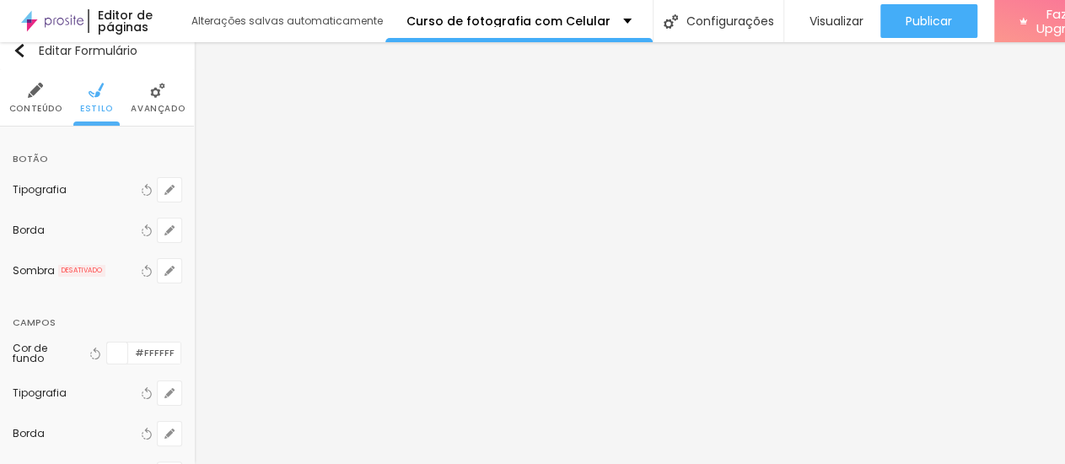
scroll to position [0, 0]
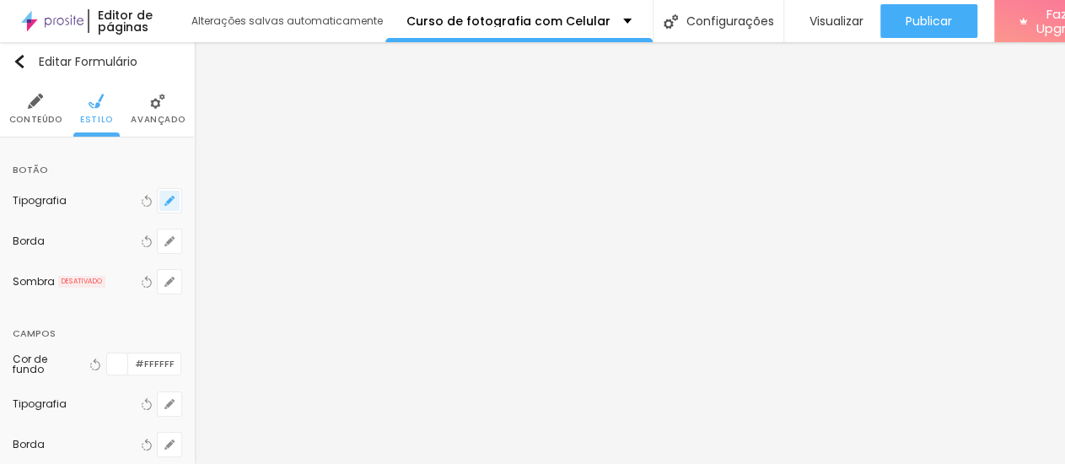
click at [166, 197] on icon "button" at bounding box center [169, 200] width 7 height 7
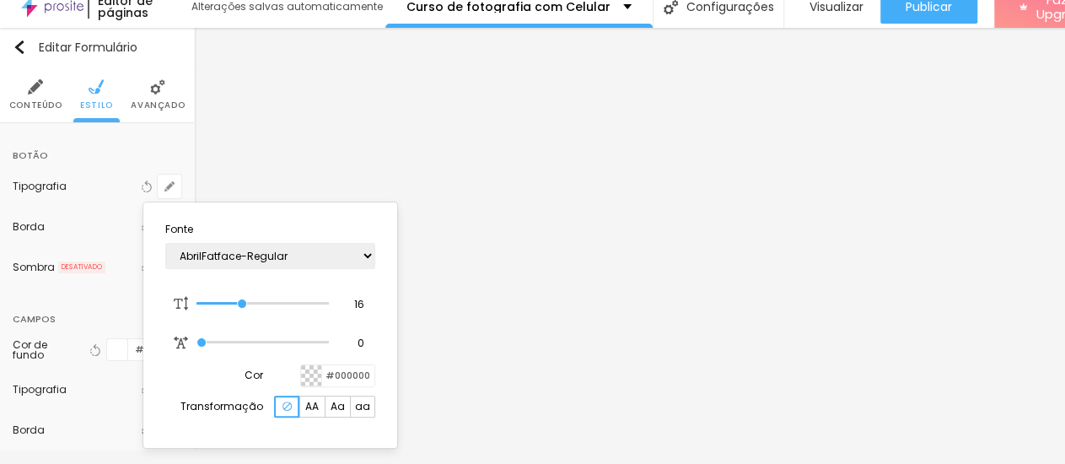
click at [314, 380] on div at bounding box center [311, 375] width 21 height 21
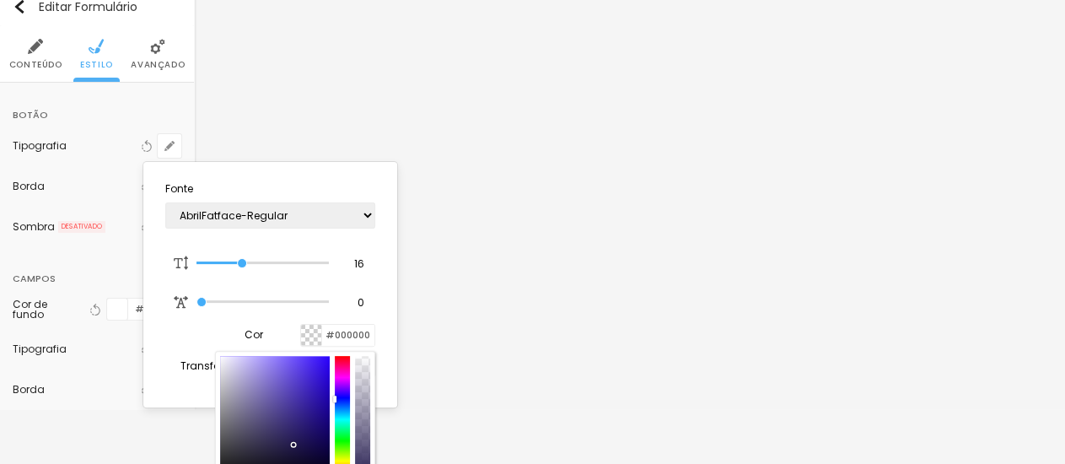
scroll to position [80, 0]
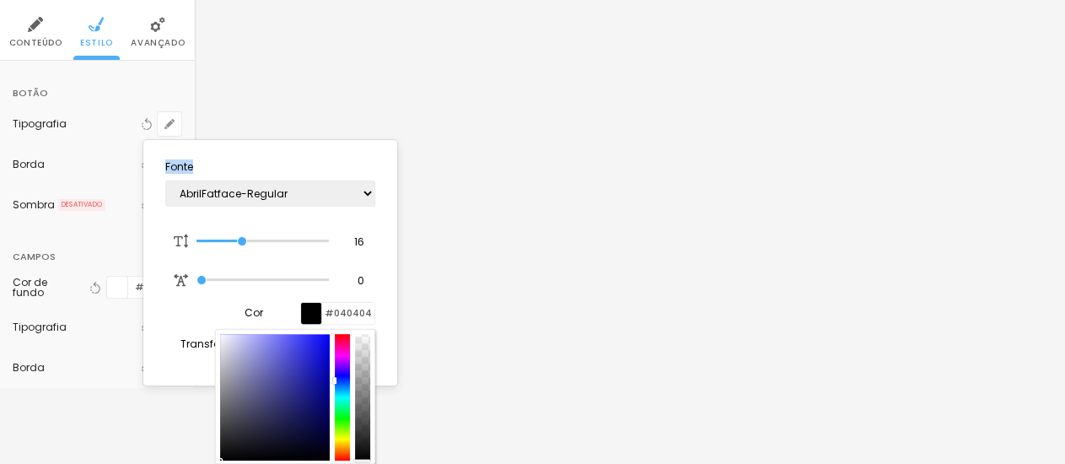
type input "#000000"
drag, startPoint x: 293, startPoint y: 423, endPoint x: 203, endPoint y: 461, distance: 97.5
click at [220, 461] on div at bounding box center [275, 397] width 110 height 127
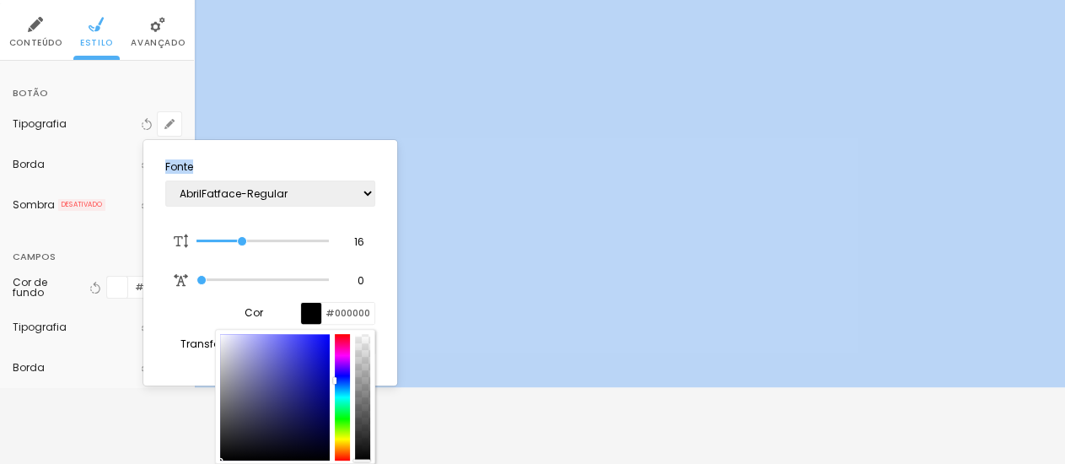
drag, startPoint x: 364, startPoint y: 460, endPoint x: 365, endPoint y: 488, distance: 28.7
click at [365, 464] on div at bounding box center [295, 396] width 160 height 135
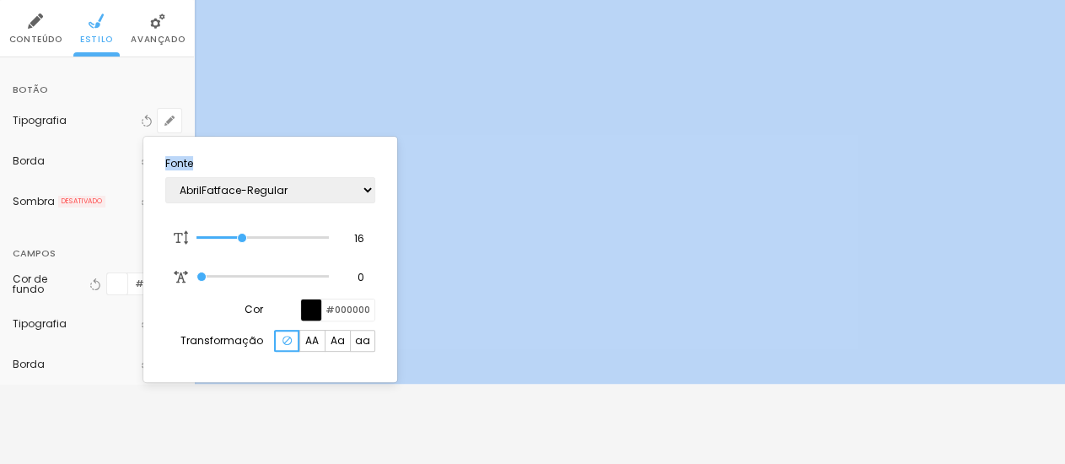
click at [111, 414] on div at bounding box center [532, 232] width 1065 height 464
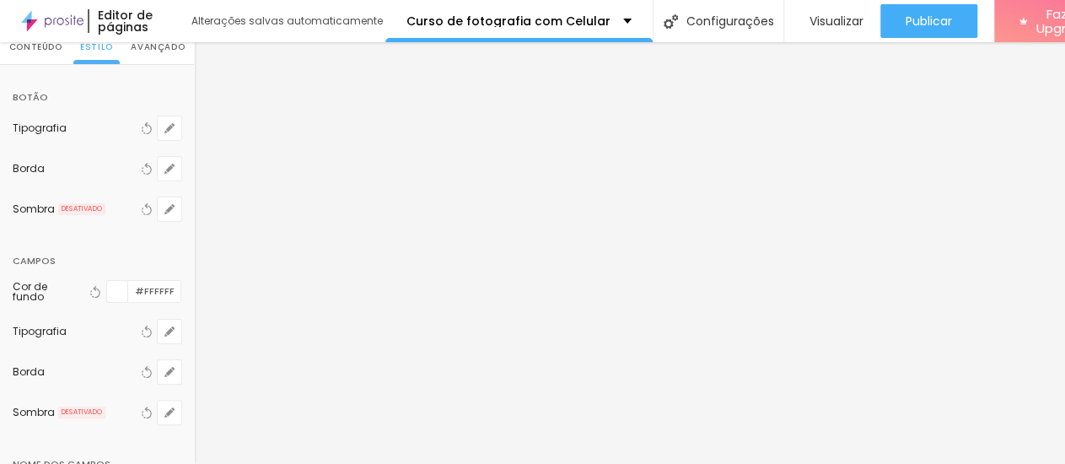
scroll to position [0, 0]
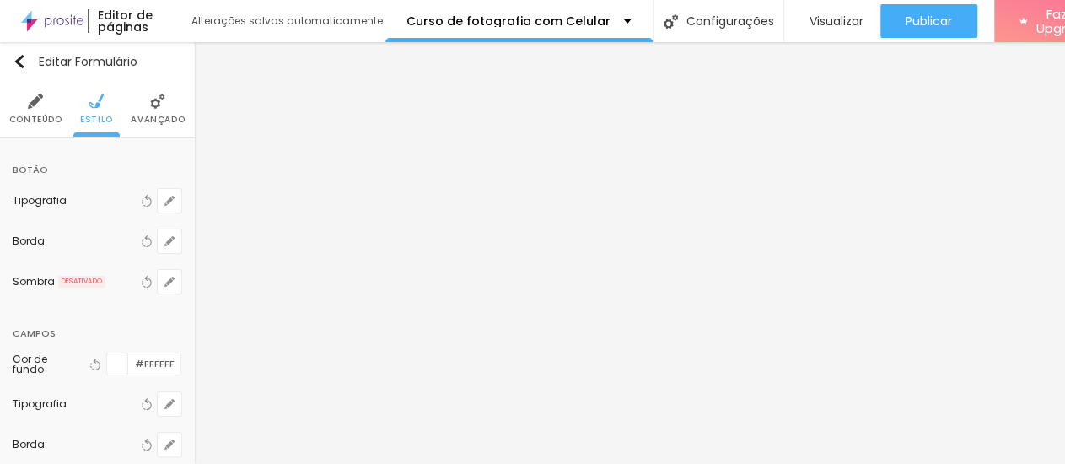
click at [18, 88] on li "Conteúdo" at bounding box center [35, 109] width 53 height 56
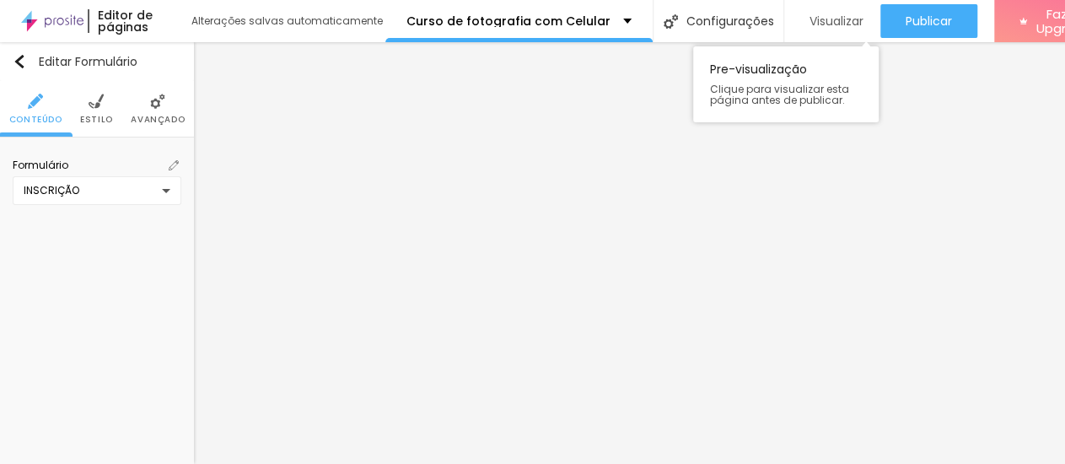
click at [831, 14] on span "Visualizar" at bounding box center [837, 20] width 54 height 13
click at [21, 55] on img "button" at bounding box center [19, 61] width 13 height 13
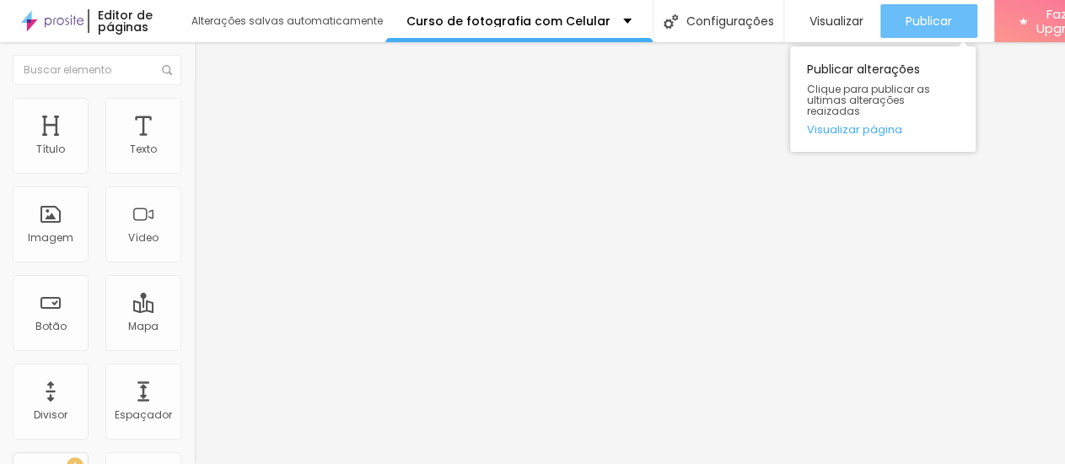
click at [915, 16] on span "Publicar" at bounding box center [929, 20] width 46 height 13
click at [917, 18] on span "Publicar" at bounding box center [929, 20] width 46 height 13
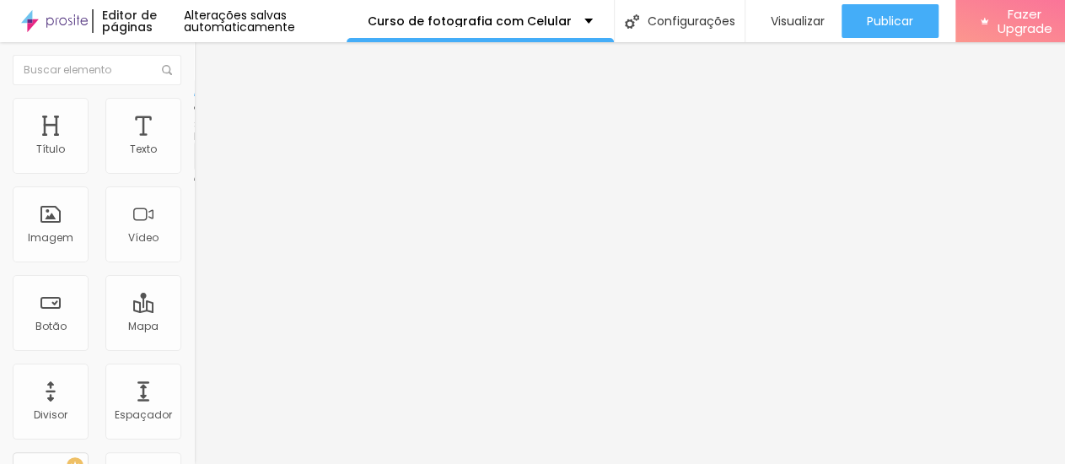
click at [194, 170] on img at bounding box center [199, 175] width 10 height 10
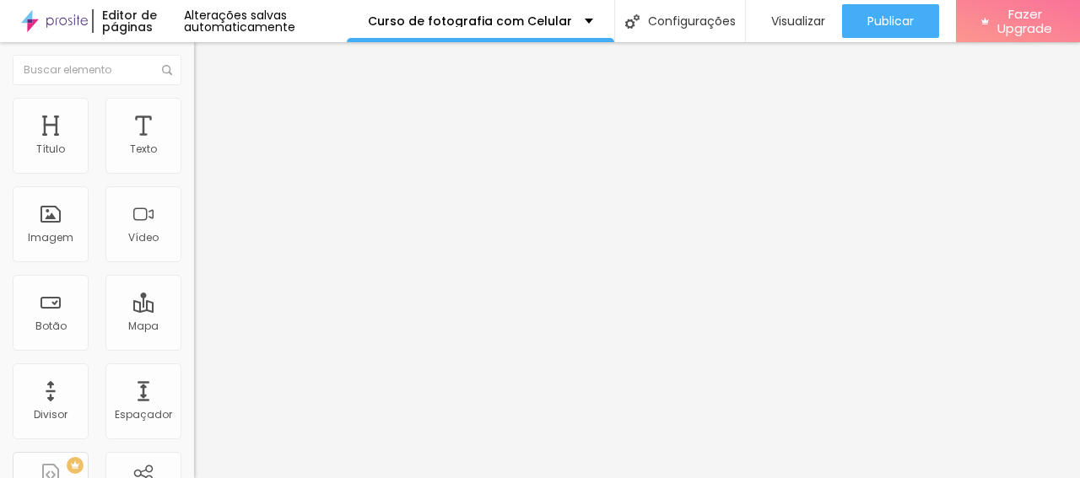
scroll to position [161, 0]
drag, startPoint x: 500, startPoint y: 324, endPoint x: 369, endPoint y: 234, distance: 159.5
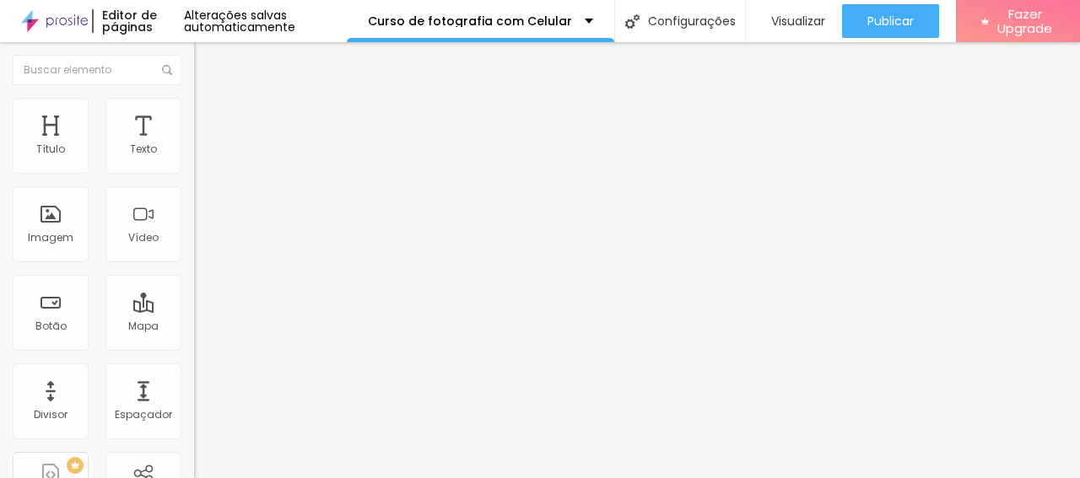
type input "Aviso"
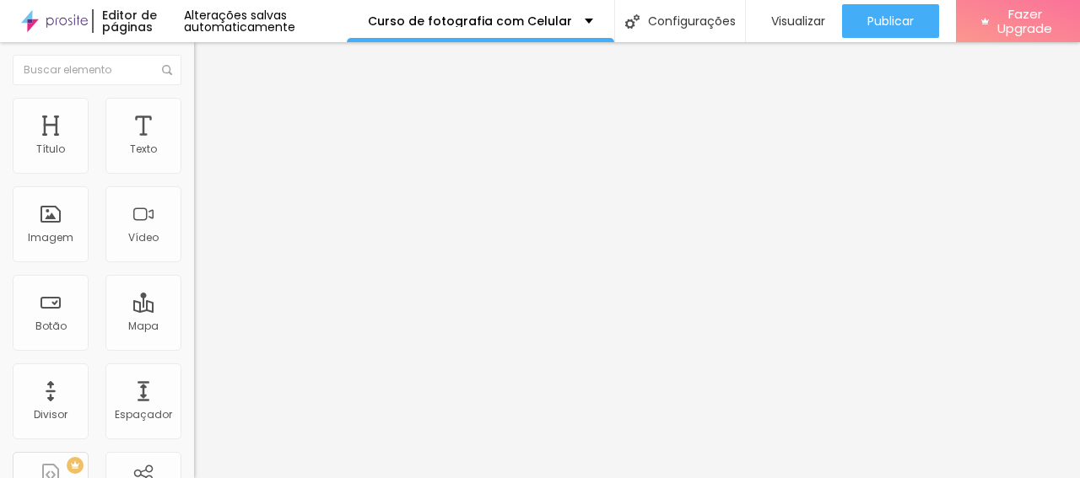
type input "O Envio do formulário visa facilitar o contato com o aluno. Somente a compra do…"
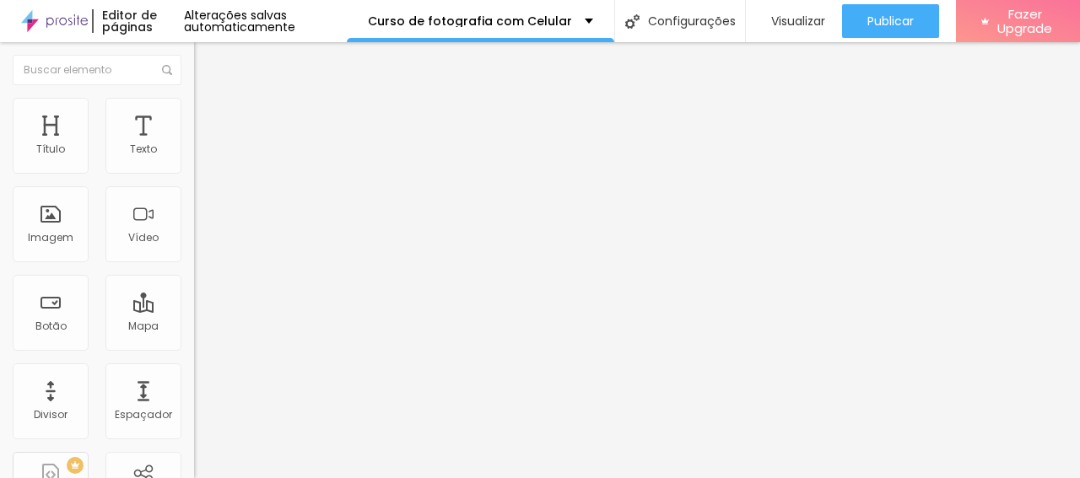
scroll to position [0, 558]
drag, startPoint x: 555, startPoint y: 277, endPoint x: 1063, endPoint y: 328, distance: 510.3
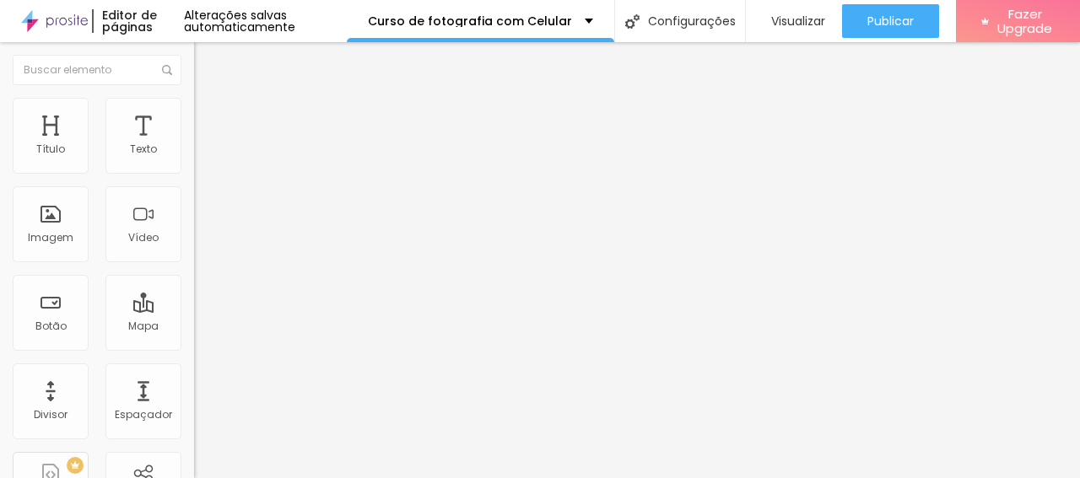
drag, startPoint x: 326, startPoint y: 244, endPoint x: 401, endPoint y: 245, distance: 75.1
paste input "Envio do formulário visa facilitar o contato com o aluno. Somente a compra do c…"
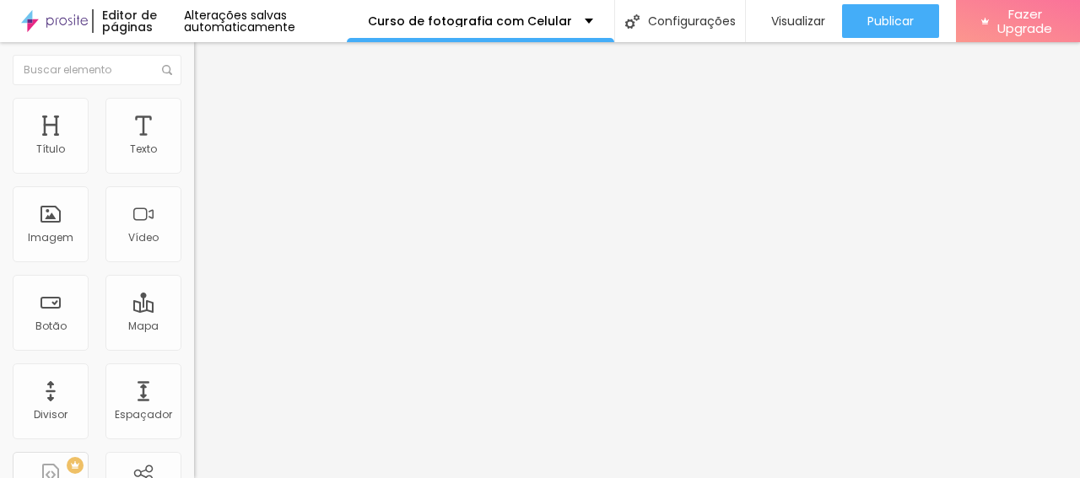
drag, startPoint x: 355, startPoint y: 249, endPoint x: 380, endPoint y: 250, distance: 25.4
type input "Estou ciente que o preenchimento e envio do formulário não garante a vaga no cu…"
drag, startPoint x: 415, startPoint y: 159, endPoint x: 250, endPoint y: 151, distance: 164.7
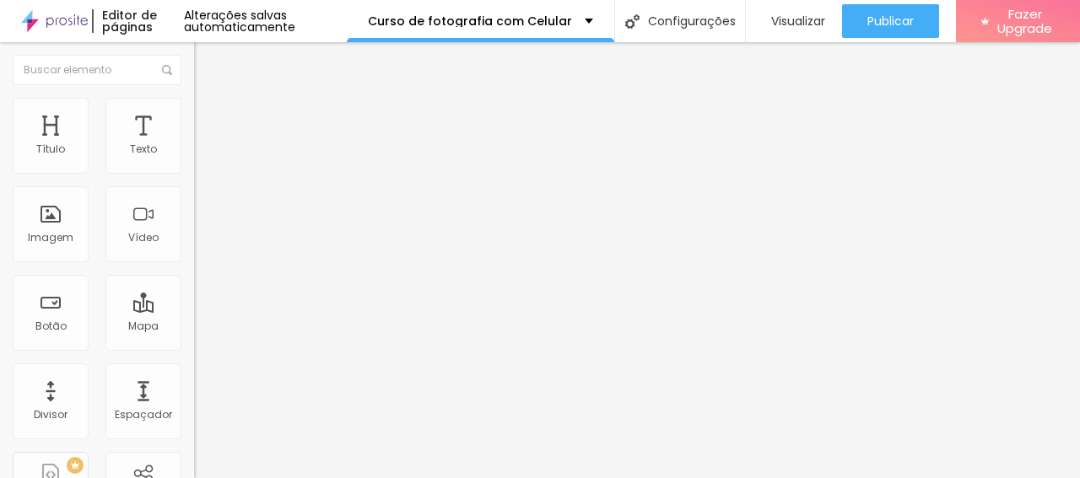
type input "Declaração de Ciência"
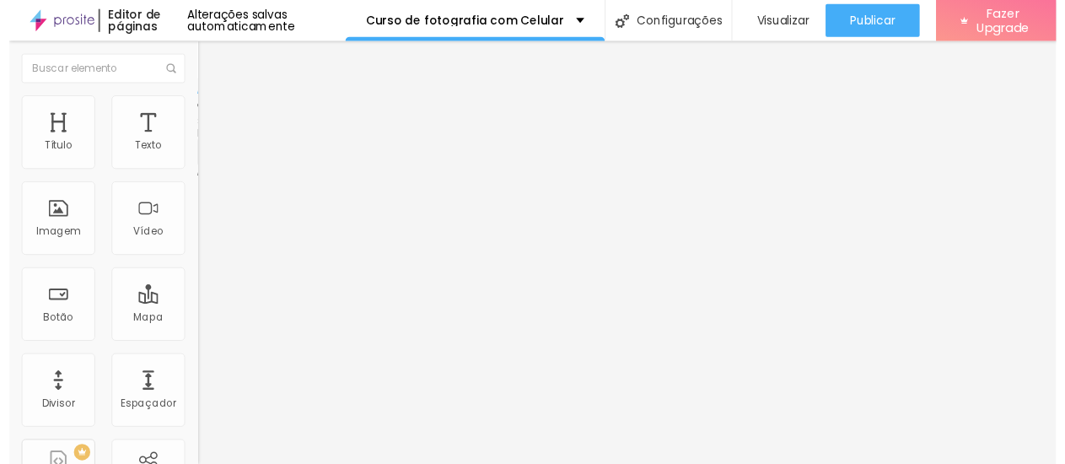
scroll to position [258, 0]
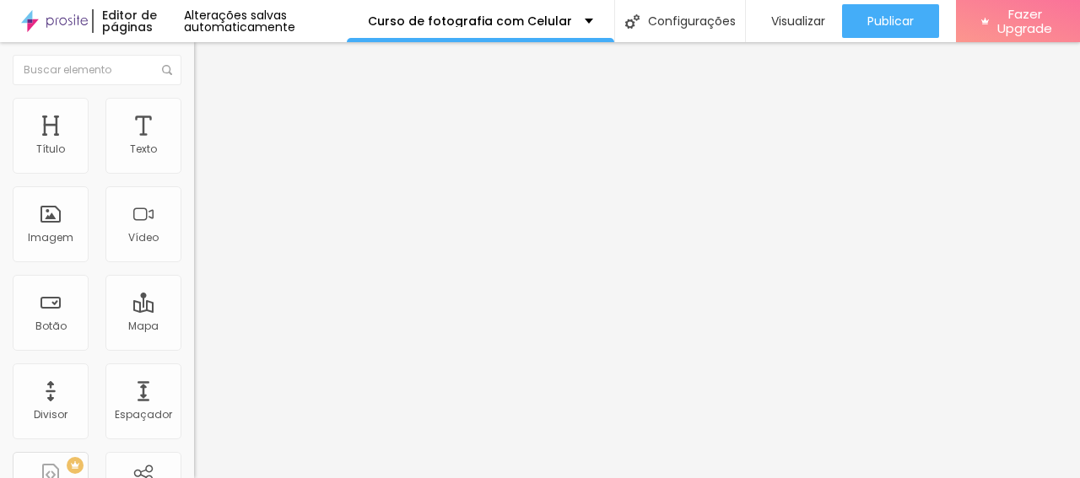
drag, startPoint x: 415, startPoint y: 301, endPoint x: 239, endPoint y: 289, distance: 176.7
drag, startPoint x: 335, startPoint y: 300, endPoint x: 424, endPoint y: 301, distance: 89.4
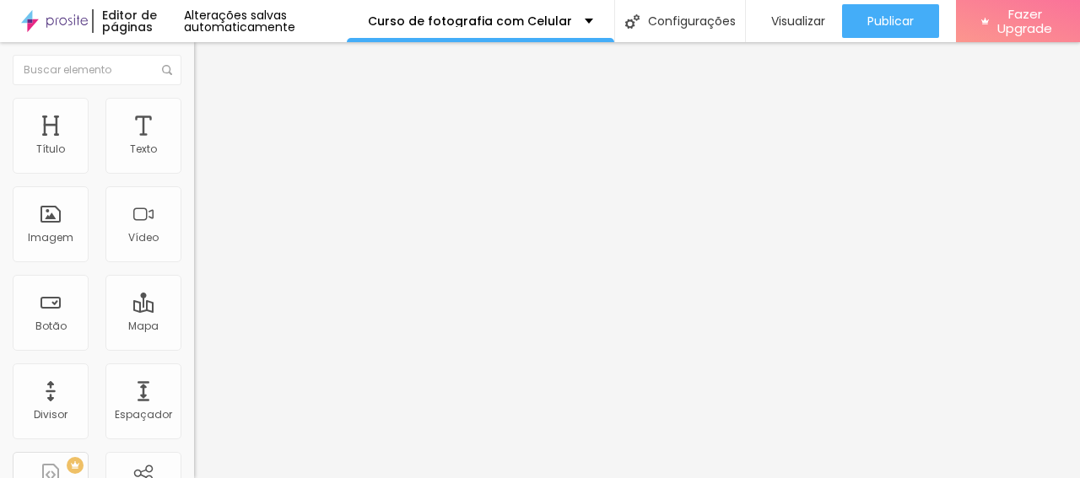
type input "O envio do formulário não garante a vaga no curso. Somente a contratação pelo b…"
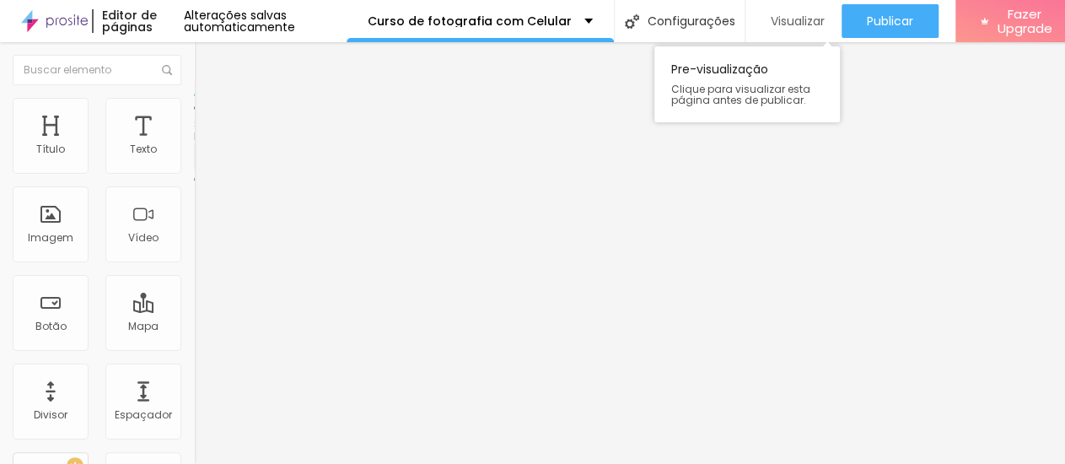
click at [825, 21] on span "Visualizar" at bounding box center [798, 20] width 54 height 13
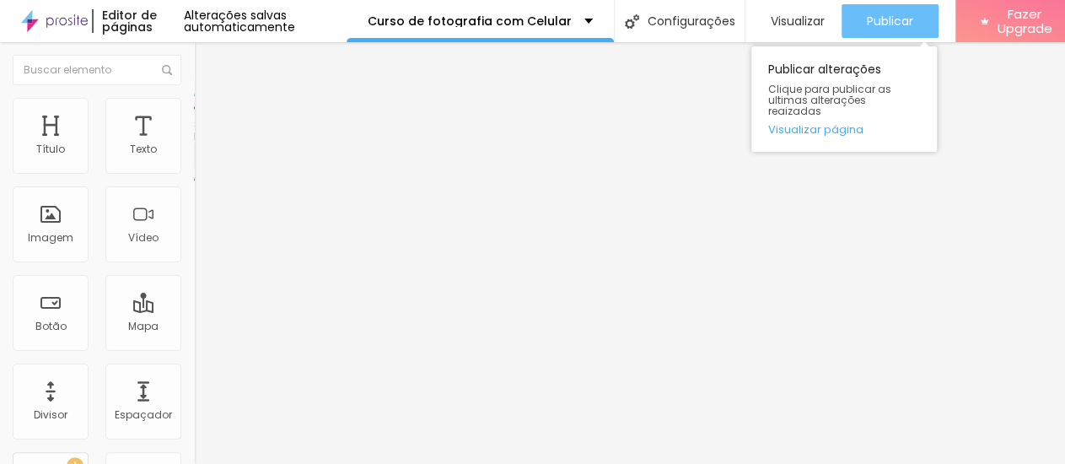
click at [908, 16] on span "Publicar" at bounding box center [890, 20] width 46 height 13
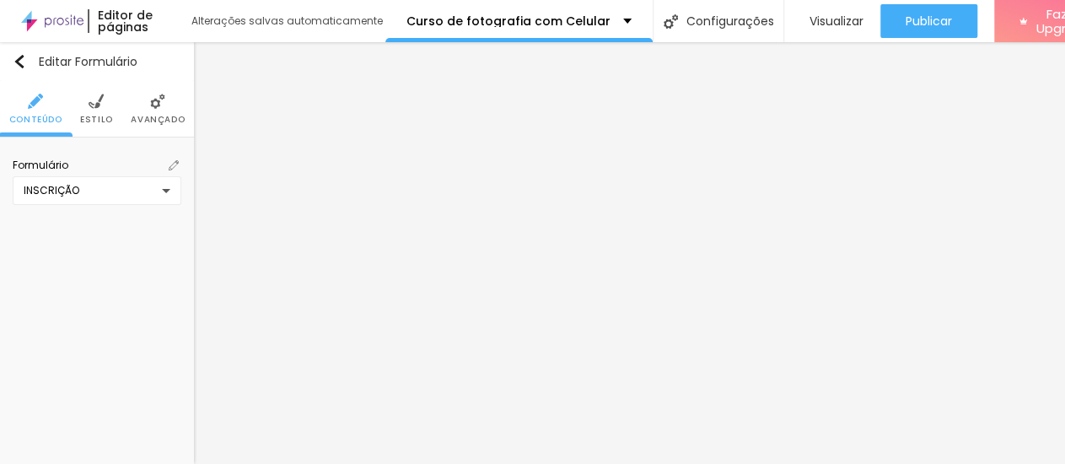
click at [169, 166] on img at bounding box center [174, 165] width 10 height 10
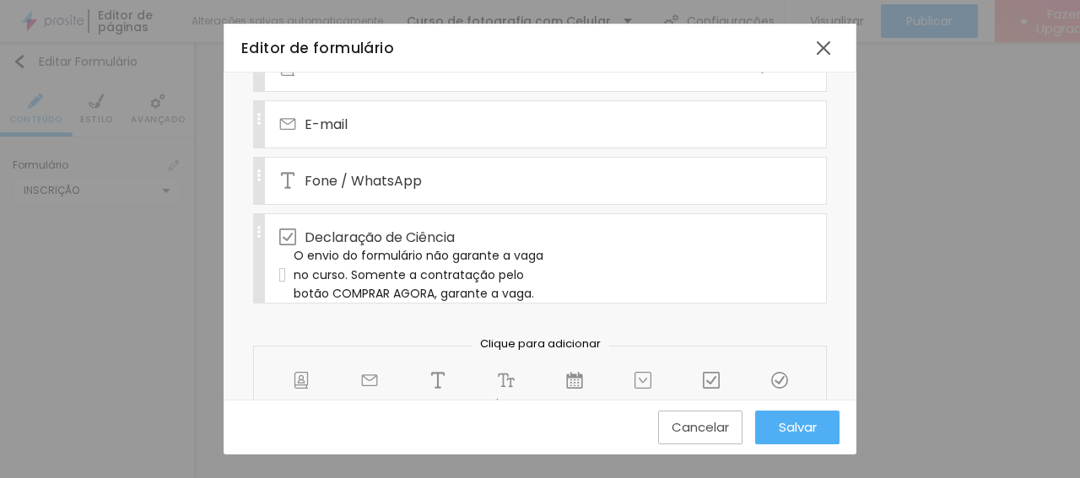
scroll to position [253, 0]
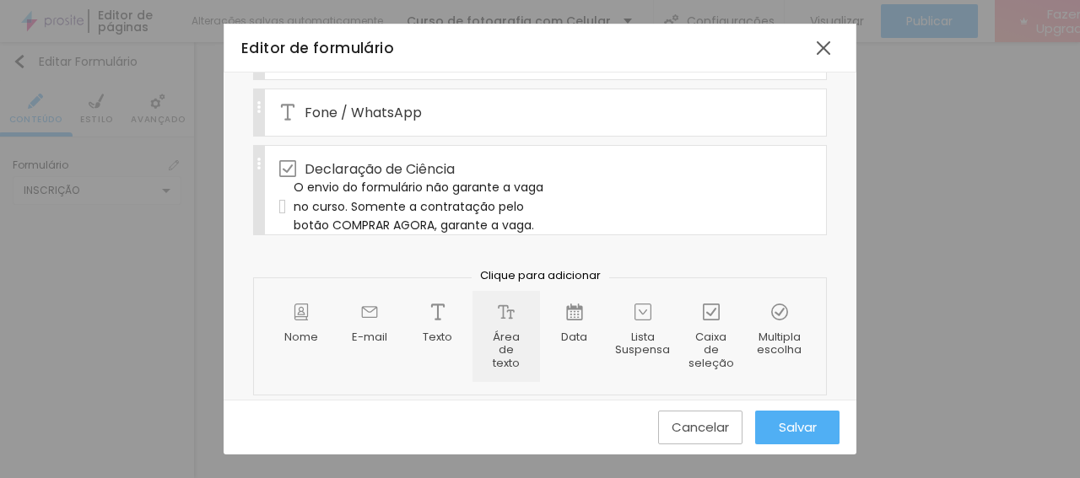
click at [500, 337] on span "Área de texto" at bounding box center [506, 351] width 42 height 40
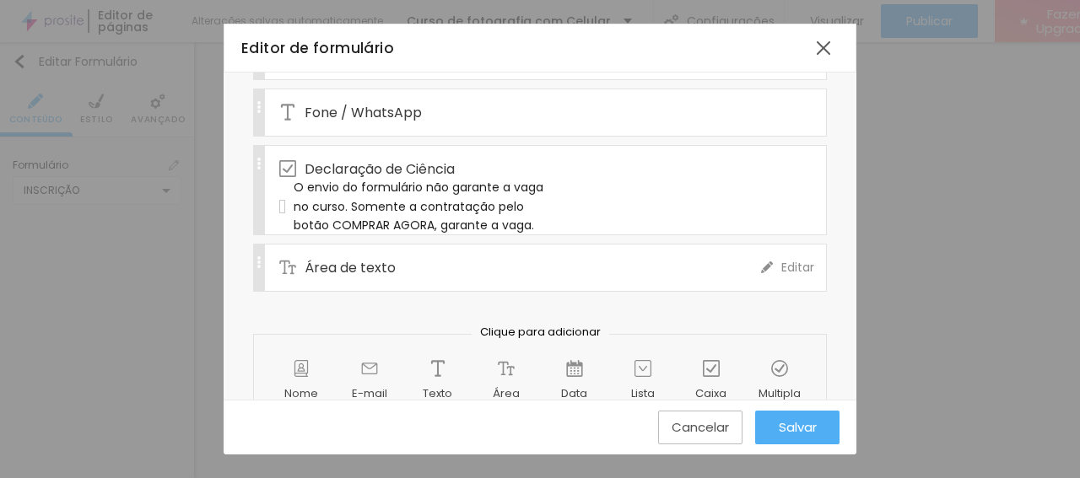
click at [300, 256] on div "Área de texto" at bounding box center [520, 268] width 482 height 46
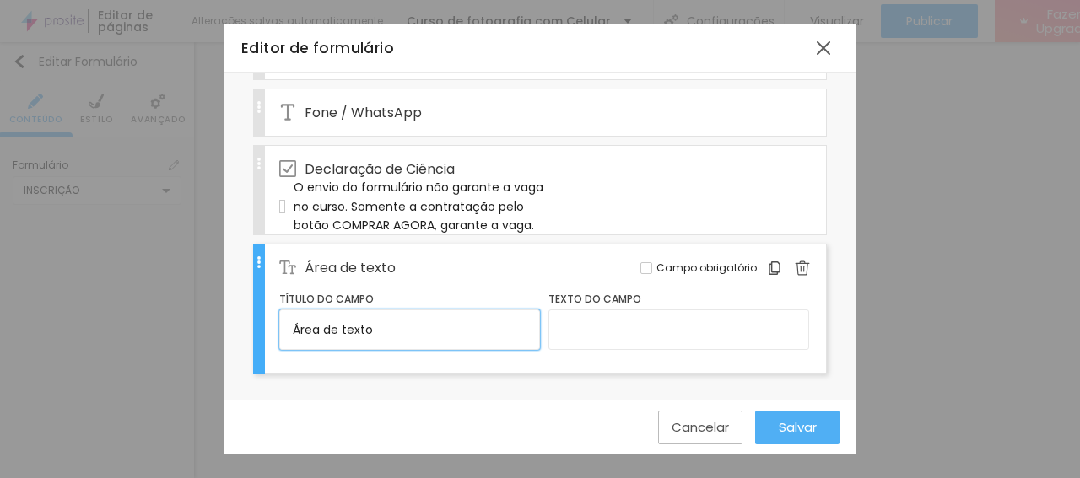
click at [293, 316] on input "Área de texto" at bounding box center [409, 330] width 261 height 40
type input "Membros Grupo Guará"
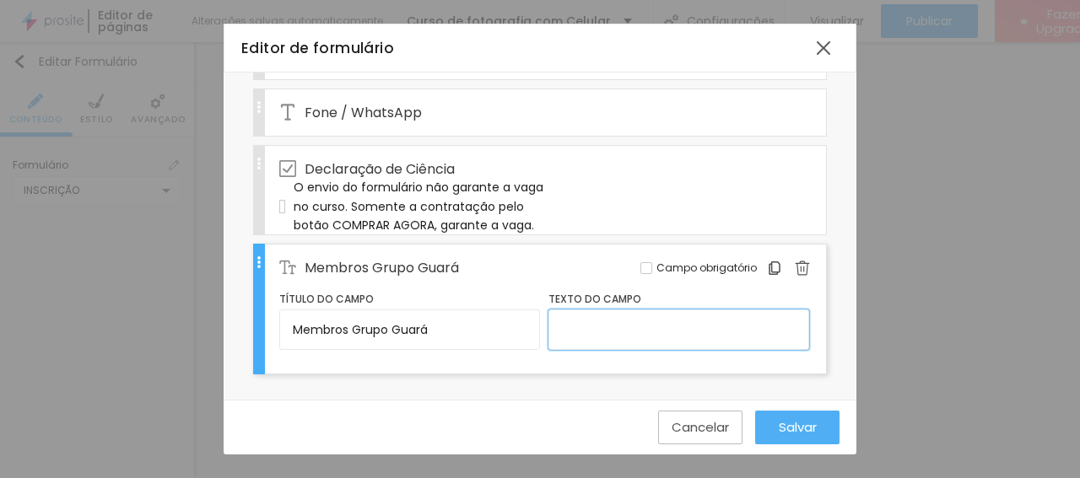
click at [564, 326] on input "text" at bounding box center [678, 330] width 261 height 40
type input "Contactar diretamente o Professor para obtenção do Desconto de 33%. De R$ 150,0…"
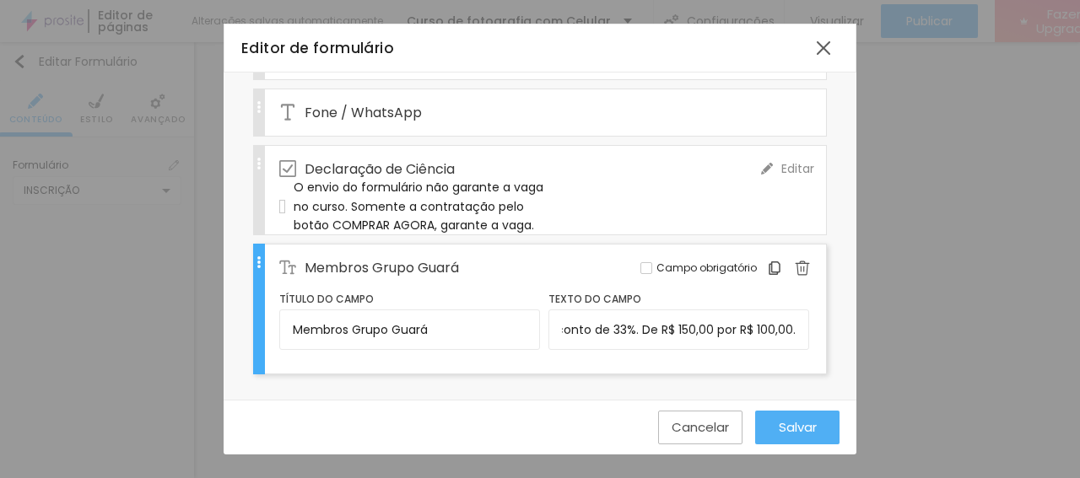
click at [731, 194] on div "O envio do formulário não garante a vaga no curso. Somente a contratação pelo b…" at bounding box center [544, 211] width 530 height 38
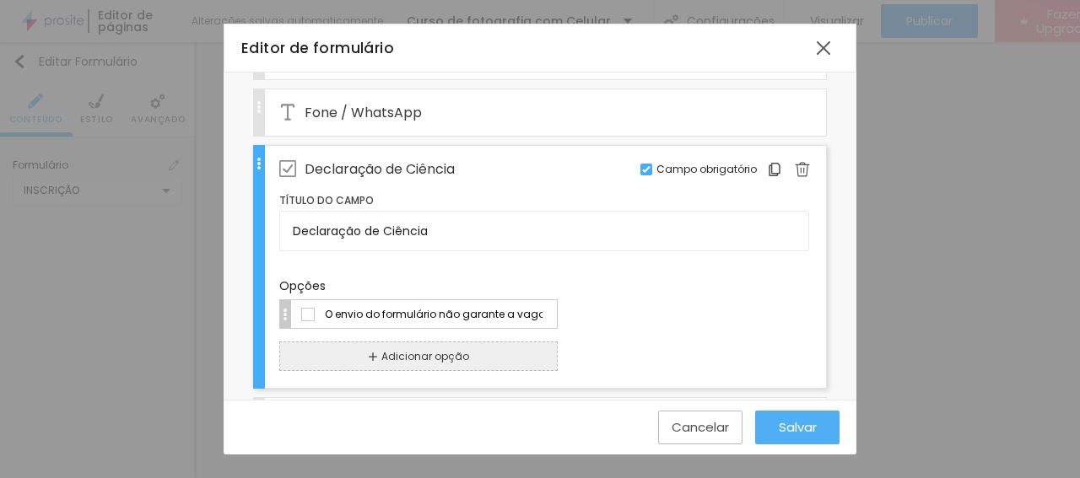
click at [716, 320] on div "O envio do formulário não garante a vaga no curso. Somente a contratação pelo b…" at bounding box center [544, 314] width 530 height 30
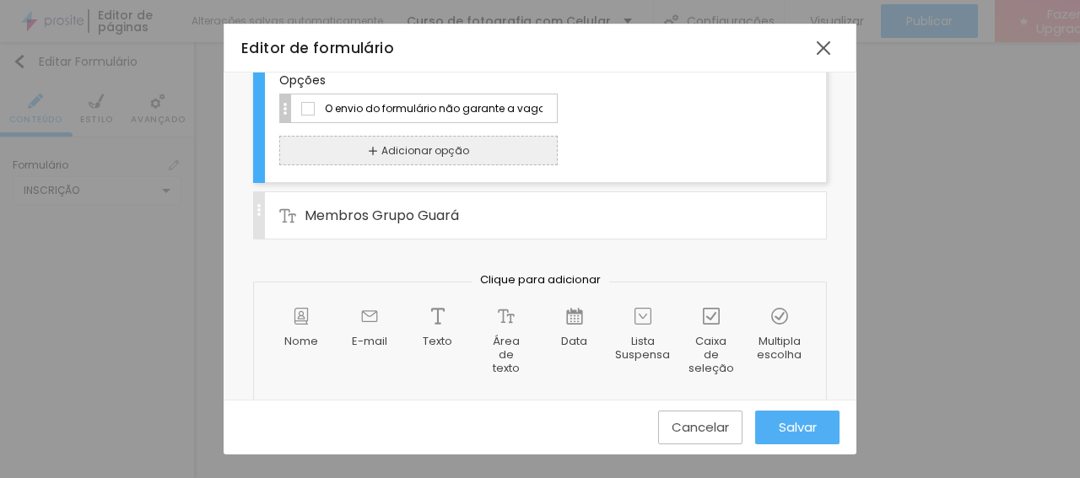
scroll to position [459, 0]
click at [803, 426] on span "Salvar" at bounding box center [797, 427] width 38 height 14
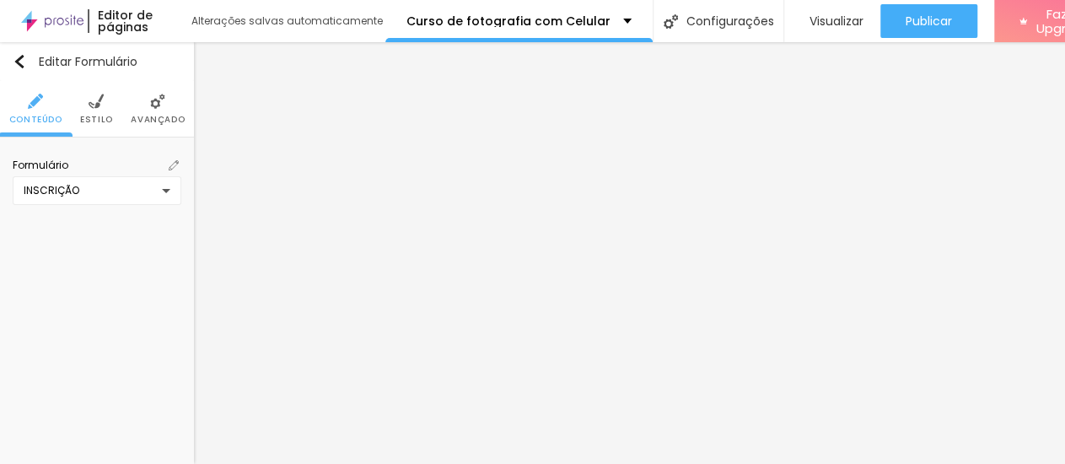
click at [169, 166] on img at bounding box center [174, 165] width 10 height 10
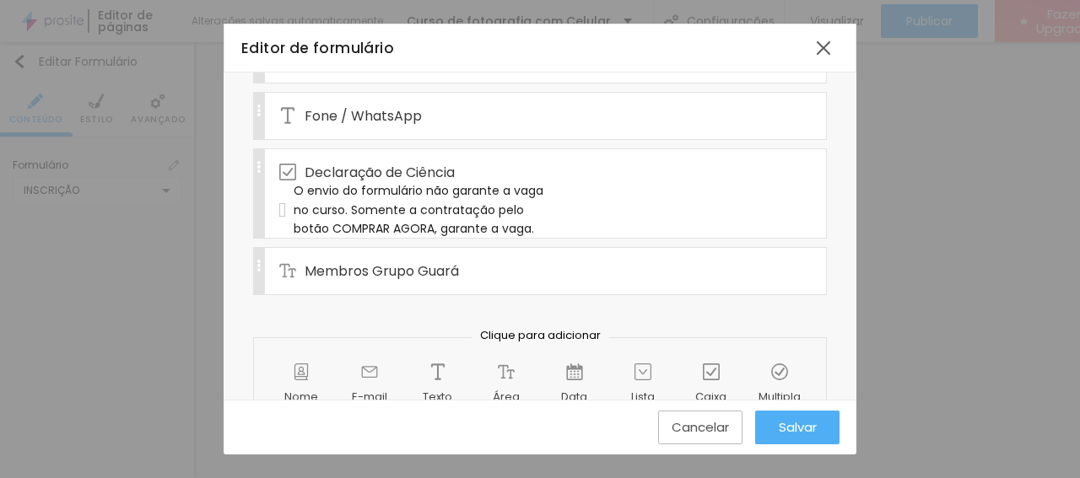
scroll to position [253, 0]
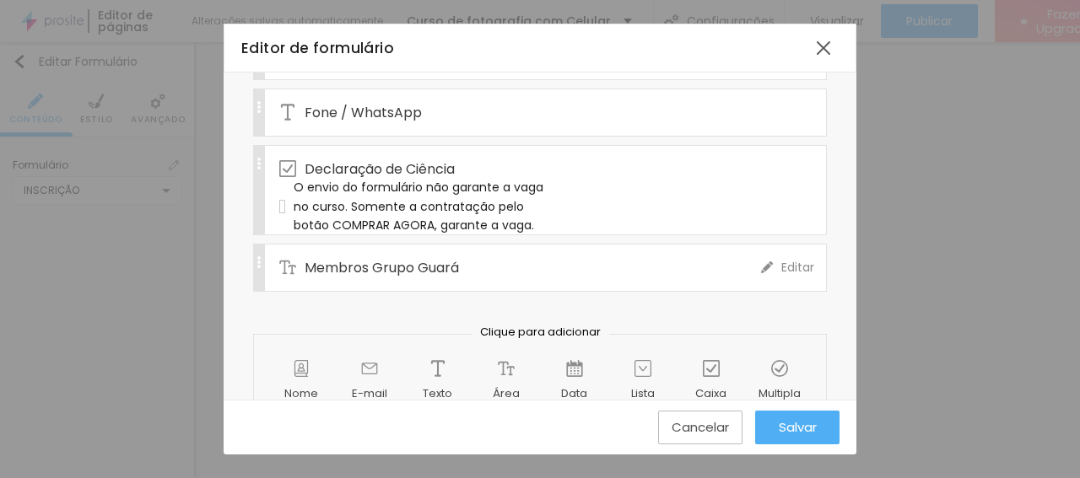
click at [467, 261] on div "Membros Grupo Guará" at bounding box center [520, 268] width 482 height 46
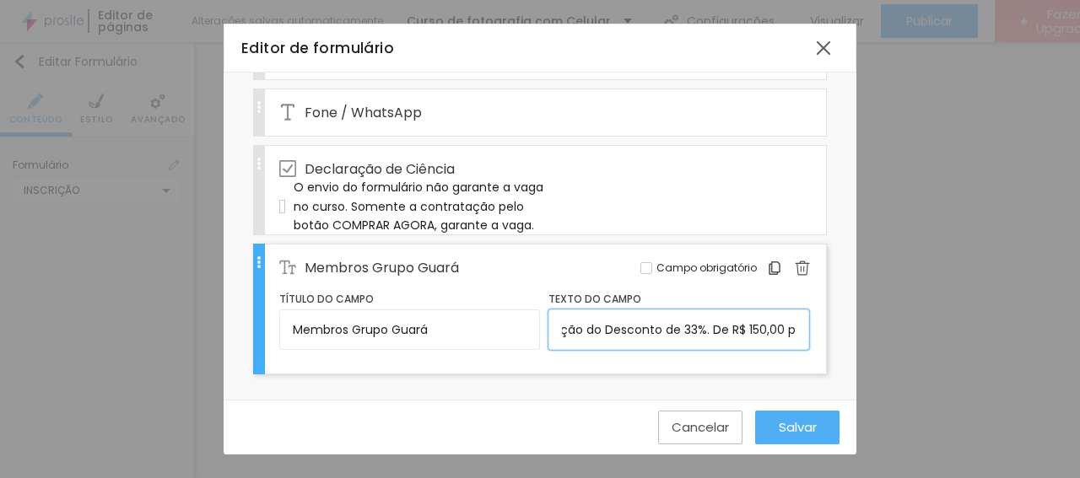
scroll to position [0, 353]
drag, startPoint x: 555, startPoint y: 321, endPoint x: 1013, endPoint y: 358, distance: 459.5
click at [809, 350] on input "Contactar diretamente o Professor para obtenção do Desconto de 33%. De R$ 150,0…" at bounding box center [678, 330] width 261 height 40
click at [794, 261] on img at bounding box center [801, 268] width 15 height 15
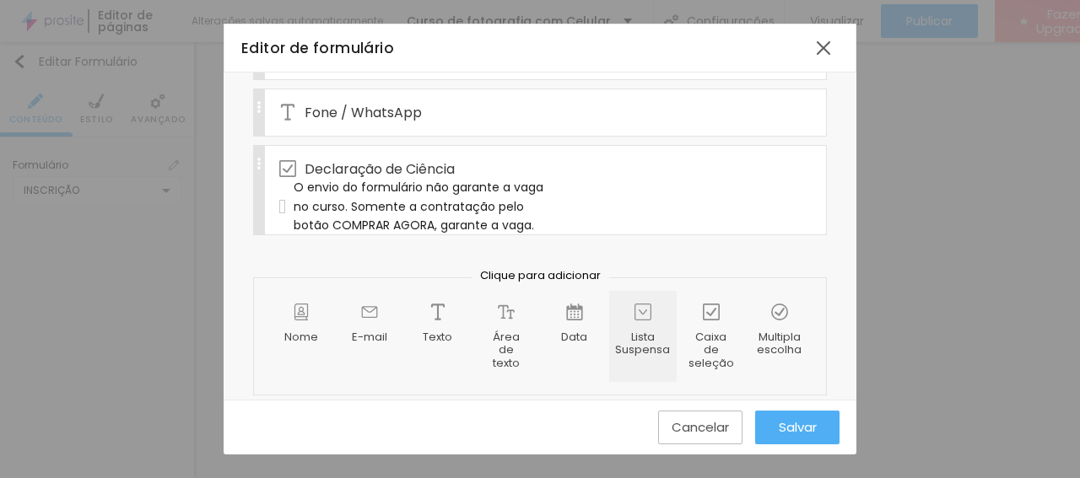
click at [628, 332] on span "Lista Suspensa" at bounding box center [642, 344] width 55 height 26
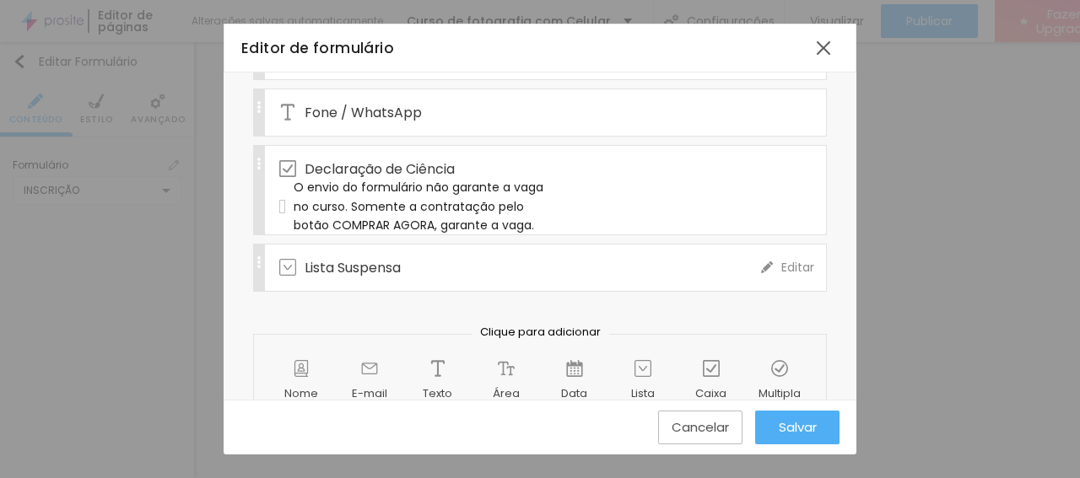
click at [761, 261] on img at bounding box center [767, 267] width 12 height 12
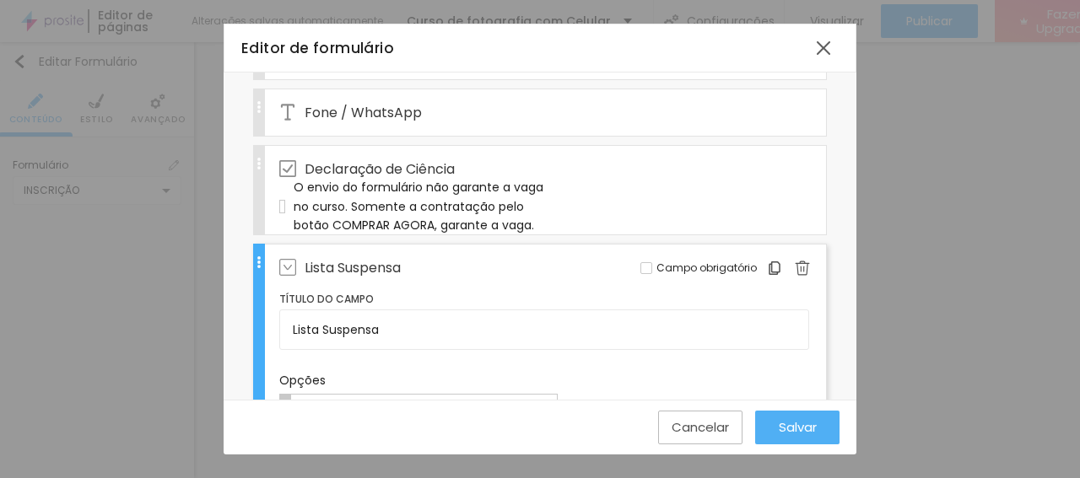
scroll to position [337, 0]
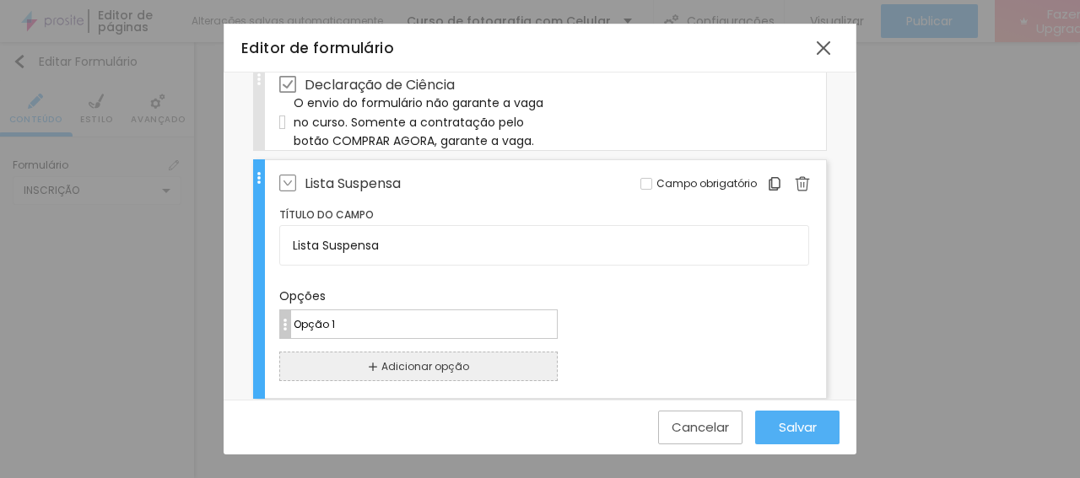
click at [336, 315] on input "Opção 1" at bounding box center [424, 324] width 265 height 18
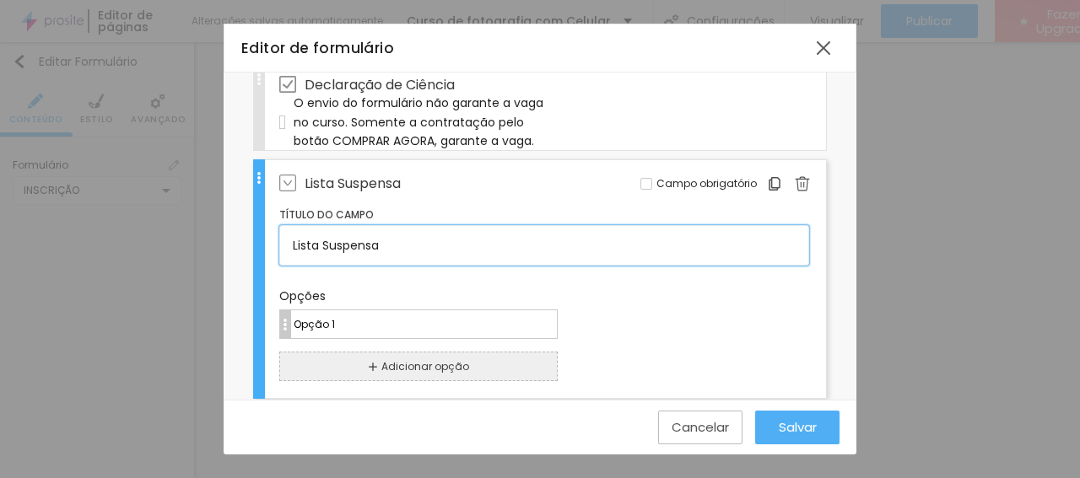
drag, startPoint x: 395, startPoint y: 238, endPoint x: 243, endPoint y: 235, distance: 151.8
click at [279, 235] on input "Lista Suspensa" at bounding box center [544, 245] width 530 height 40
type input "Membros do GRUPO GUARÁ"
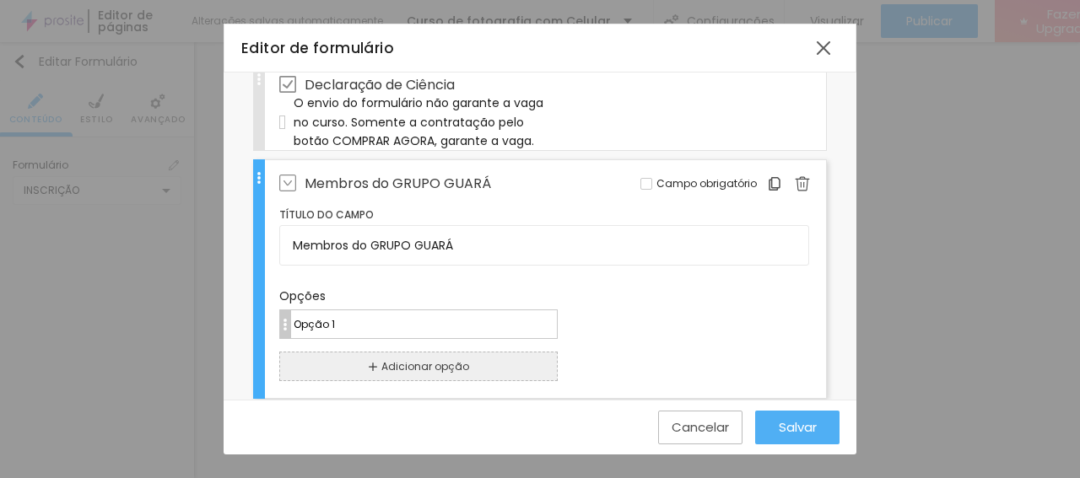
click at [371, 316] on input "Opção 1" at bounding box center [424, 324] width 265 height 18
drag, startPoint x: 370, startPoint y: 316, endPoint x: 261, endPoint y: 316, distance: 109.6
click at [292, 316] on input "Opção 1" at bounding box center [424, 324] width 265 height 18
paste input "Contactar diretamente o Professor para obtenção do Desconto de 33%. De R$ 150,0…"
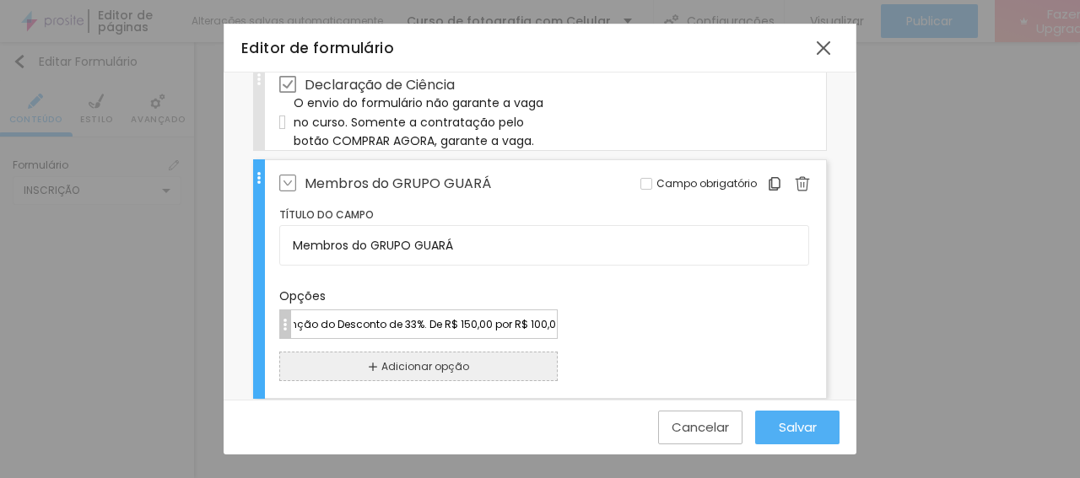
drag, startPoint x: 320, startPoint y: 314, endPoint x: 425, endPoint y: 335, distance: 106.7
click at [321, 315] on input "Contactar diretamente o Professor para obtenção do Desconto de 33%. De R$ 150,0…" at bounding box center [424, 324] width 265 height 18
type input "Contactar diretamente o Professor para obtenção do Desconto de 33%. De R$ 150,0…"
click at [640, 178] on div at bounding box center [646, 184] width 12 height 12
click at [827, 321] on div "Nome do formulário INSCRIÇÃO Campos Configurações Alboom CRM Nome Editar Campo …" at bounding box center [540, 156] width 633 height 842
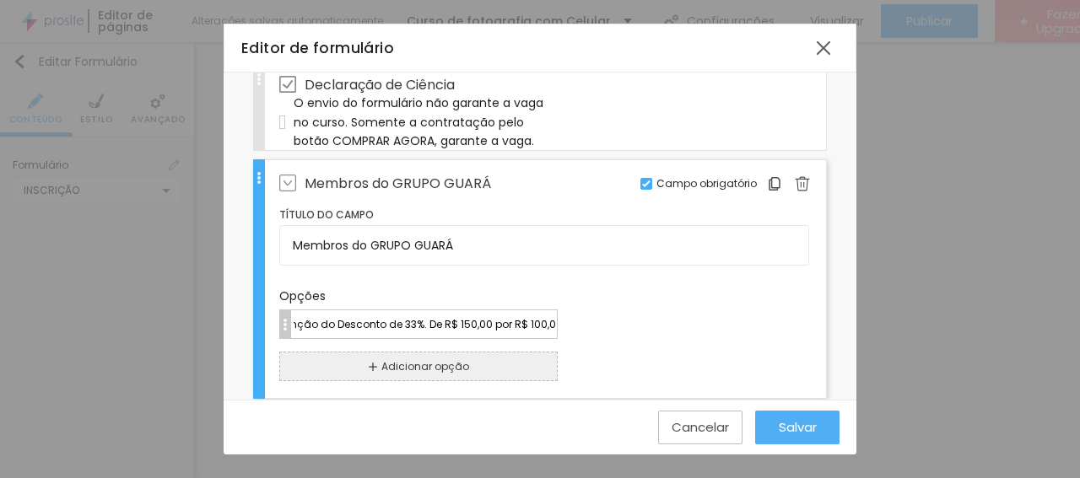
click at [794, 433] on span "Salvar" at bounding box center [797, 427] width 38 height 14
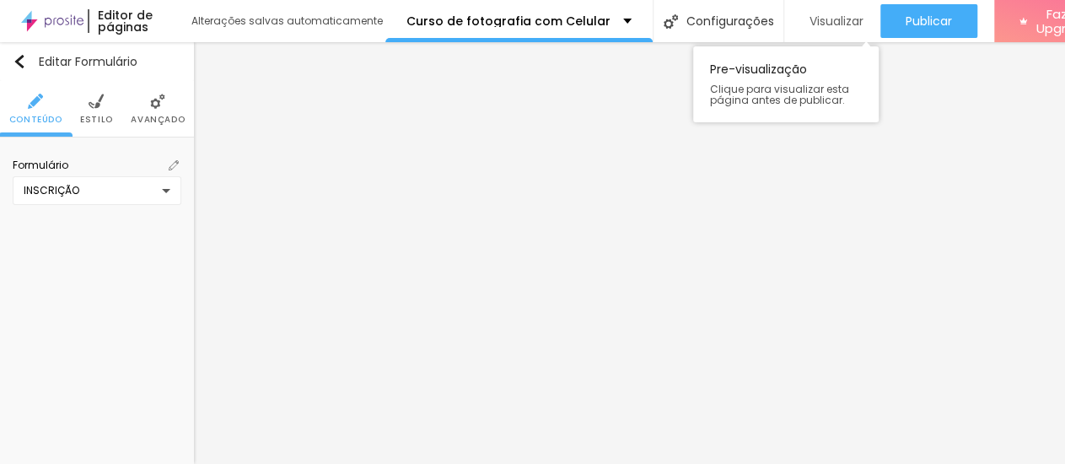
click at [818, 23] on span "Visualizar" at bounding box center [837, 20] width 54 height 13
click at [169, 167] on img at bounding box center [174, 165] width 10 height 10
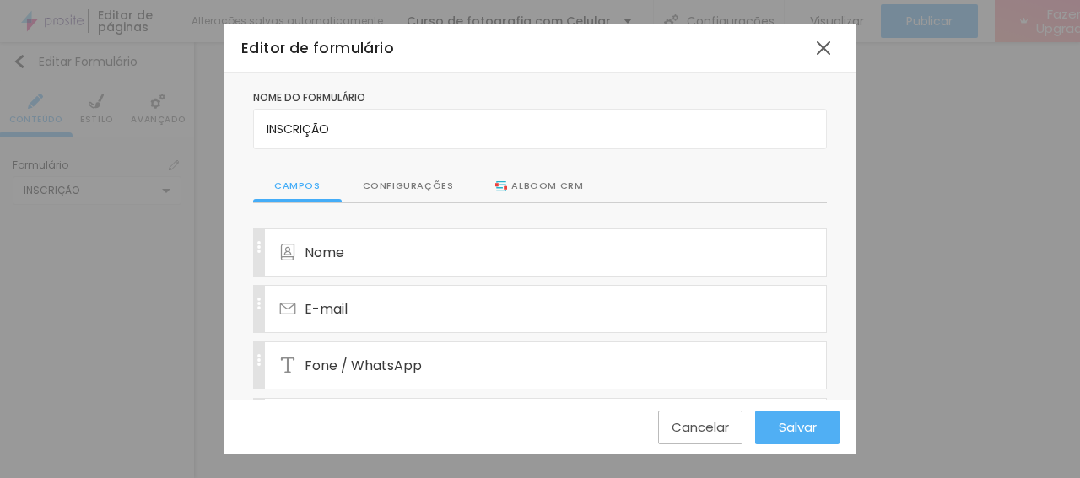
scroll to position [314, 0]
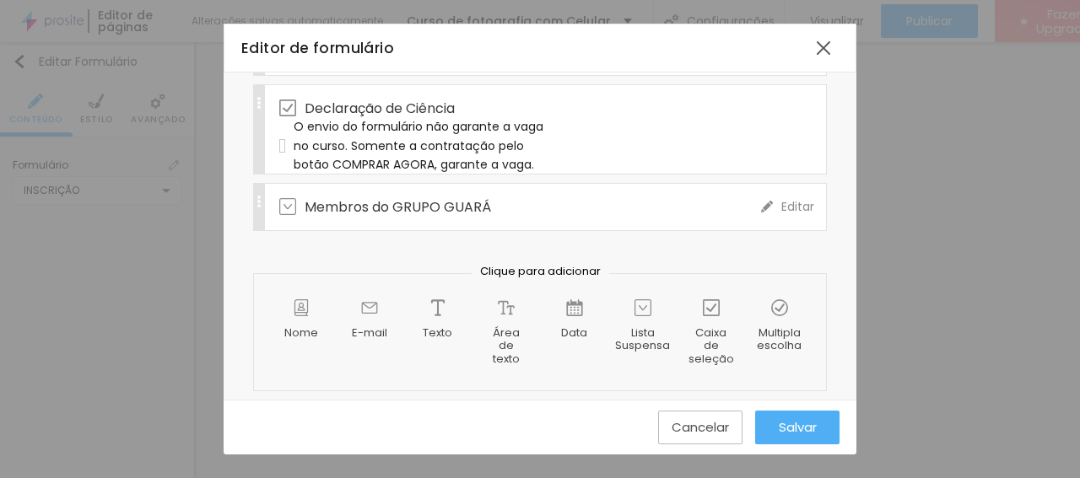
click at [634, 202] on div "Membros do GRUPO GUARÁ" at bounding box center [520, 207] width 482 height 46
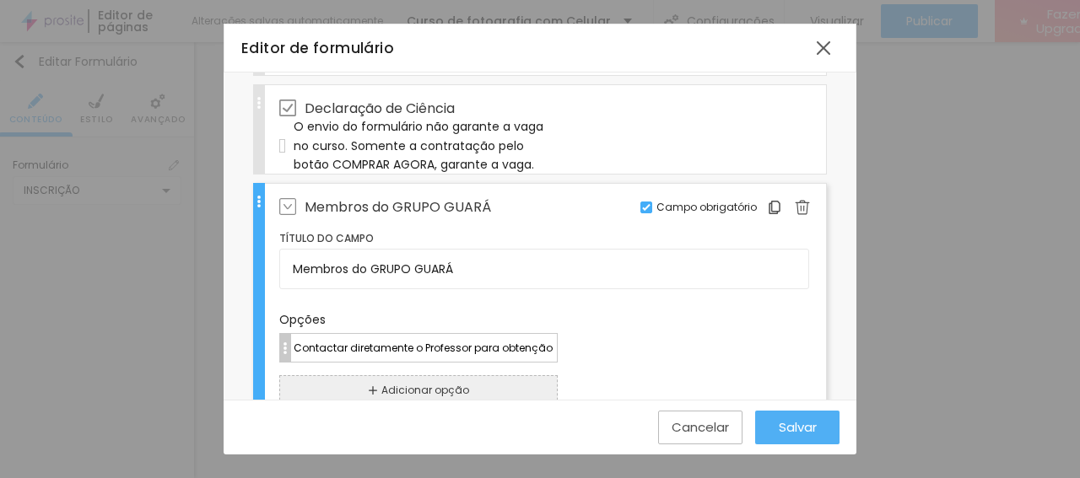
click at [642, 203] on img at bounding box center [646, 207] width 8 height 8
click at [296, 339] on input "Contactar diretamente o Professor para obtenção do Desconto de 33%. De R$ 150,0…" at bounding box center [424, 348] width 265 height 18
type input "Contactar pelo telefone, [PHONE_NUMBER], diretamente o Professor para obtenção …"
click at [796, 423] on span "Salvar" at bounding box center [797, 427] width 38 height 14
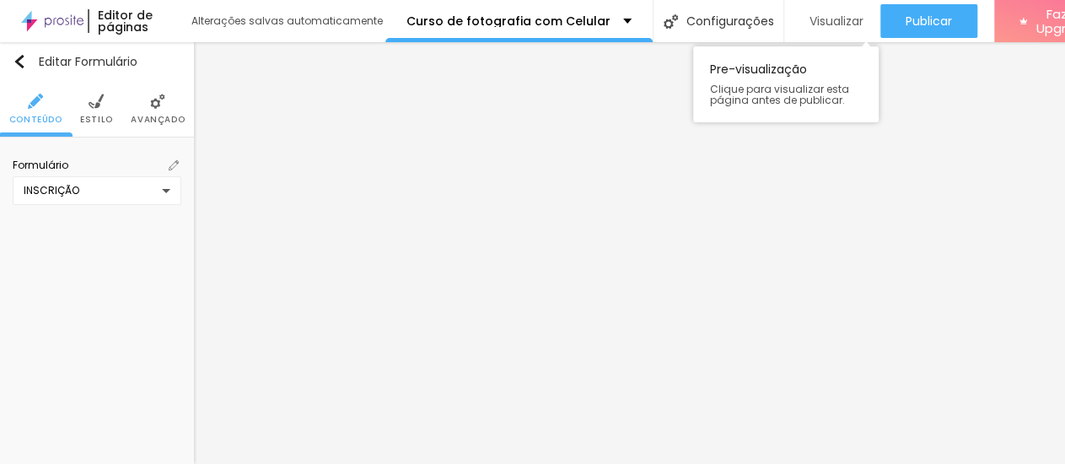
click at [818, 20] on span "Visualizar" at bounding box center [837, 20] width 54 height 13
click at [169, 162] on img at bounding box center [174, 165] width 10 height 10
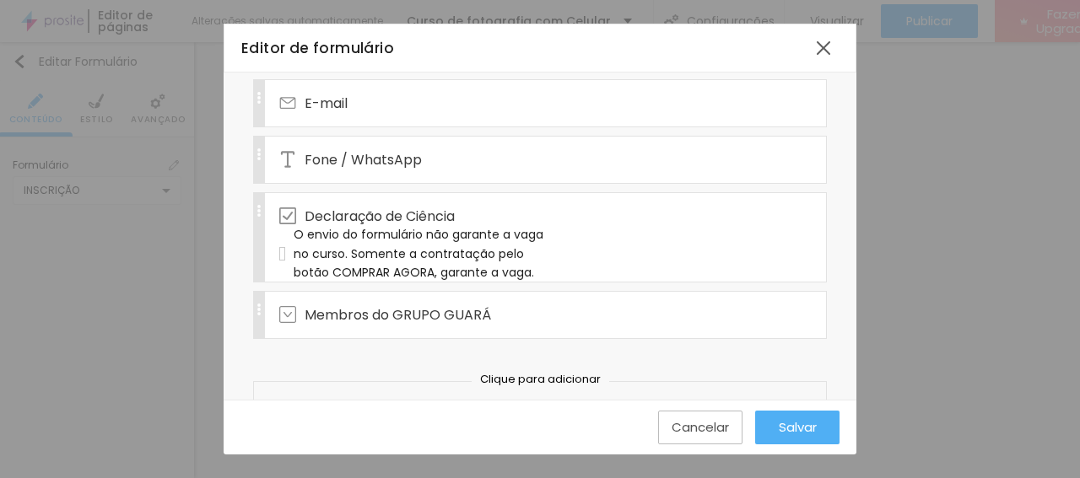
scroll to position [253, 0]
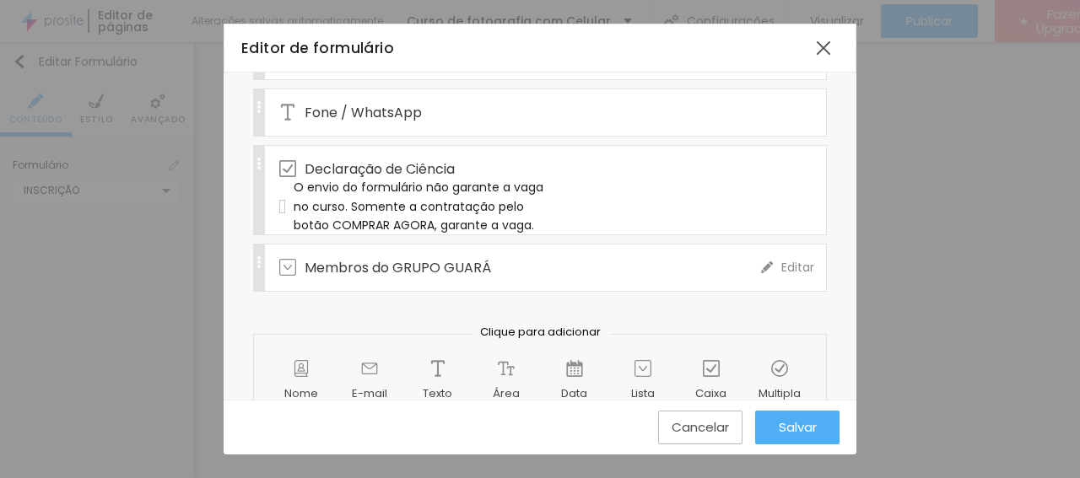
click at [761, 261] on img at bounding box center [767, 267] width 12 height 12
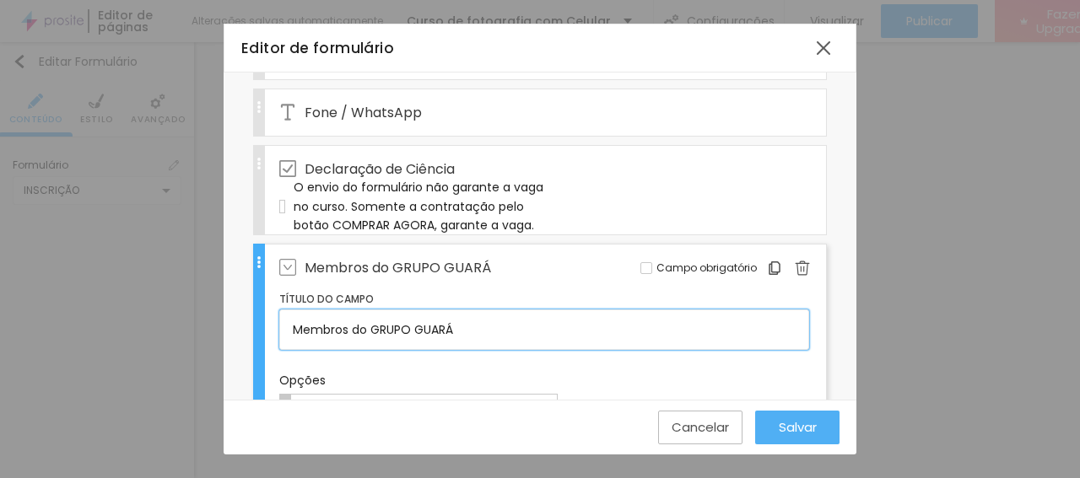
click at [467, 321] on input "Membros do GRUPO GUARÁ" at bounding box center [544, 330] width 530 height 40
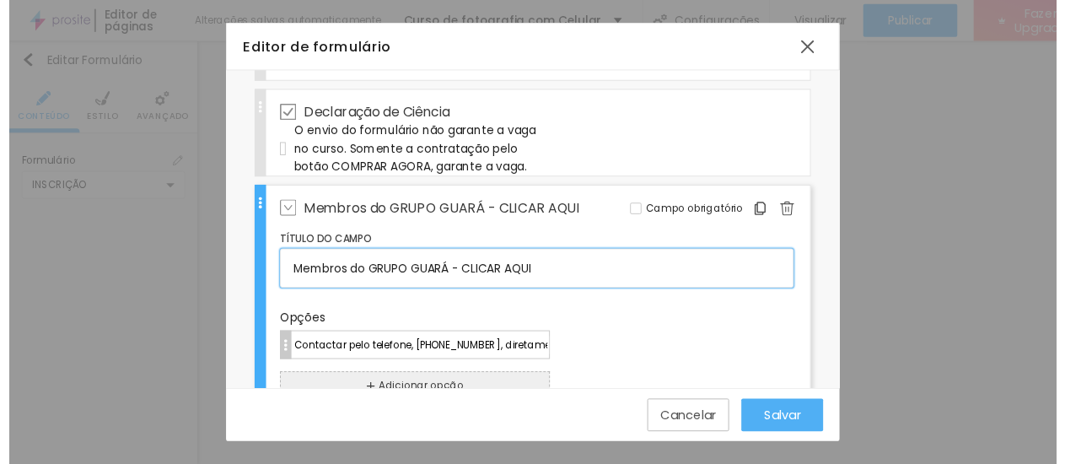
scroll to position [337, 0]
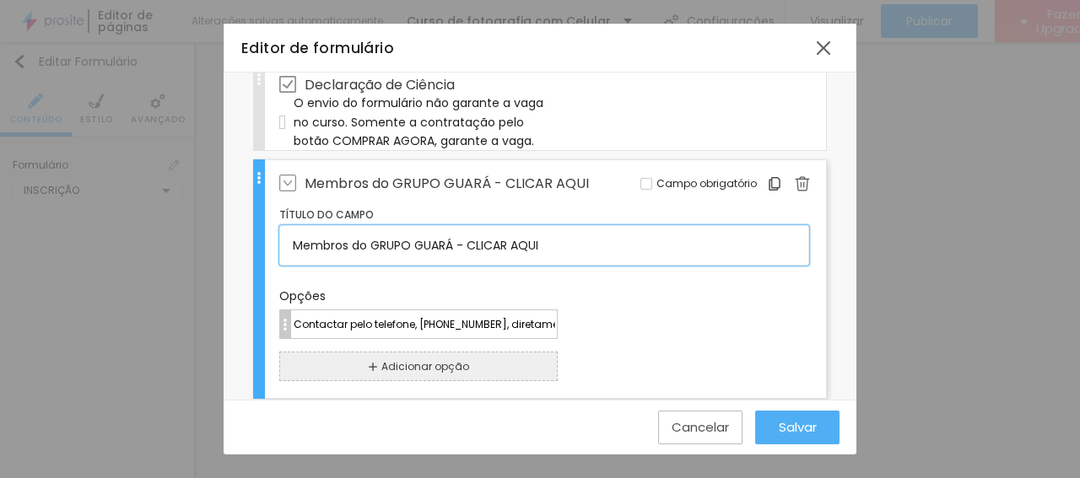
type input "Membros do GRUPO GUARÁ - CLICAR AQUI"
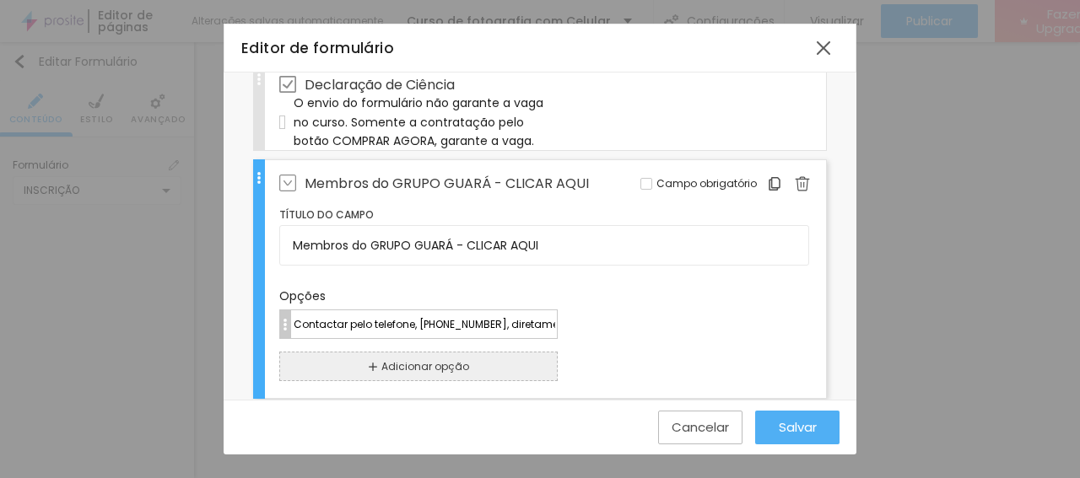
click at [801, 423] on span "Salvar" at bounding box center [797, 427] width 38 height 14
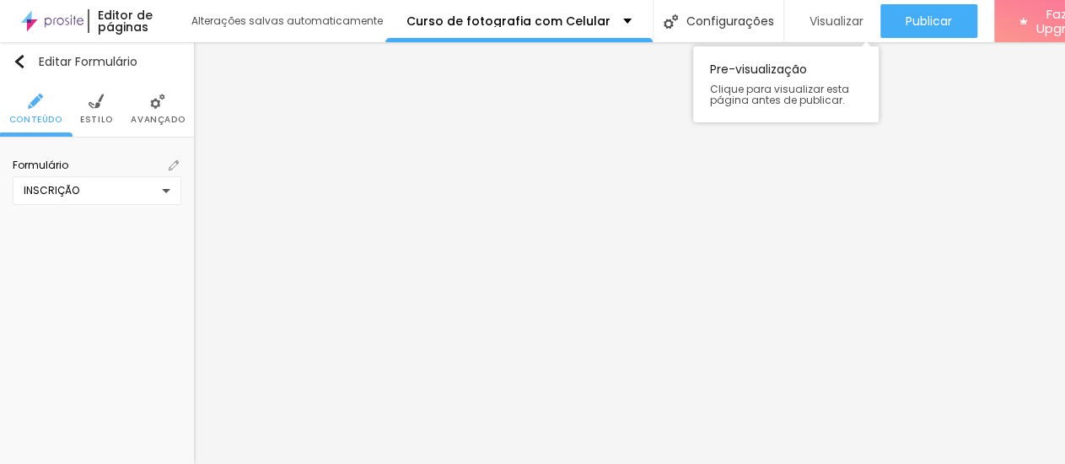
click at [823, 13] on div "Visualizar" at bounding box center [832, 21] width 62 height 34
click at [23, 60] on img "button" at bounding box center [19, 61] width 13 height 13
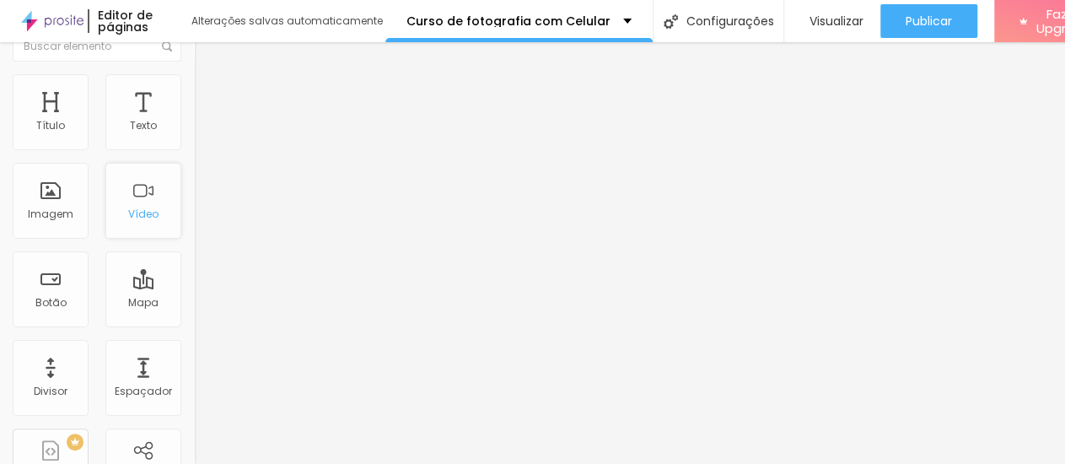
scroll to position [0, 0]
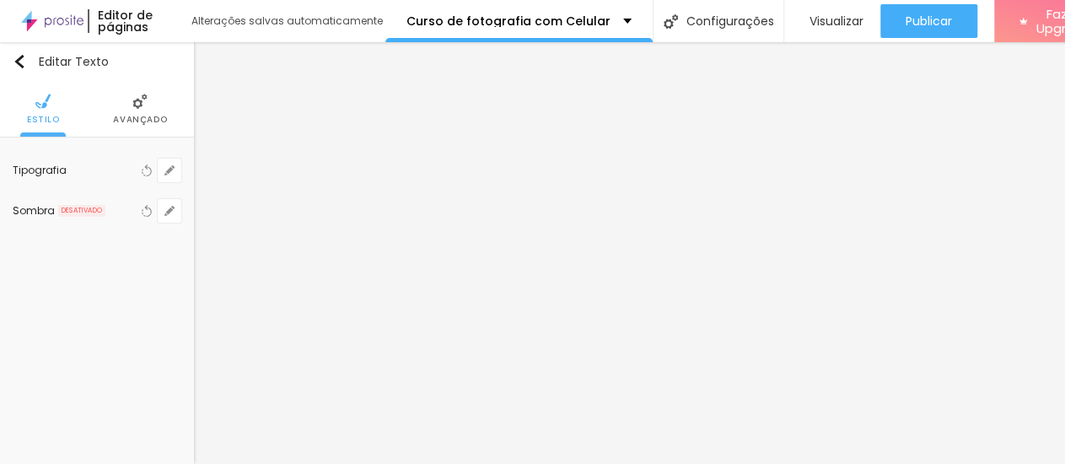
click at [127, 116] on span "Avançado" at bounding box center [140, 120] width 54 height 8
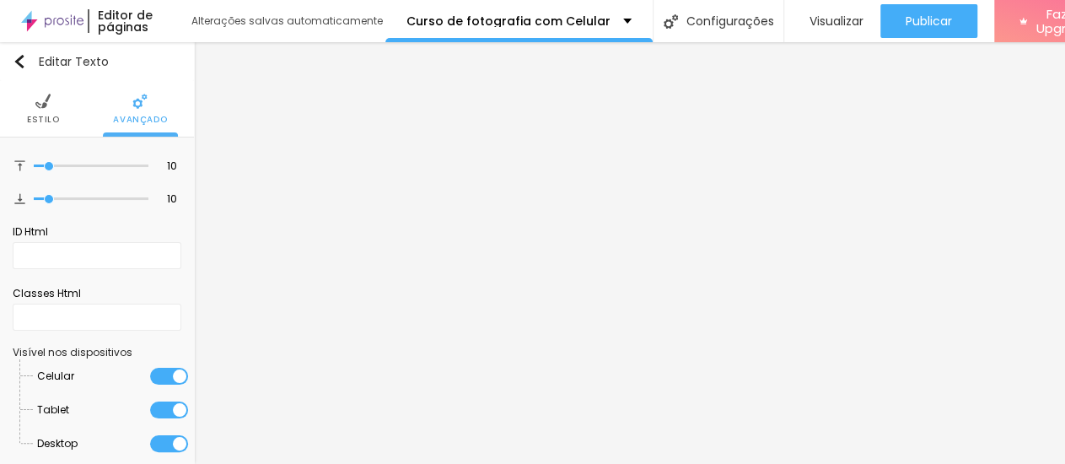
click at [48, 116] on span "Estilo" at bounding box center [43, 120] width 33 height 8
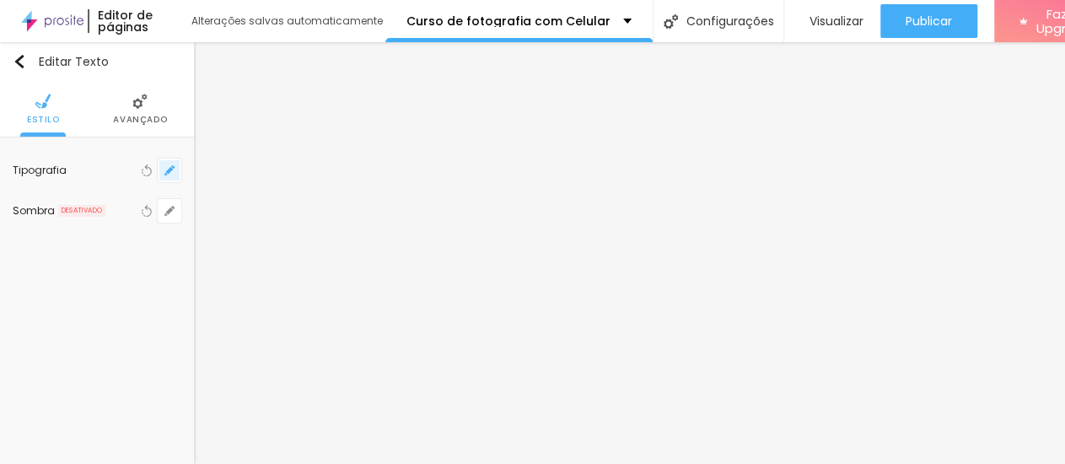
click at [164, 175] on icon "button" at bounding box center [169, 170] width 10 height 10
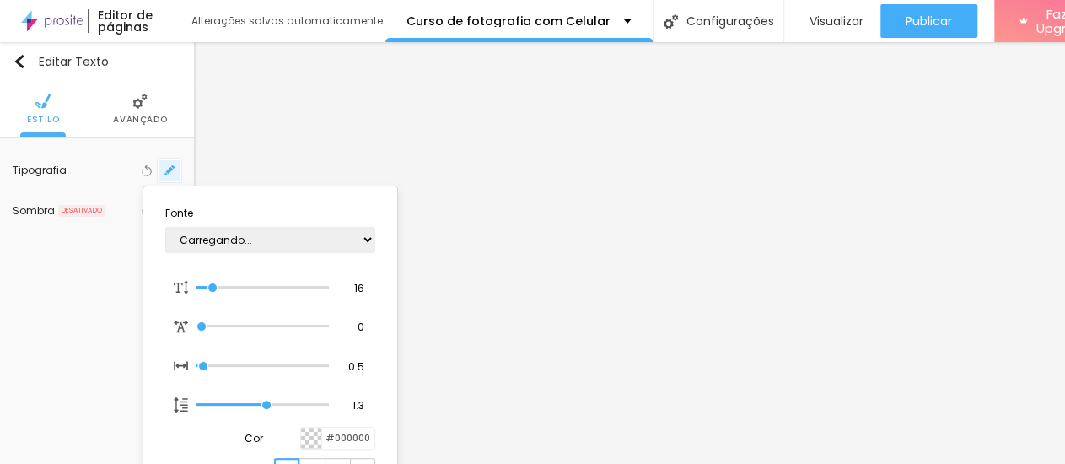
type input "1"
click at [156, 175] on div at bounding box center [532, 232] width 1065 height 464
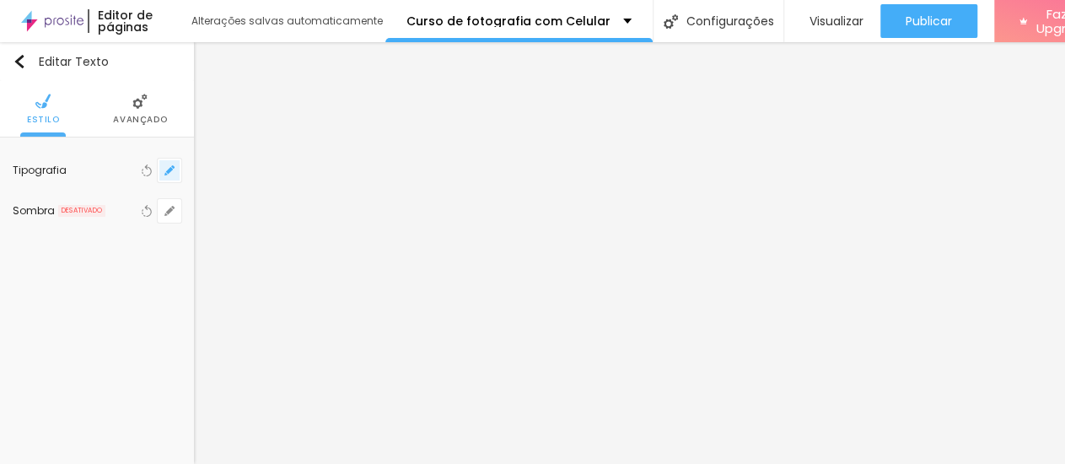
click at [164, 175] on icon "button" at bounding box center [169, 170] width 10 height 10
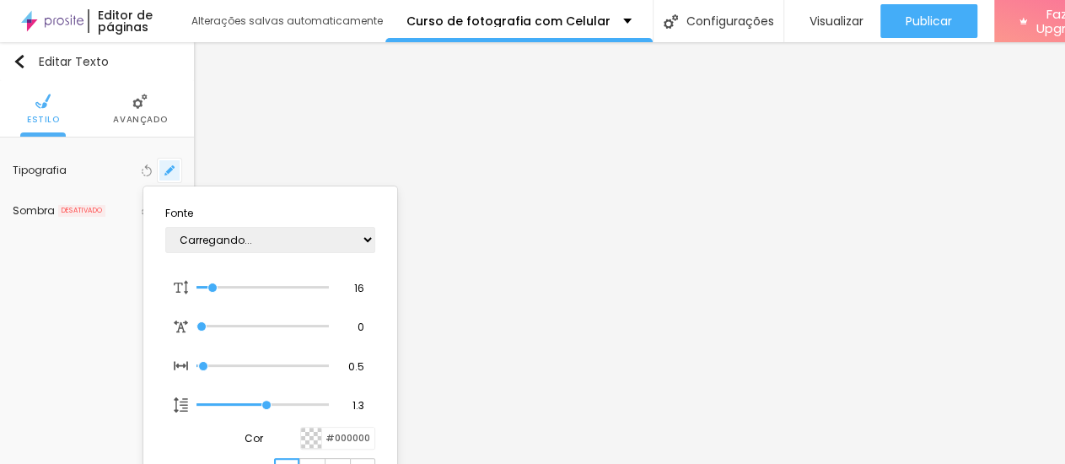
type input "1"
click at [156, 175] on div at bounding box center [532, 232] width 1065 height 464
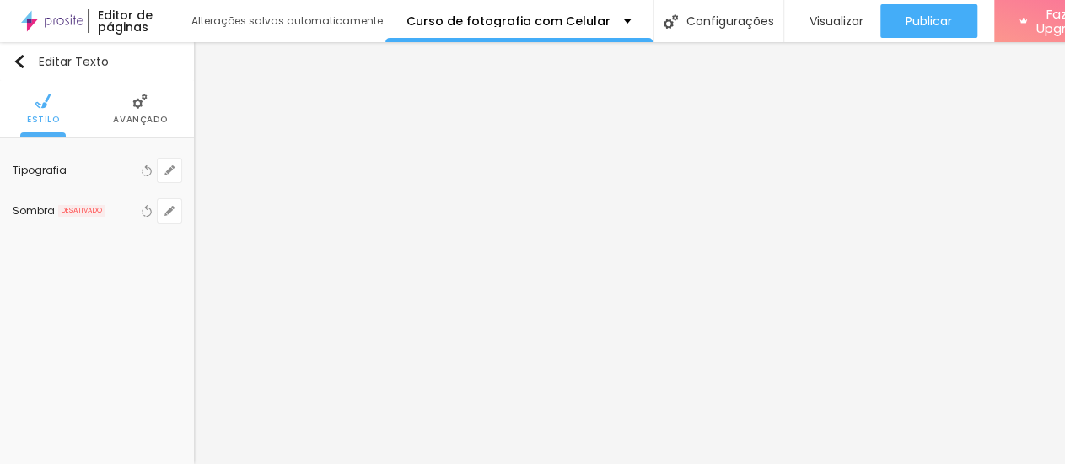
click at [137, 118] on span "Avançado" at bounding box center [140, 120] width 54 height 8
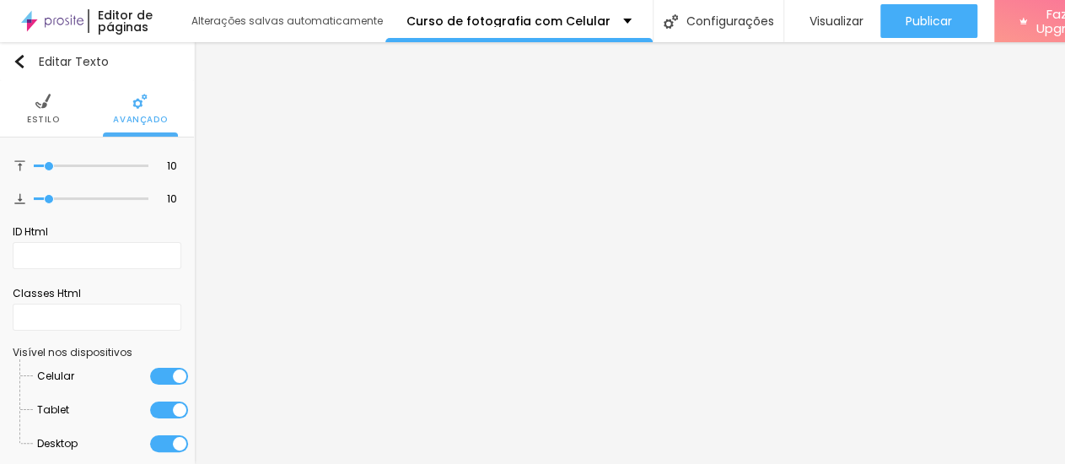
click at [43, 107] on img at bounding box center [42, 101] width 15 height 15
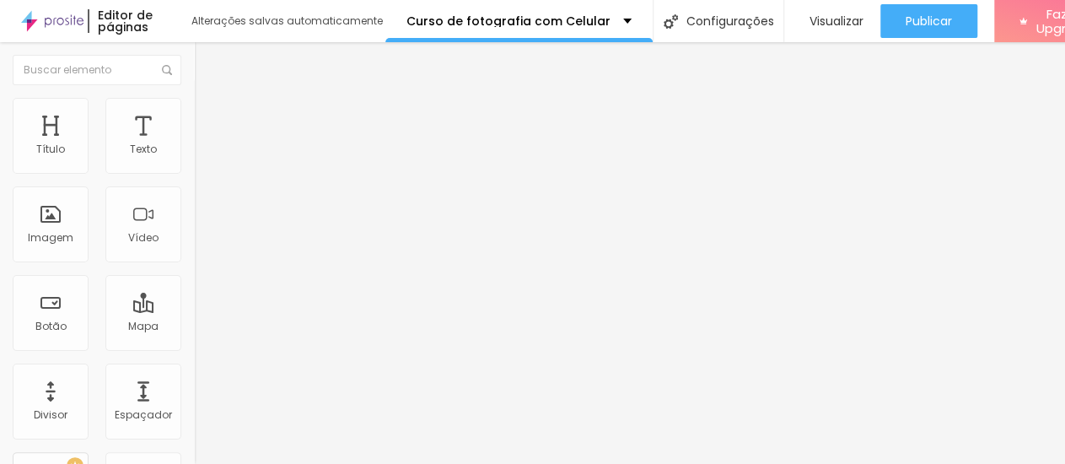
scroll to position [14, 0]
click at [813, 14] on span "Visualizar" at bounding box center [837, 20] width 54 height 13
